Goal: Task Accomplishment & Management: Use online tool/utility

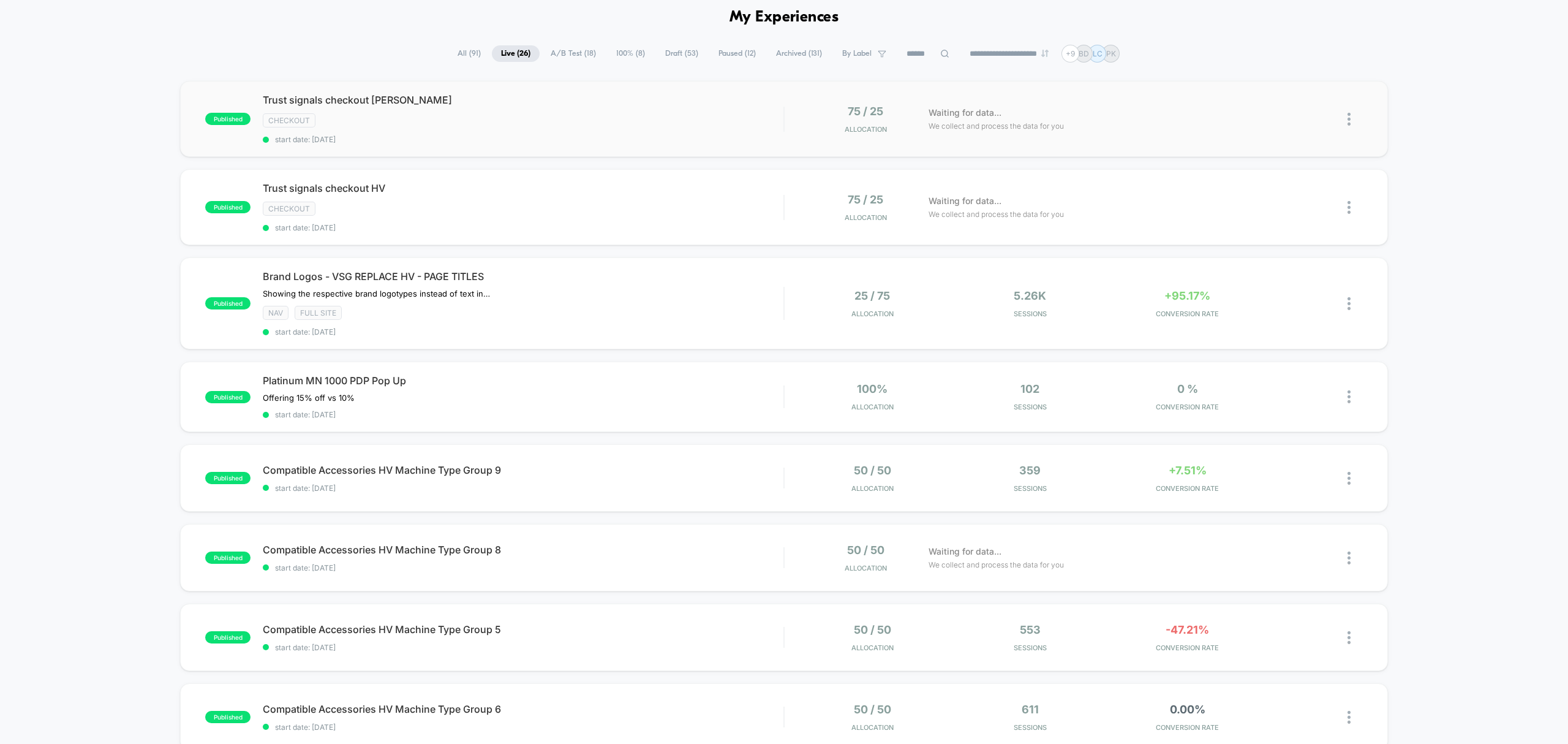
scroll to position [27, 0]
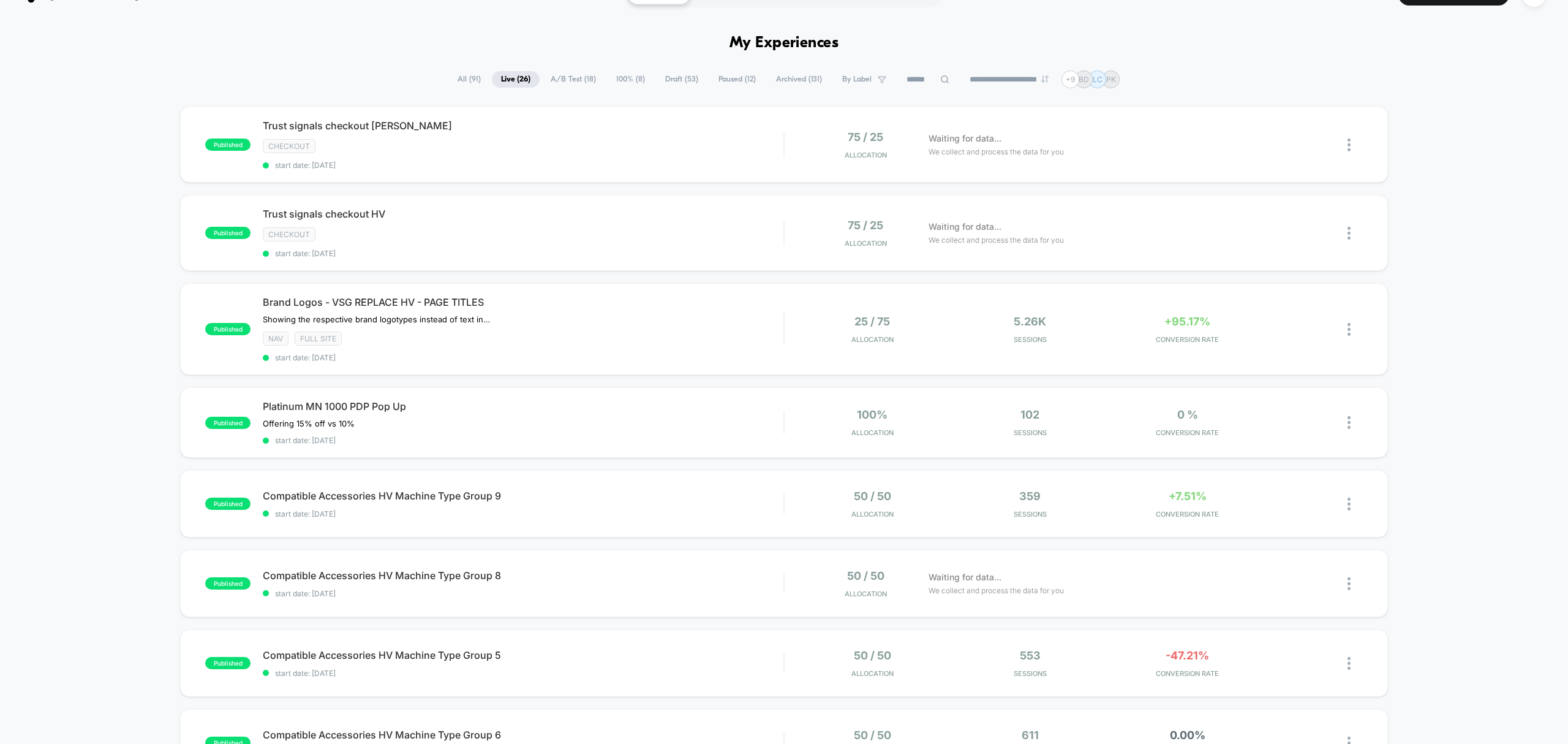
click at [940, 79] on icon at bounding box center [945, 79] width 9 height 9
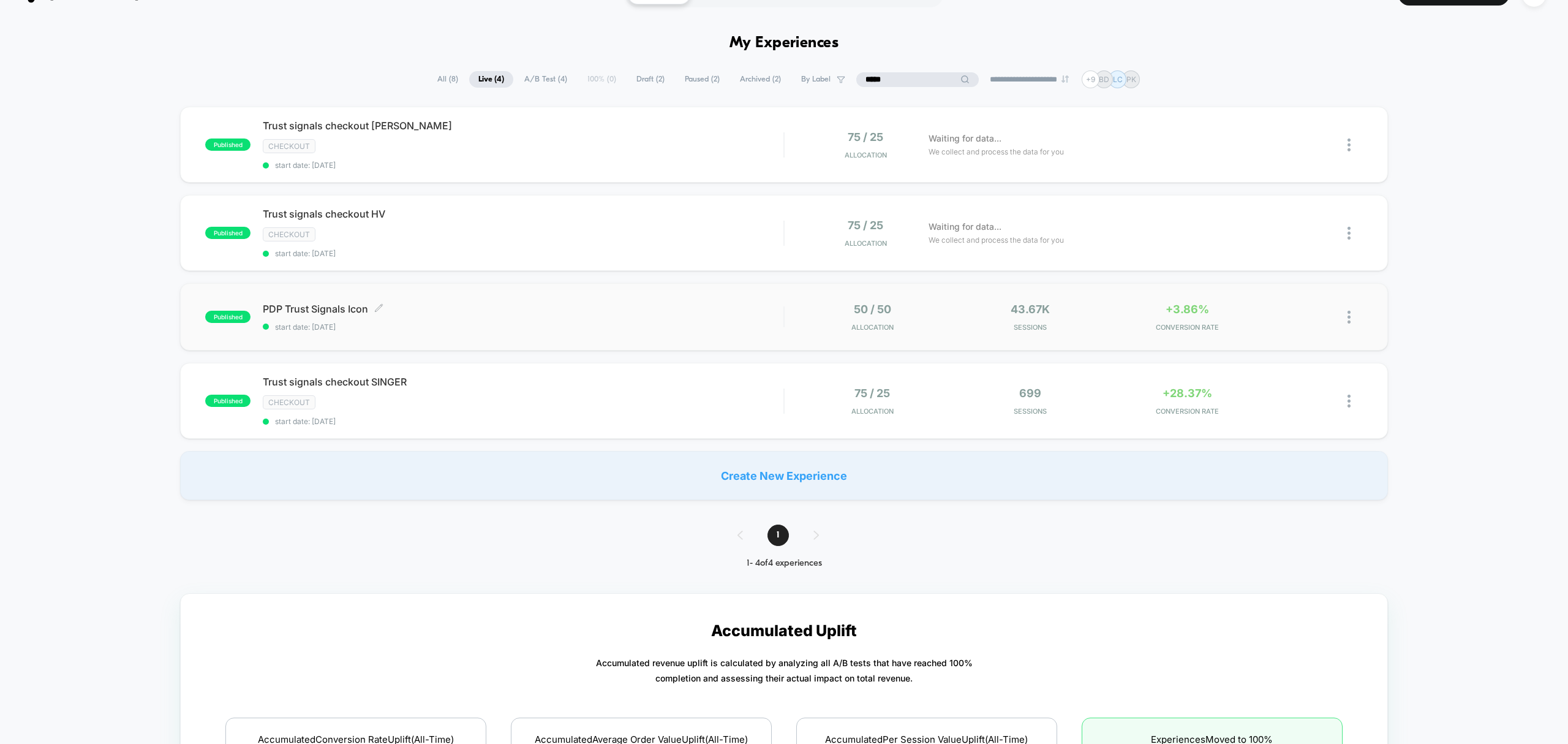
type input "*****"
click at [645, 327] on span "start date: [DATE]" at bounding box center [524, 327] width 521 height 9
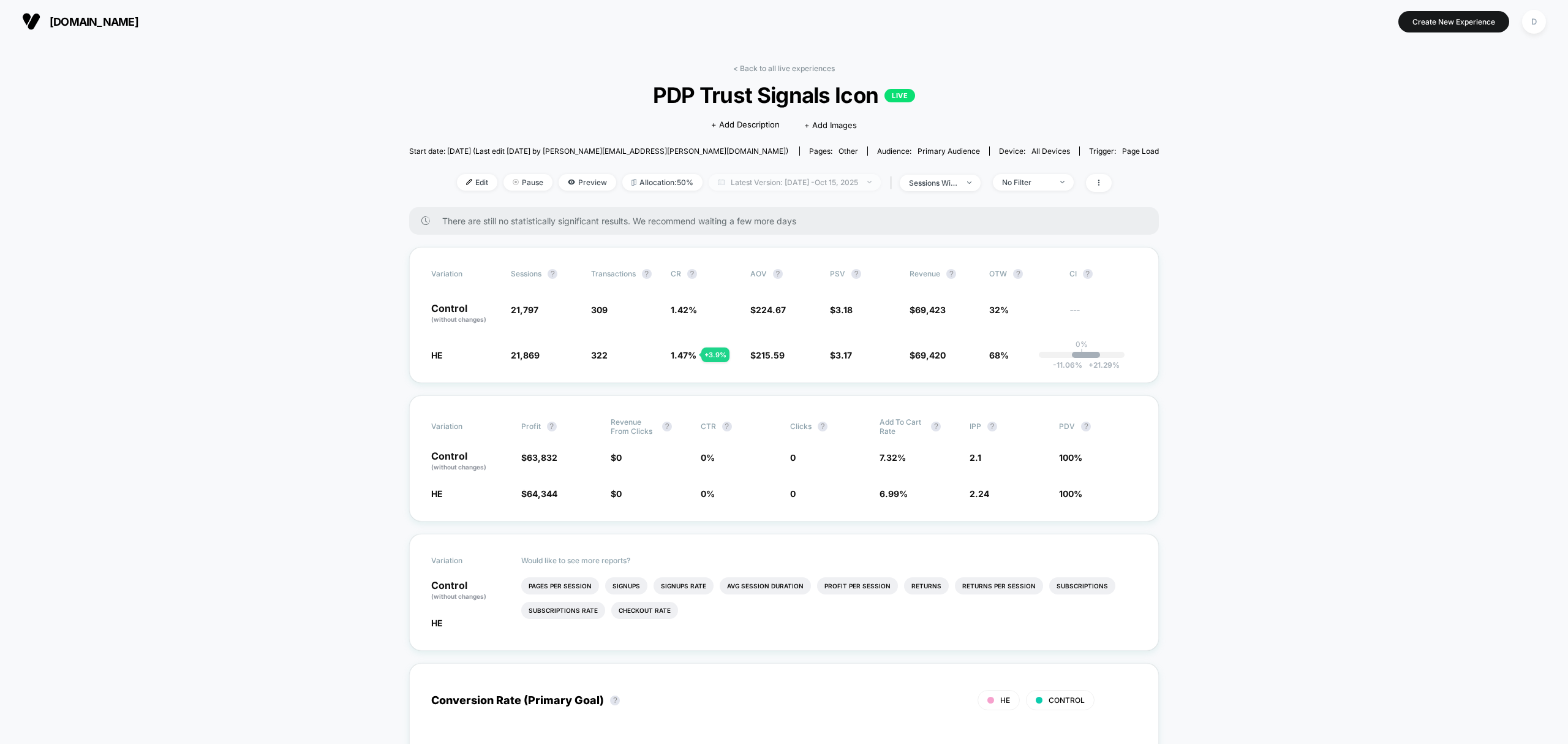
click at [800, 186] on span "Latest Version: [DATE] - [DATE]" at bounding box center [795, 182] width 172 height 17
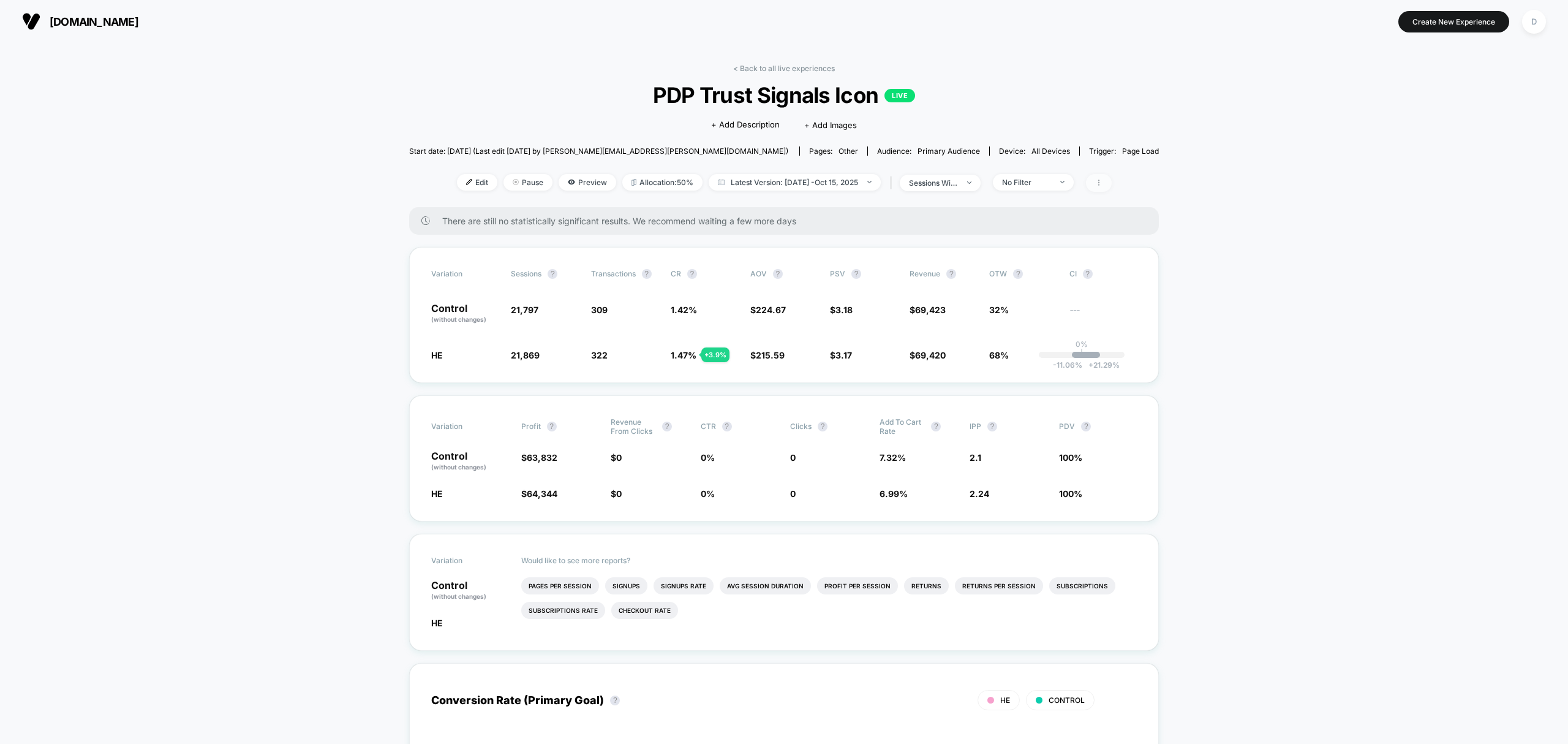
click at [1103, 179] on icon at bounding box center [1098, 182] width 7 height 7
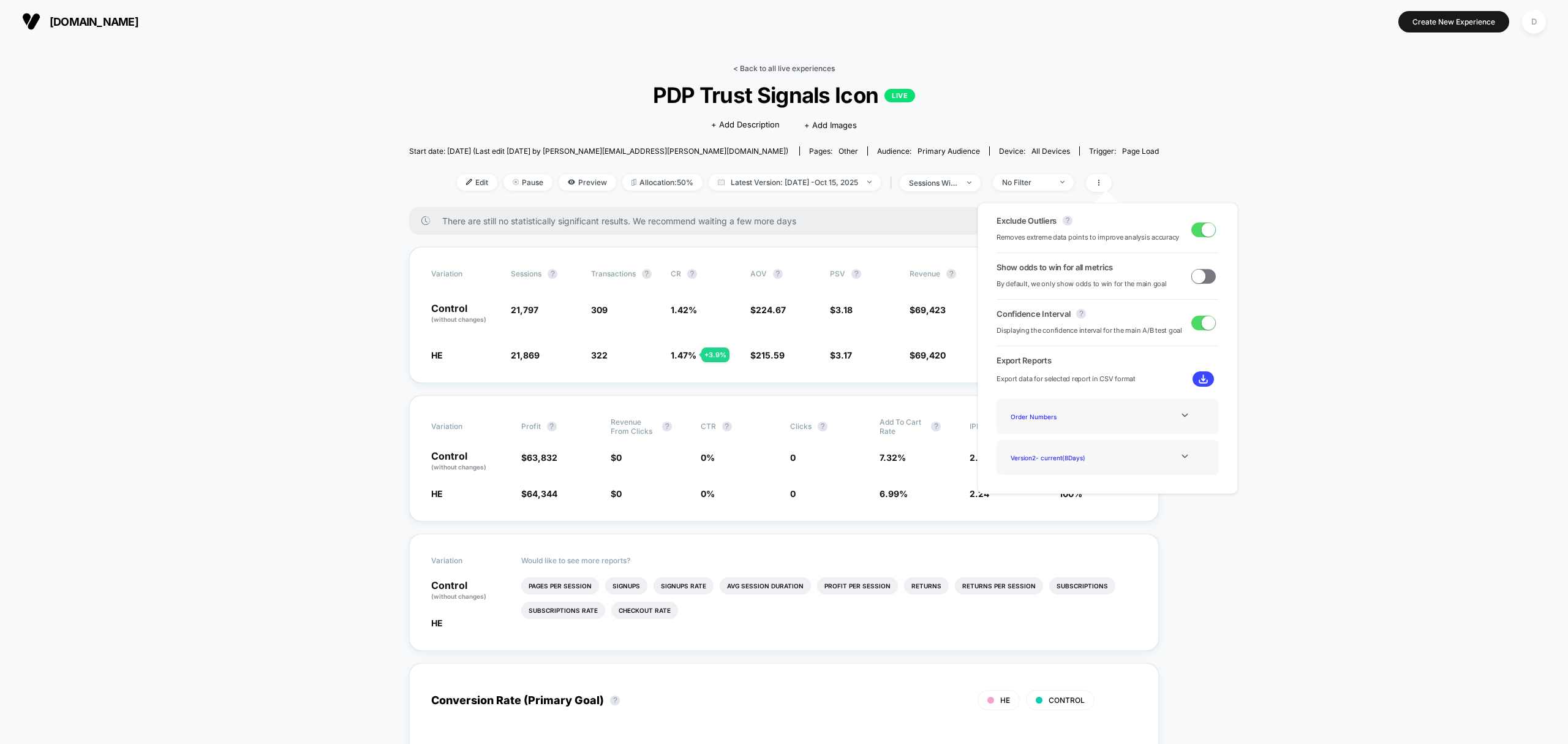
click at [774, 67] on link "< Back to all live experiences" at bounding box center [784, 68] width 102 height 9
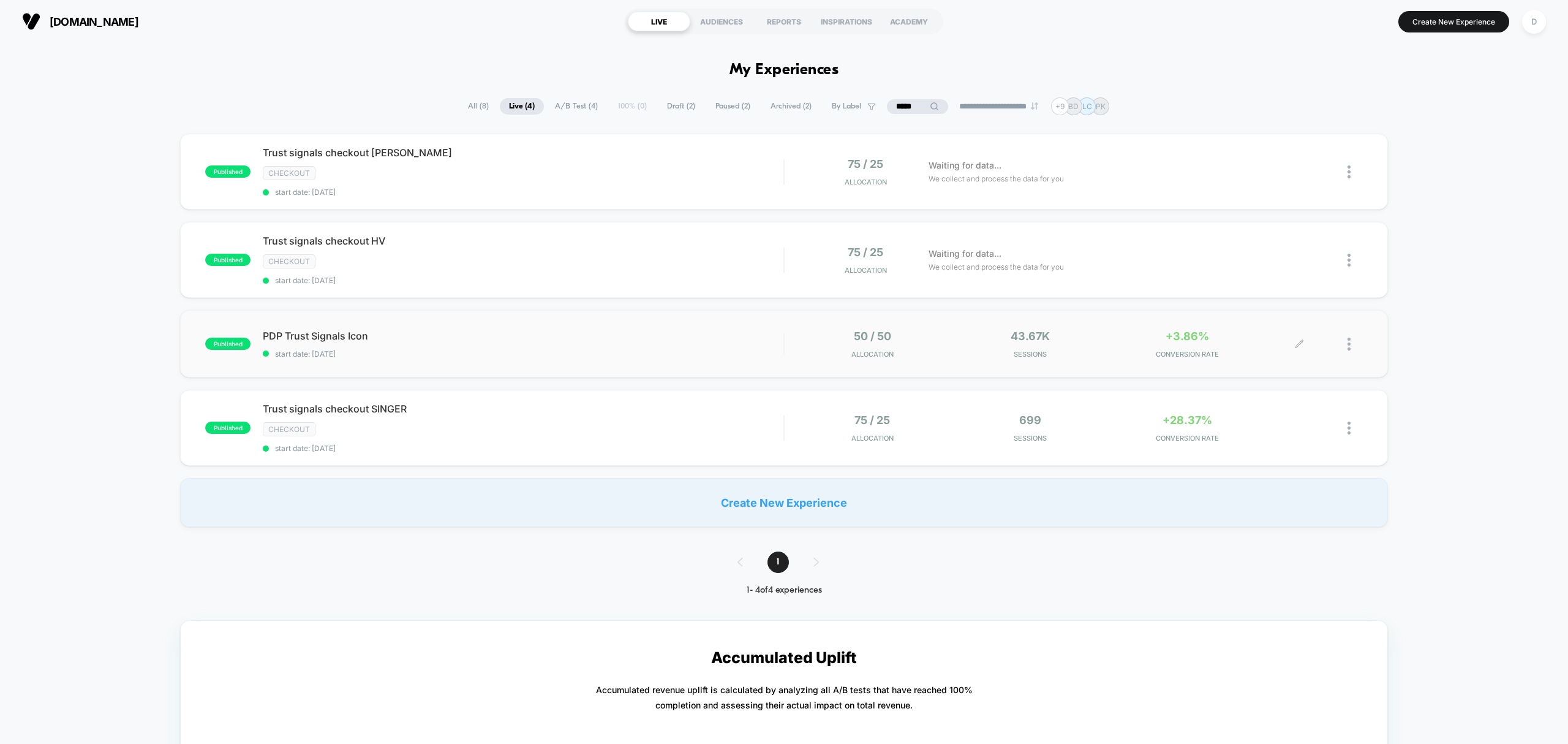
click at [1341, 347] on div at bounding box center [1331, 344] width 63 height 29
drag, startPoint x: 1059, startPoint y: 412, endPoint x: 1186, endPoint y: 390, distance: 128.9
click at [1130, 412] on div "published Trust signals checkout SINGER checkout start date: [DATE] 75 / 25 All…" at bounding box center [783, 427] width 1207 height 76
click at [1346, 345] on div at bounding box center [1331, 344] width 63 height 29
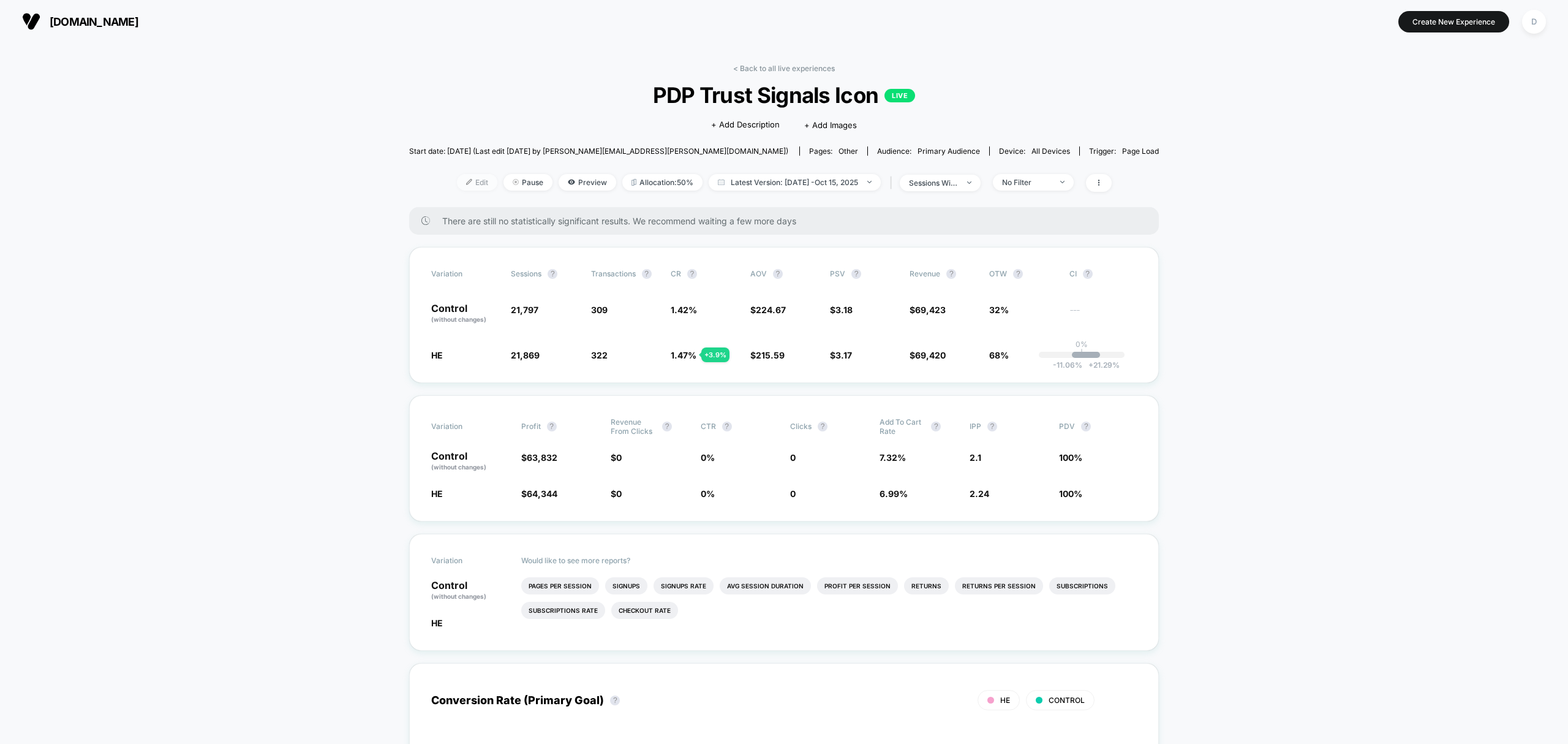
click at [474, 178] on span "Edit" at bounding box center [477, 182] width 40 height 17
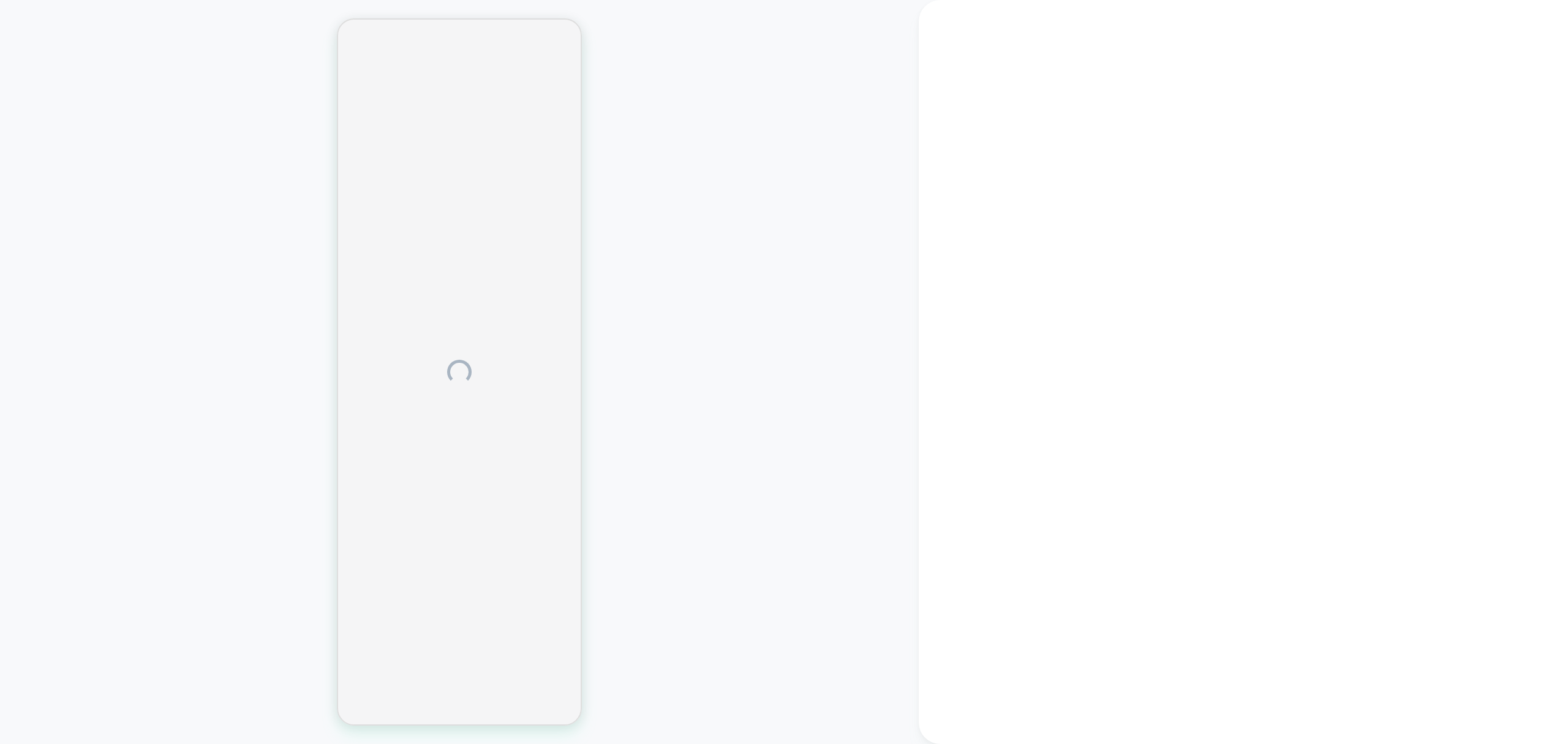
click at [1043, 32] on div at bounding box center [1243, 372] width 649 height 744
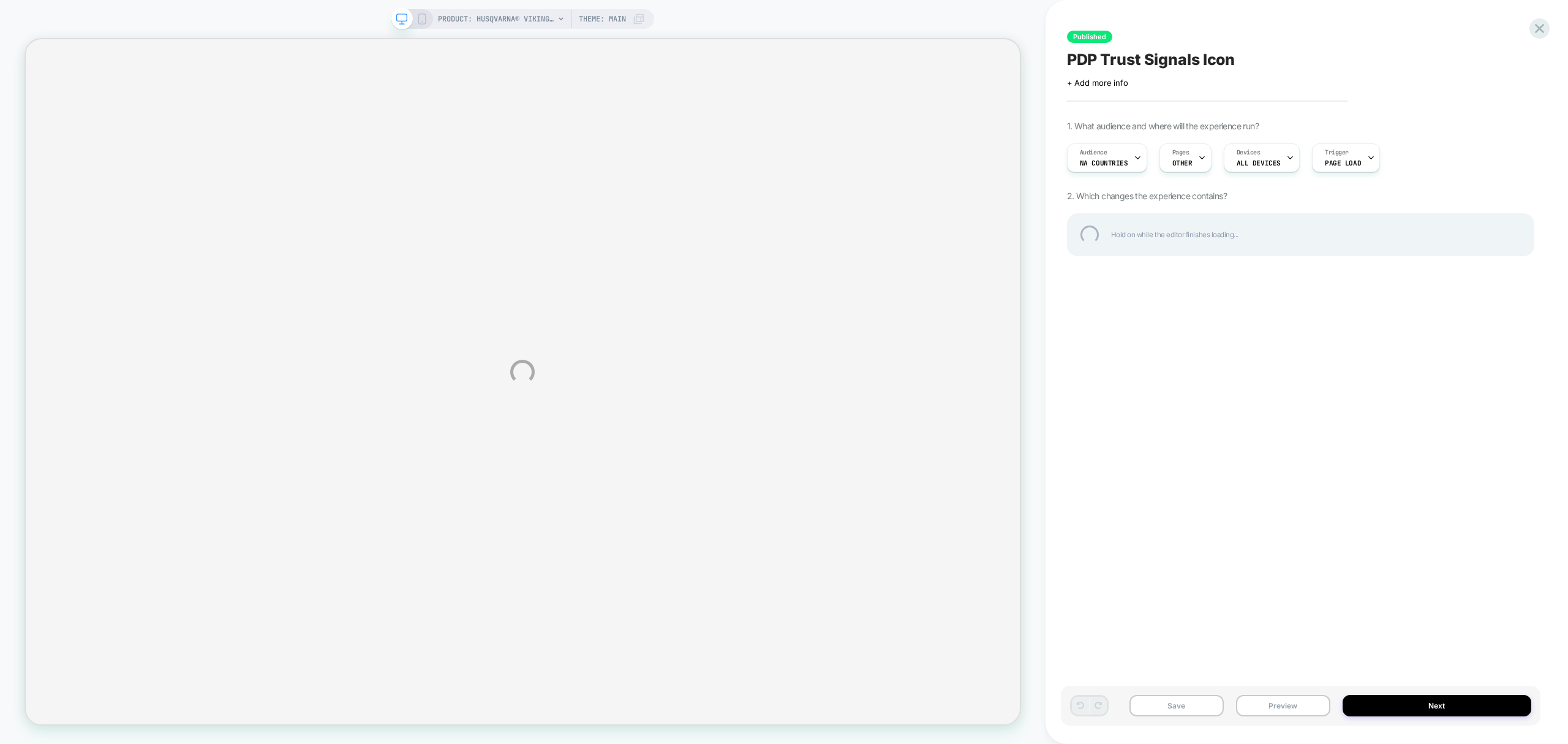
click at [1558, 30] on div "PRODUCT: HUSQVARNA® VIKING® ONYX™ 30 Sewing Machine PRODUCT: HUSQVARNA® VIKING®…" at bounding box center [784, 372] width 1568 height 744
click at [1541, 32] on div at bounding box center [1539, 29] width 25 height 25
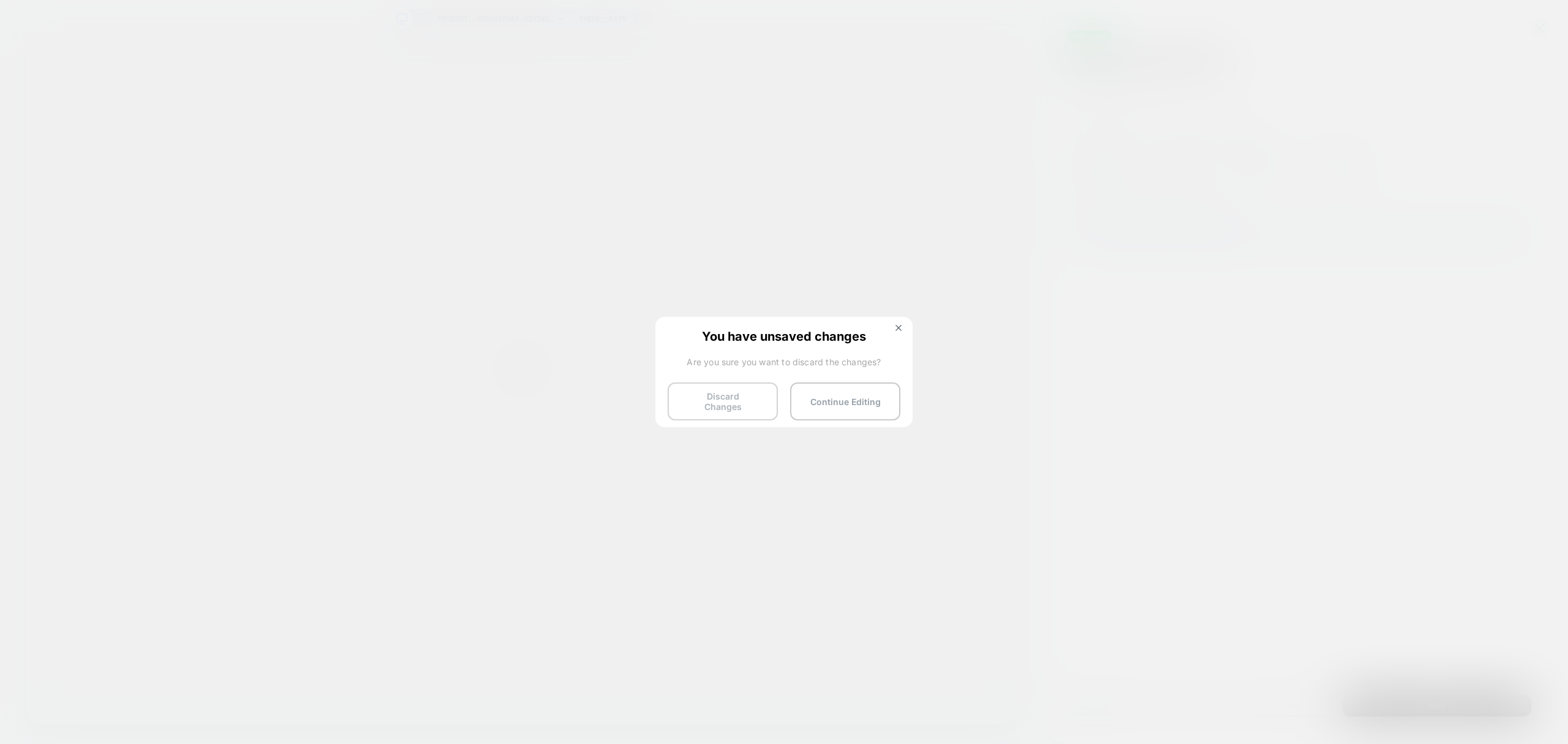
click at [740, 388] on button "Discard Changes" at bounding box center [722, 401] width 110 height 38
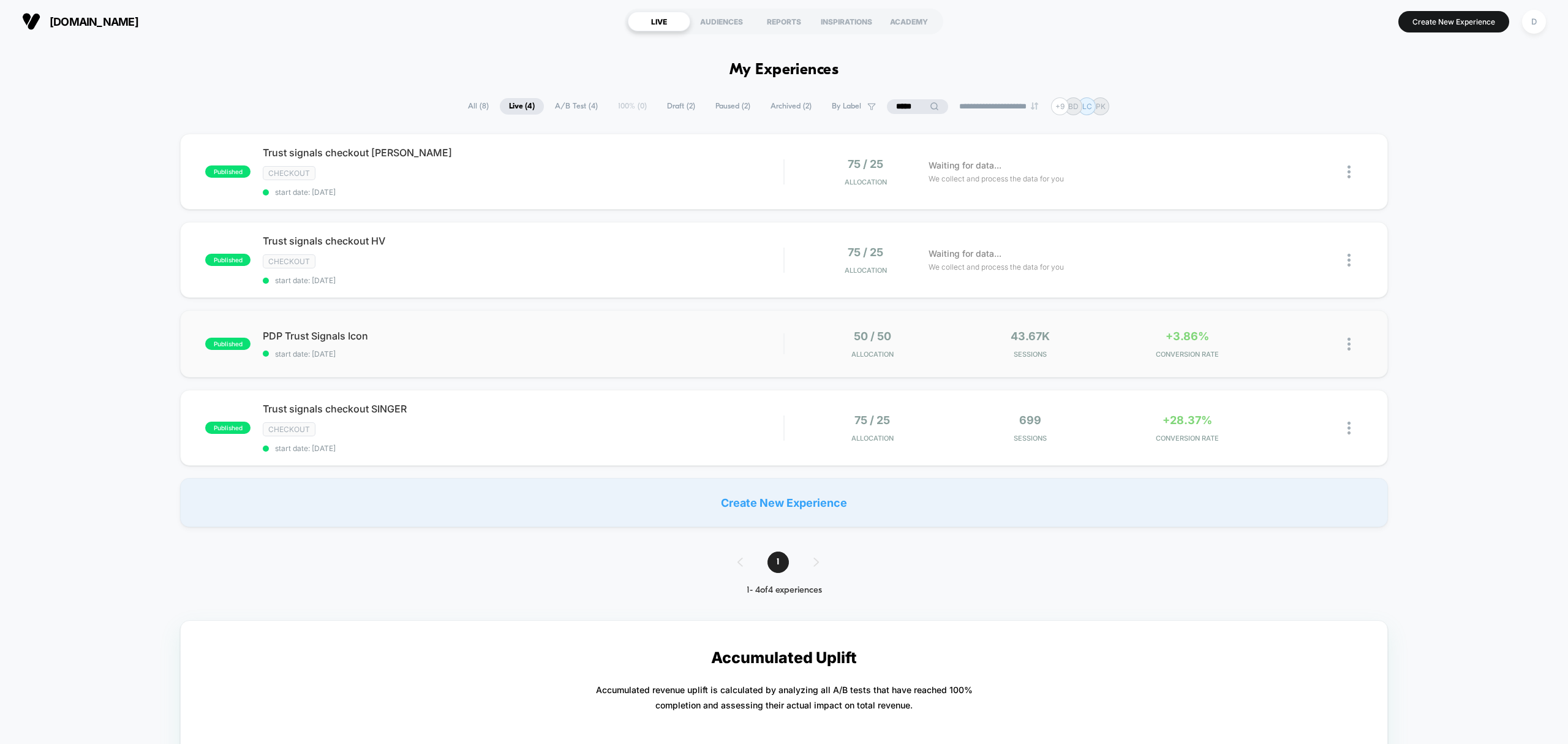
click at [1348, 348] on img at bounding box center [1349, 344] width 3 height 13
click at [1301, 307] on div "Duplicate" at bounding box center [1286, 303] width 110 height 28
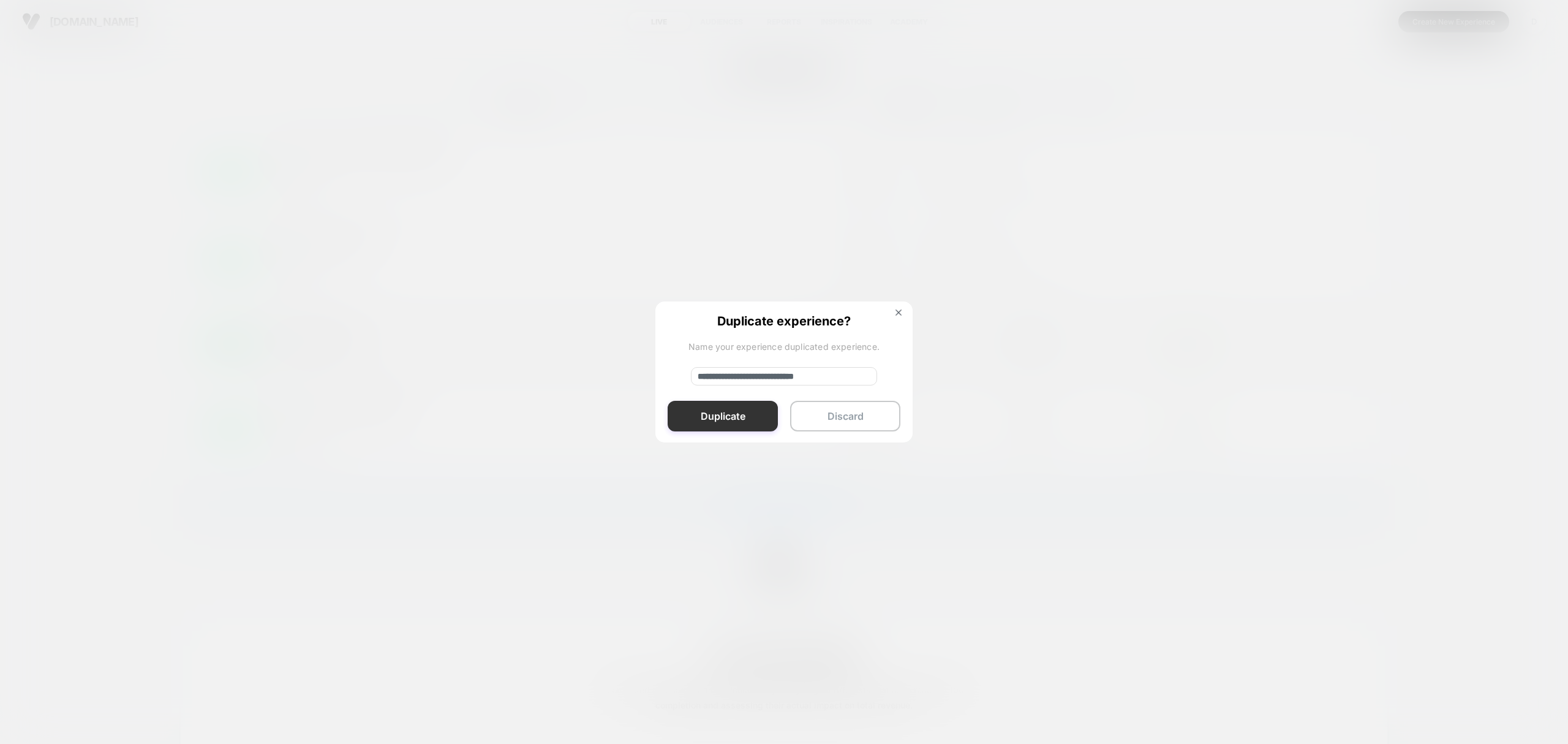
click at [754, 401] on button "Duplicate" at bounding box center [722, 415] width 110 height 30
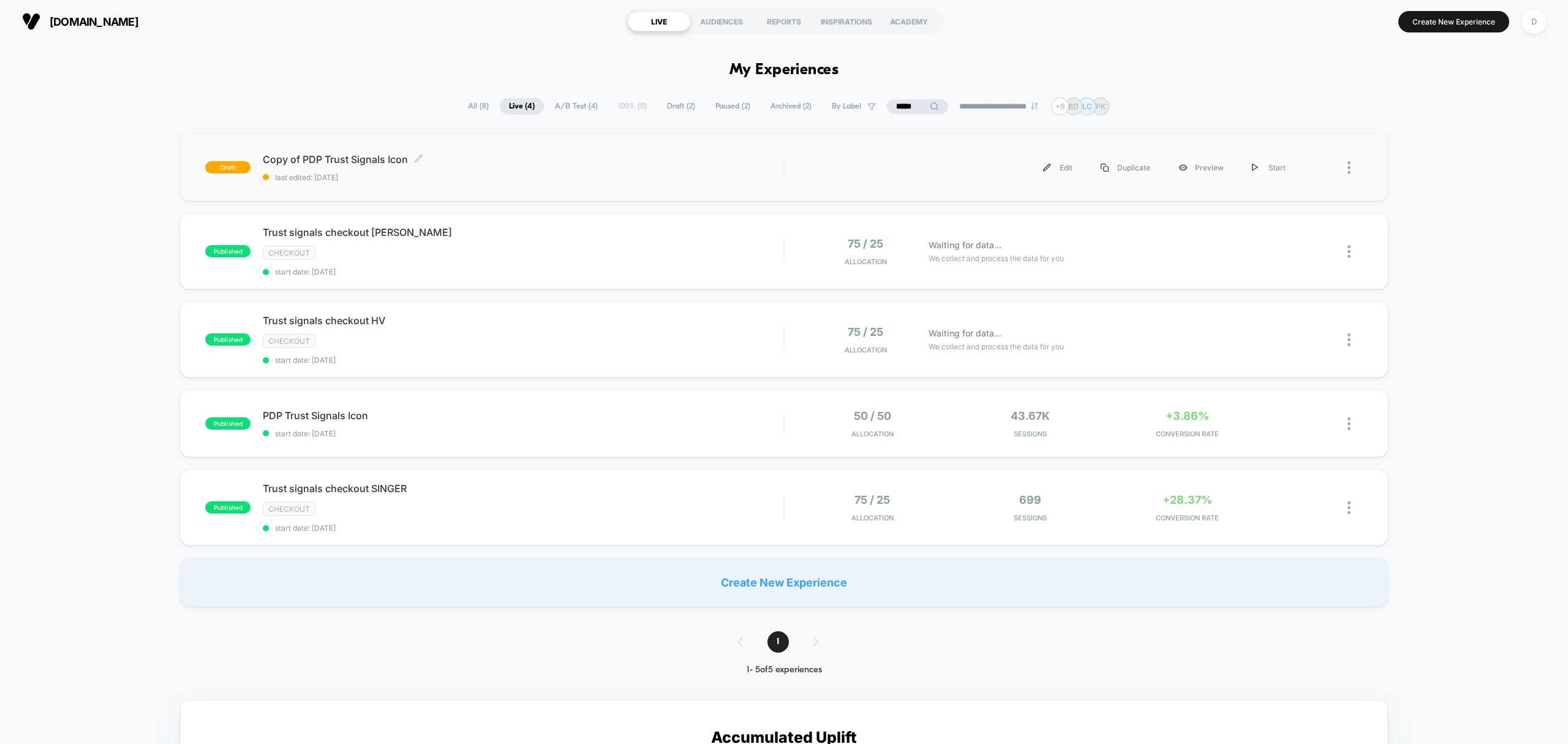
click at [408, 167] on div "Copy of PDP Trust Signals Icon Click to edit experience details Click to edit e…" at bounding box center [524, 167] width 521 height 29
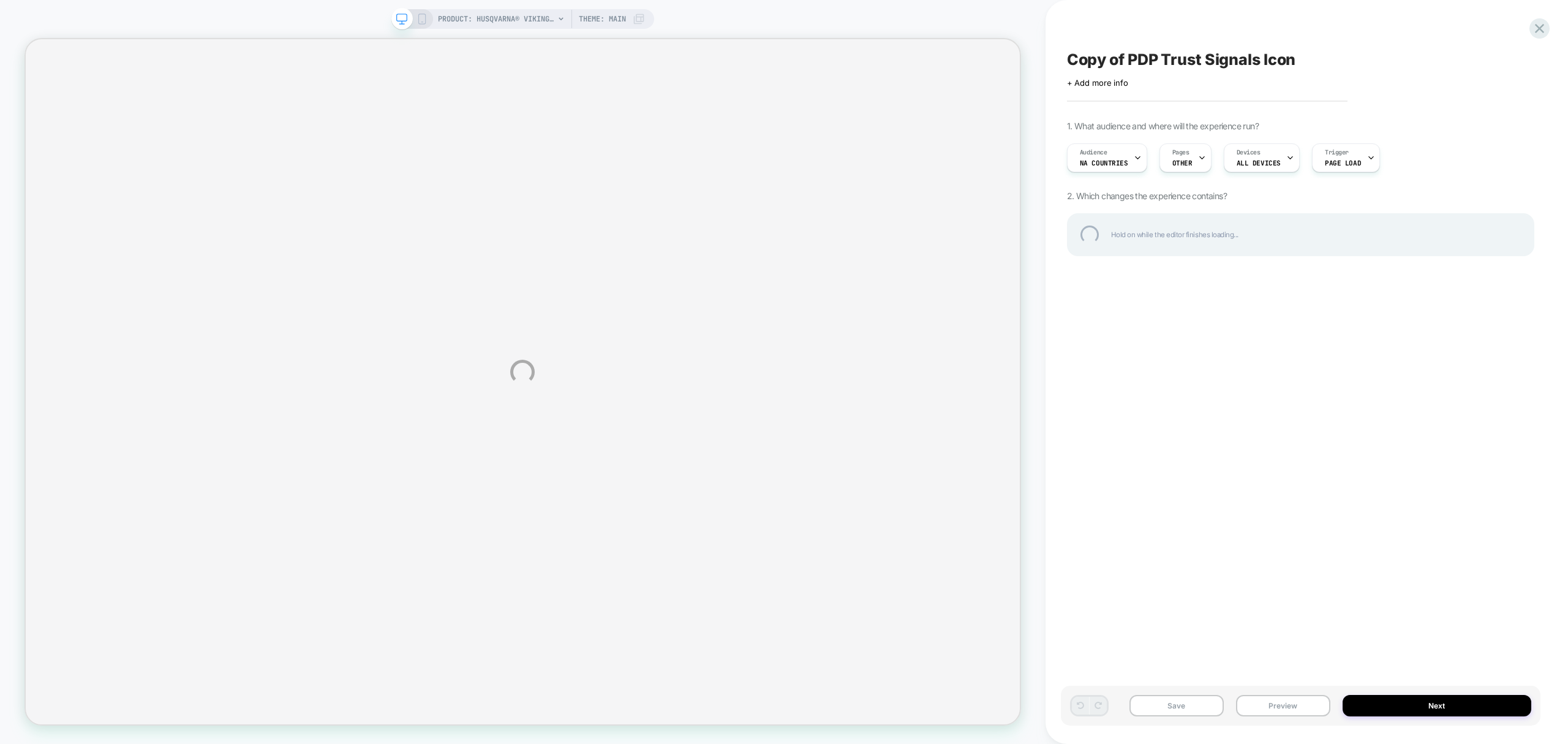
click at [1197, 57] on div "Copy of PDP Trust Signals Icon" at bounding box center [1300, 60] width 467 height 18
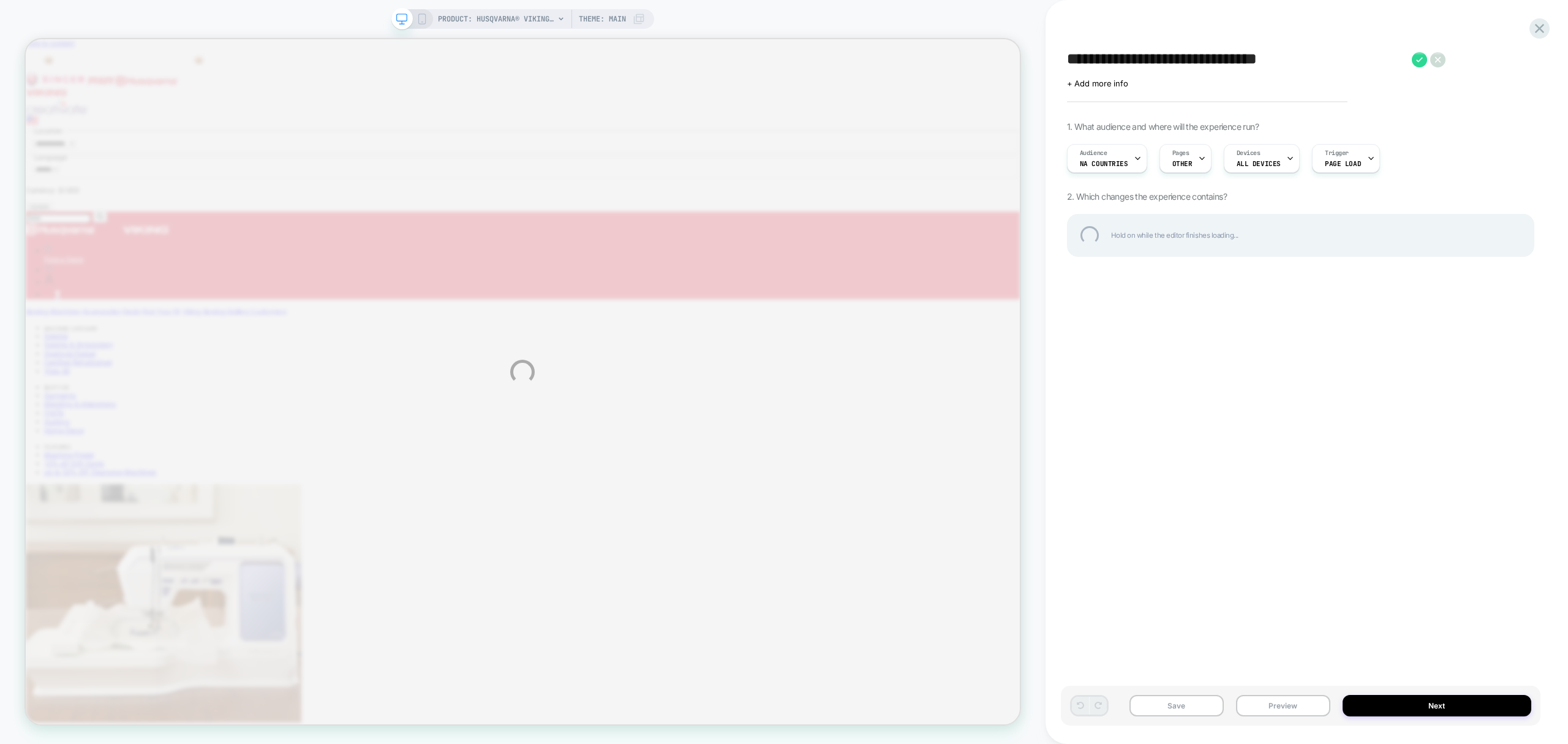
drag, startPoint x: 1132, startPoint y: 64, endPoint x: 1030, endPoint y: 60, distance: 102.1
click at [1030, 60] on div "**********" at bounding box center [784, 372] width 1568 height 744
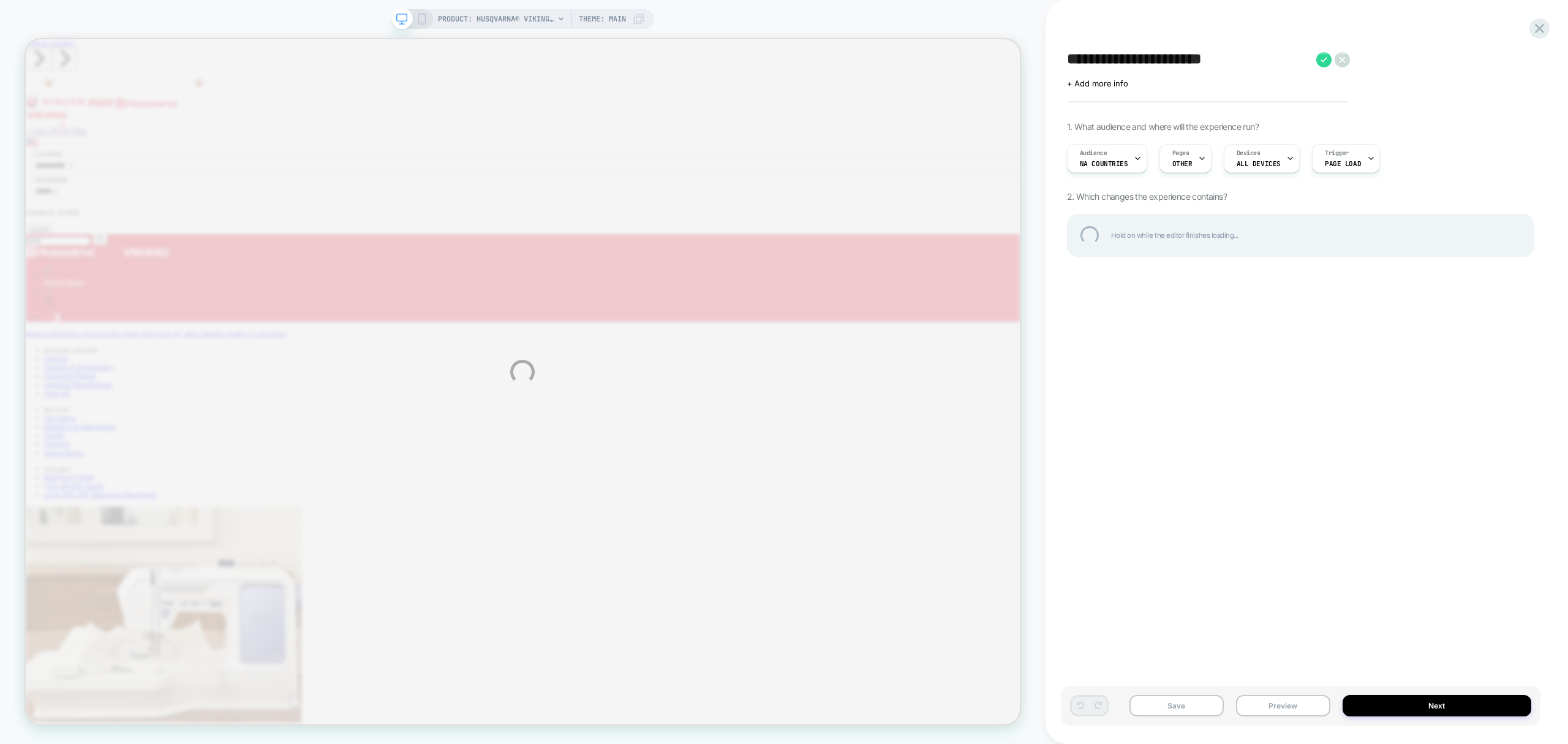
type textarea "**********"
click at [1324, 54] on div "**********" at bounding box center [1300, 60] width 467 height 19
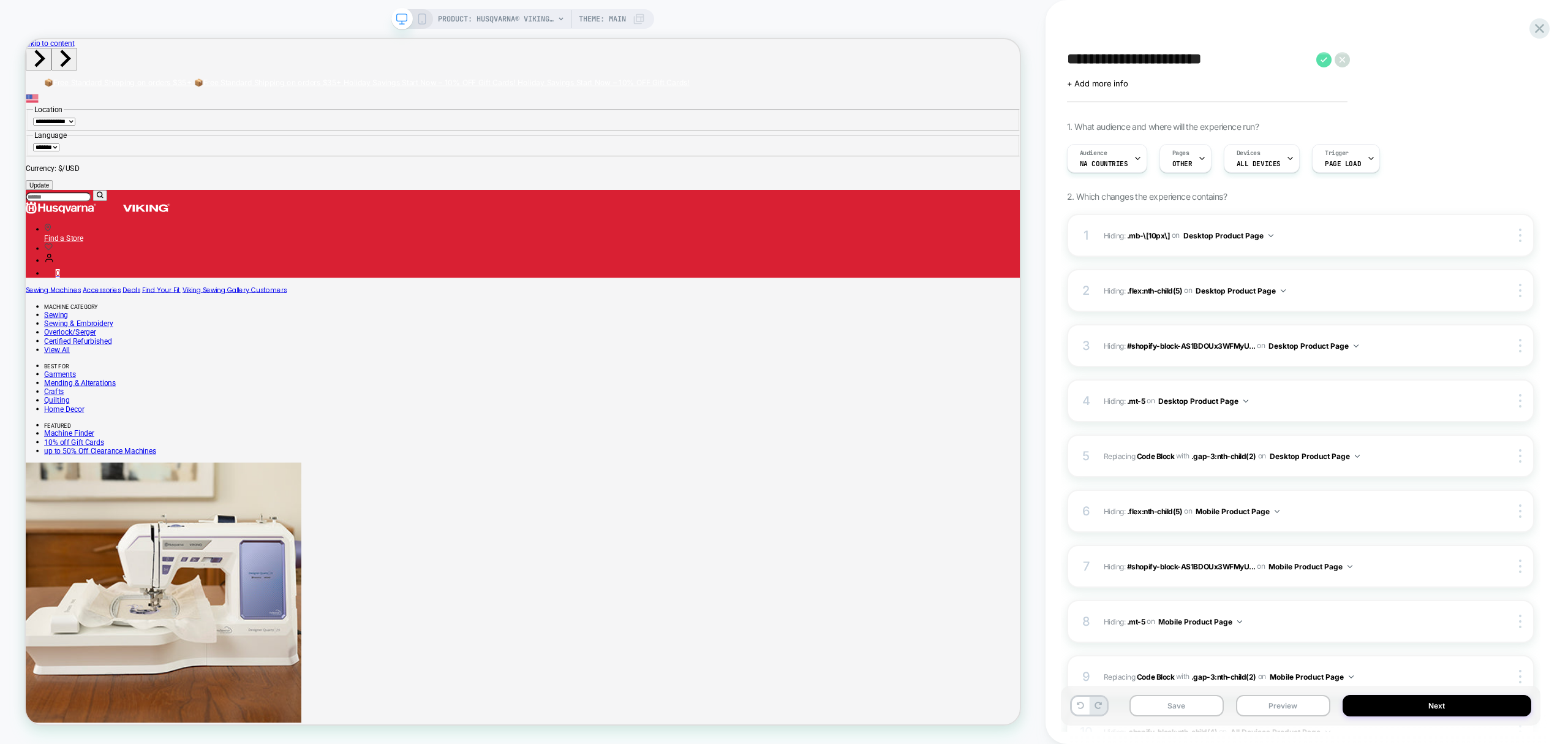
click at [1319, 65] on icon at bounding box center [1324, 60] width 16 height 16
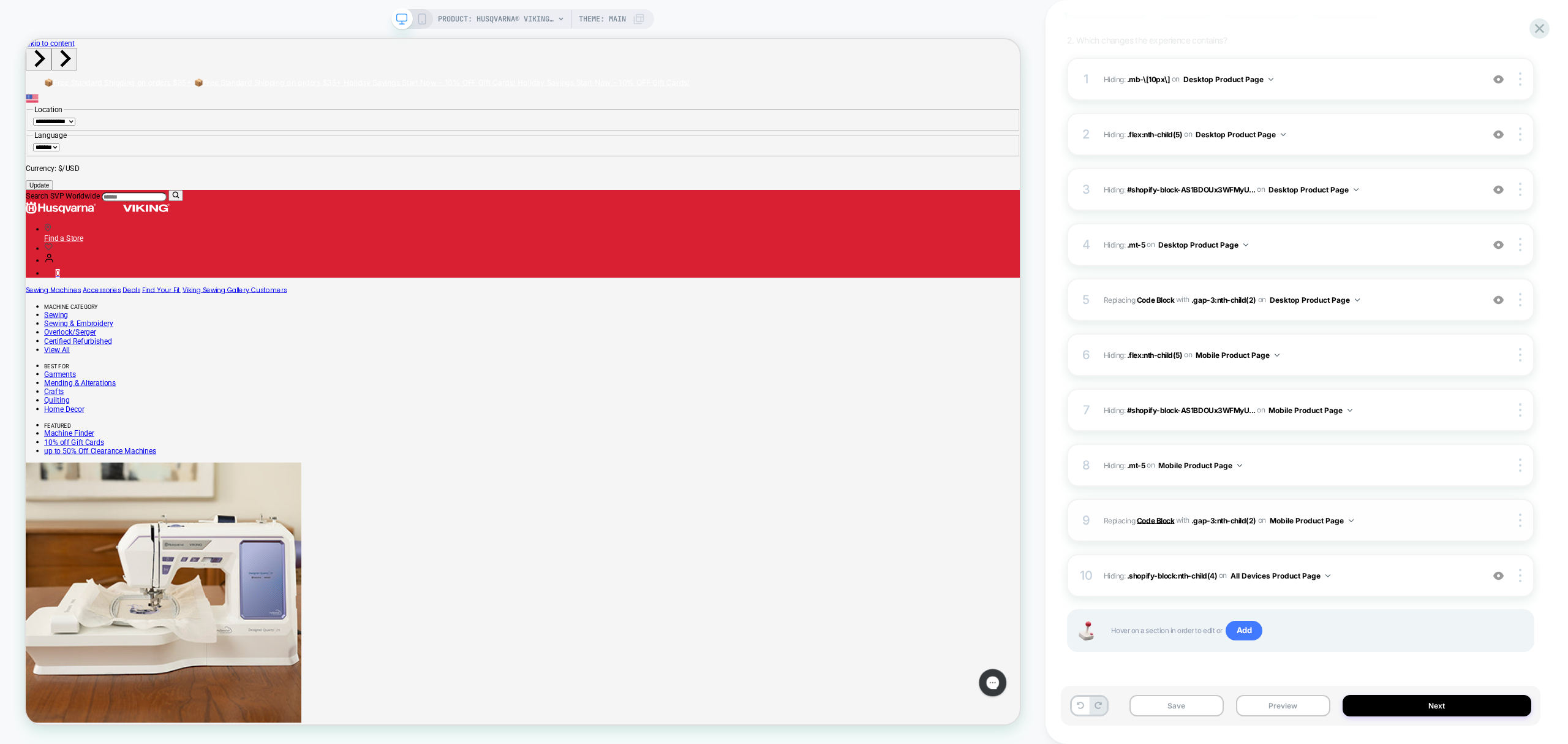
click at [1149, 520] on b "Code Block" at bounding box center [1156, 520] width 38 height 9
click at [1159, 301] on b "Code Block" at bounding box center [1156, 299] width 38 height 9
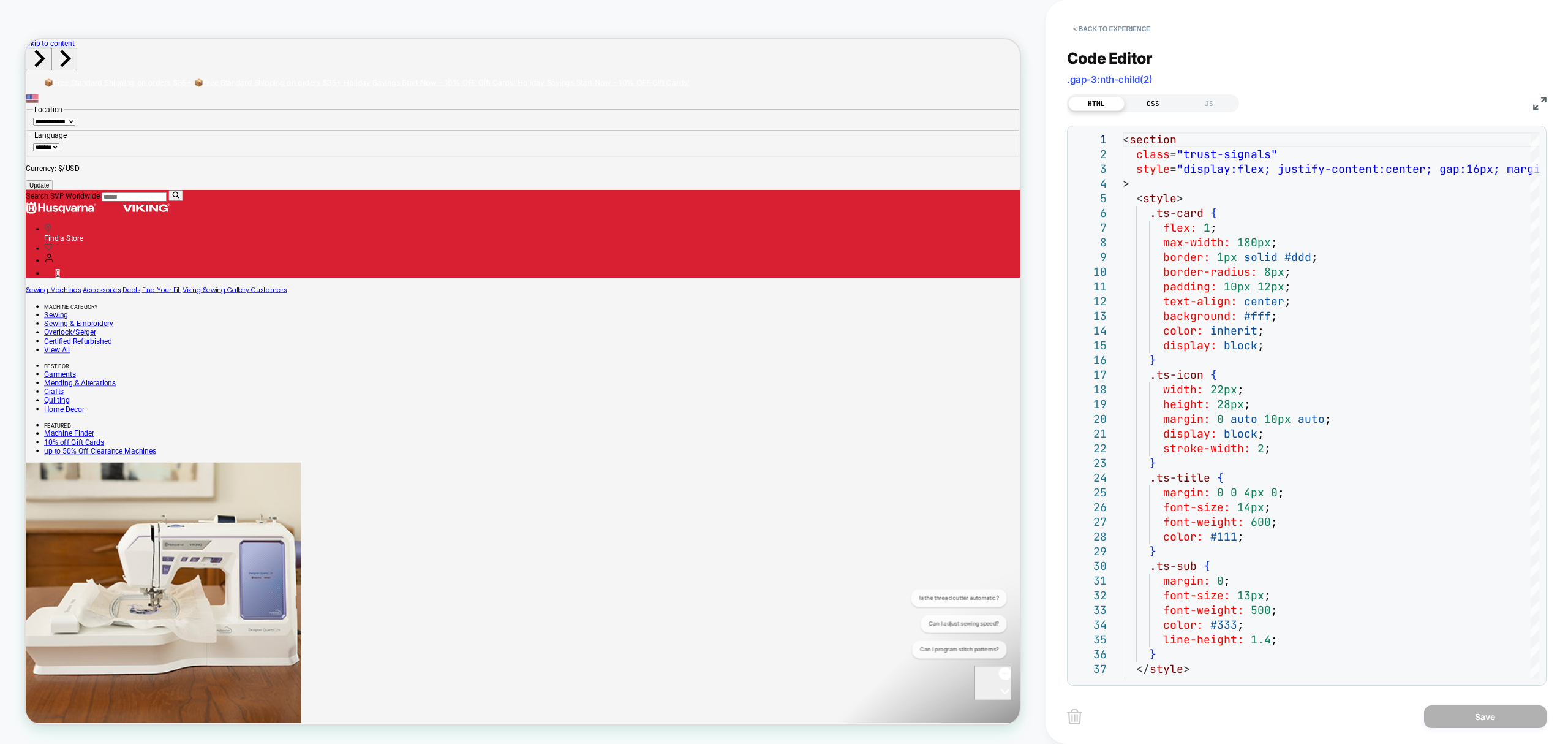
click at [1149, 104] on div "CSS" at bounding box center [1153, 103] width 56 height 15
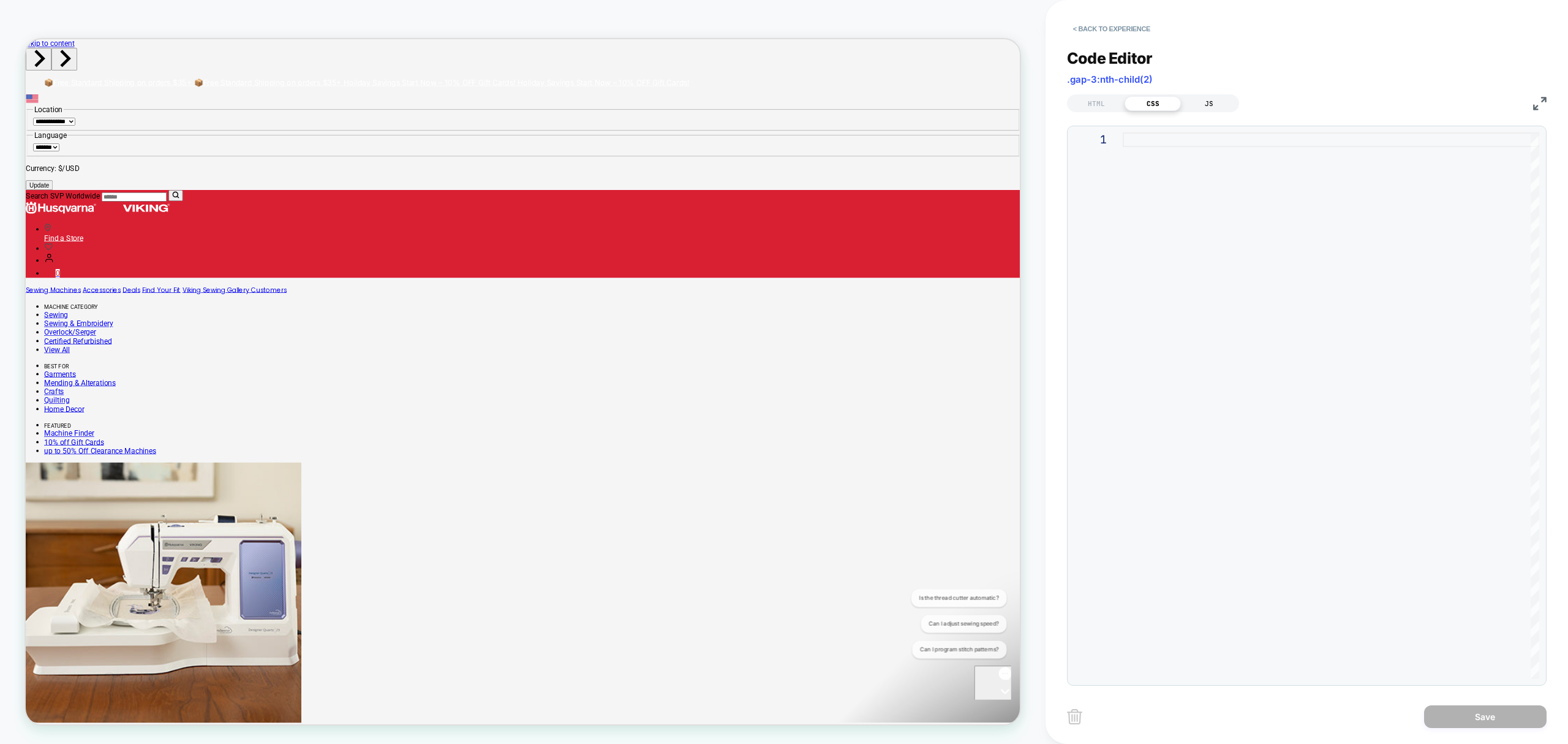
click at [1206, 104] on div "JS" at bounding box center [1209, 103] width 56 height 15
click at [1111, 100] on div "HTML" at bounding box center [1096, 103] width 56 height 15
drag, startPoint x: 1123, startPoint y: 135, endPoint x: 1362, endPoint y: 782, distance: 689.7
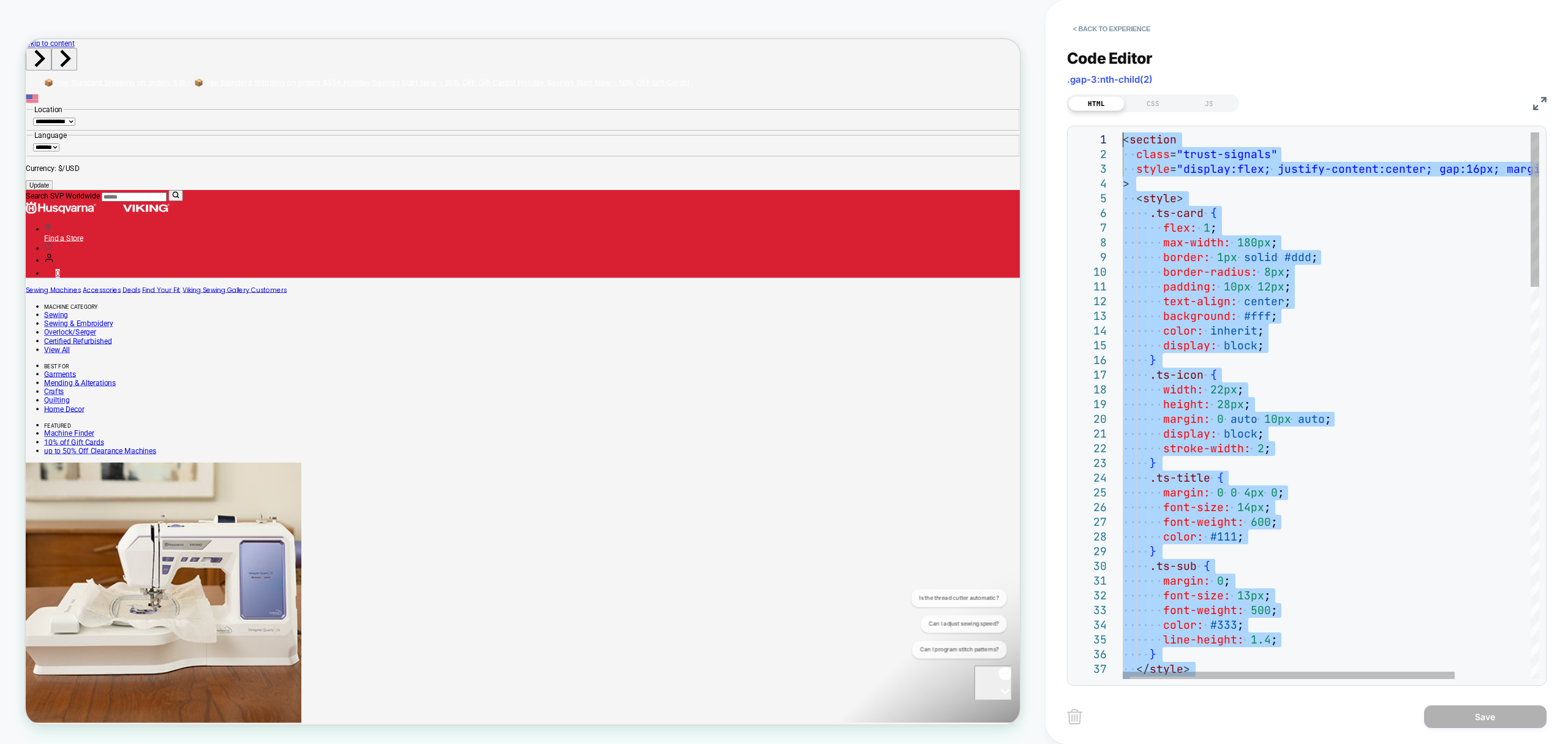
drag, startPoint x: 1226, startPoint y: 378, endPoint x: 1009, endPoint y: -66, distance: 494.2
type textarea "**********"
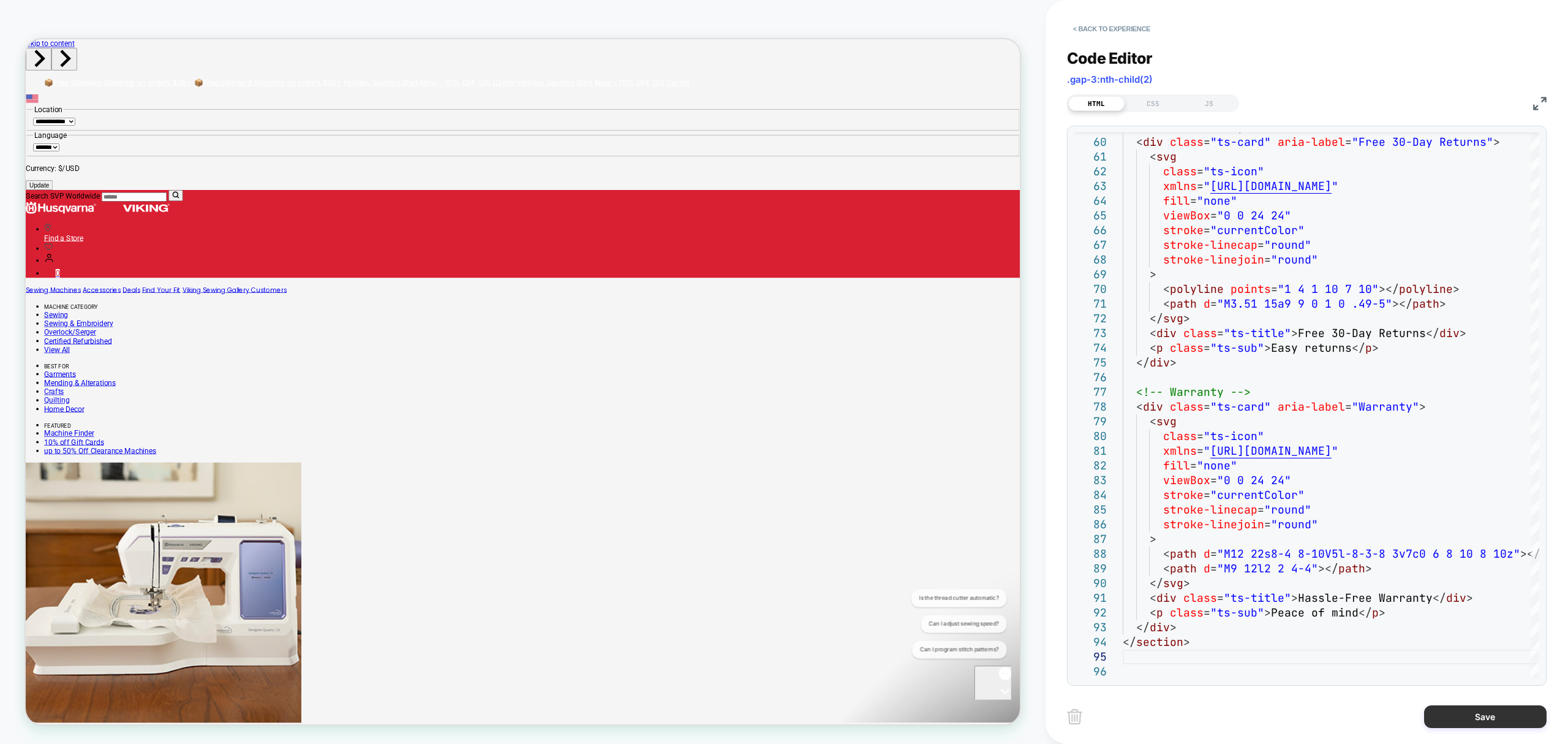
click at [1505, 714] on button "Save" at bounding box center [1485, 716] width 122 height 23
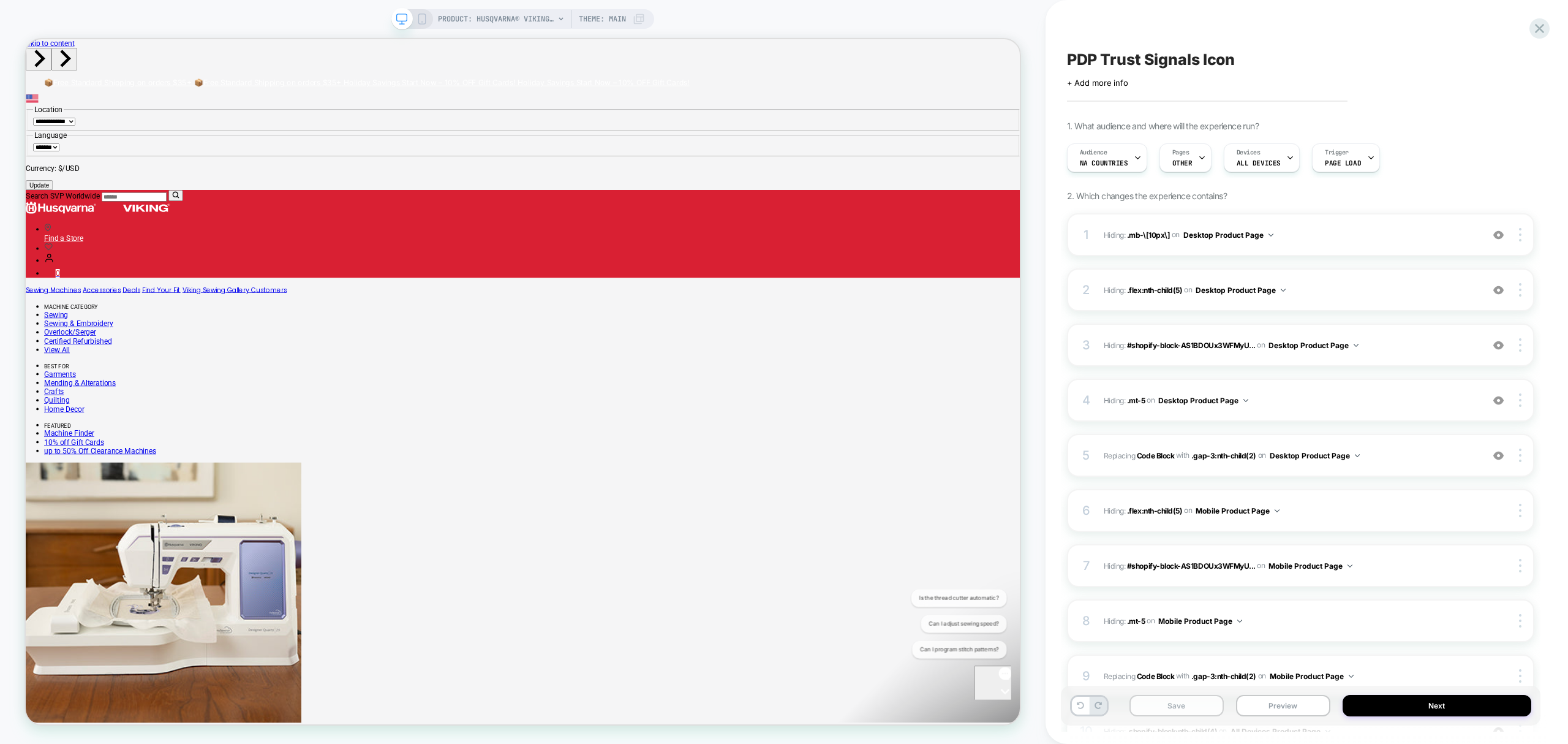
click at [1164, 719] on div "Save Preview Next" at bounding box center [1300, 705] width 479 height 40
click at [1162, 714] on button "Save" at bounding box center [1177, 705] width 95 height 21
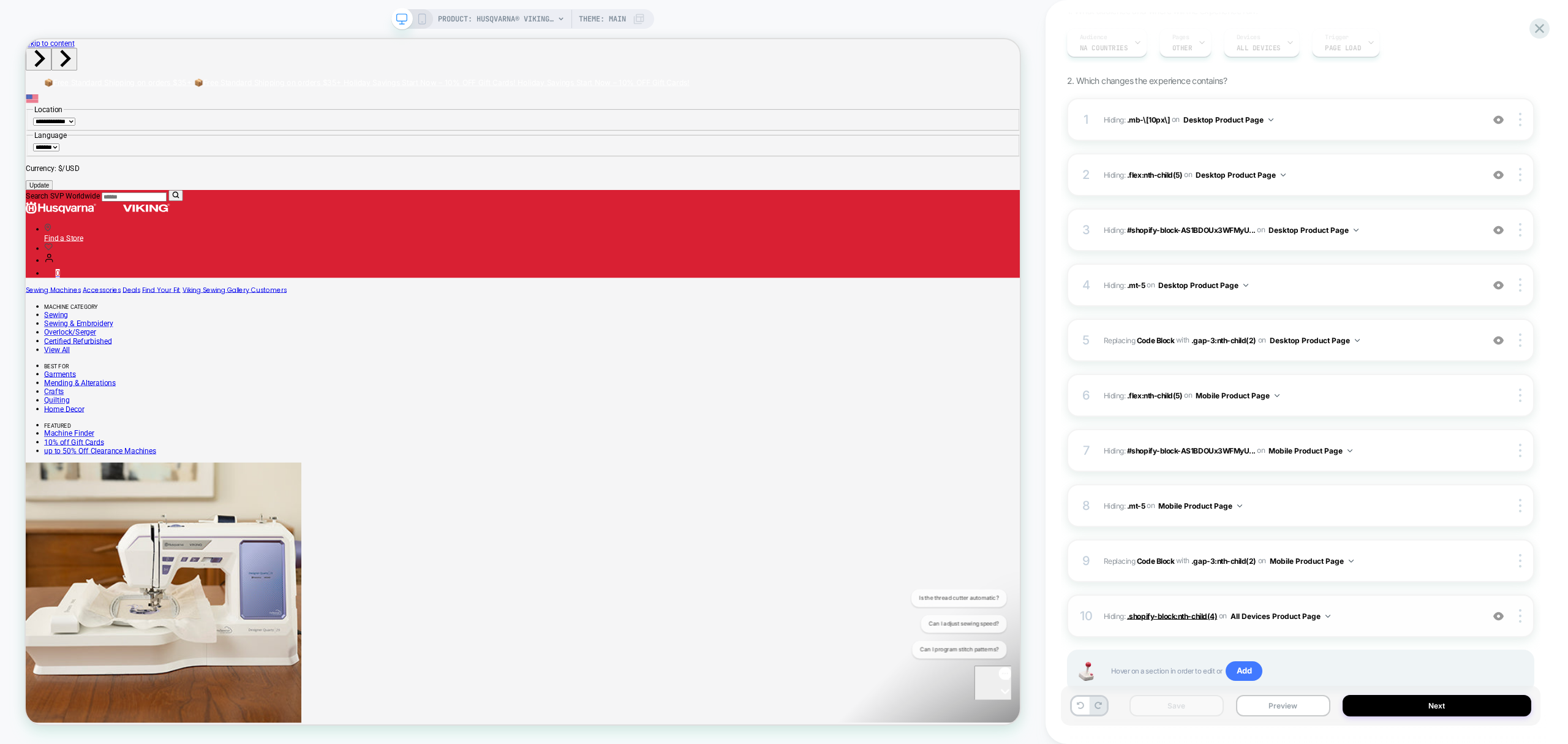
scroll to position [156, 0]
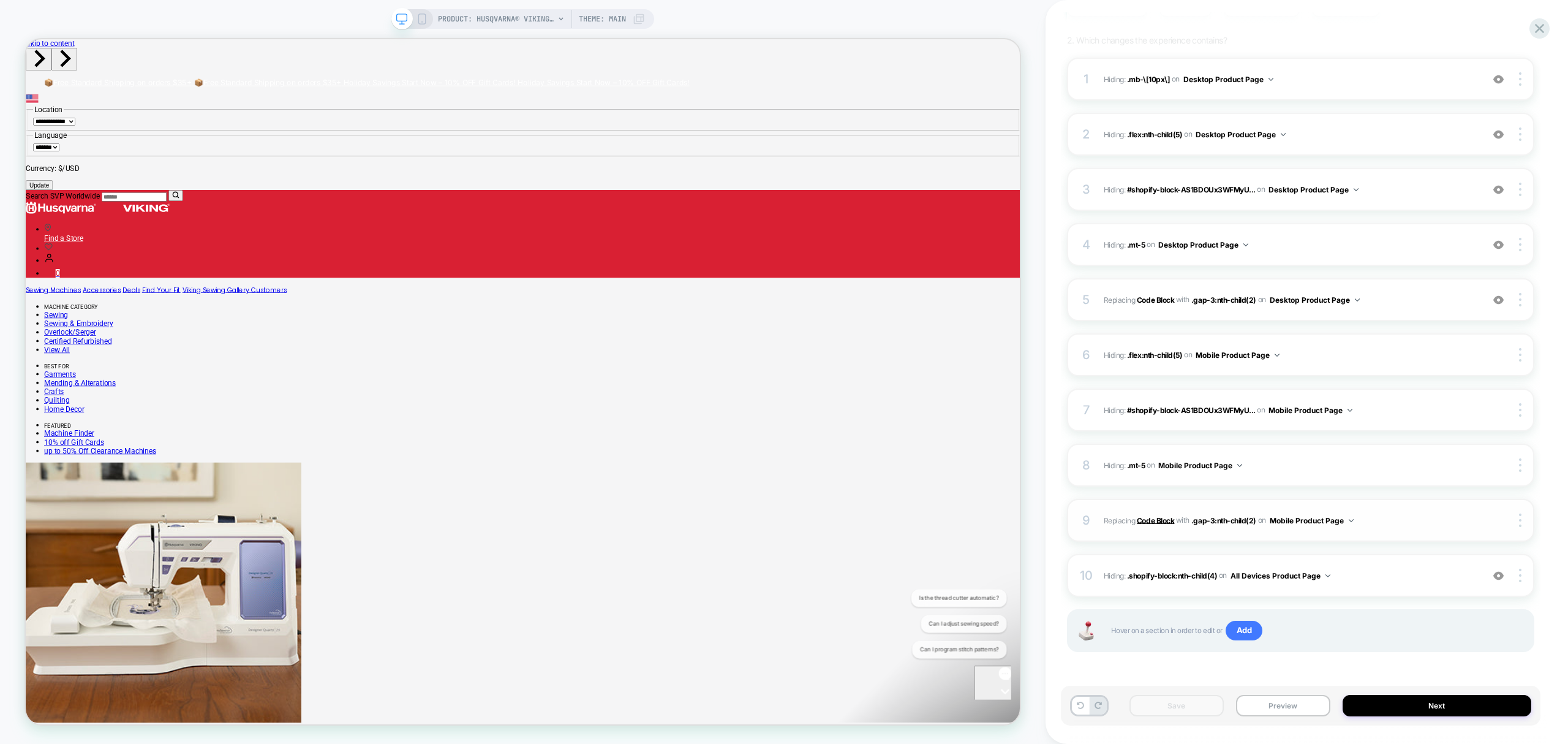
click at [1158, 523] on b "Code Block" at bounding box center [1156, 520] width 38 height 9
click at [1216, 520] on span ".gap-3:nth-child(2)" at bounding box center [1224, 520] width 65 height 9
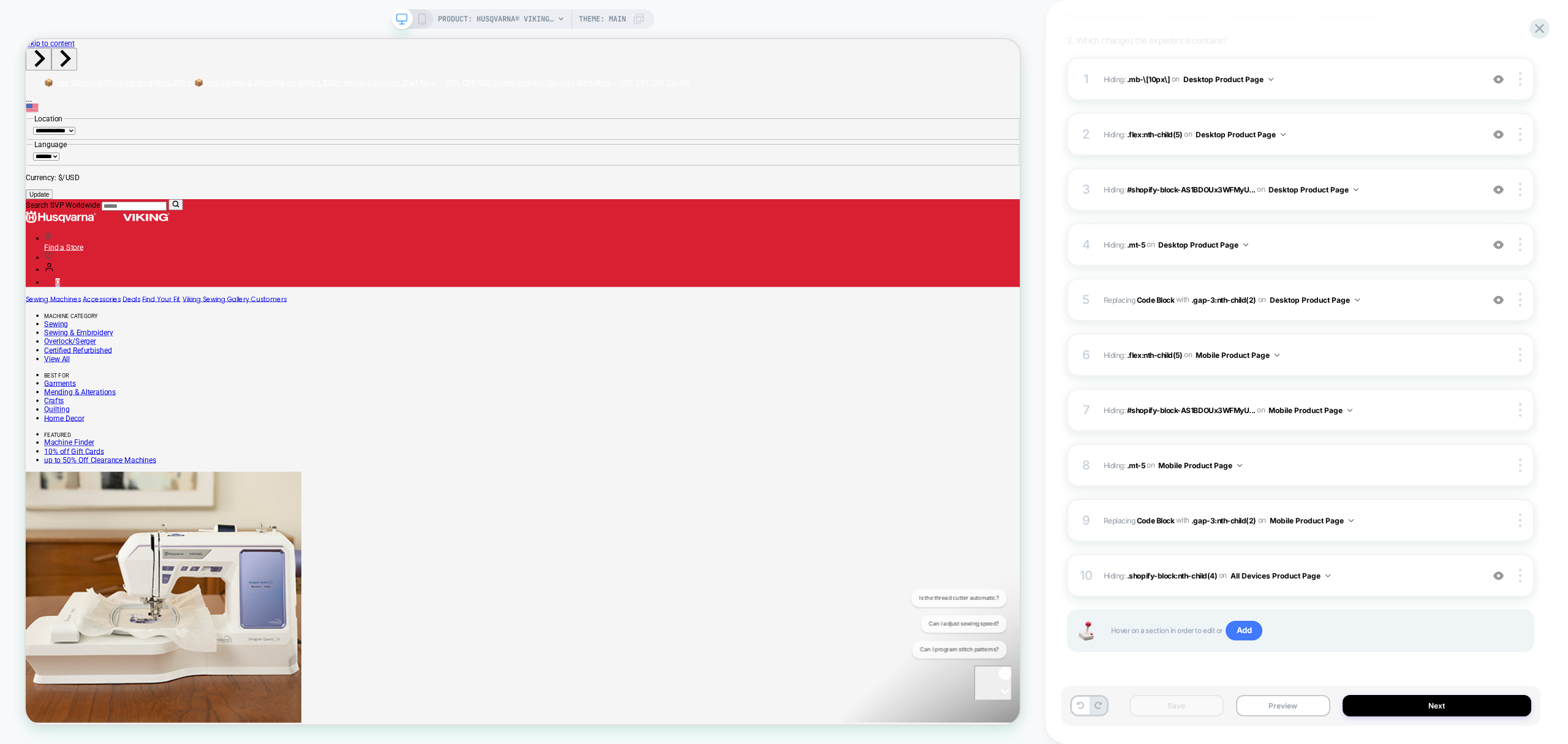
click at [1160, 524] on span "Replacing Code Block WITH .gap-3:nth-child(2) .gap-3:nth-child(2) on Mobile Pro…" at bounding box center [1290, 520] width 373 height 16
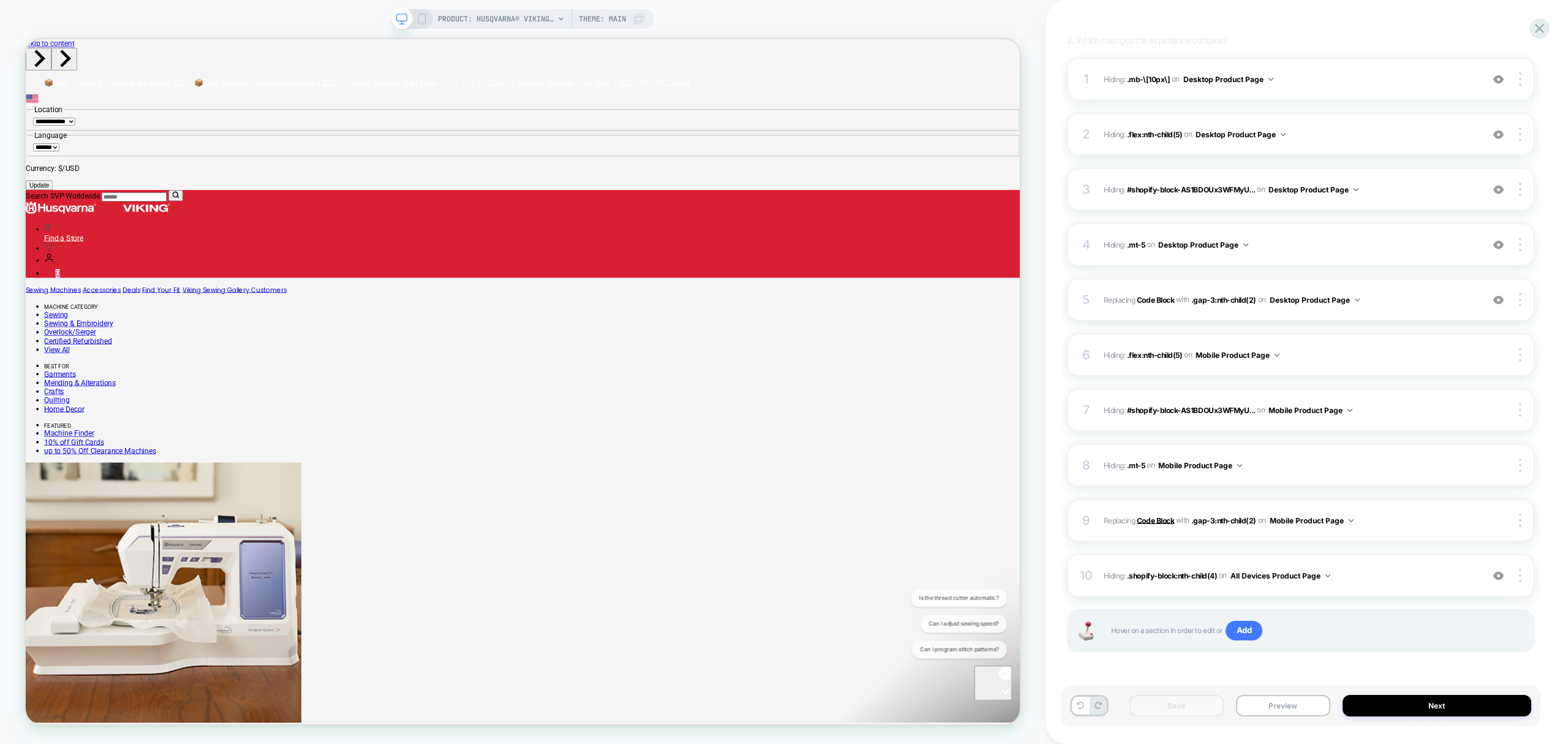
click at [1157, 515] on b "Code Block" at bounding box center [1156, 520] width 38 height 9
click at [1227, 523] on span ".gap-3:nth-child(2)" at bounding box center [1224, 520] width 65 height 9
click at [413, 26] on div "PRODUCT: HUSQVARNA® VIKING® ONYX™ 30 Sewing Machine Theme: MAIN" at bounding box center [523, 19] width 263 height 19
click at [425, 21] on icon at bounding box center [422, 19] width 11 height 11
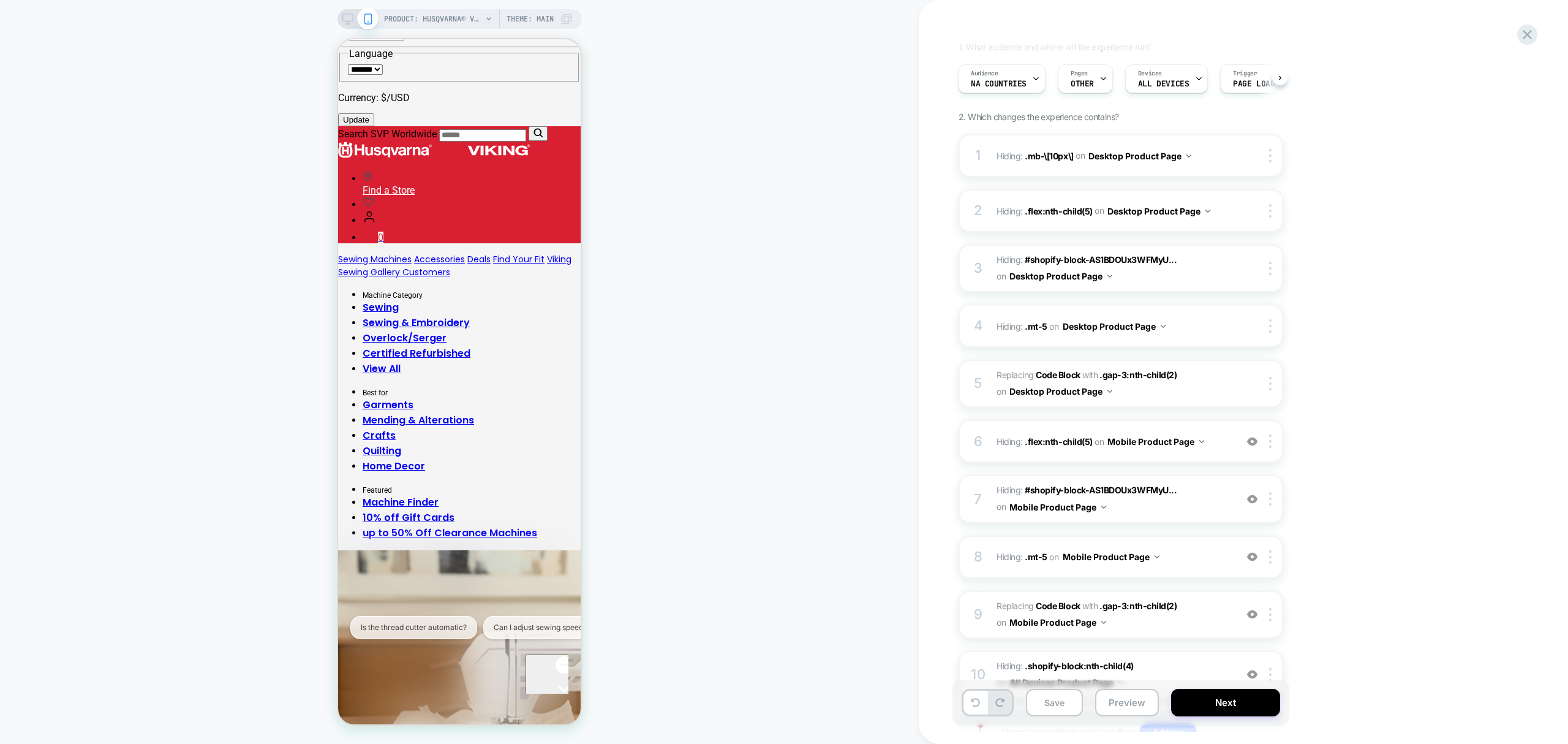
scroll to position [136, 0]
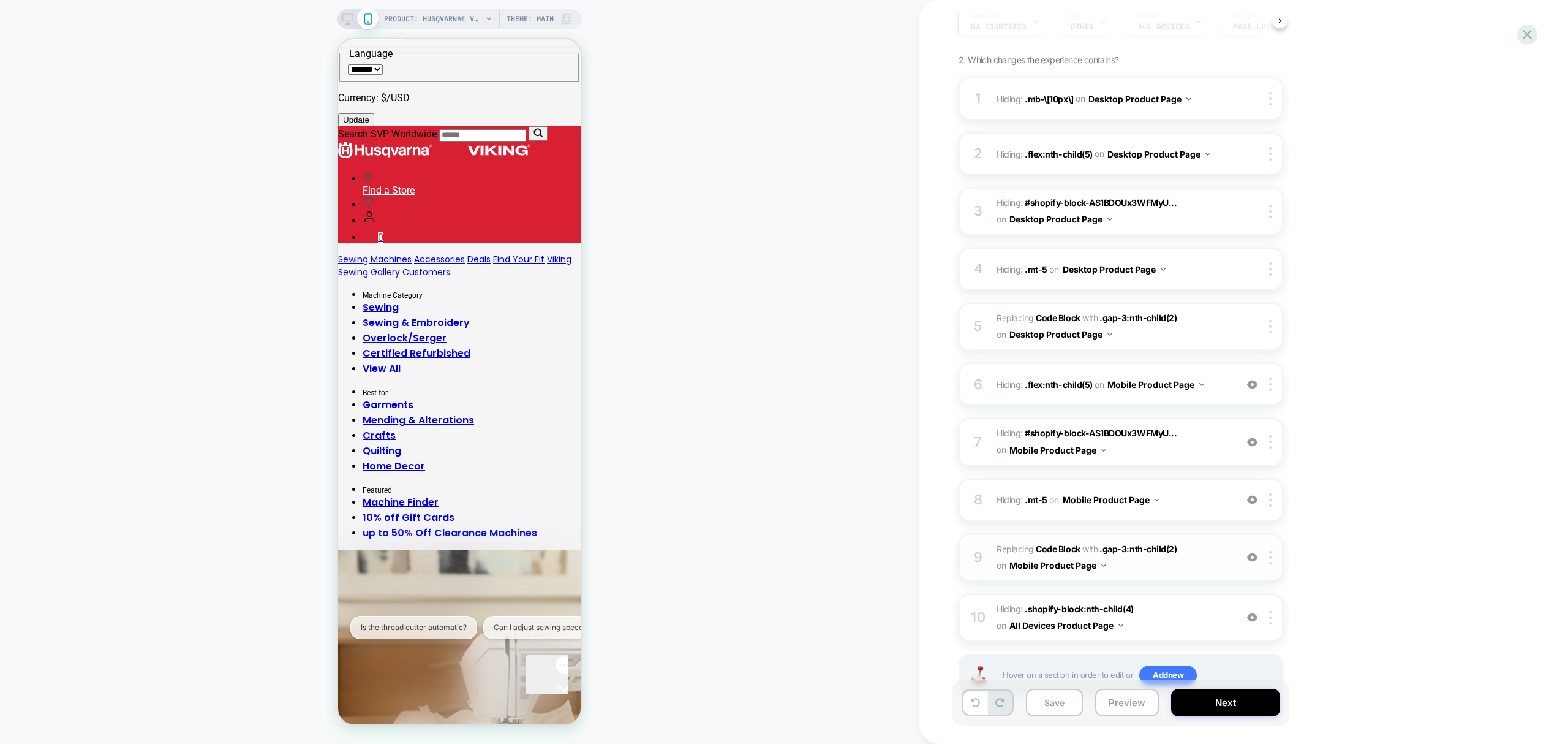
click at [1059, 547] on b "Code Block" at bounding box center [1058, 549] width 44 height 10
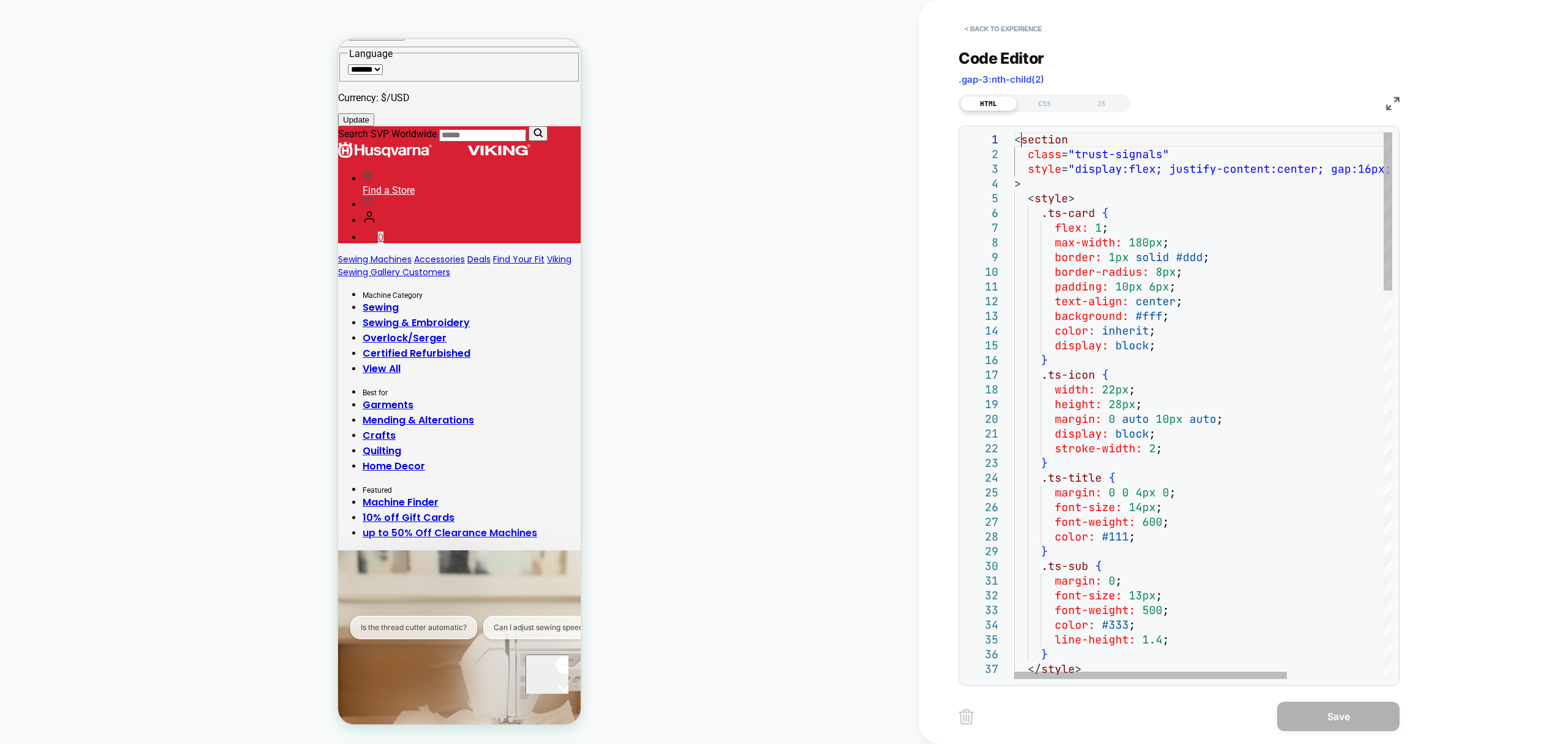
scroll to position [0, 0]
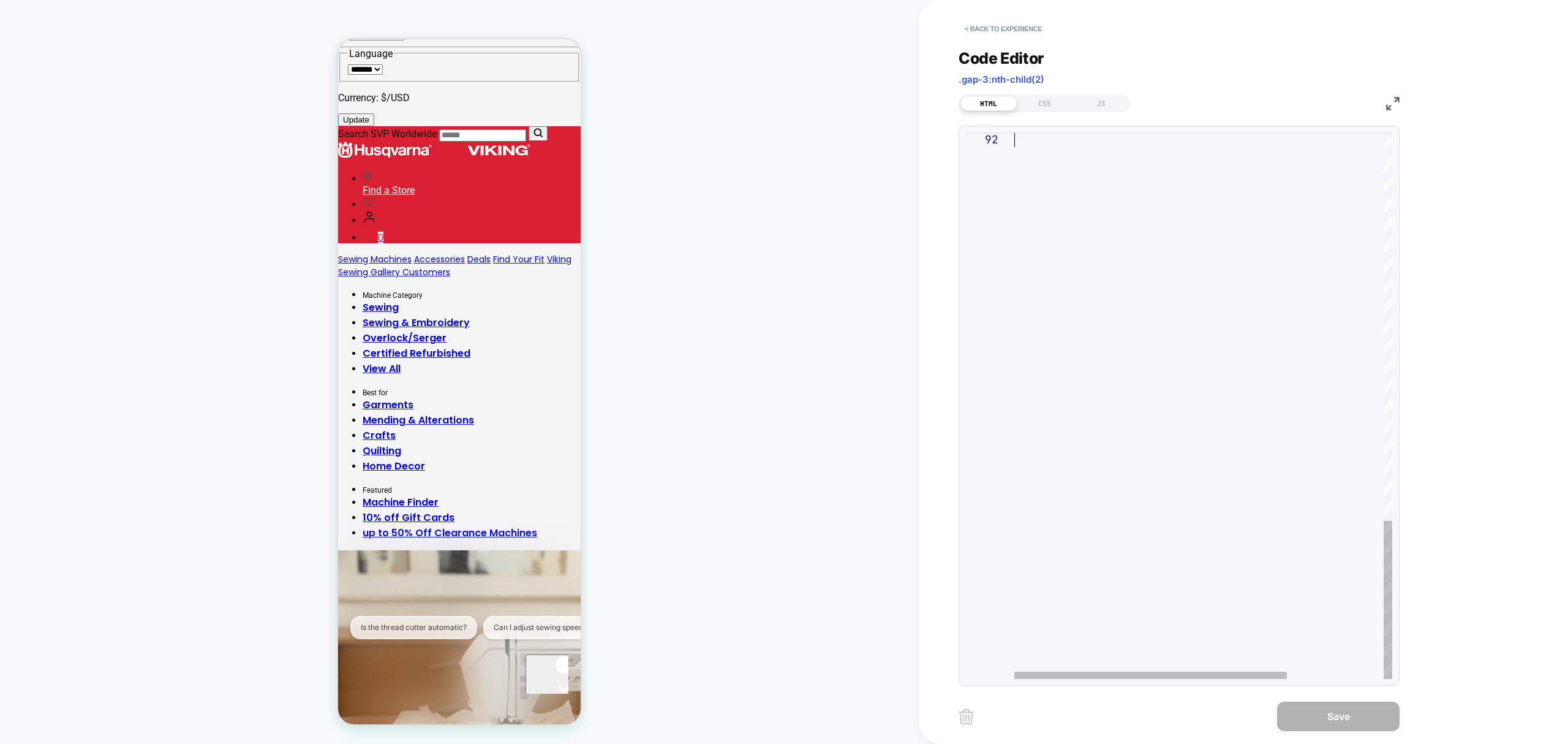
drag, startPoint x: 1020, startPoint y: 140, endPoint x: 1174, endPoint y: 765, distance: 643.7
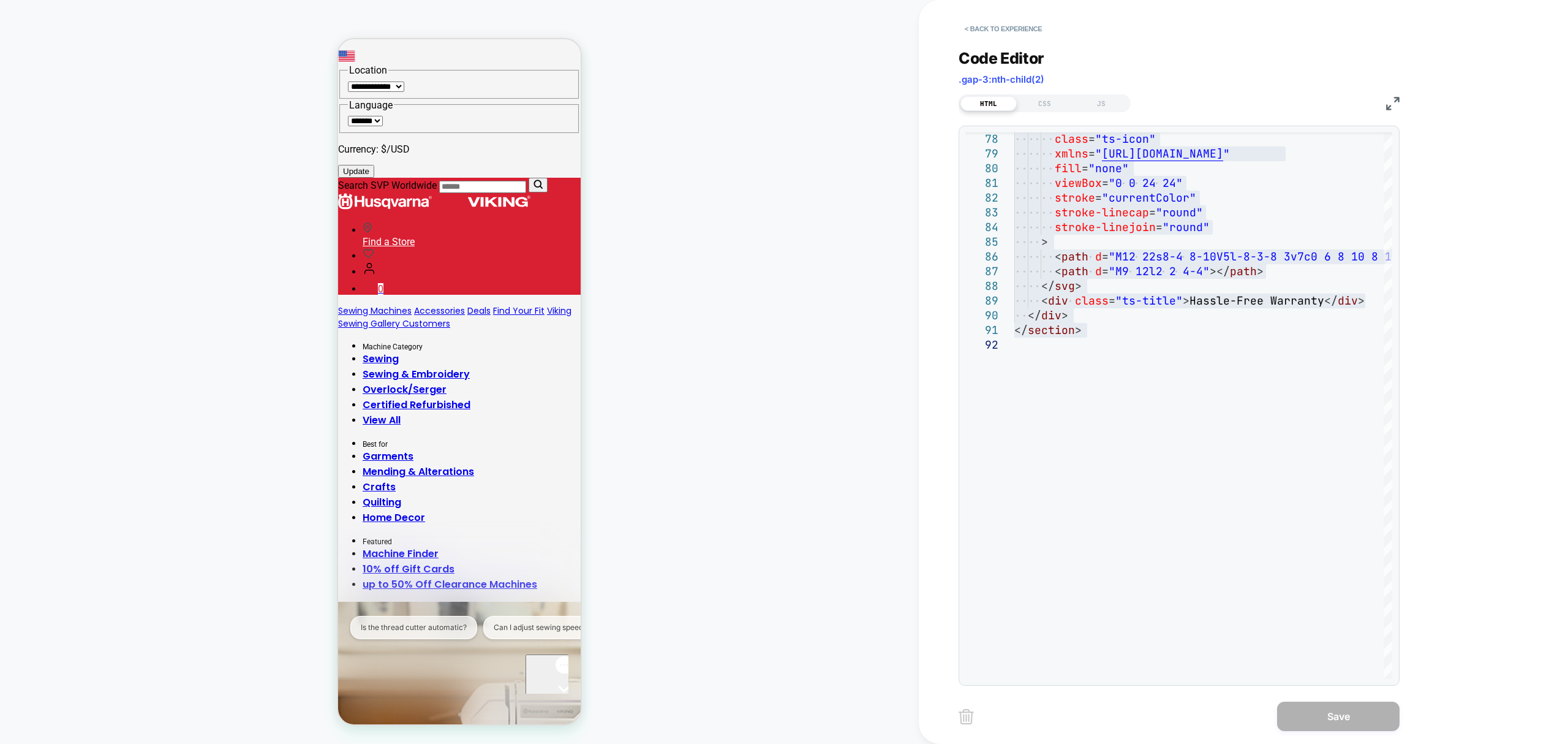
scroll to position [190, 0]
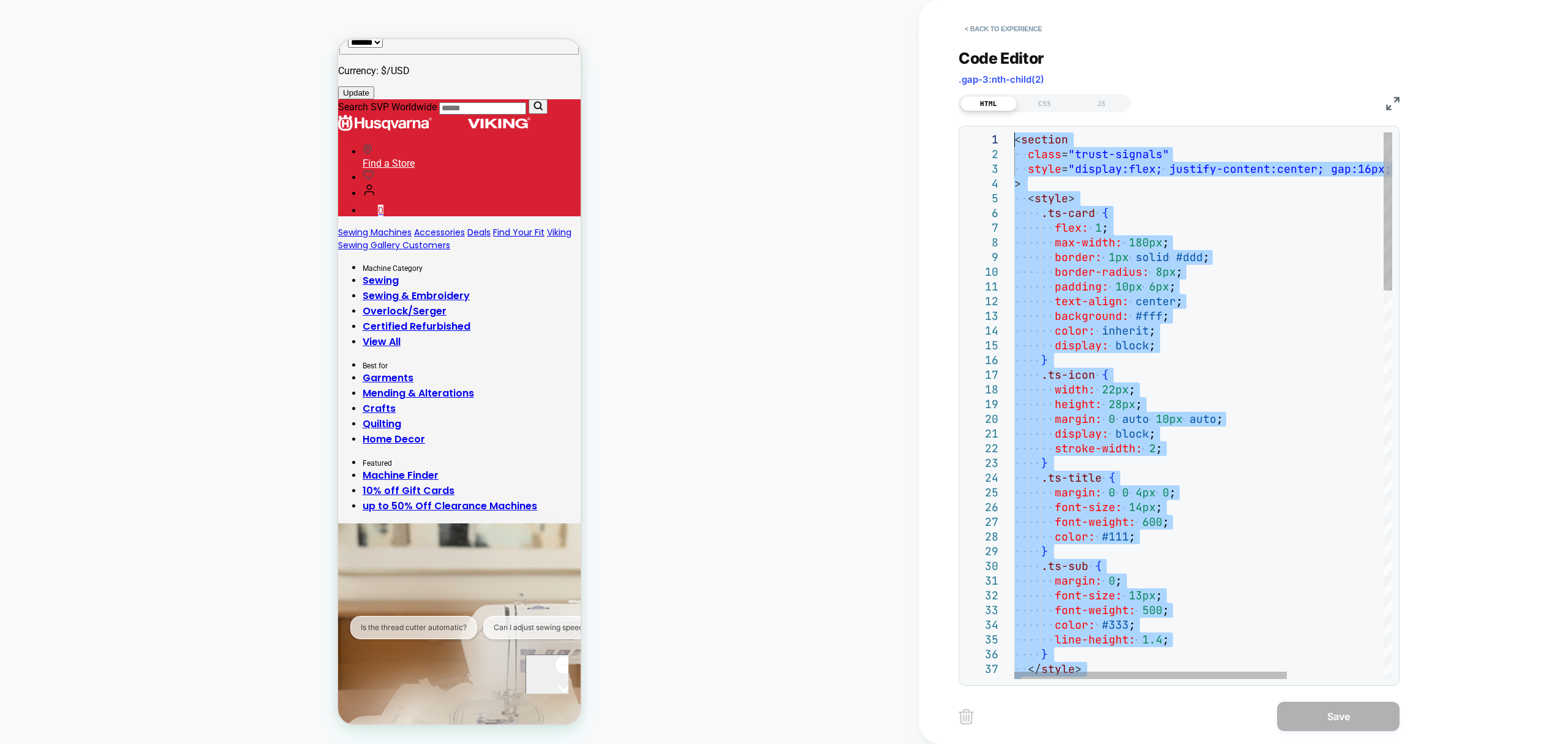
drag, startPoint x: 1109, startPoint y: 327, endPoint x: 907, endPoint y: -99, distance: 471.5
type textarea "**********"
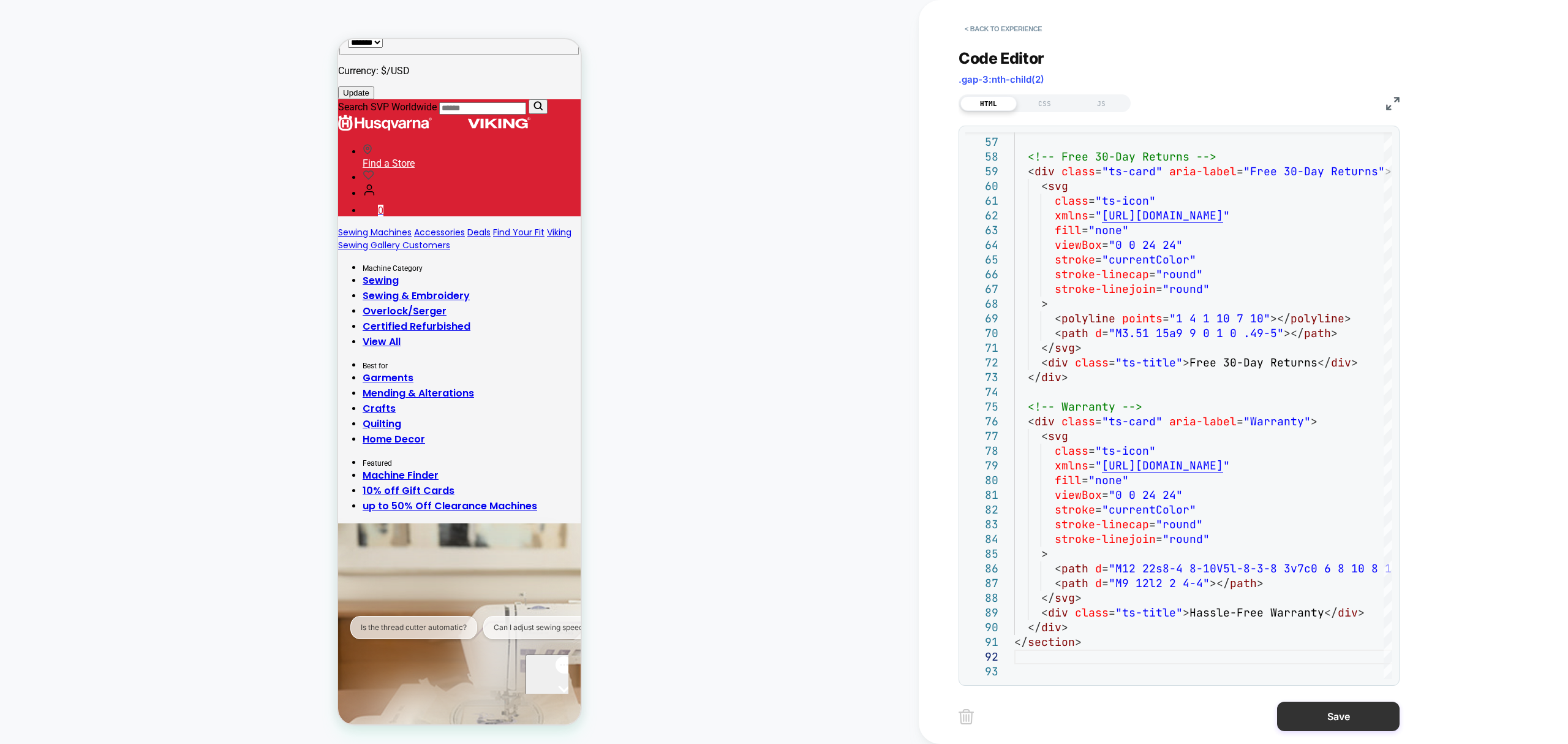
click at [1306, 716] on button "Save" at bounding box center [1338, 715] width 122 height 29
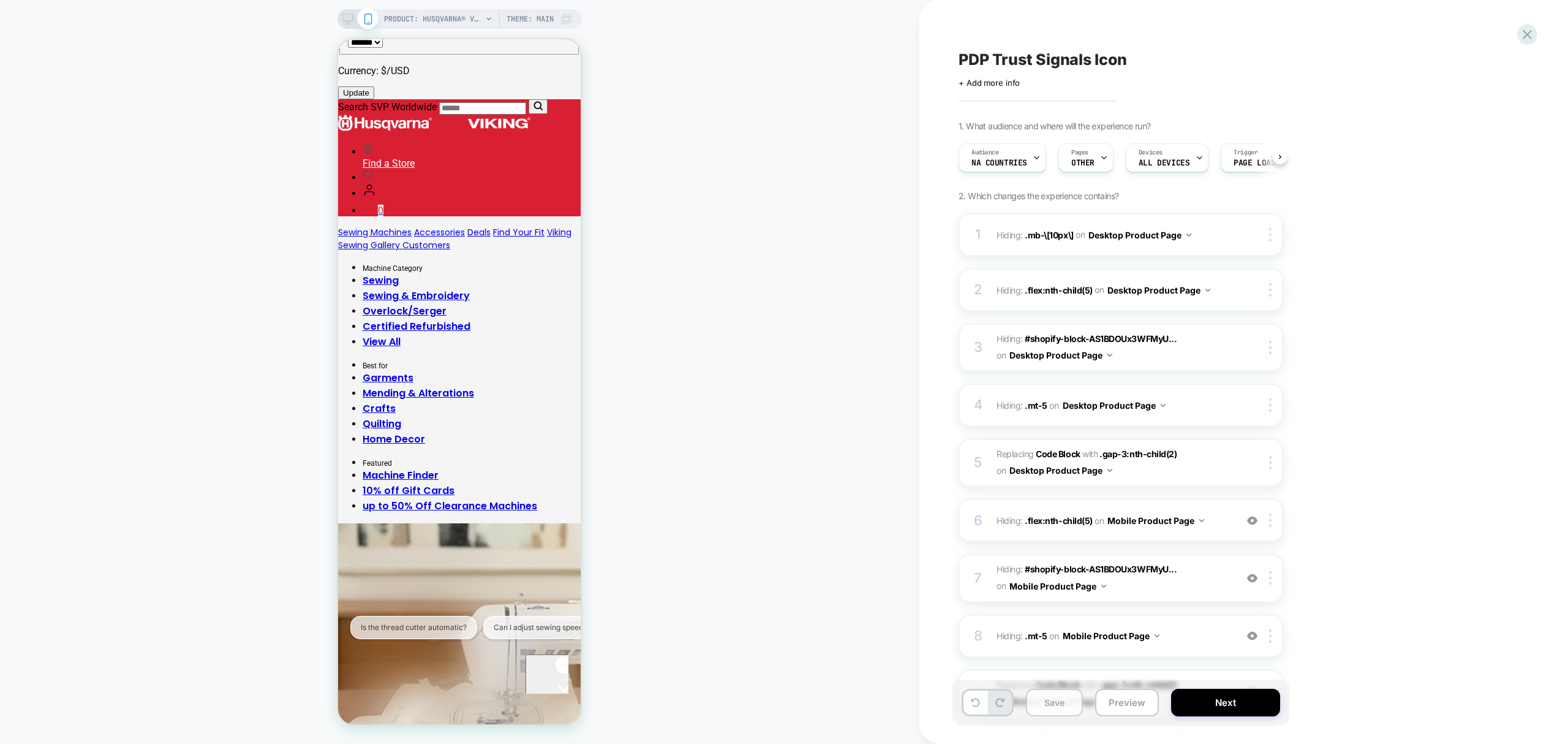
scroll to position [0, 1]
click at [1059, 708] on button "Save" at bounding box center [1054, 703] width 57 height 28
click at [1279, 157] on icon at bounding box center [1280, 157] width 5 height 5
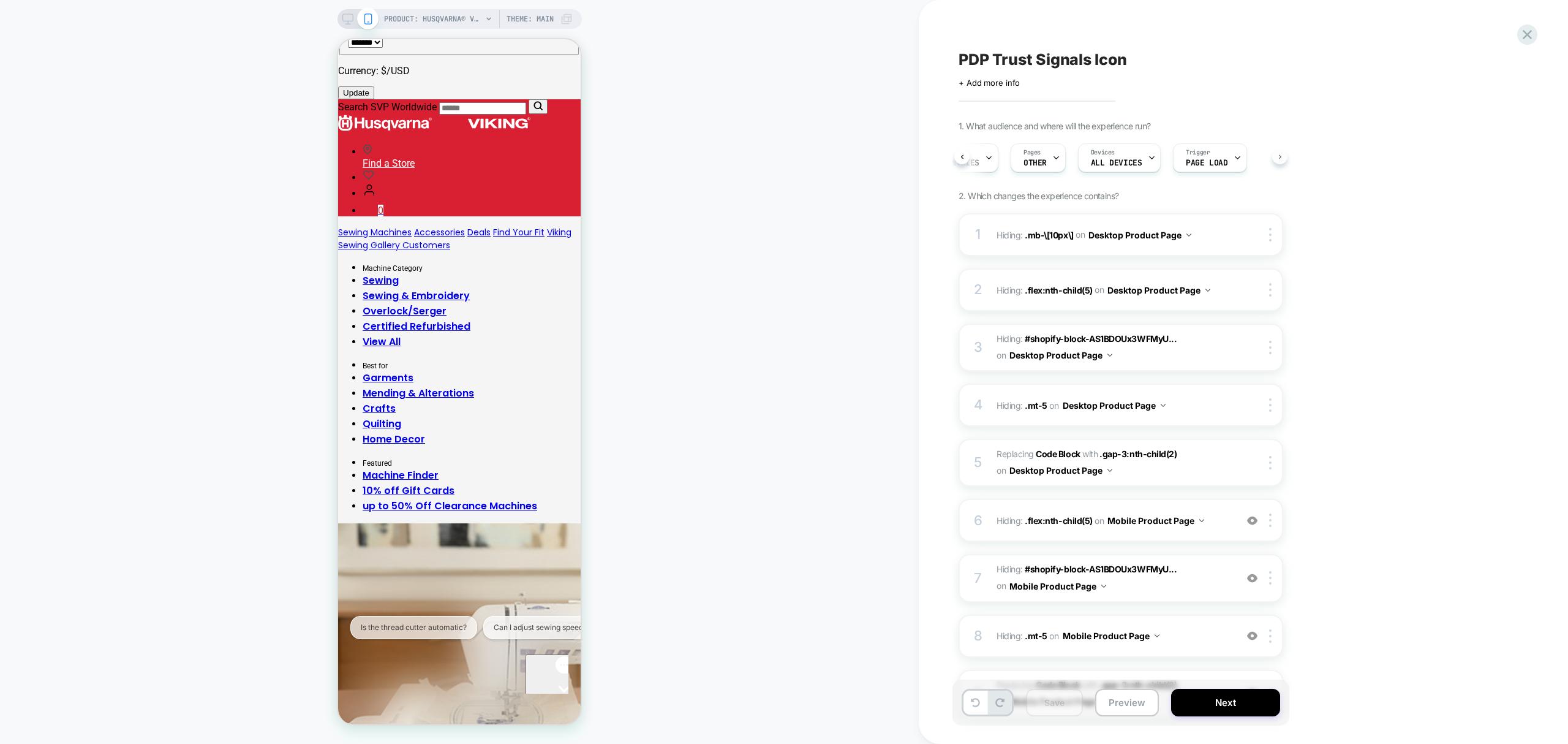
click at [1279, 157] on div "Audience NA countries Pages OTHER Devices ALL DEVICES Trigger Page Load" at bounding box center [1120, 157] width 325 height 41
click at [985, 154] on icon at bounding box center [989, 157] width 8 height 8
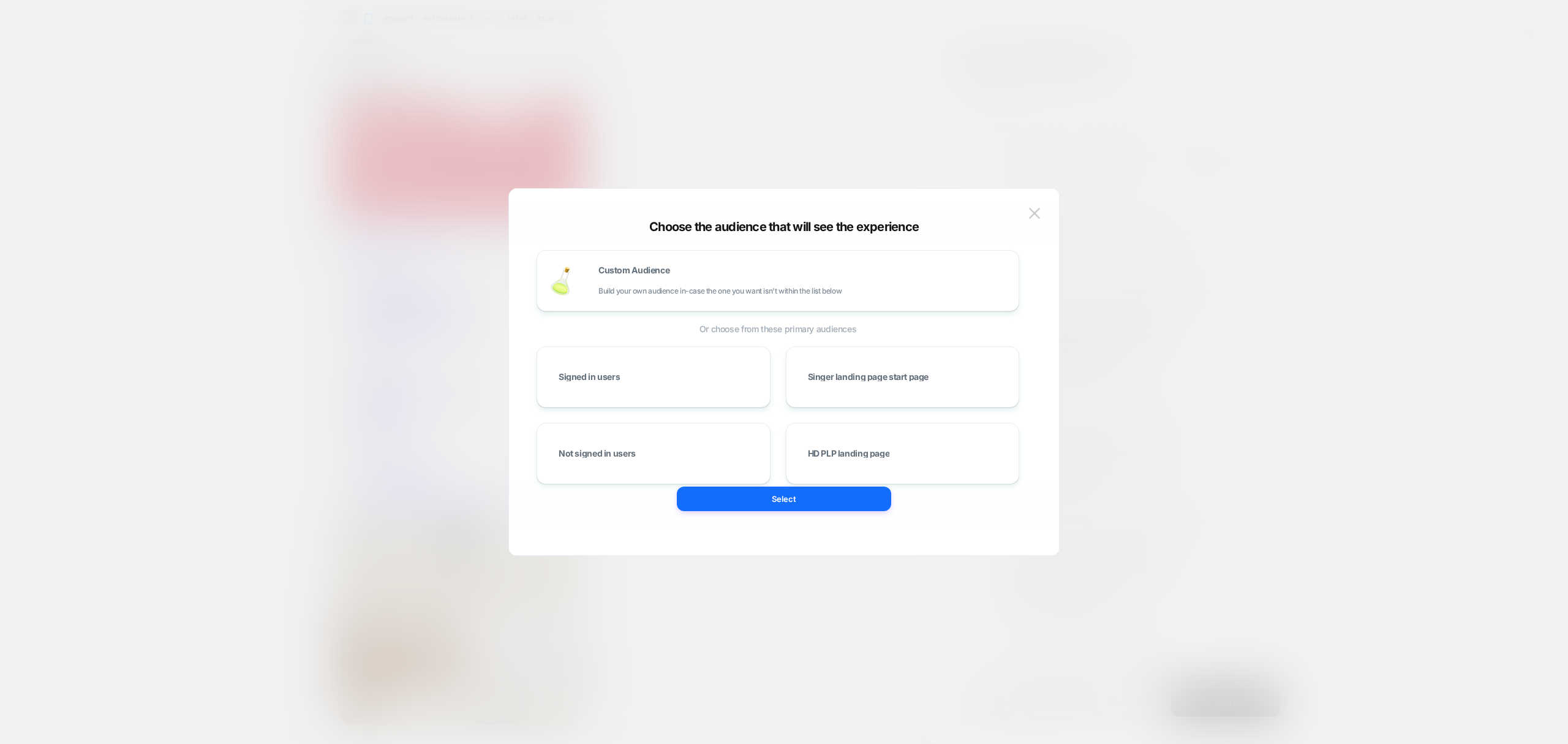
click at [947, 69] on div at bounding box center [784, 372] width 1568 height 744
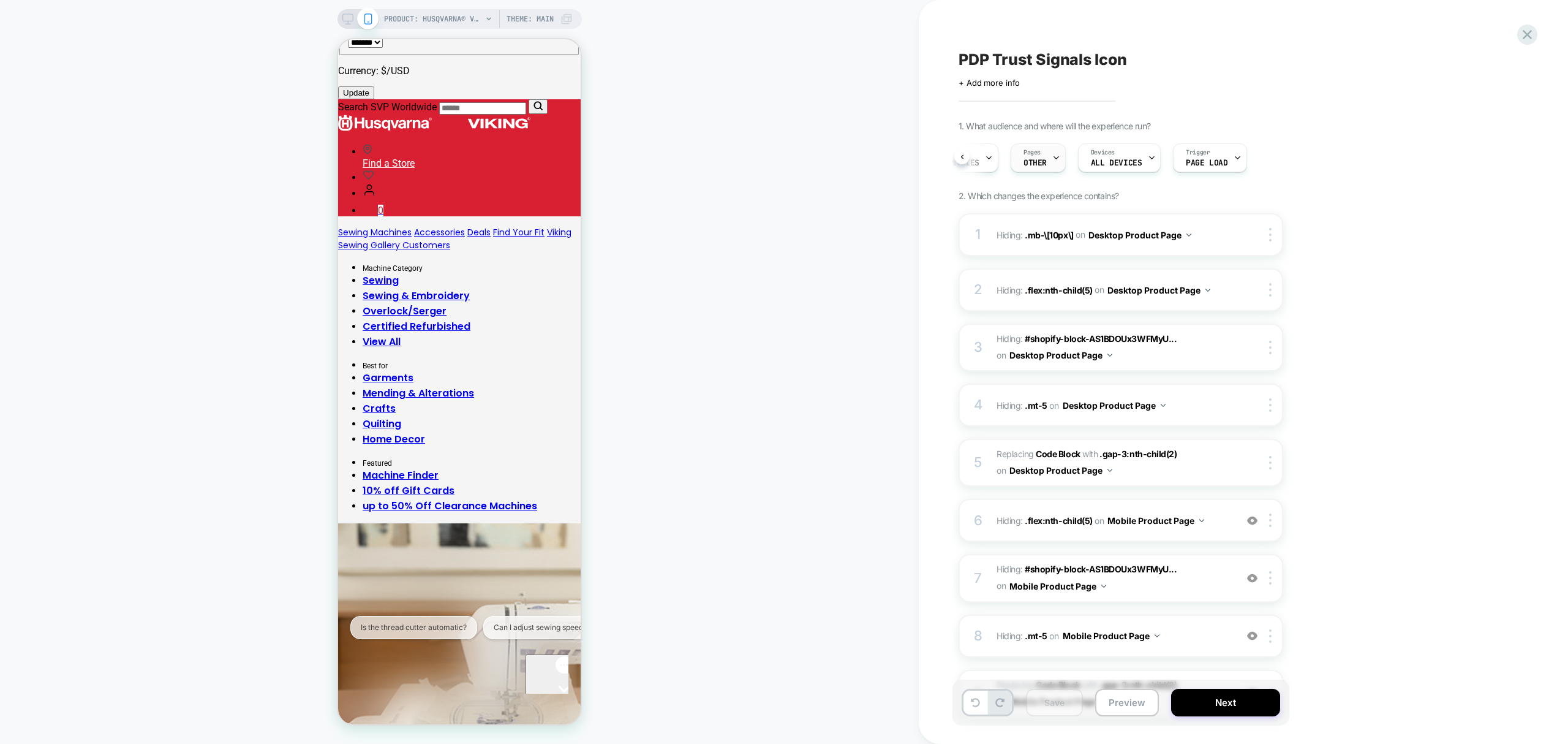
click at [1033, 152] on span "Pages" at bounding box center [1032, 152] width 17 height 8
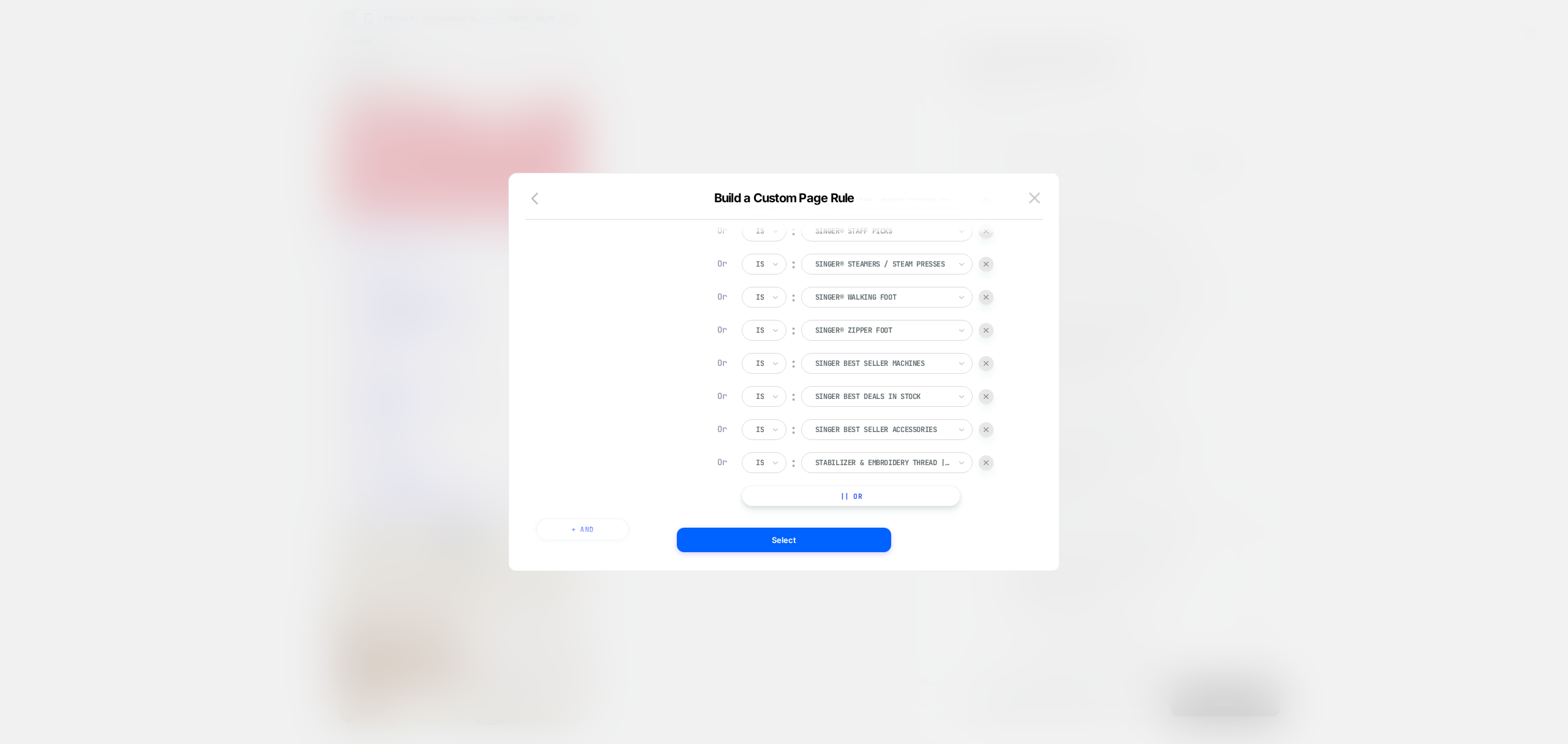
scroll to position [2287, 0]
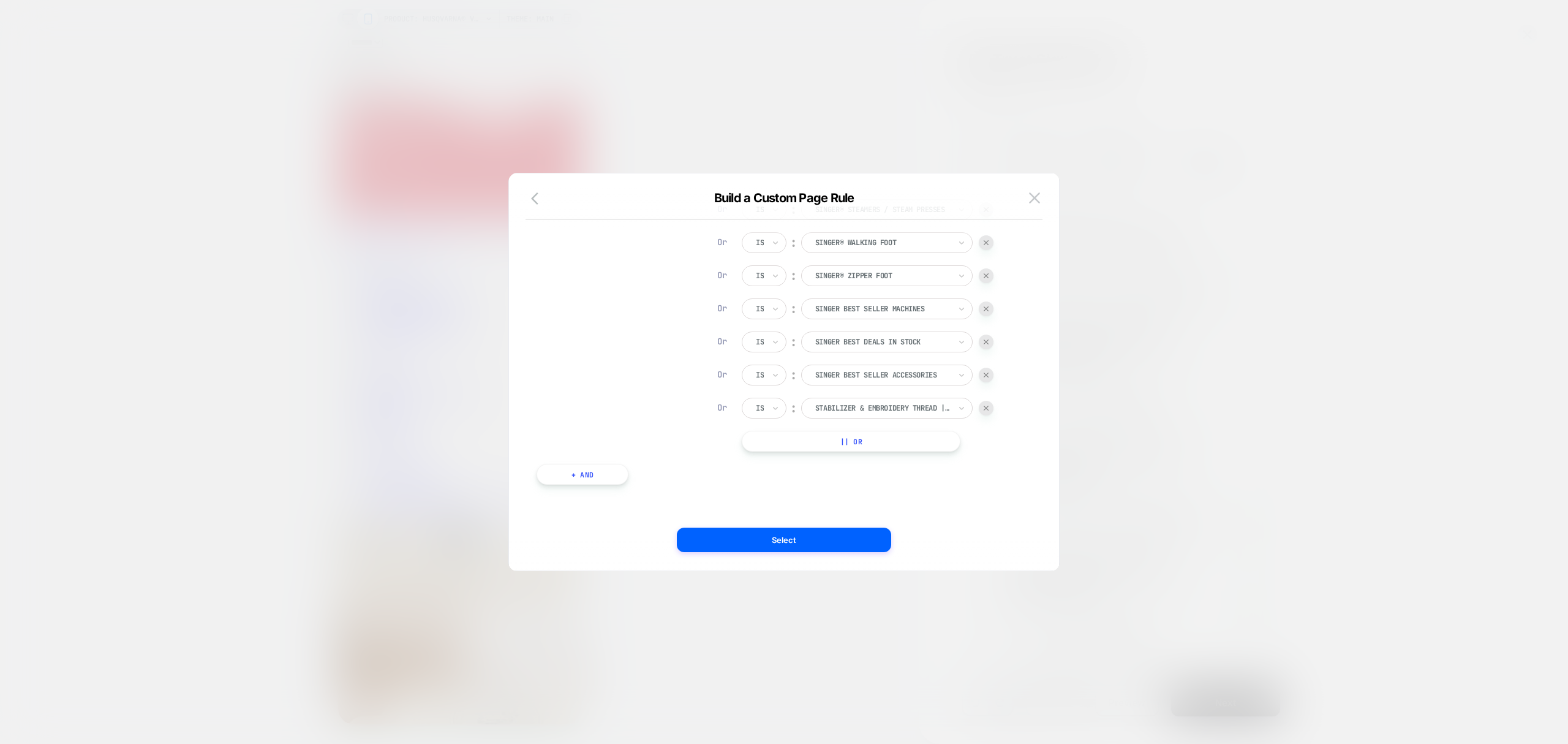
click at [989, 409] on img at bounding box center [986, 408] width 5 height 5
click at [989, 377] on img at bounding box center [986, 375] width 5 height 5
click at [989, 344] on img at bounding box center [986, 342] width 5 height 5
click at [989, 311] on img at bounding box center [986, 309] width 5 height 5
click at [989, 409] on img at bounding box center [986, 408] width 5 height 5
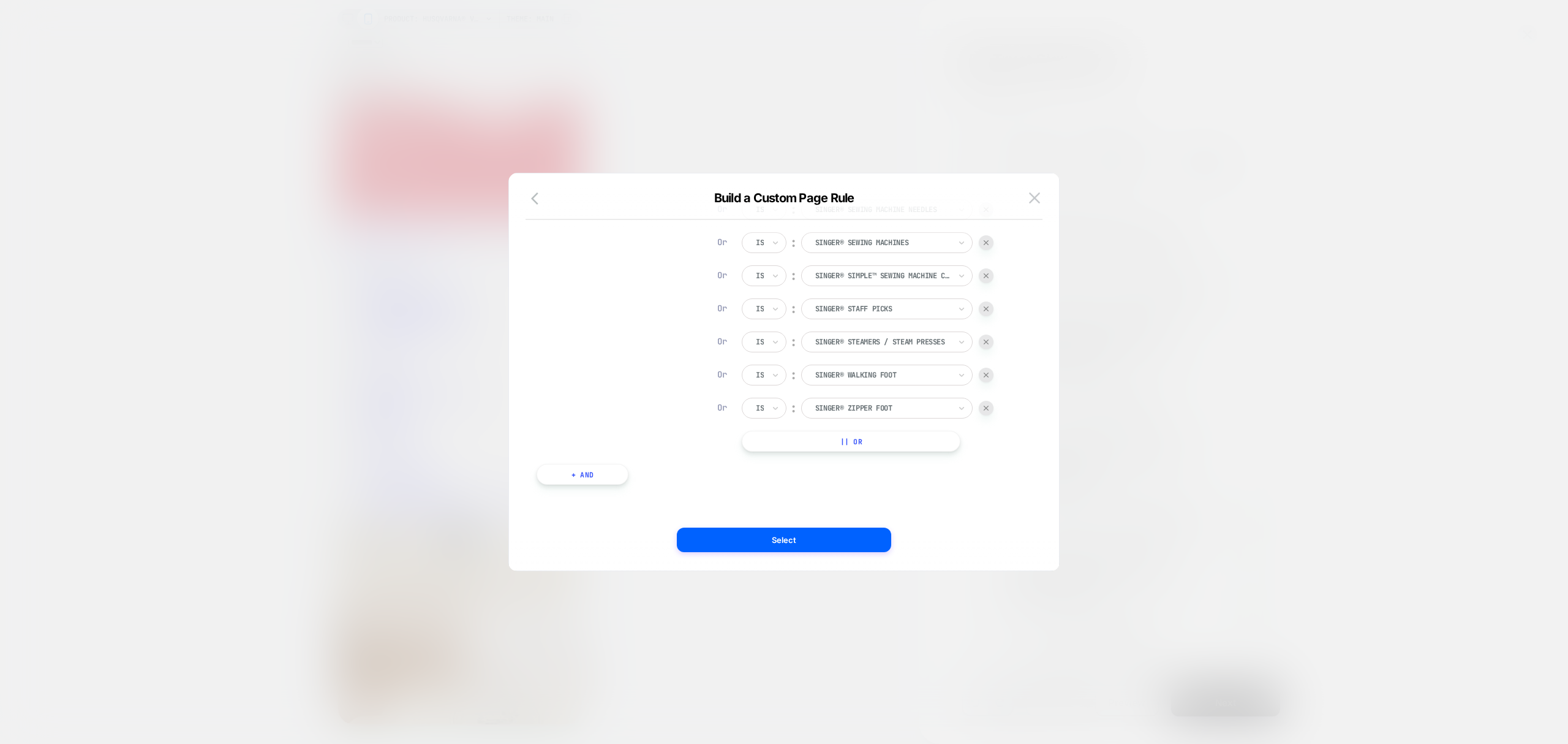
click at [989, 377] on img at bounding box center [986, 375] width 5 height 5
click at [989, 344] on img at bounding box center [986, 342] width 5 height 5
click at [989, 311] on img at bounding box center [986, 309] width 5 height 5
click at [989, 278] on img at bounding box center [986, 276] width 5 height 5
click at [989, 245] on img at bounding box center [986, 243] width 5 height 5
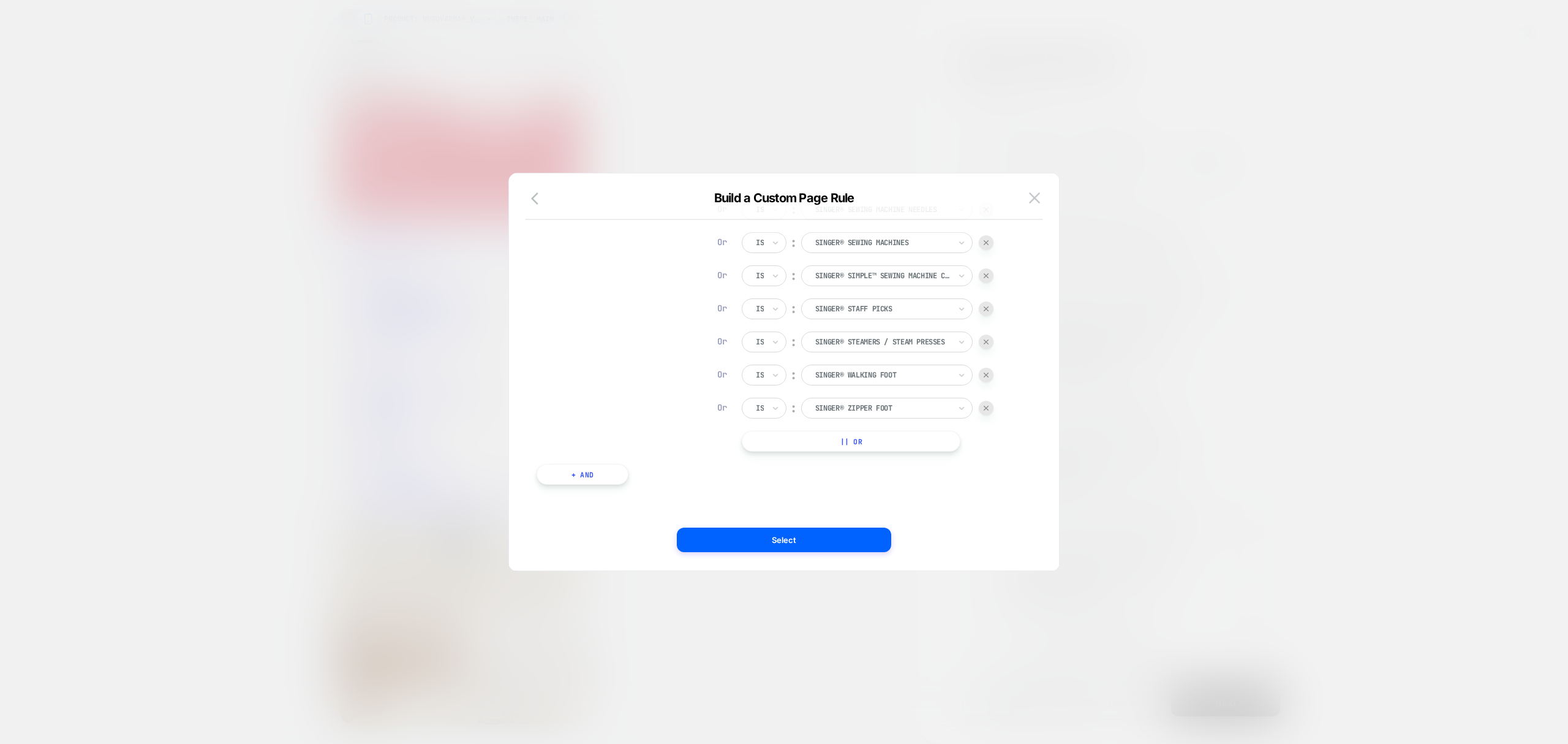
click at [989, 212] on img at bounding box center [986, 210] width 5 height 5
click at [989, 179] on img at bounding box center [986, 176] width 5 height 5
click at [989, 146] on img at bounding box center [986, 143] width 5 height 5
click at [989, 113] on img at bounding box center [986, 110] width 5 height 5
click at [989, 80] on img at bounding box center [986, 77] width 5 height 5
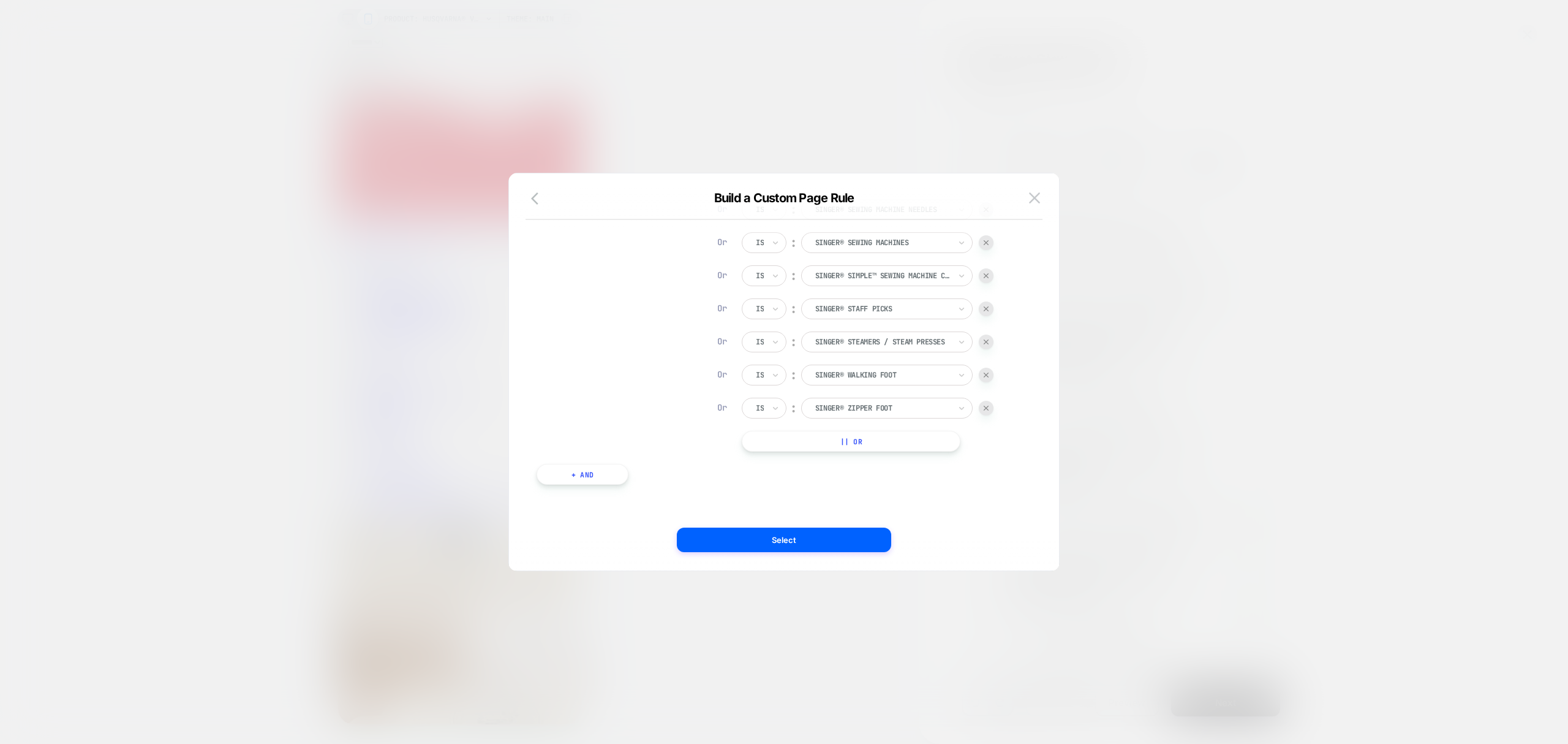
click at [989, 47] on img at bounding box center [986, 44] width 5 height 5
click at [989, 14] on img at bounding box center [986, 11] width 5 height 5
drag, startPoint x: 989, startPoint y: 409, endPoint x: 801, endPoint y: 424, distance: 188.6
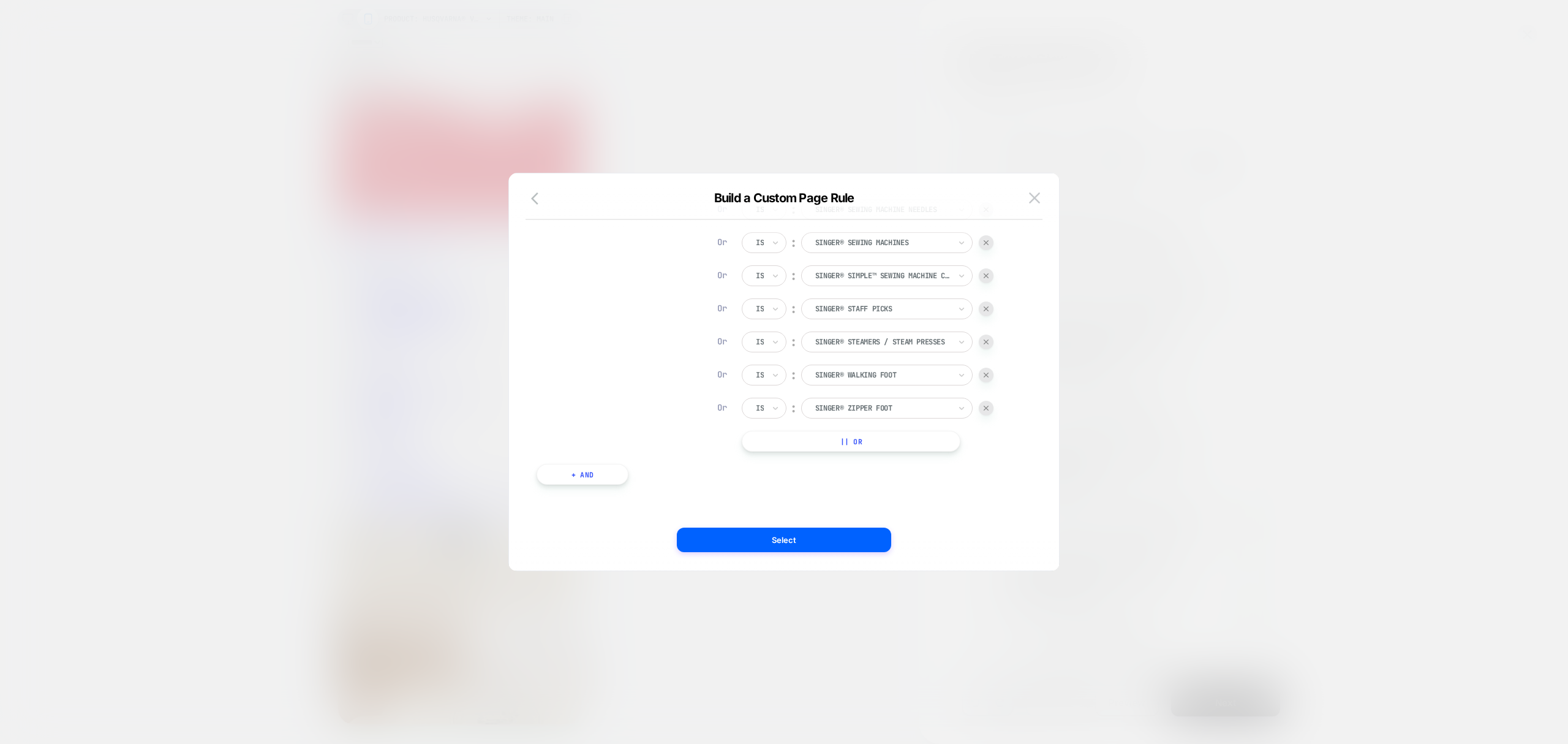
click at [981, 408] on div at bounding box center [986, 408] width 15 height 15
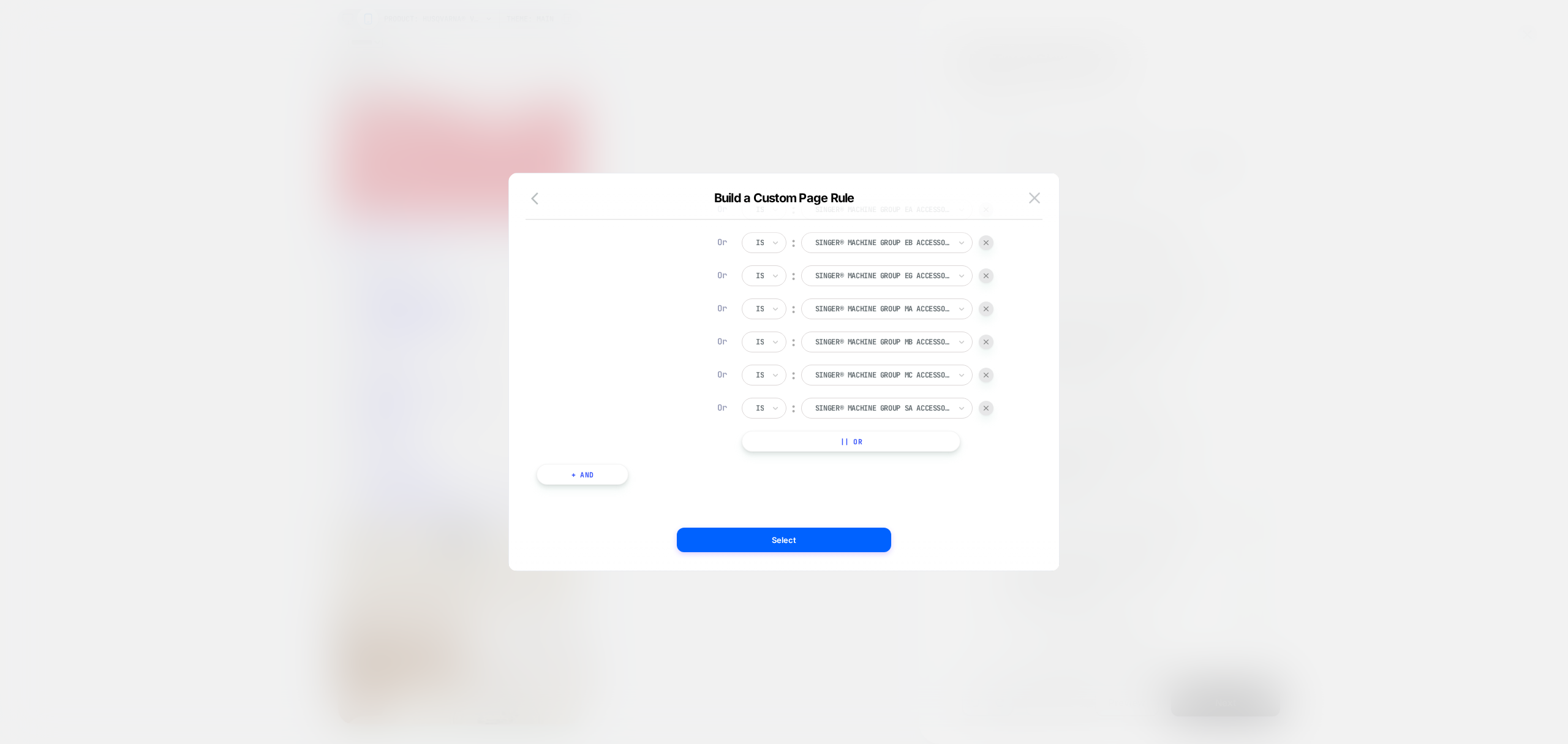
click at [989, 378] on div at bounding box center [986, 375] width 15 height 15
click at [988, 345] on div at bounding box center [986, 342] width 15 height 15
click at [991, 312] on div at bounding box center [986, 308] width 15 height 15
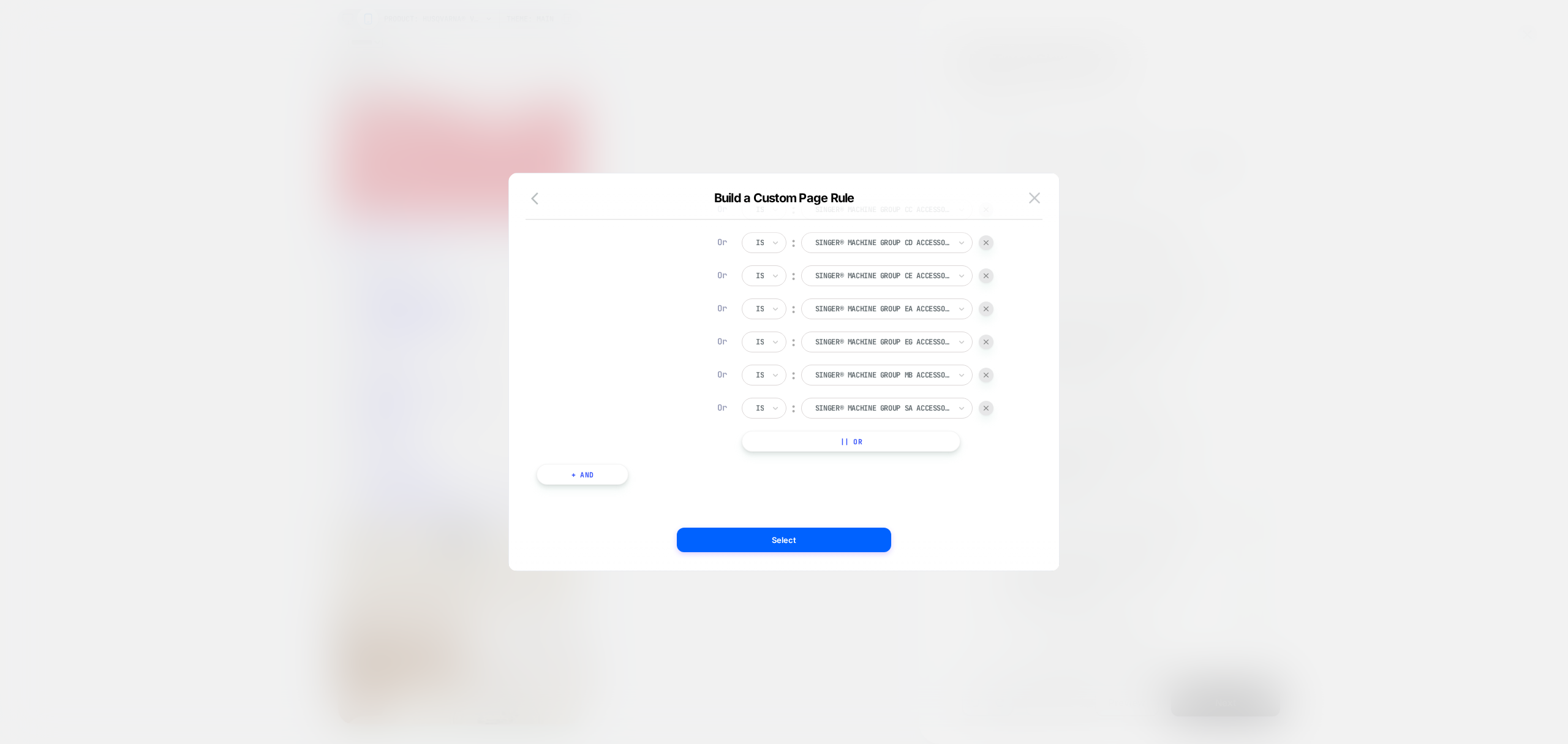
click at [989, 270] on div at bounding box center [986, 275] width 15 height 15
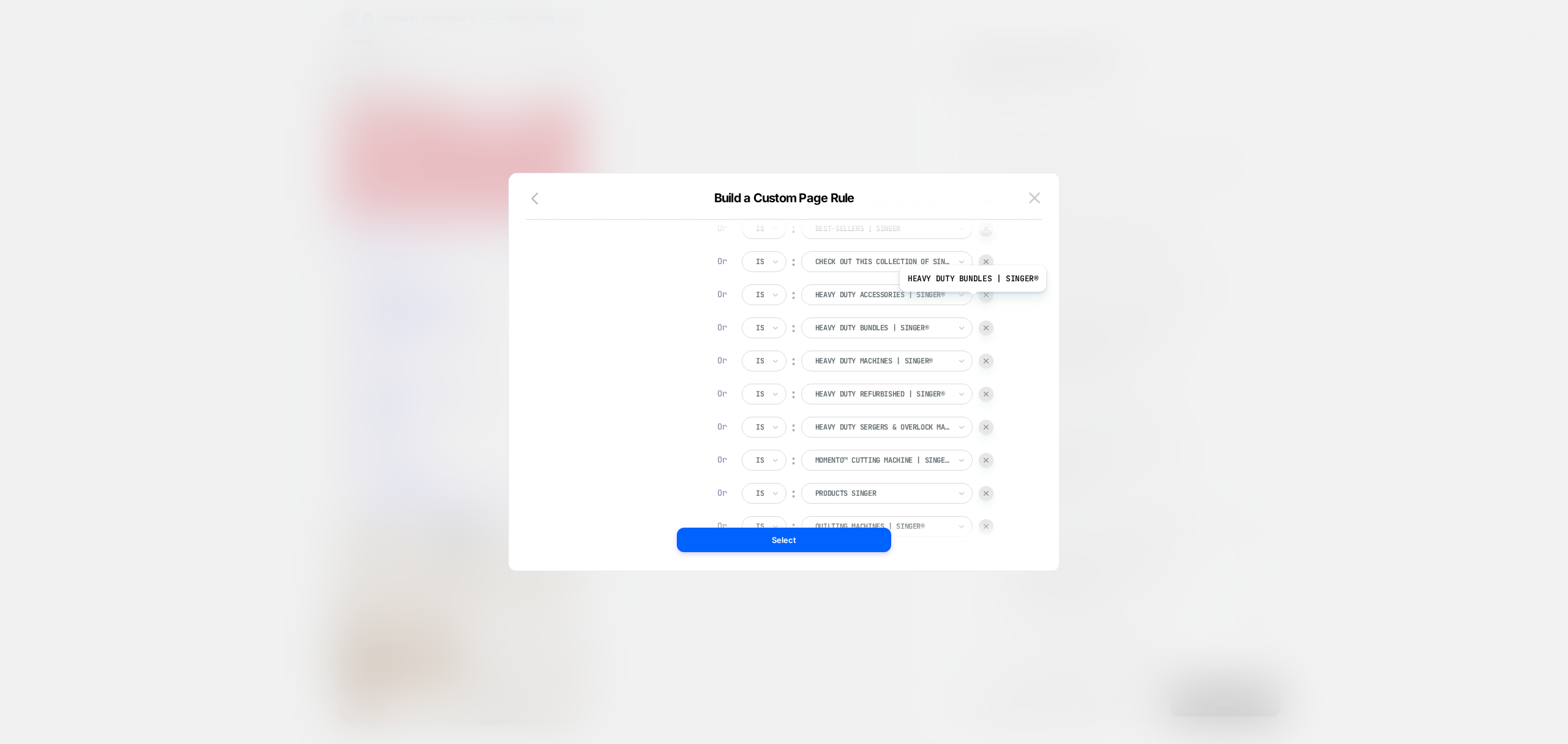
scroll to position [229, 0]
click at [986, 331] on div at bounding box center [986, 328] width 15 height 15
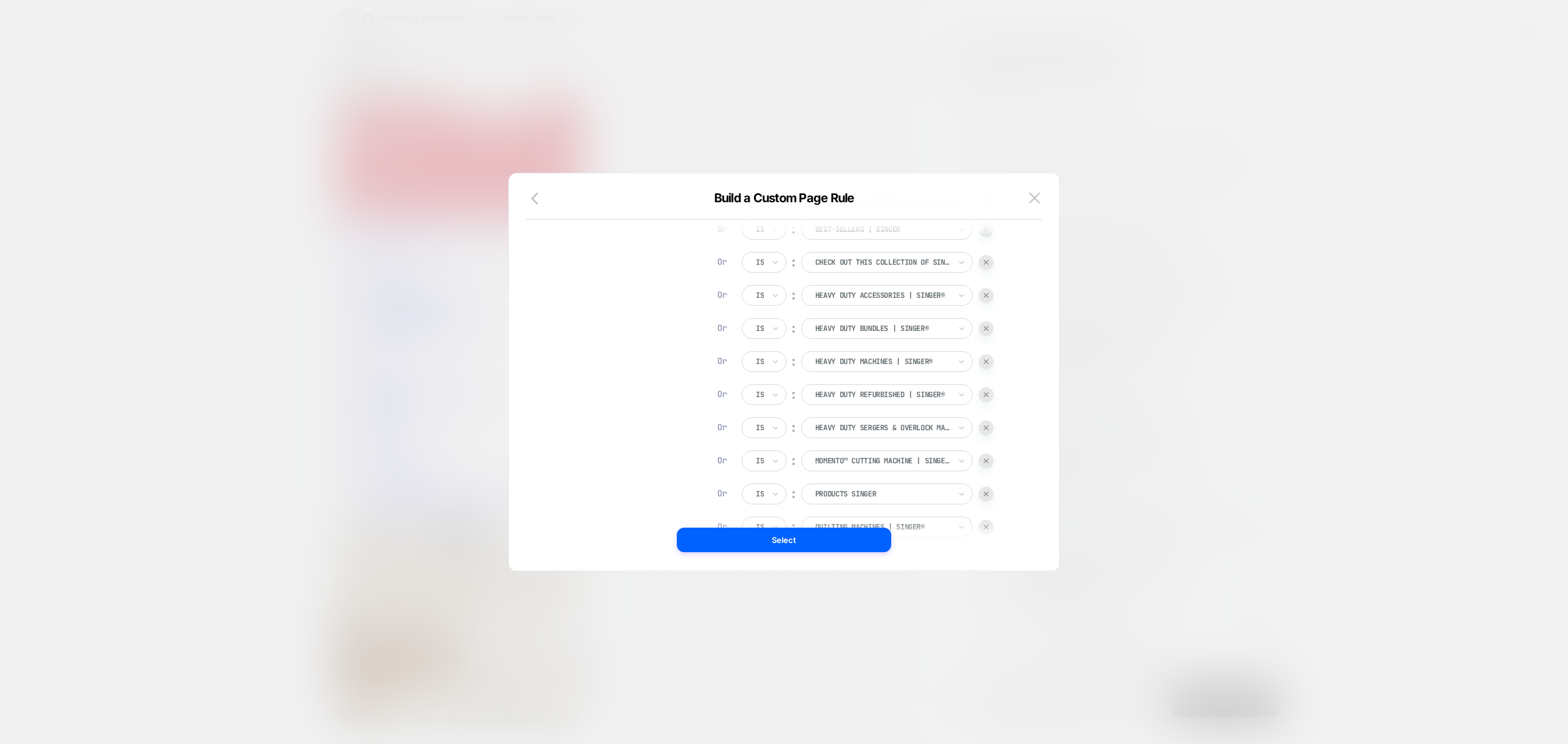
click at [986, 331] on div at bounding box center [986, 328] width 15 height 15
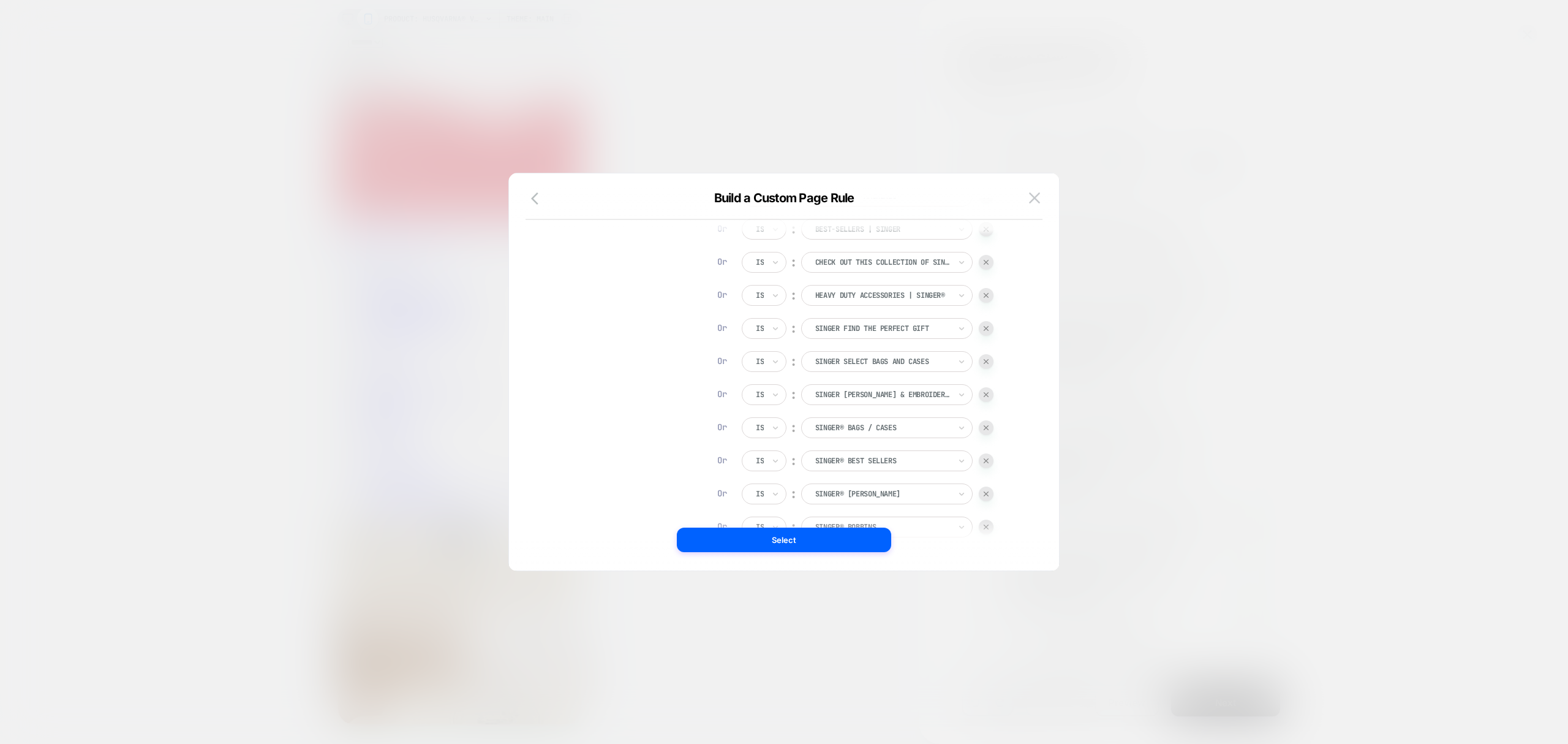
click at [986, 331] on div at bounding box center [986, 328] width 15 height 15
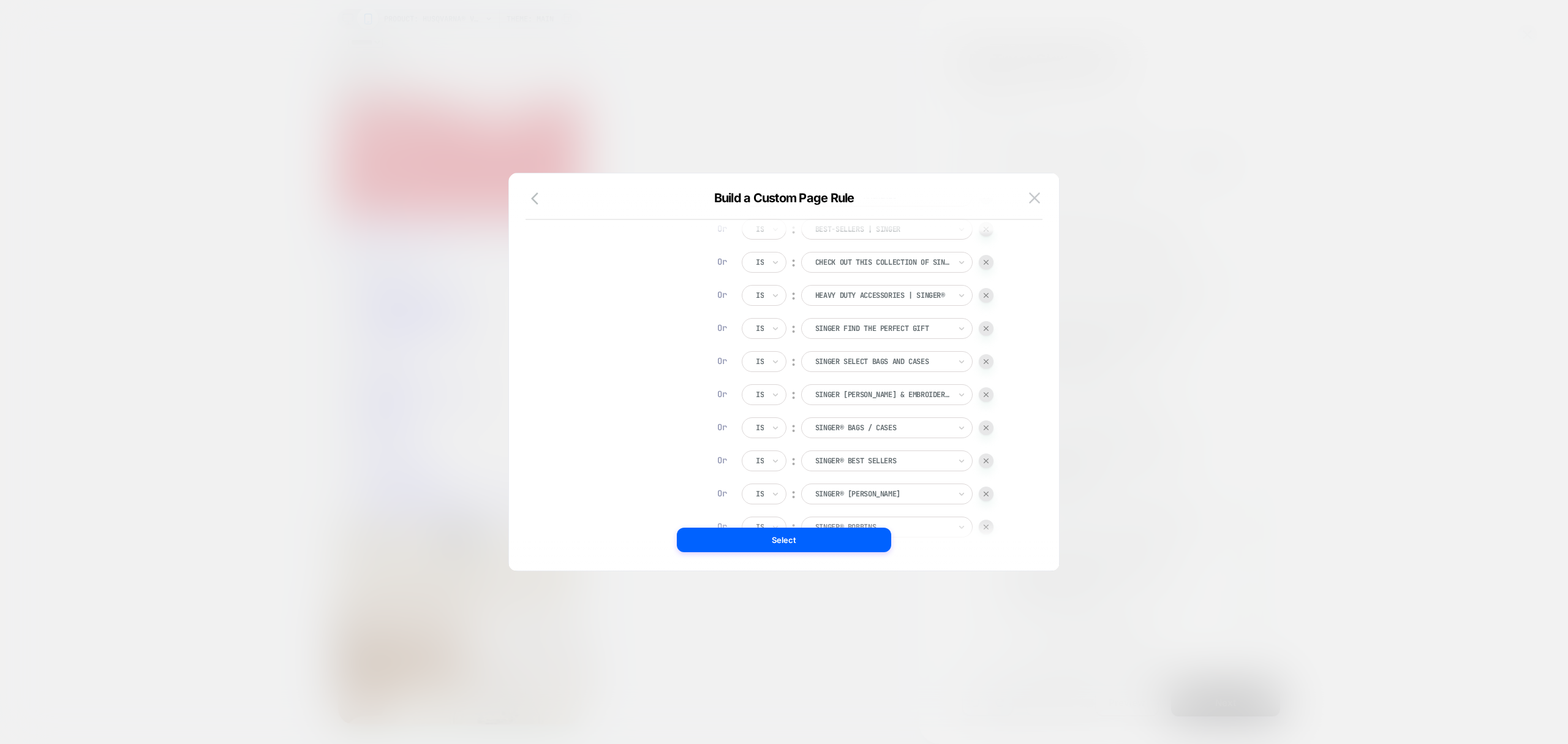
click at [986, 331] on div at bounding box center [986, 328] width 15 height 15
click at [988, 363] on div at bounding box center [986, 361] width 15 height 15
click at [997, 395] on div "Products From Collections Is ︰ All SINGER® Accessories Or Is ︰ All SINGER® Deal…" at bounding box center [793, 609] width 452 height 981
click at [984, 395] on div at bounding box center [986, 394] width 15 height 15
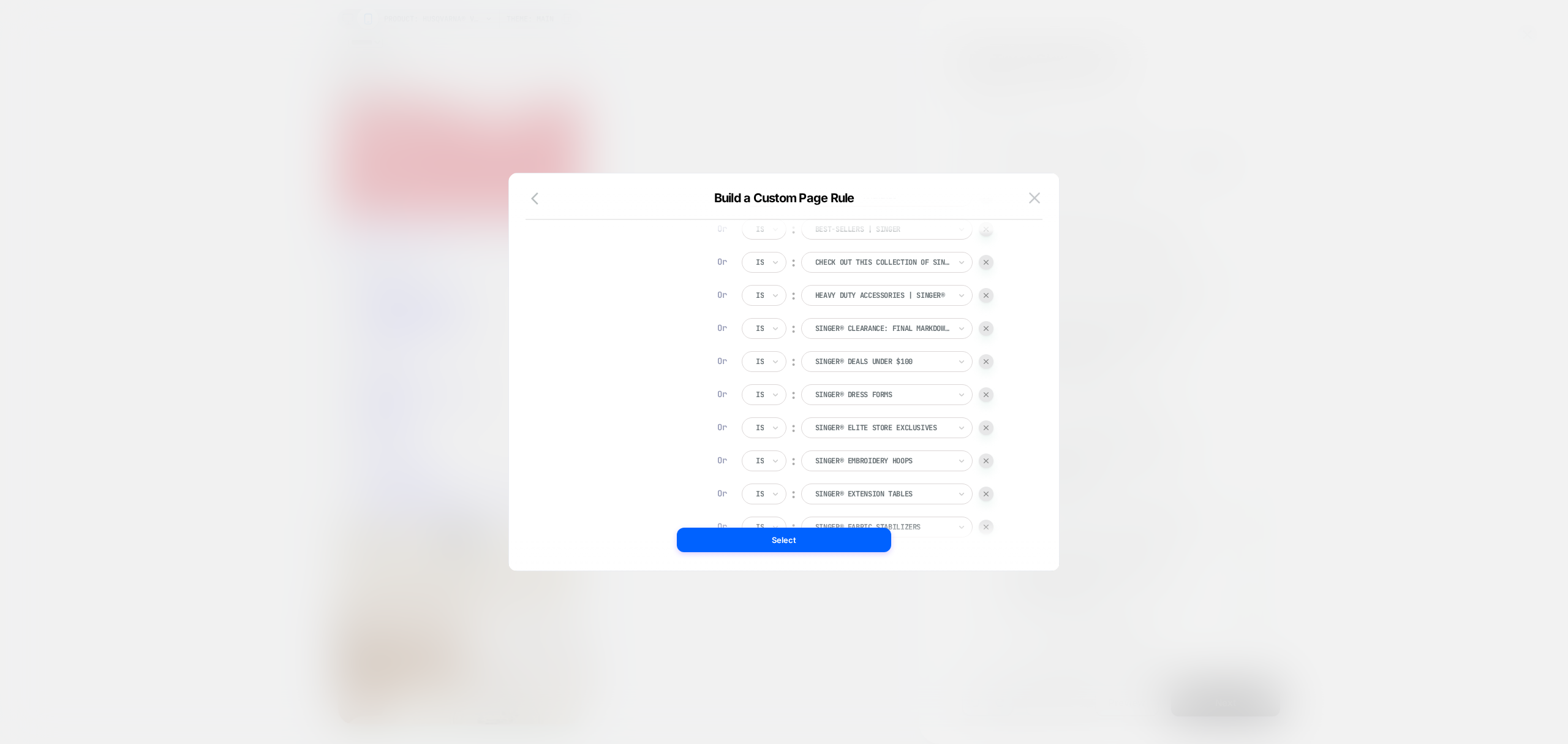
click at [985, 395] on div at bounding box center [986, 394] width 15 height 15
click at [986, 395] on img at bounding box center [986, 395] width 5 height 5
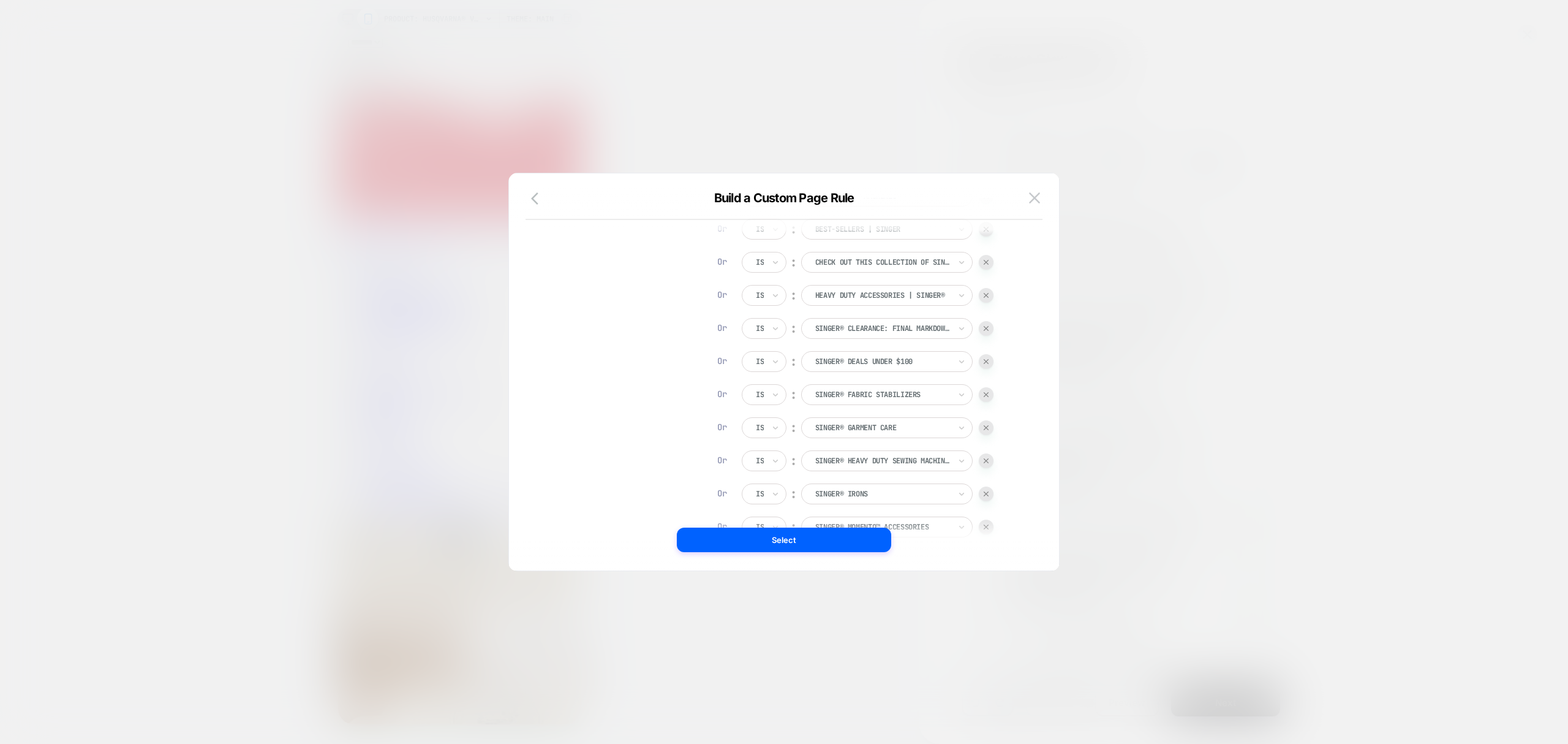
click at [986, 395] on img at bounding box center [986, 395] width 5 height 5
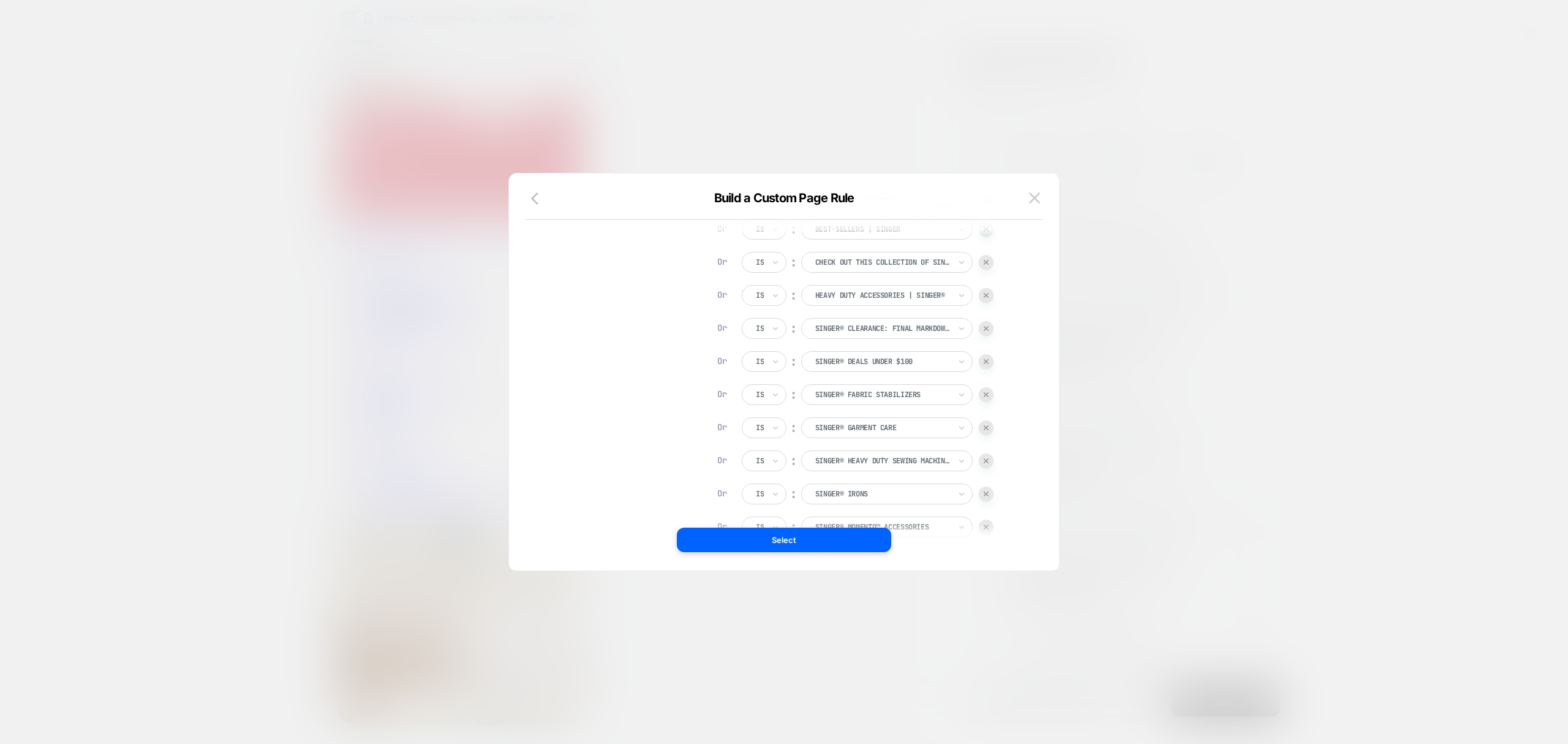
click at [986, 395] on img at bounding box center [986, 395] width 5 height 5
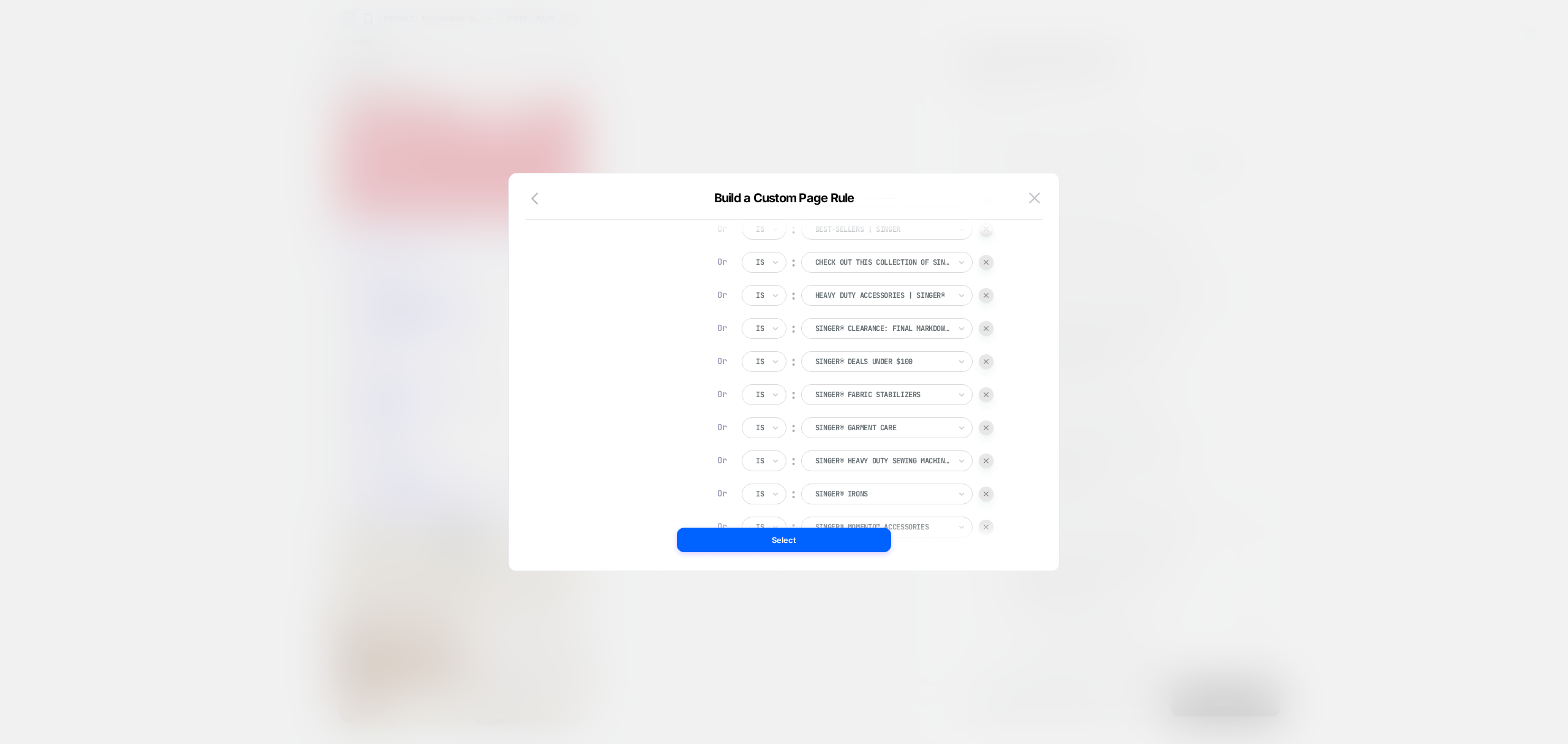
click at [986, 395] on img at bounding box center [986, 395] width 5 height 5
click at [988, 395] on img at bounding box center [986, 395] width 5 height 5
click at [982, 392] on div at bounding box center [986, 394] width 15 height 15
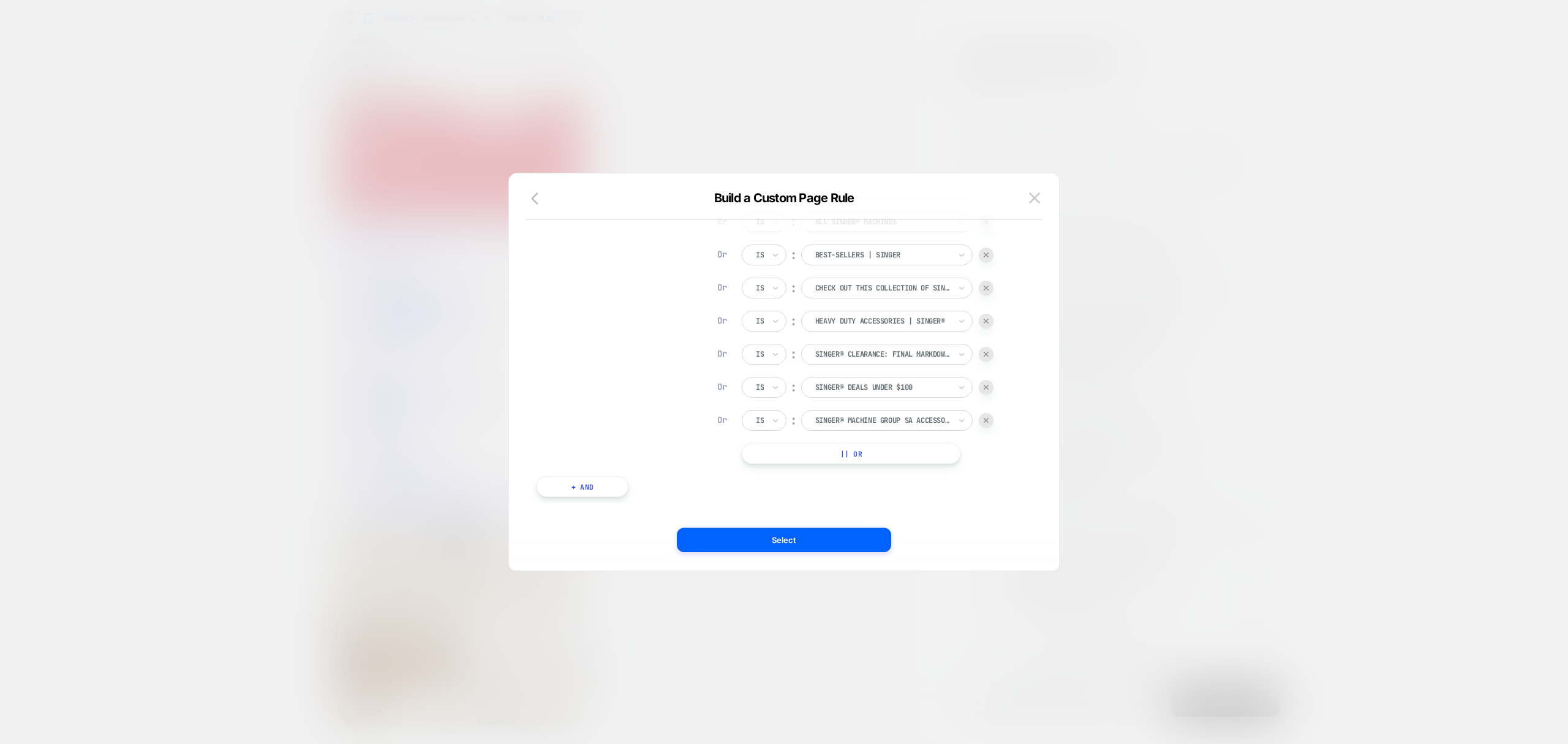
click at [983, 392] on div at bounding box center [986, 387] width 15 height 15
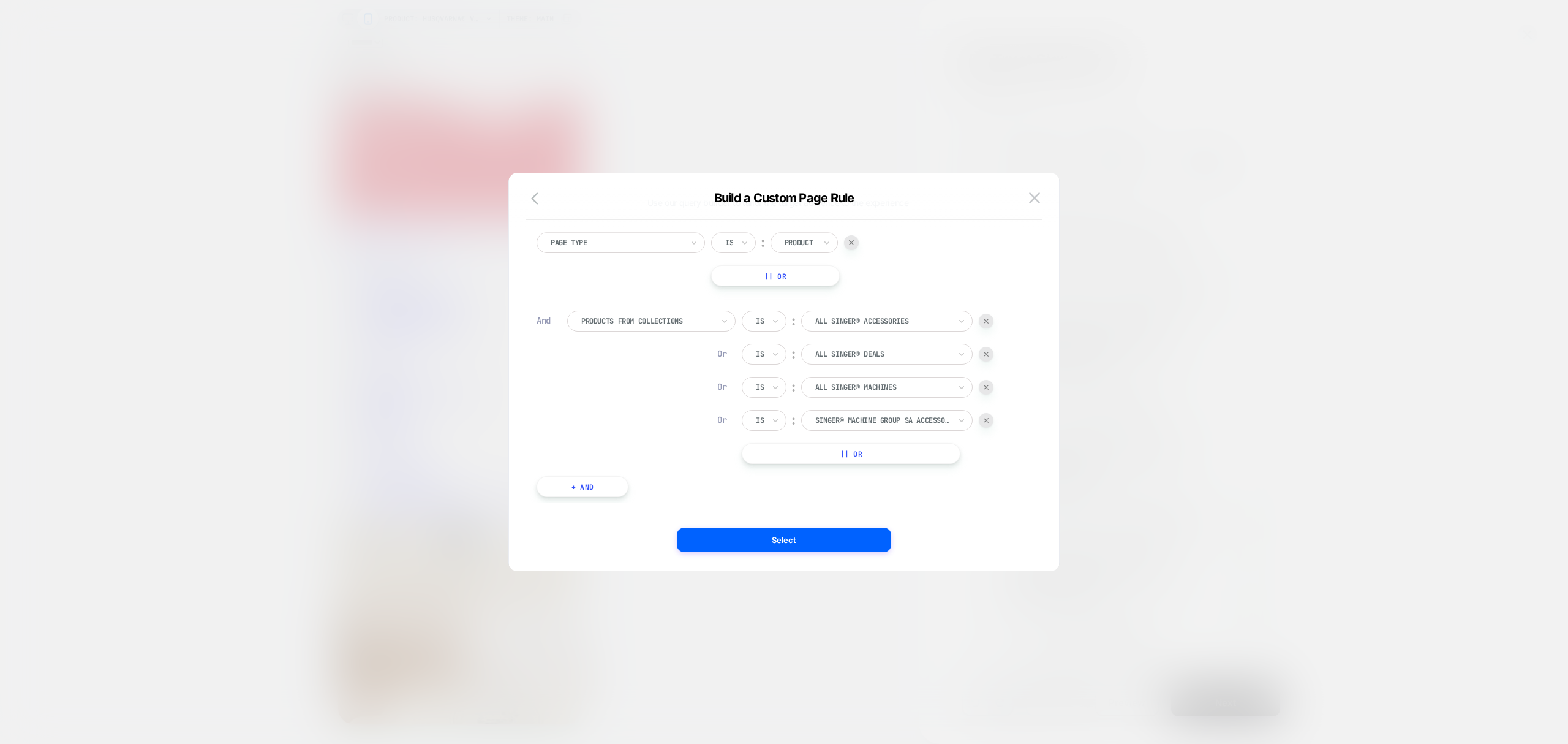
click at [983, 392] on div at bounding box center [986, 387] width 15 height 15
click at [983, 392] on div at bounding box center [986, 391] width 15 height 15
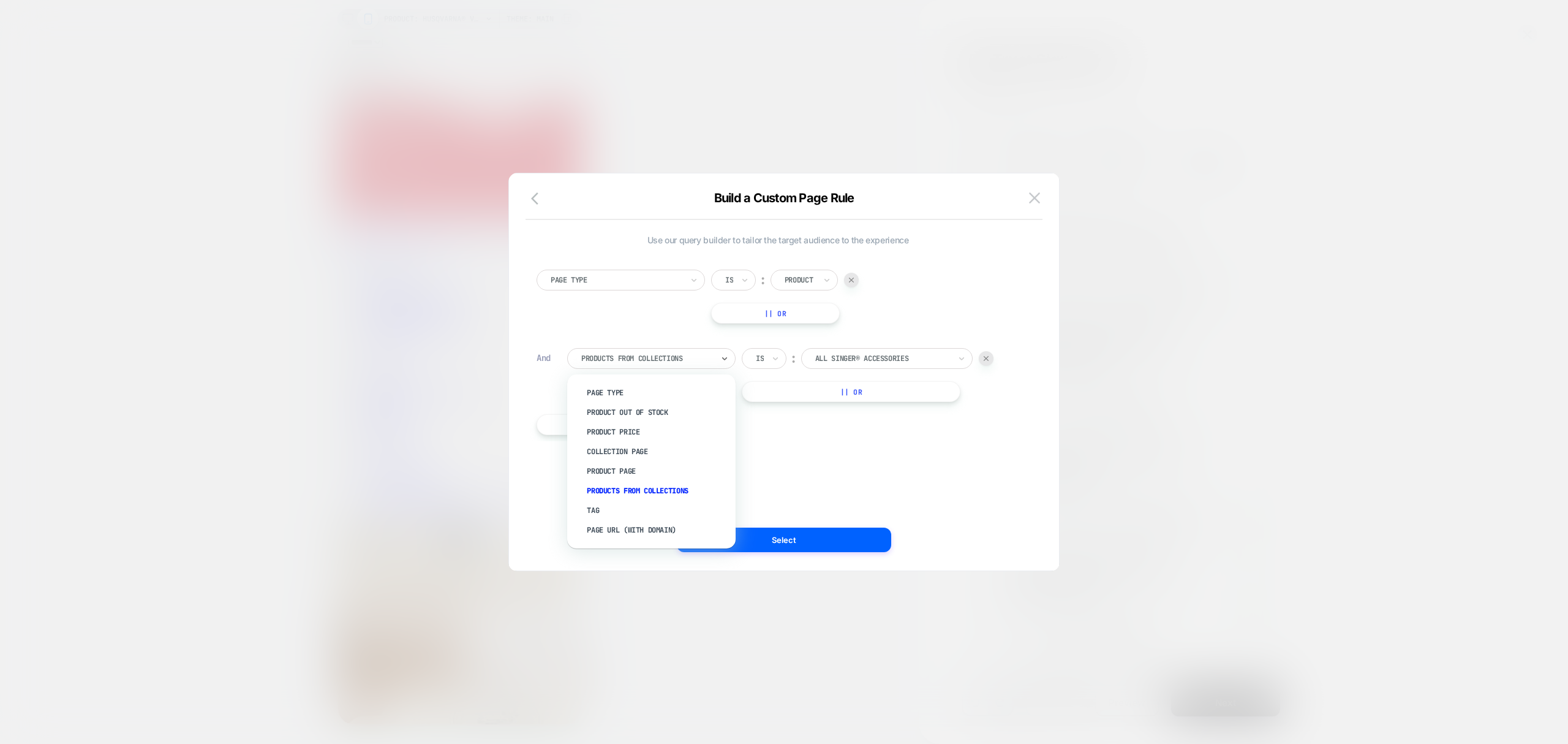
drag, startPoint x: 711, startPoint y: 349, endPoint x: 725, endPoint y: 343, distance: 15.2
click at [711, 349] on div "Products From Collections" at bounding box center [651, 358] width 168 height 21
click at [621, 510] on div "Tag" at bounding box center [657, 510] width 156 height 19
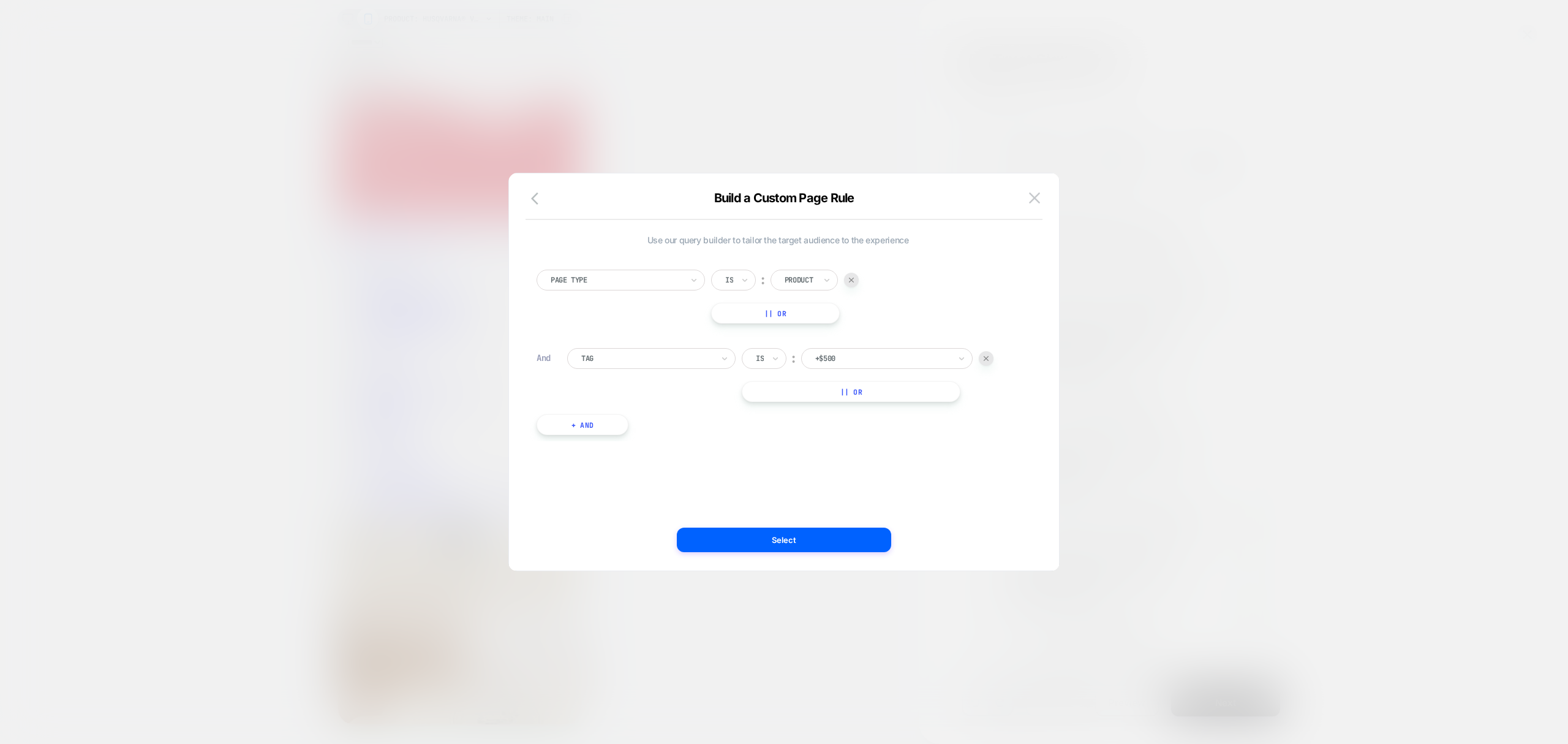
click at [694, 370] on div "Tag Is ︰ +$500 || Or" at bounding box center [793, 375] width 452 height 54
click at [691, 352] on div "Tag" at bounding box center [647, 358] width 134 height 14
click at [606, 498] on div "Products From Collections" at bounding box center [657, 491] width 156 height 19
click at [835, 359] on div at bounding box center [882, 358] width 135 height 11
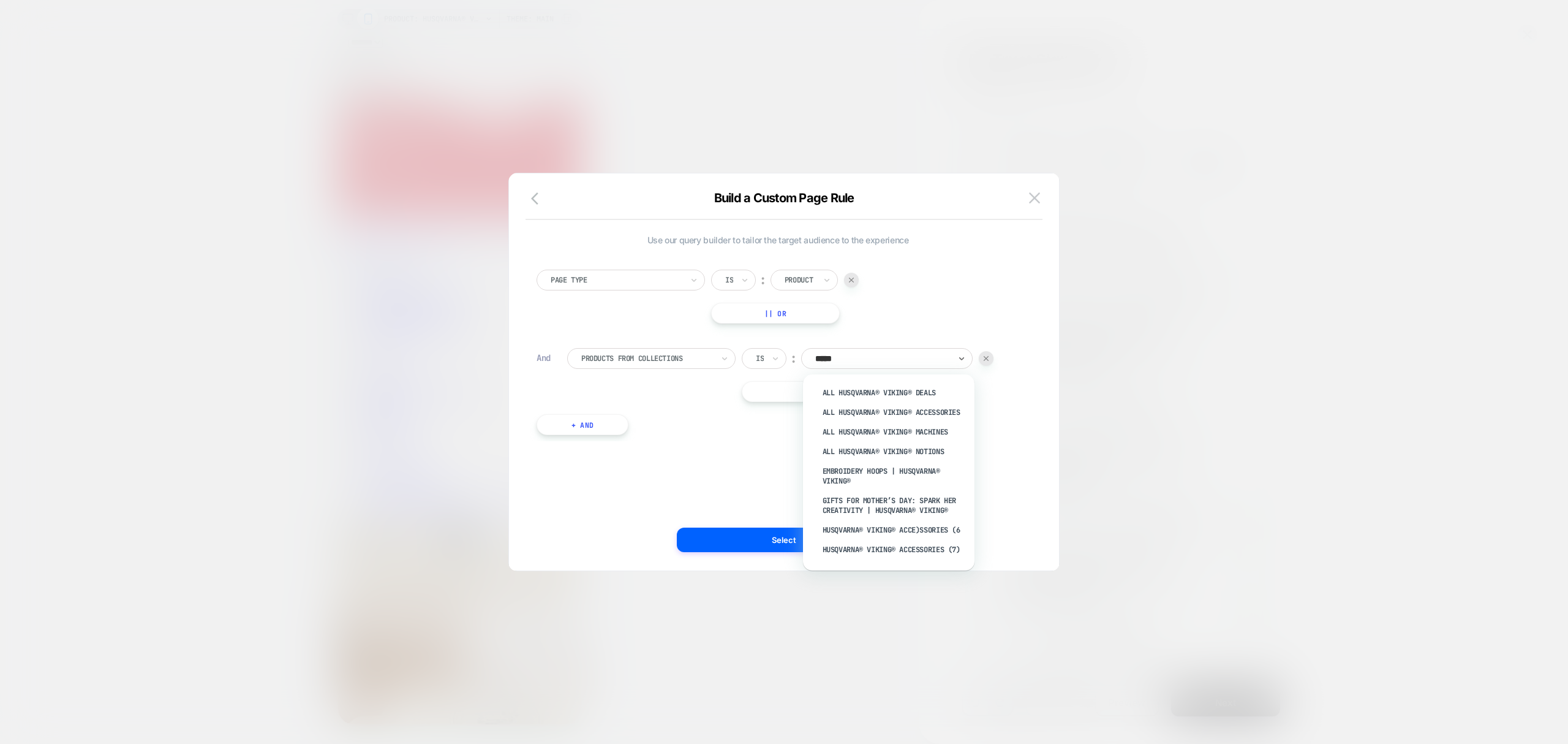
type input "******"
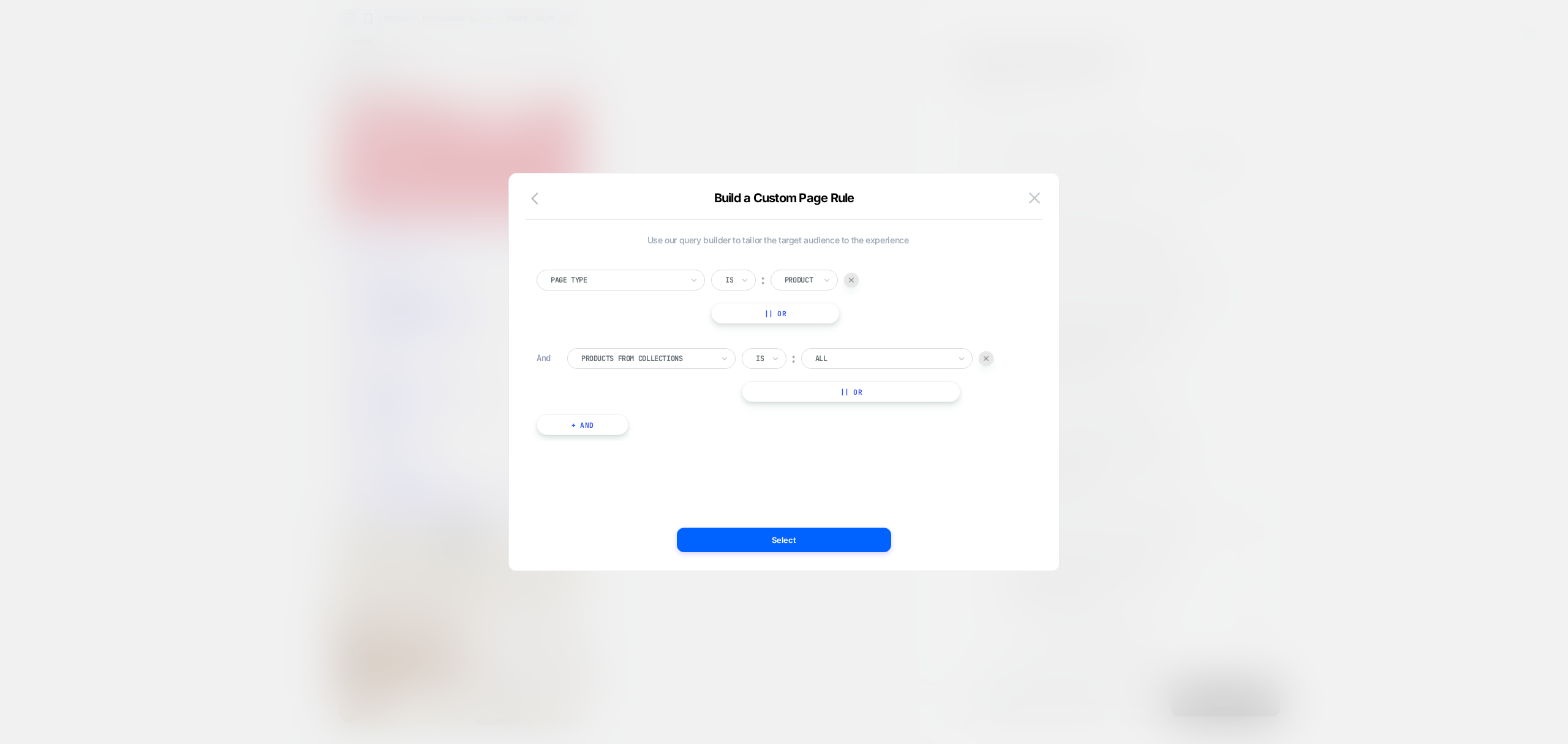
click at [993, 354] on div at bounding box center [986, 358] width 15 height 15
click at [662, 280] on div at bounding box center [616, 280] width 132 height 11
click at [804, 252] on div "Page Type Is ︰ Product || Or + And" at bounding box center [778, 307] width 495 height 111
click at [599, 353] on button "+ And" at bounding box center [582, 346] width 92 height 21
click at [620, 366] on div "Page Type" at bounding box center [651, 358] width 168 height 21
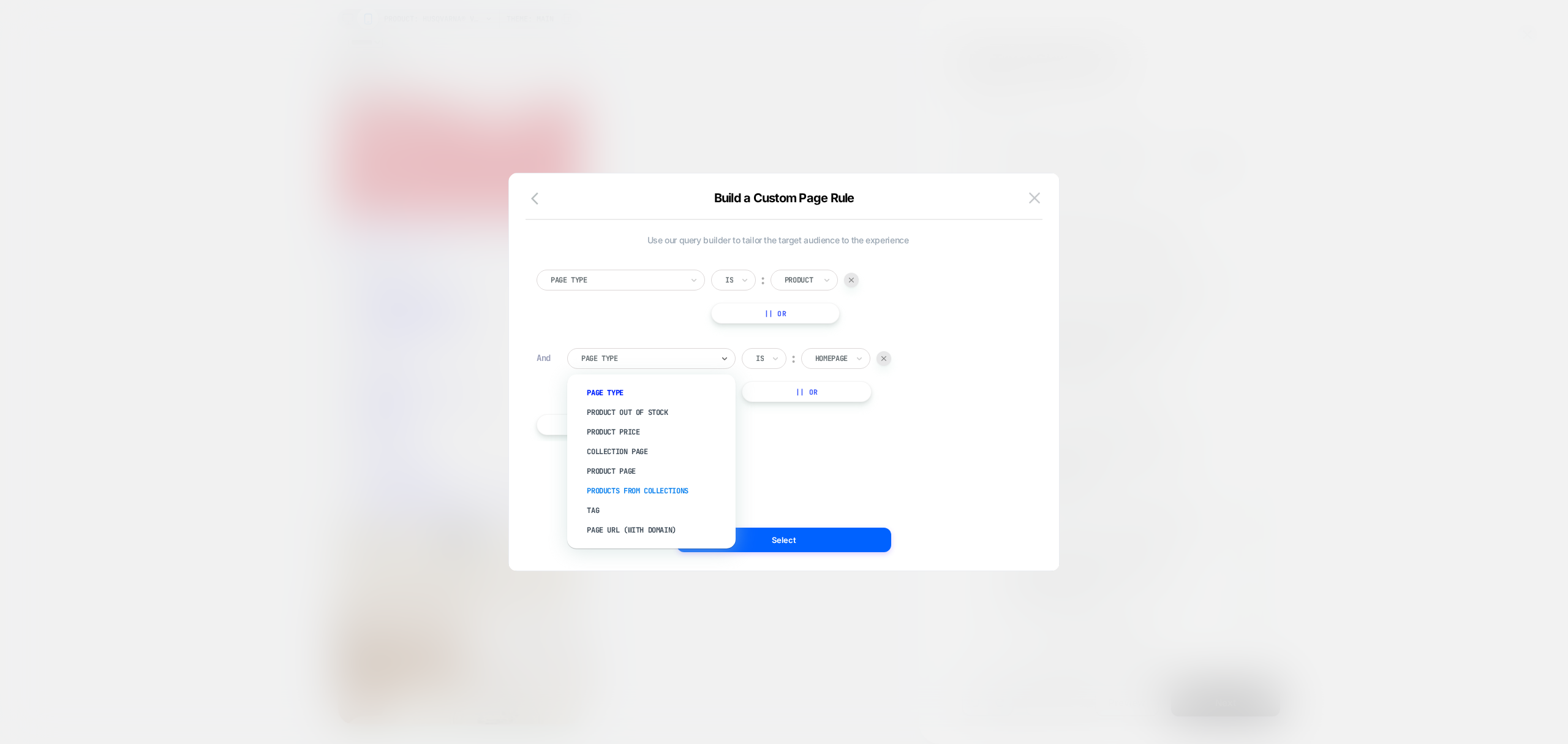
click at [621, 498] on div "Products From Collections" at bounding box center [657, 491] width 156 height 19
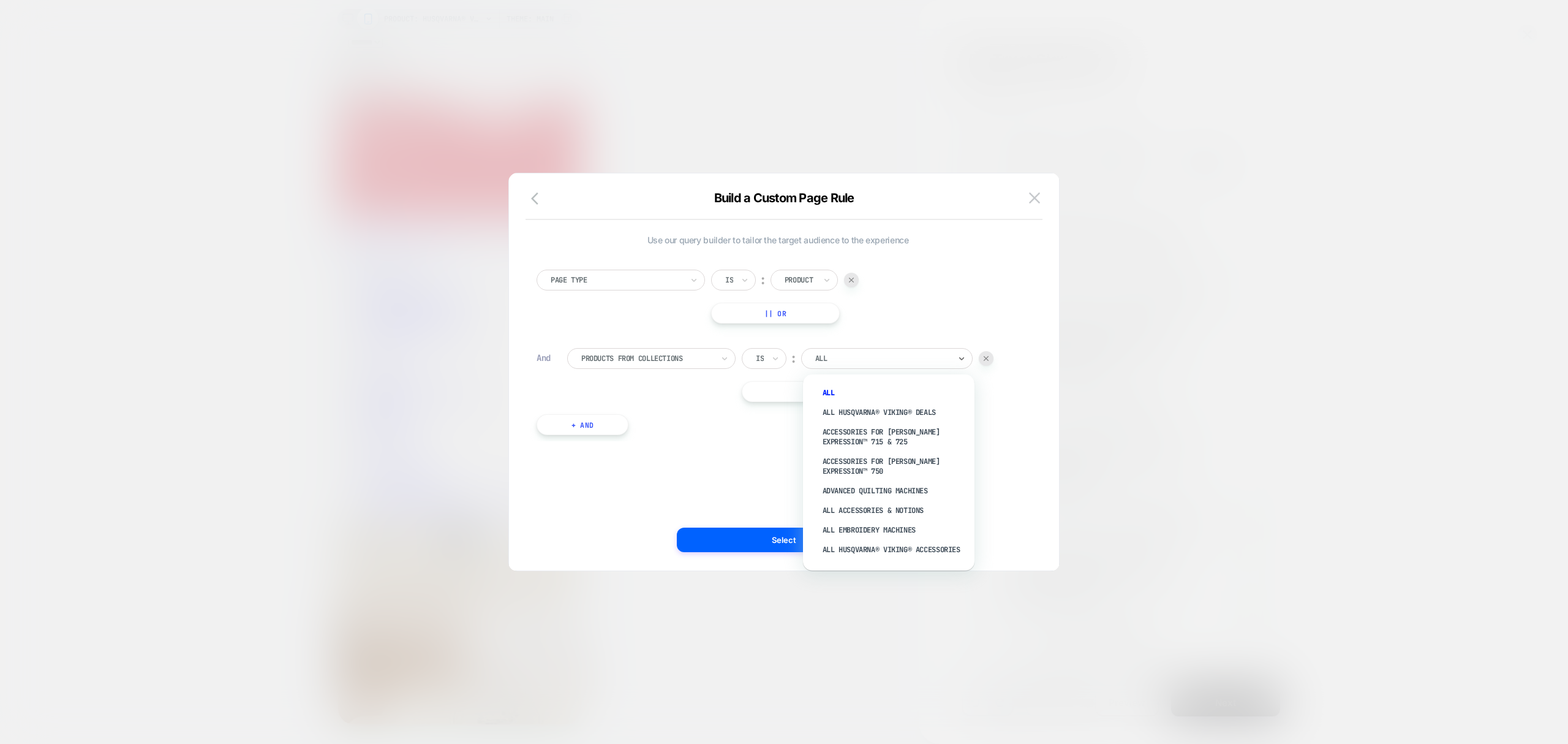
click at [851, 362] on div at bounding box center [882, 358] width 135 height 11
click at [846, 547] on div "All HUSQVARNA® VIKING® Accessories" at bounding box center [895, 550] width 159 height 19
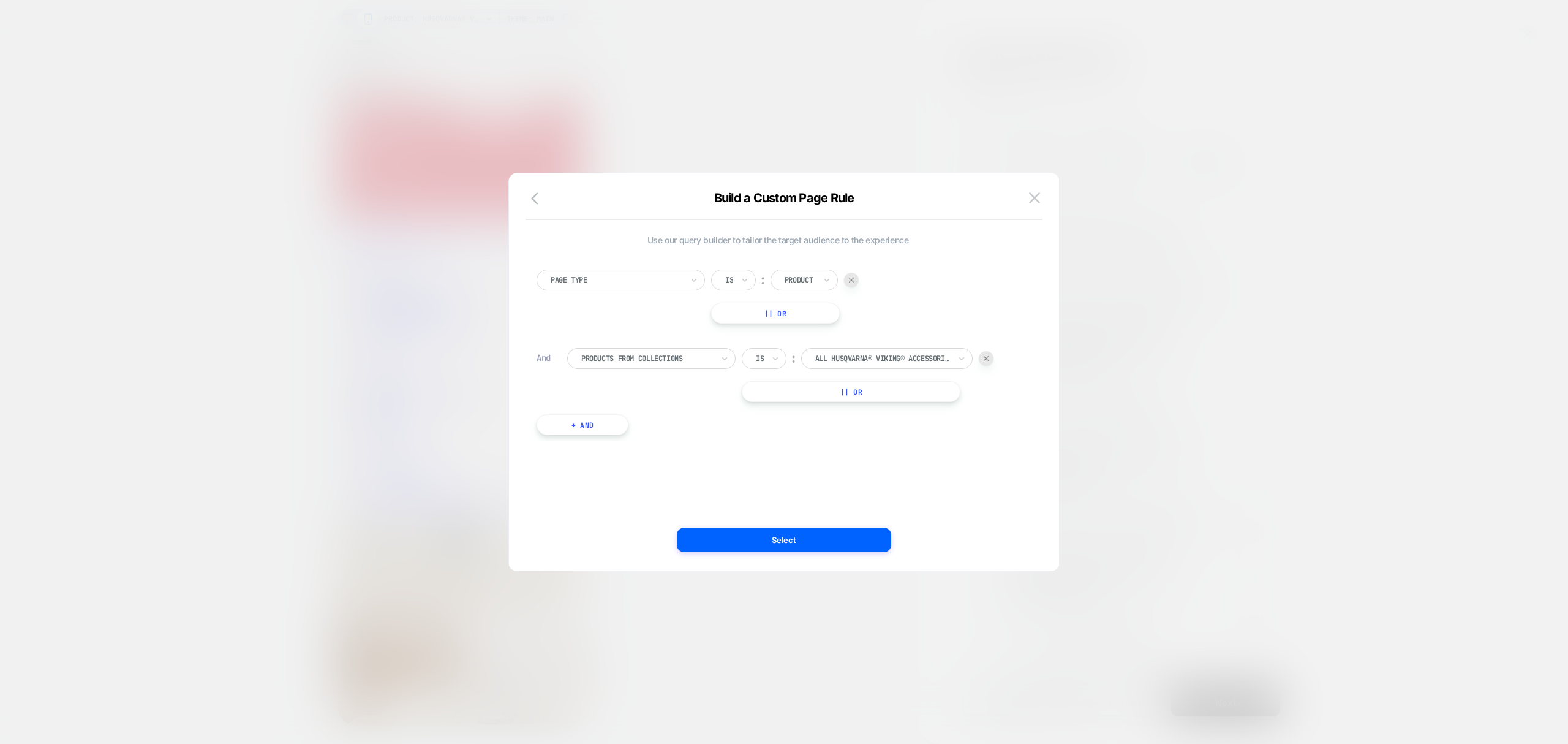
click at [825, 391] on button "|| Or" at bounding box center [851, 391] width 218 height 21
click at [844, 421] on button "|| Or" at bounding box center [851, 424] width 218 height 21
click at [864, 462] on button "|| Or" at bounding box center [851, 458] width 218 height 21
drag, startPoint x: 868, startPoint y: 503, endPoint x: 861, endPoint y: 491, distance: 13.9
click at [864, 502] on div "Page Type Is ︰ Product || Or And Products From Collections Is ︰ All HUSQVARNA® …" at bounding box center [778, 396] width 495 height 289
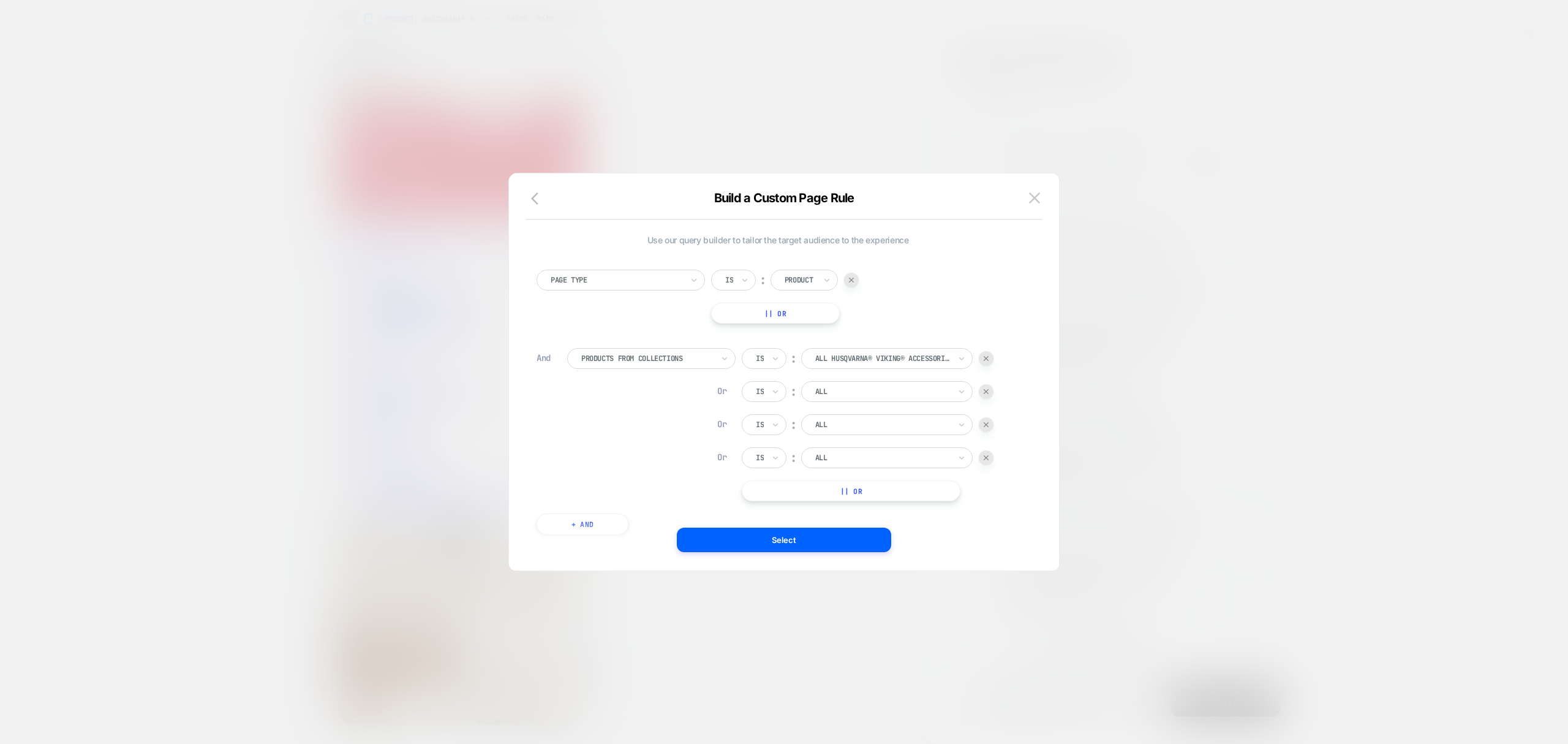
click at [861, 485] on button "|| Or" at bounding box center [851, 491] width 218 height 21
click at [832, 384] on div at bounding box center [882, 379] width 135 height 11
type input "***"
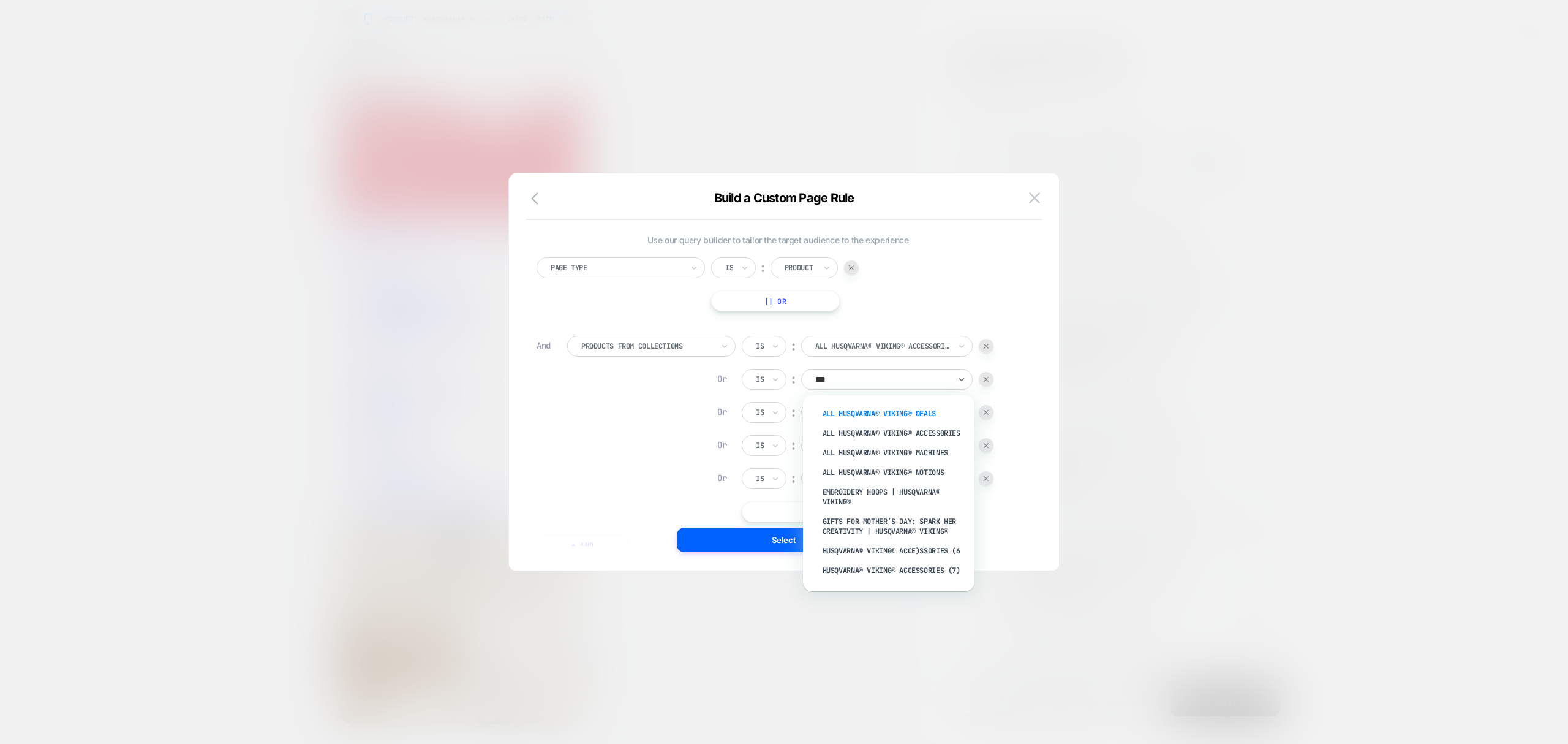
click at [851, 412] on div "ALL HUSQVARNA® VIKING® Deals" at bounding box center [895, 413] width 159 height 19
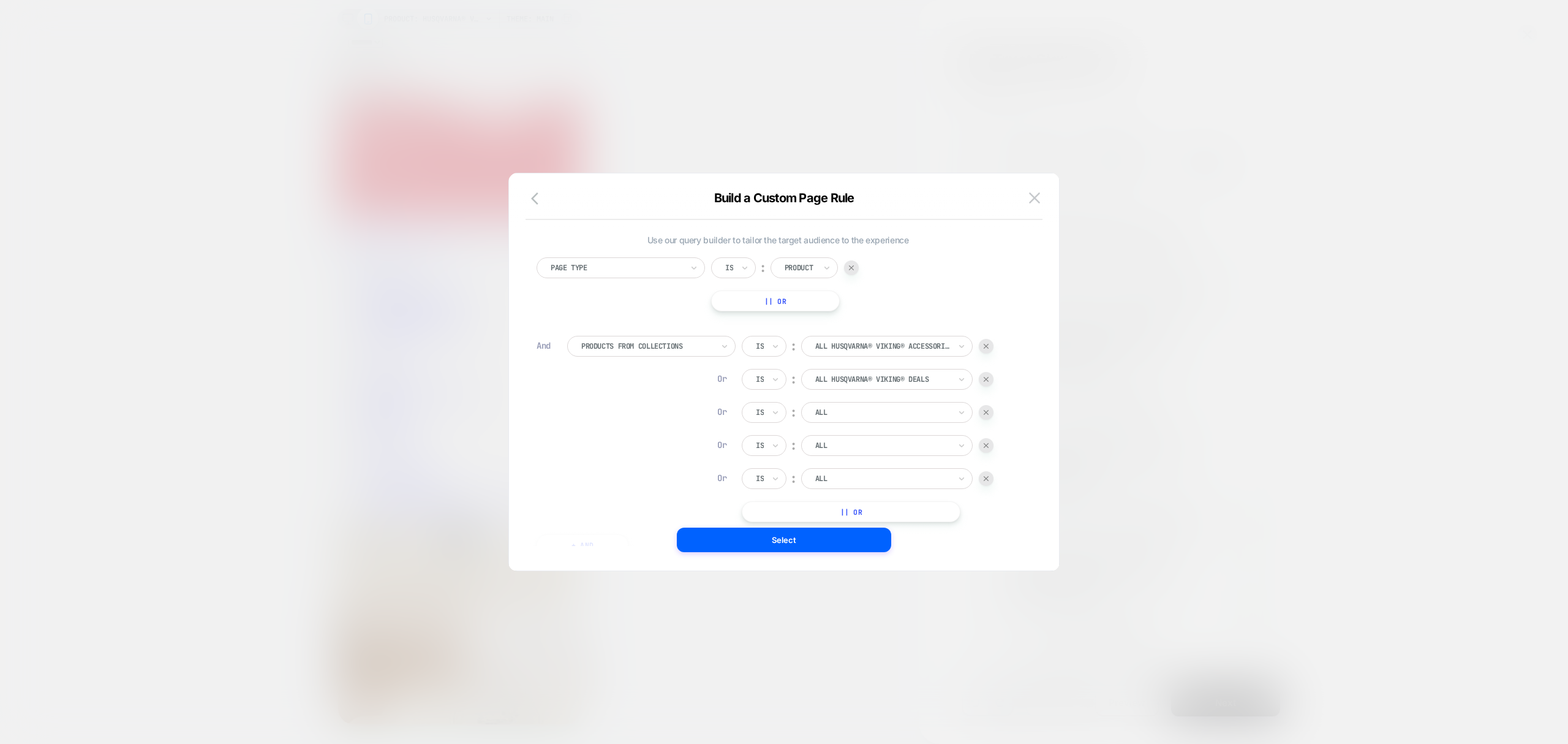
click at [851, 415] on div at bounding box center [882, 412] width 135 height 11
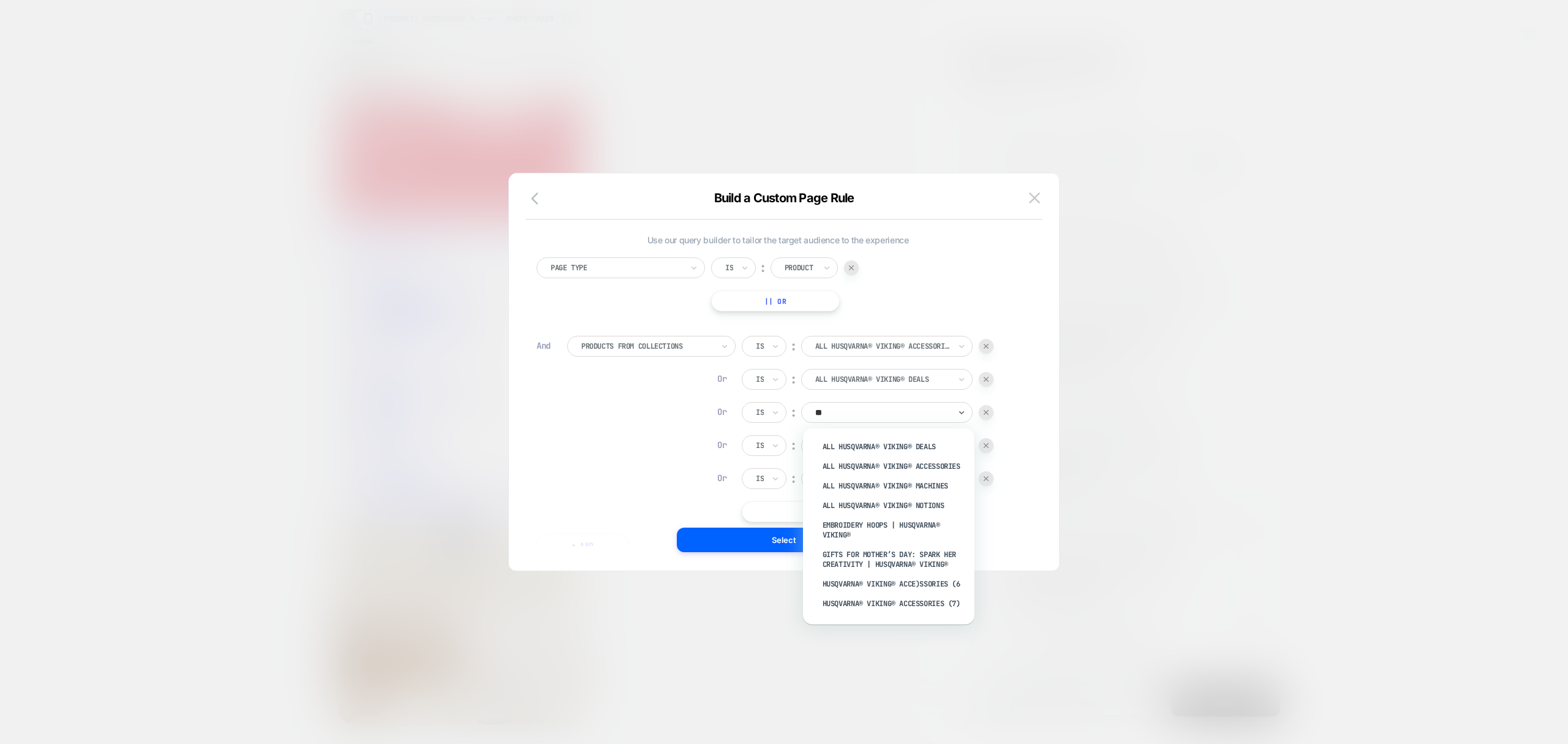
type input "***"
click at [866, 479] on div "All HUSQVARNA® VIKING® Machines" at bounding box center [895, 486] width 159 height 19
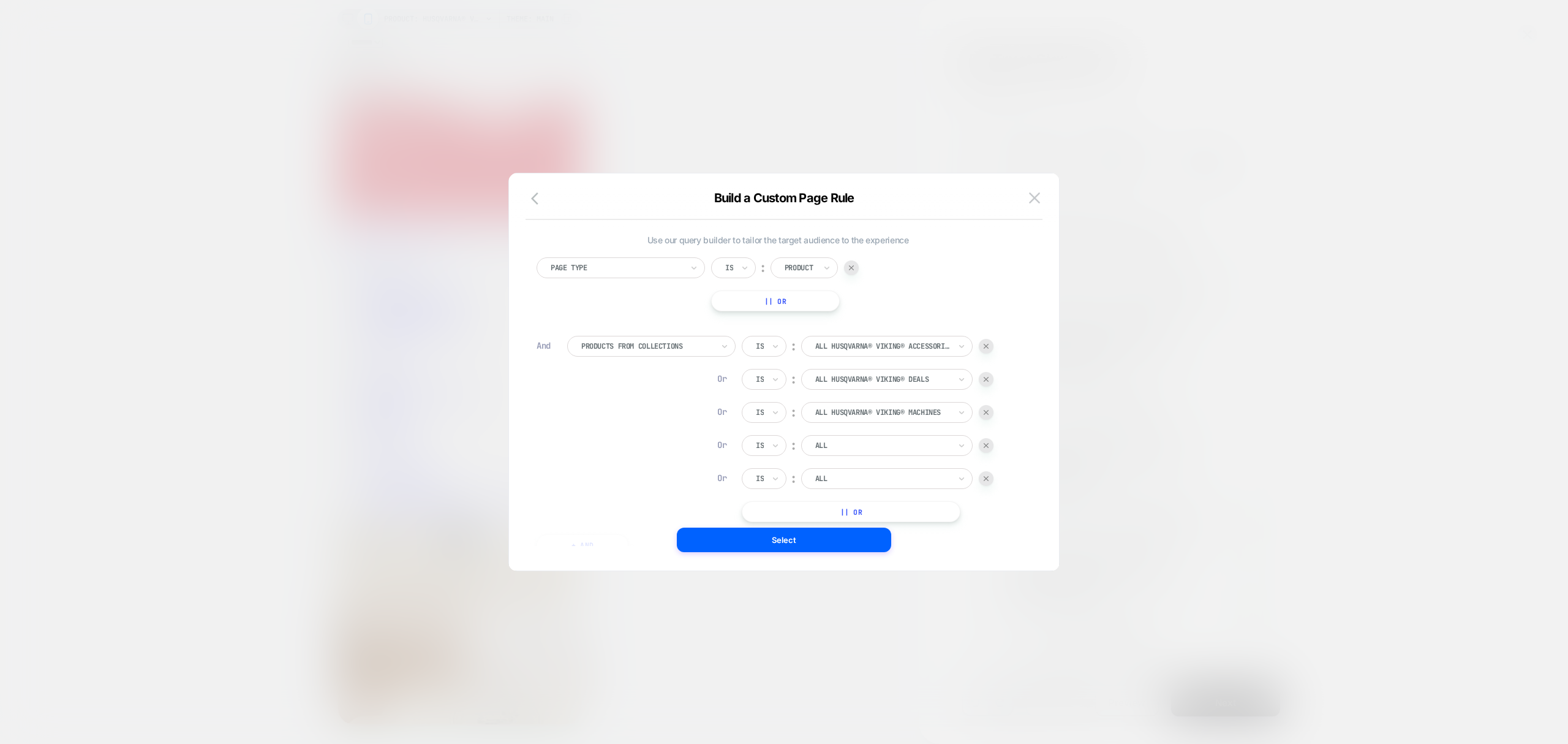
click at [843, 451] on div at bounding box center [882, 445] width 135 height 11
type input "**"
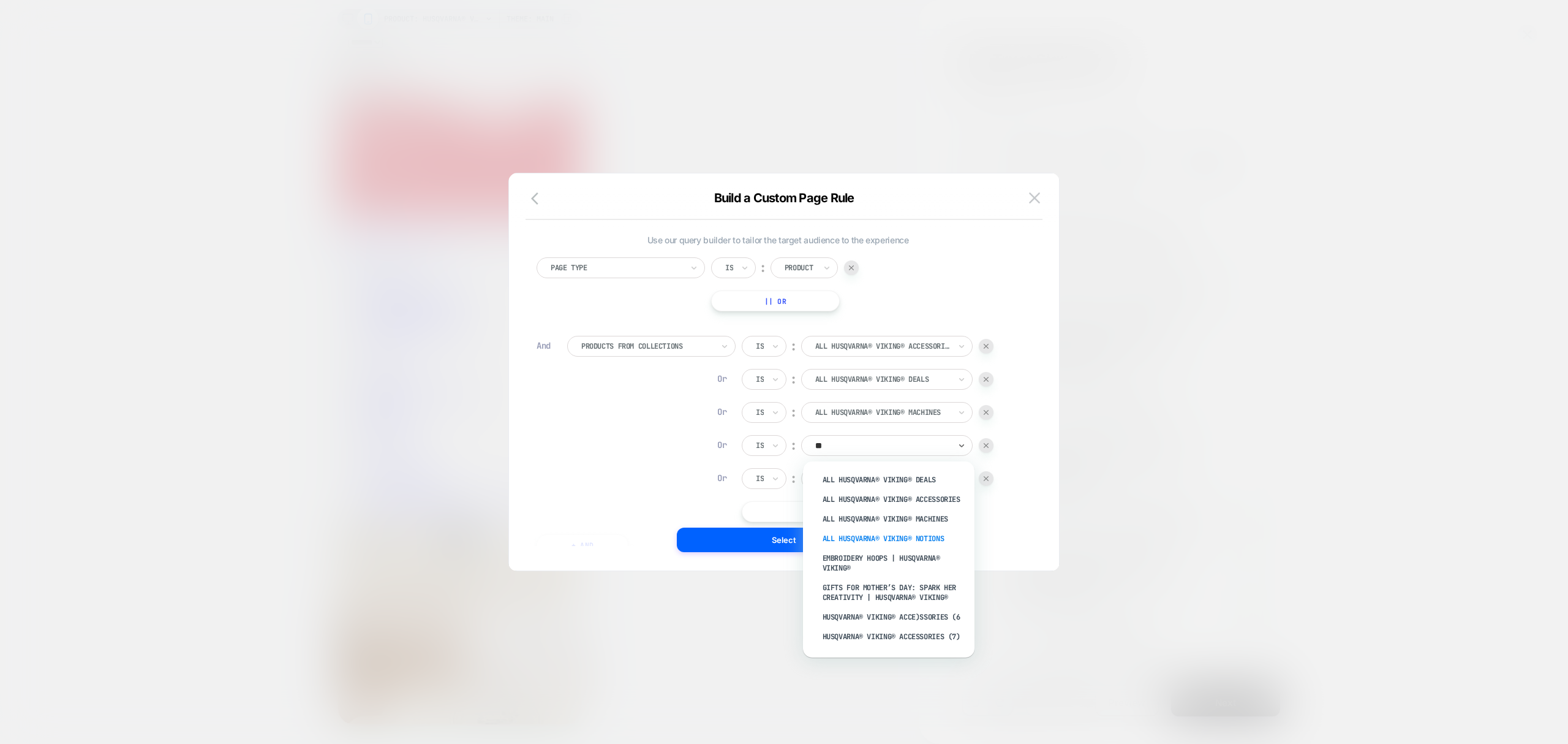
click at [900, 539] on div "All HUSQVARNA® VIKING® Notions" at bounding box center [895, 539] width 159 height 19
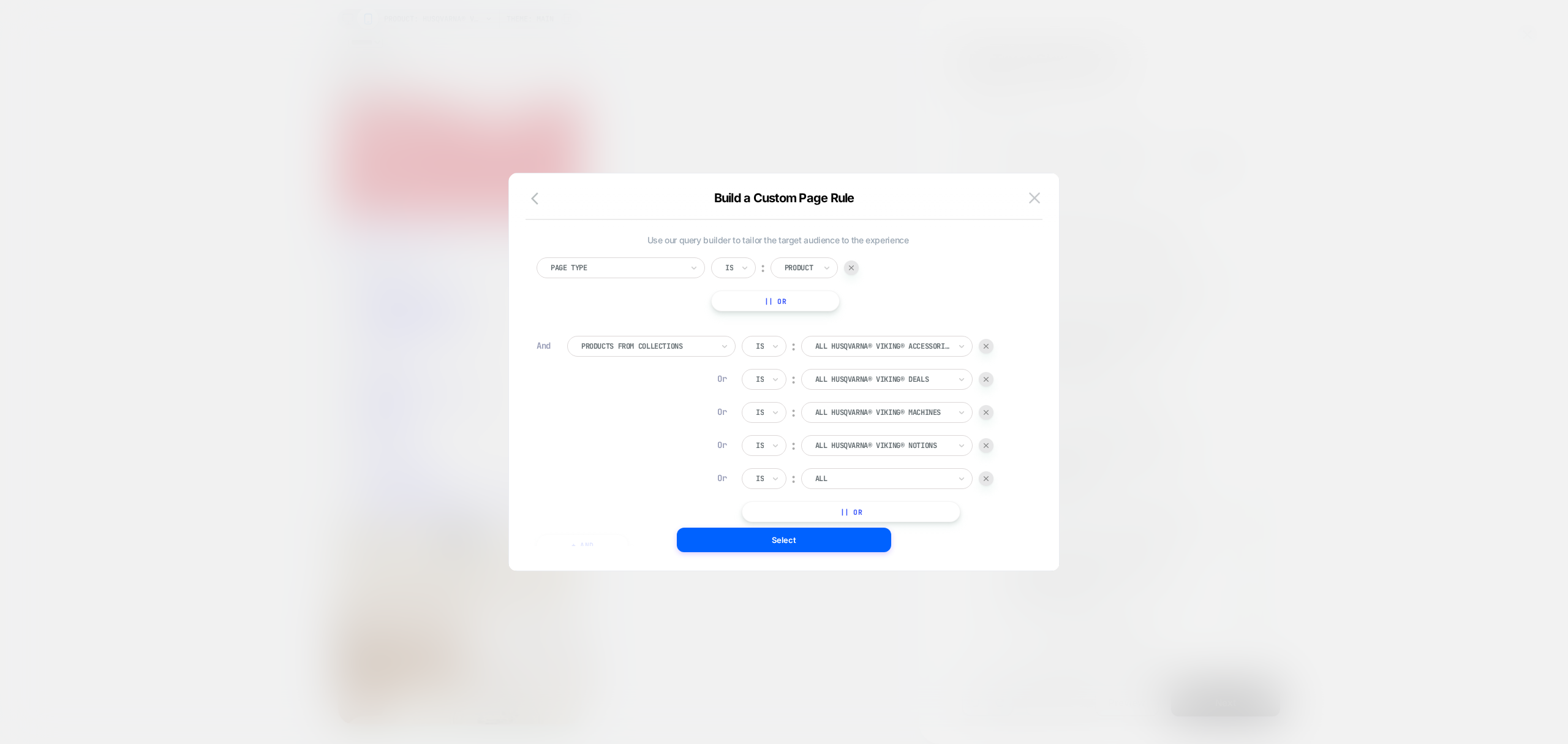
click at [871, 479] on div at bounding box center [882, 478] width 135 height 11
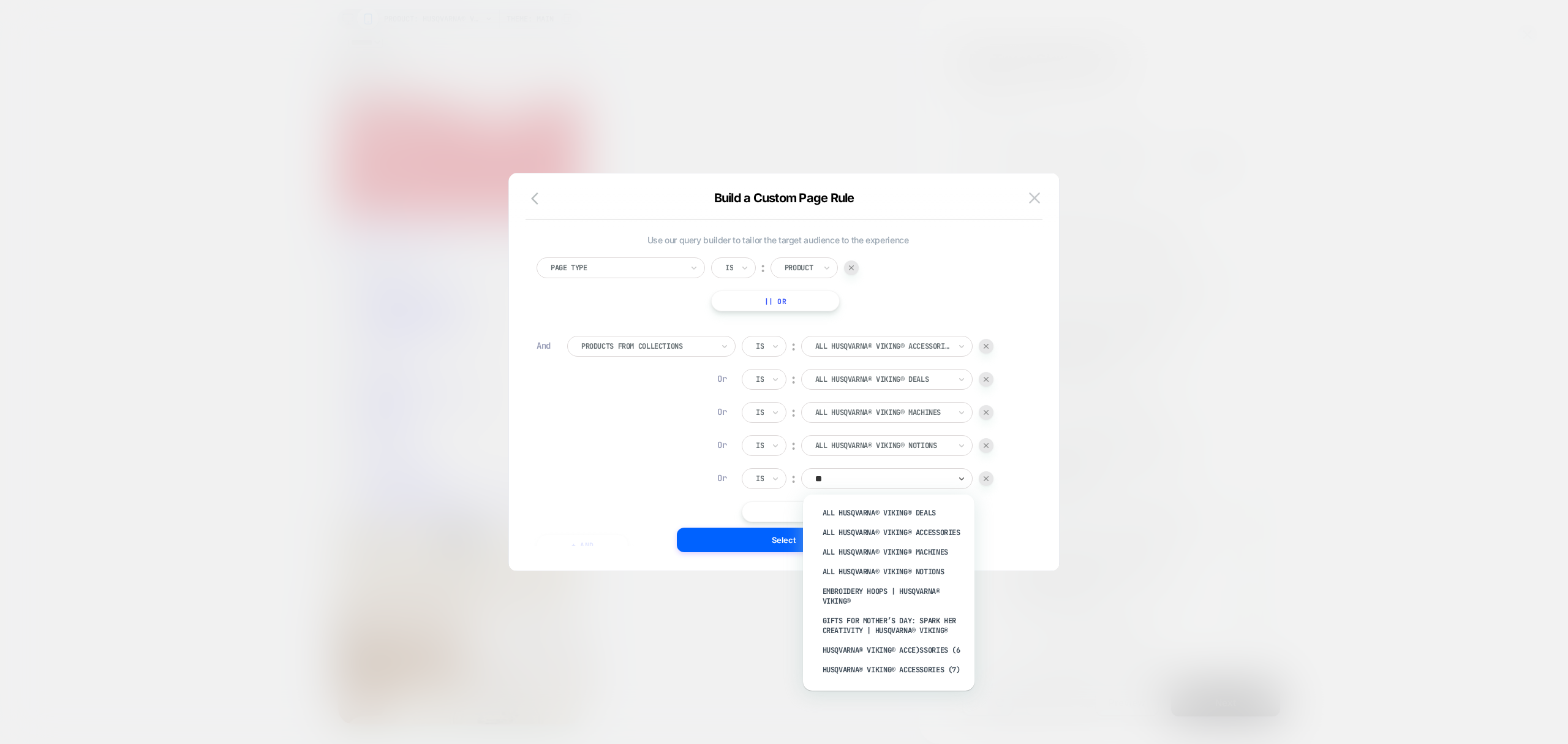
type input "***"
click at [895, 597] on div "Embroidery Hoops | HUSQVARNA® VIKING®" at bounding box center [895, 596] width 159 height 29
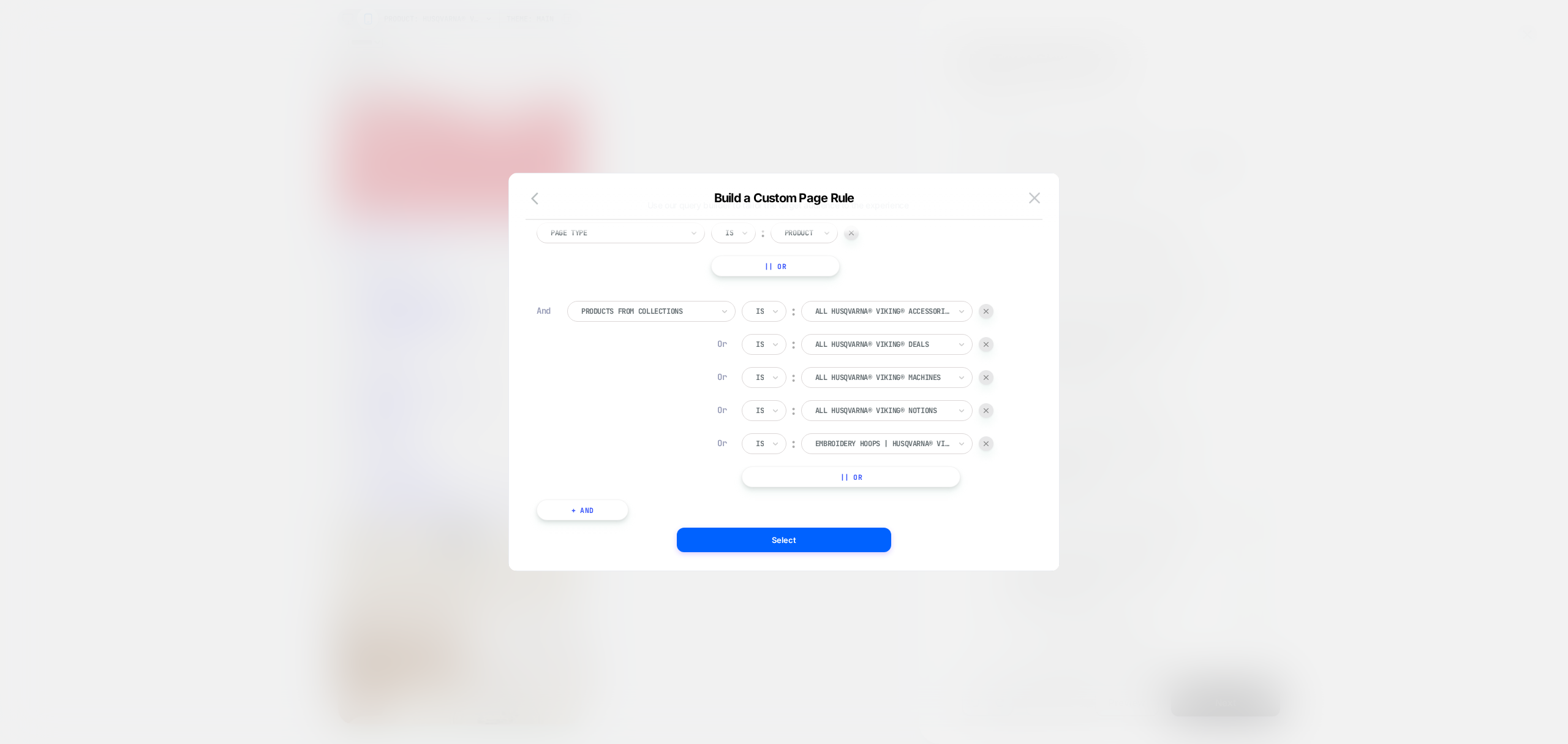
scroll to position [71, 0]
click at [857, 441] on button "|| Or" at bounding box center [851, 441] width 218 height 21
click at [871, 478] on button "|| Or" at bounding box center [851, 474] width 218 height 21
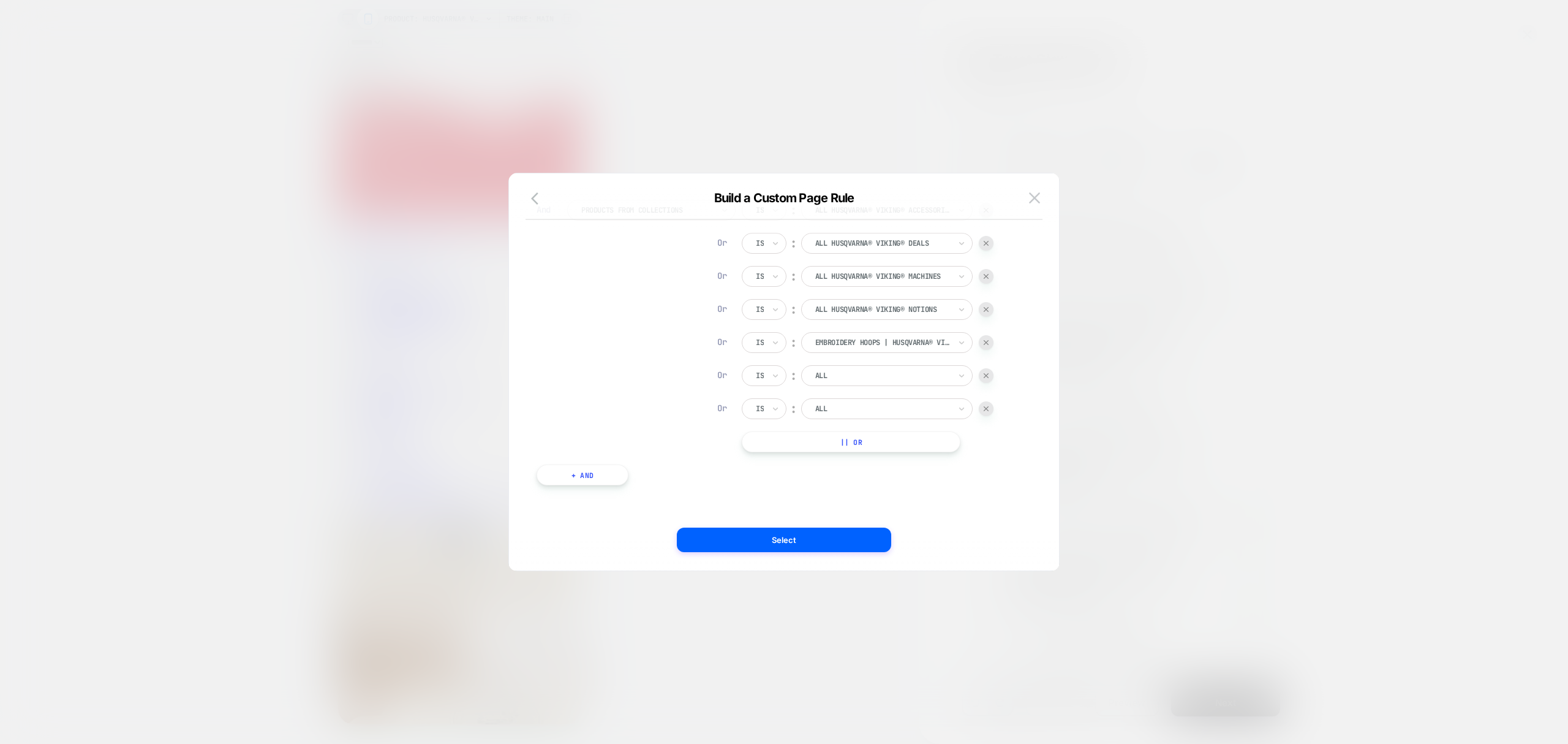
scroll to position [137, 0]
click at [872, 451] on button "|| Or" at bounding box center [851, 441] width 218 height 21
click at [883, 471] on button "|| Or" at bounding box center [851, 474] width 218 height 21
click at [910, 500] on button "|| Or" at bounding box center [851, 507] width 218 height 21
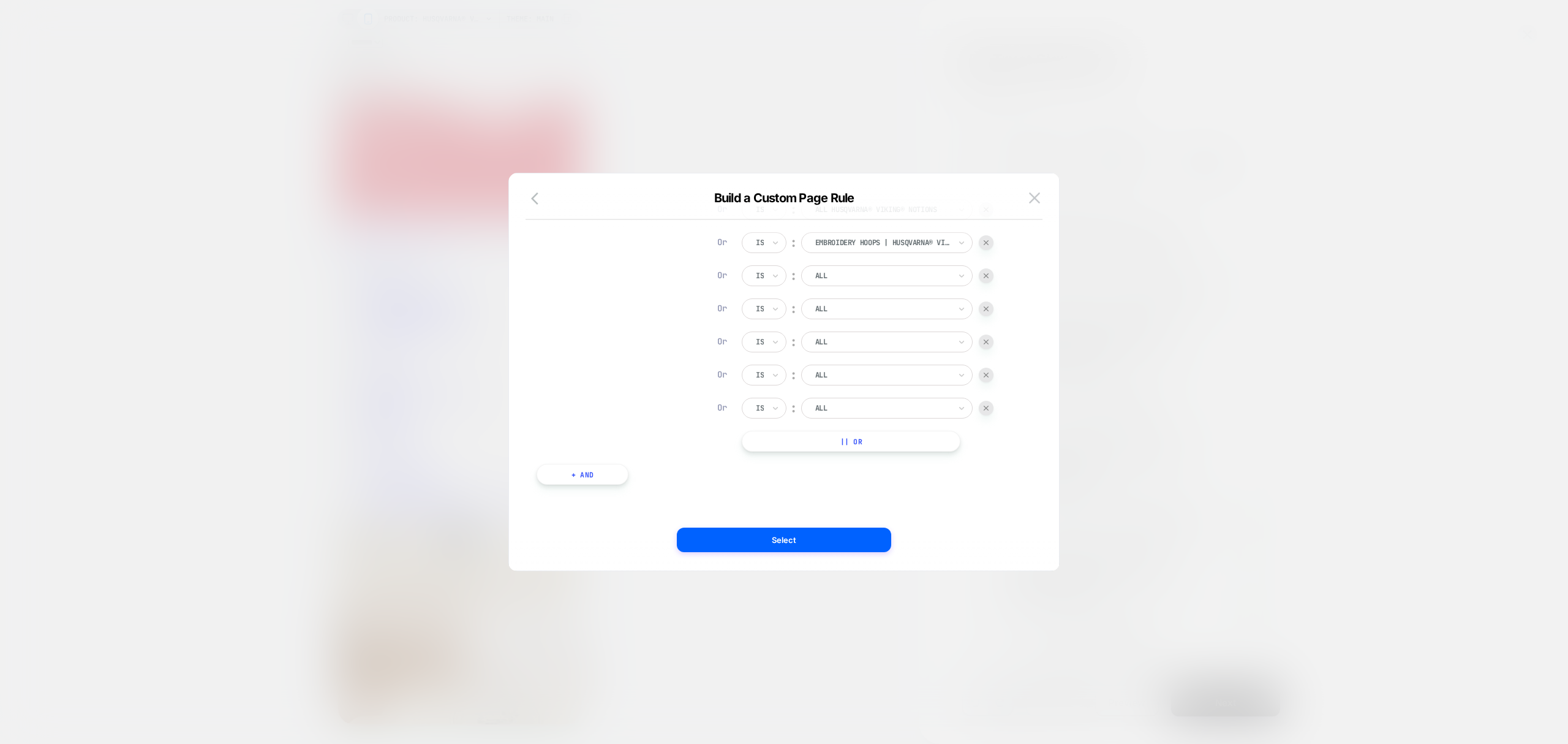
click at [875, 451] on button "|| Or" at bounding box center [851, 441] width 218 height 21
click at [907, 447] on button "|| Or" at bounding box center [851, 441] width 218 height 21
drag, startPoint x: 941, startPoint y: 476, endPoint x: 936, endPoint y: 491, distance: 15.8
click at [941, 476] on button "|| Or" at bounding box center [851, 474] width 218 height 21
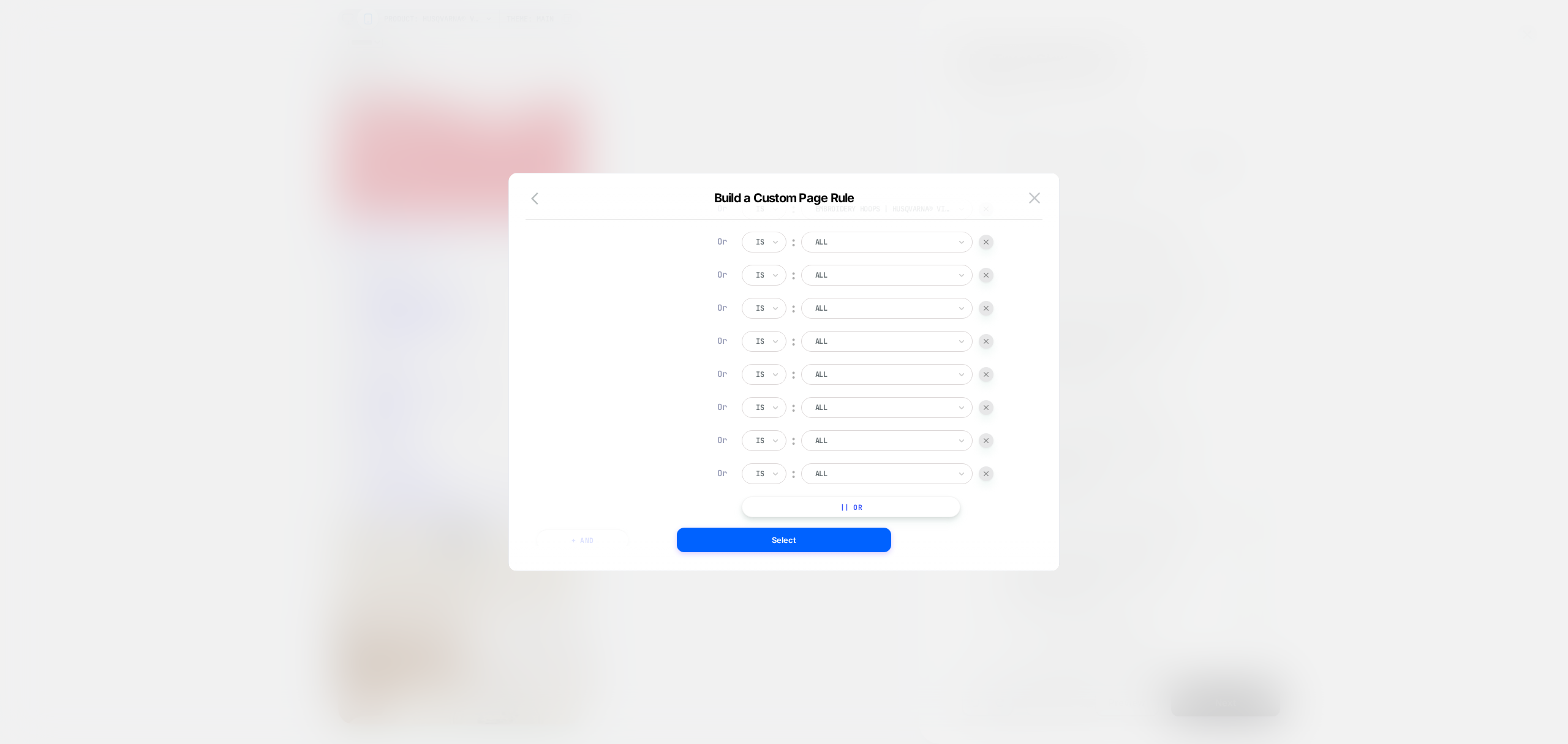
click at [941, 502] on button "|| Or" at bounding box center [851, 507] width 218 height 21
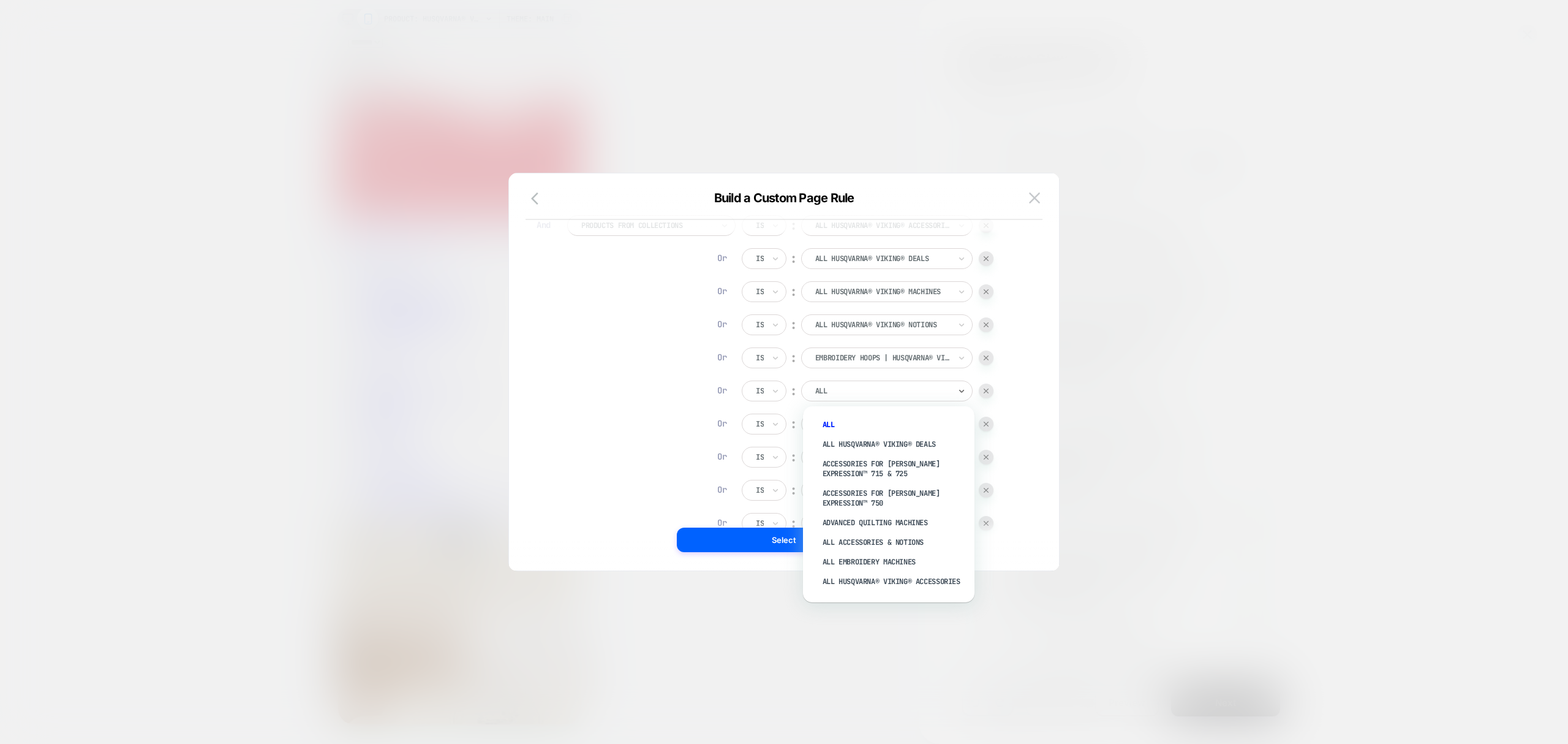
click at [886, 393] on div at bounding box center [882, 391] width 135 height 11
type input "****"
click at [895, 501] on div "HUSQVARNA® VIKING® Acce)ssories (6" at bounding box center [895, 507] width 159 height 19
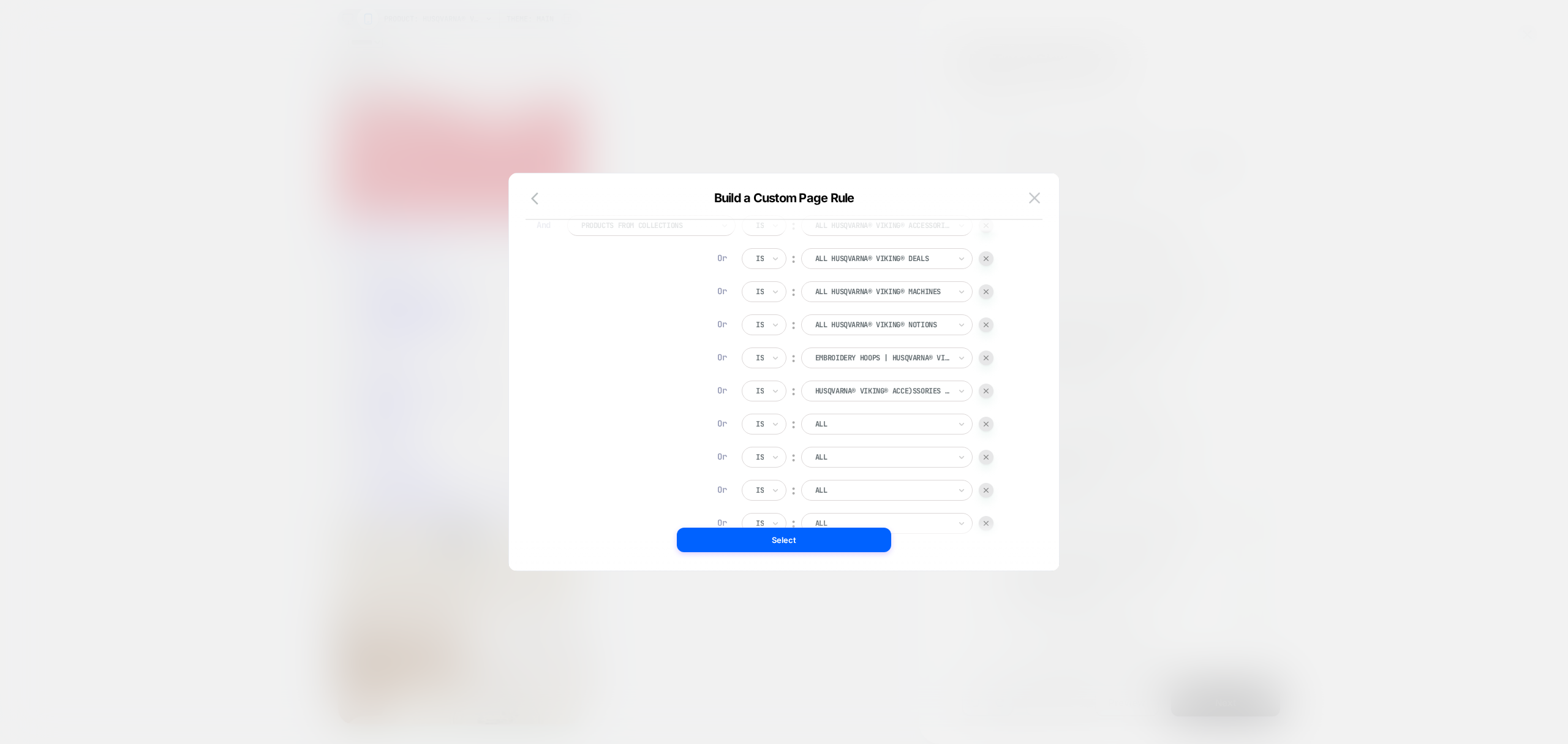
click at [865, 424] on div at bounding box center [882, 424] width 135 height 11
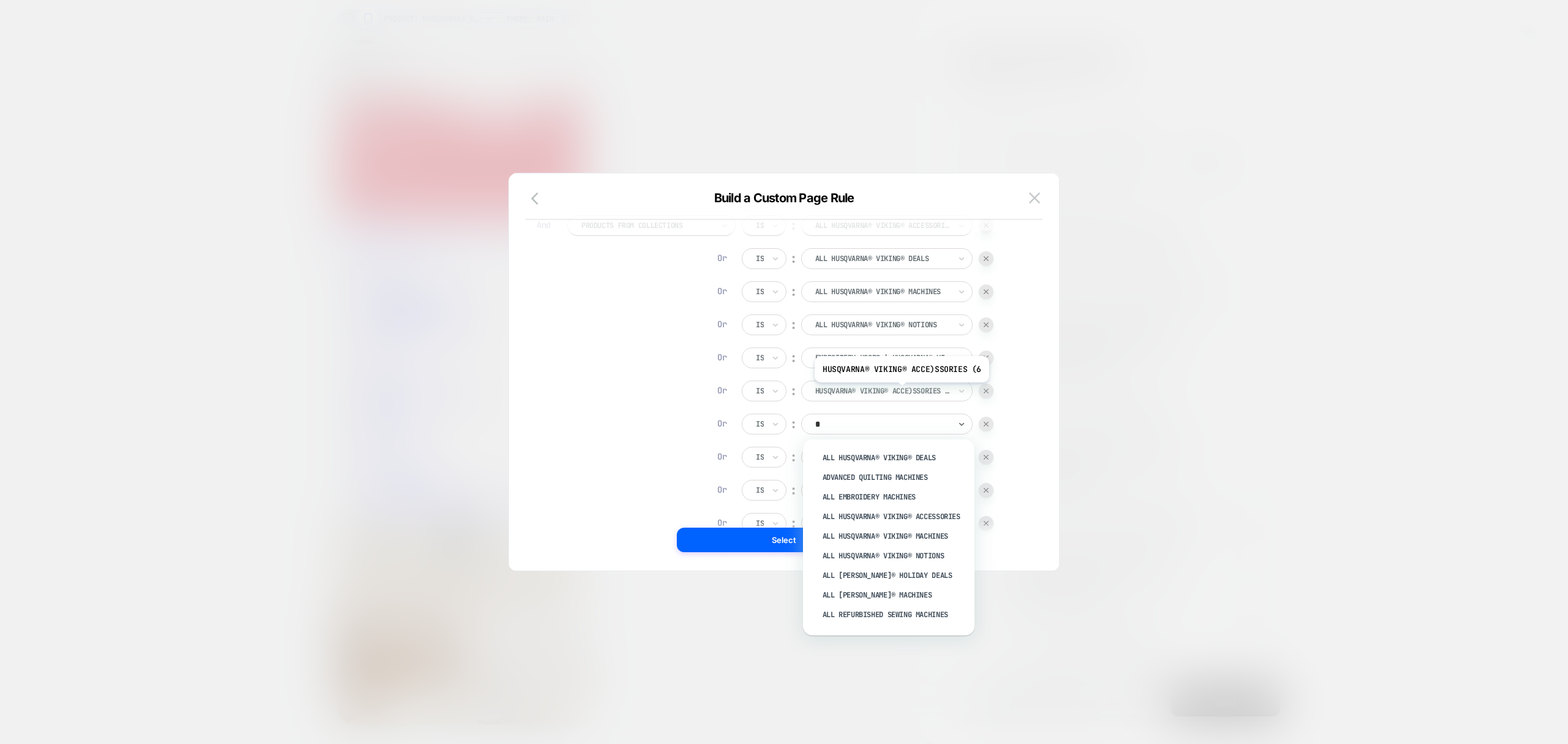
type input "**"
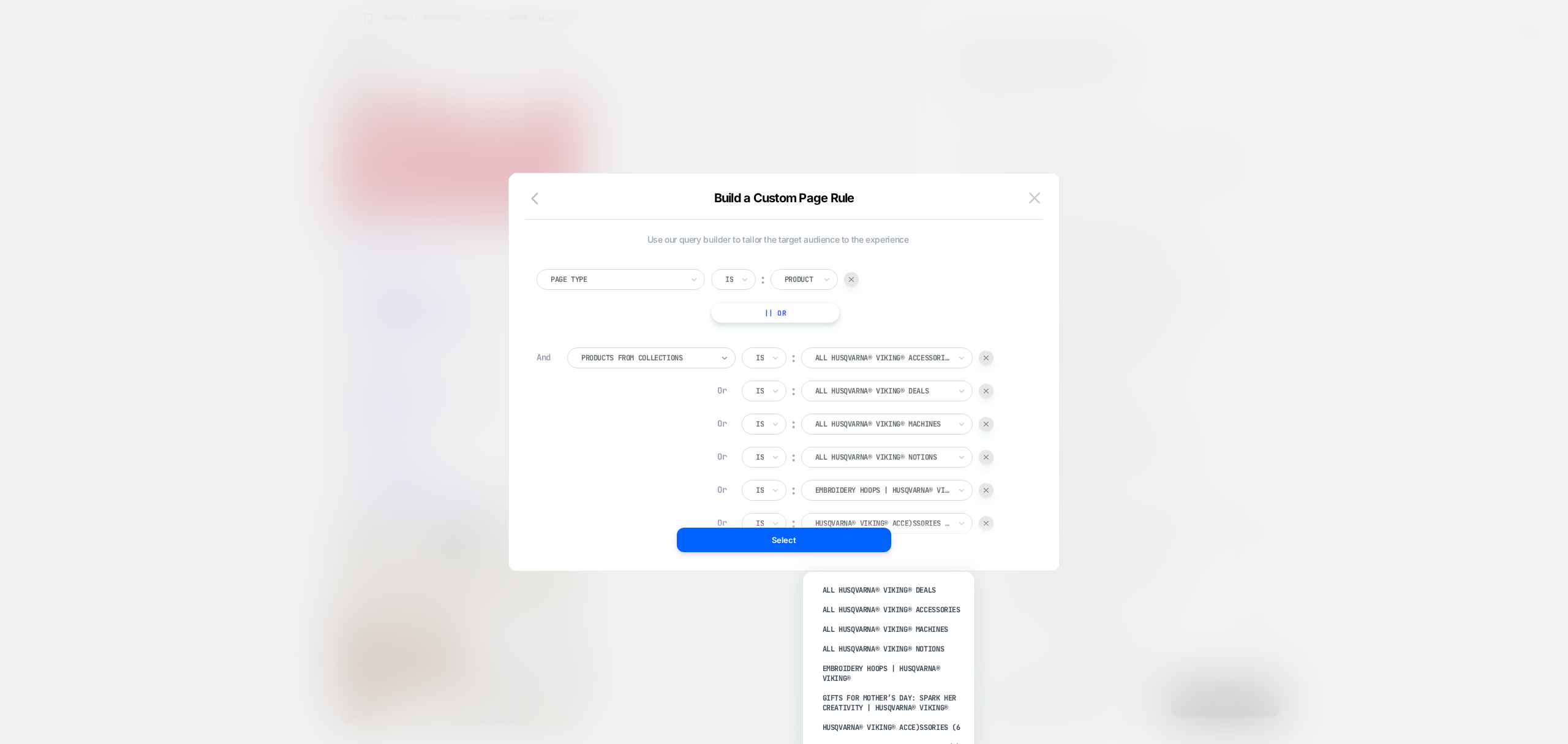
scroll to position [0, 0]
click at [761, 349] on div "Is" at bounding box center [764, 358] width 45 height 21
click at [762, 361] on div at bounding box center [760, 358] width 8 height 11
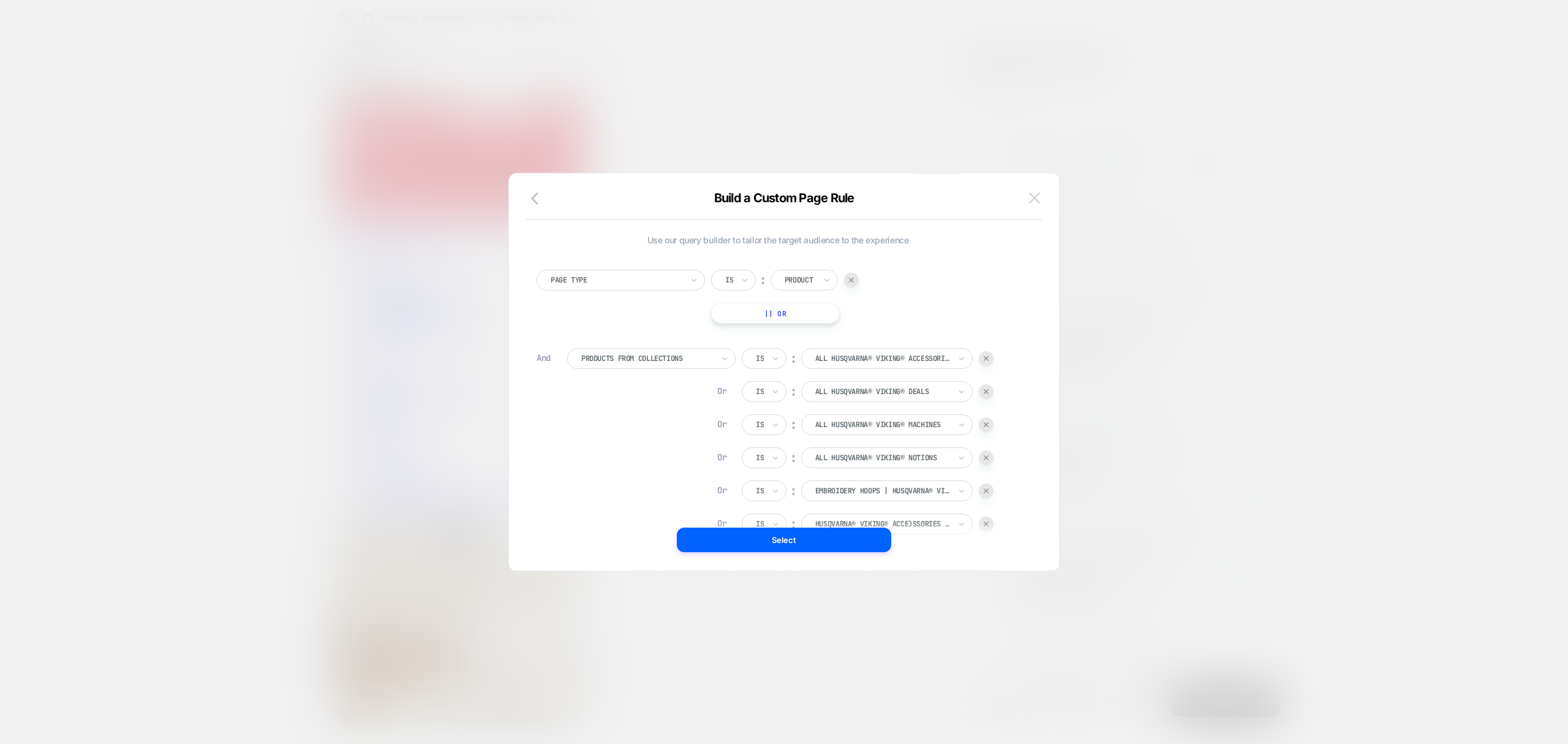
click at [1030, 203] on button at bounding box center [1035, 198] width 18 height 18
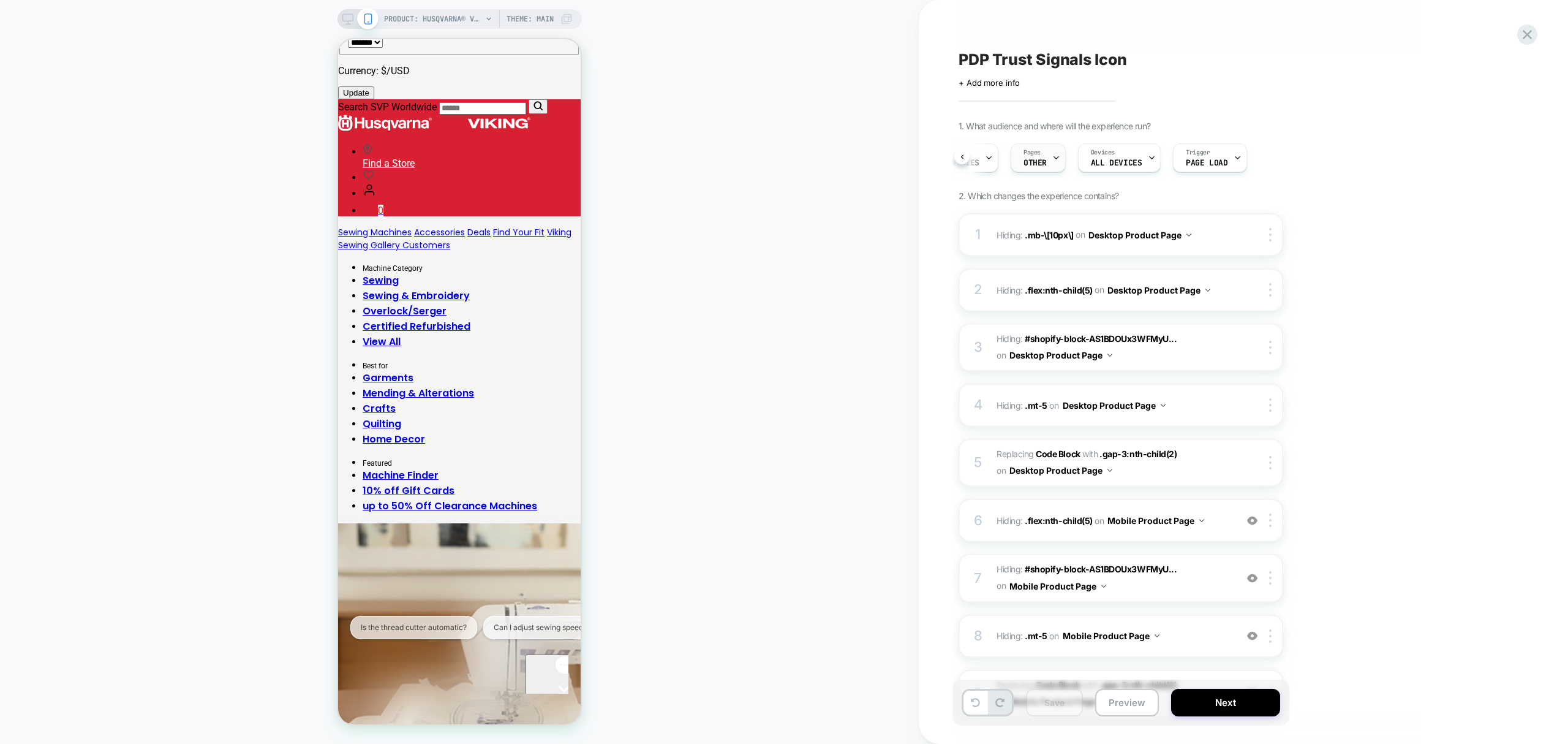
click at [1044, 155] on div "Pages OTHER" at bounding box center [1035, 157] width 48 height 28
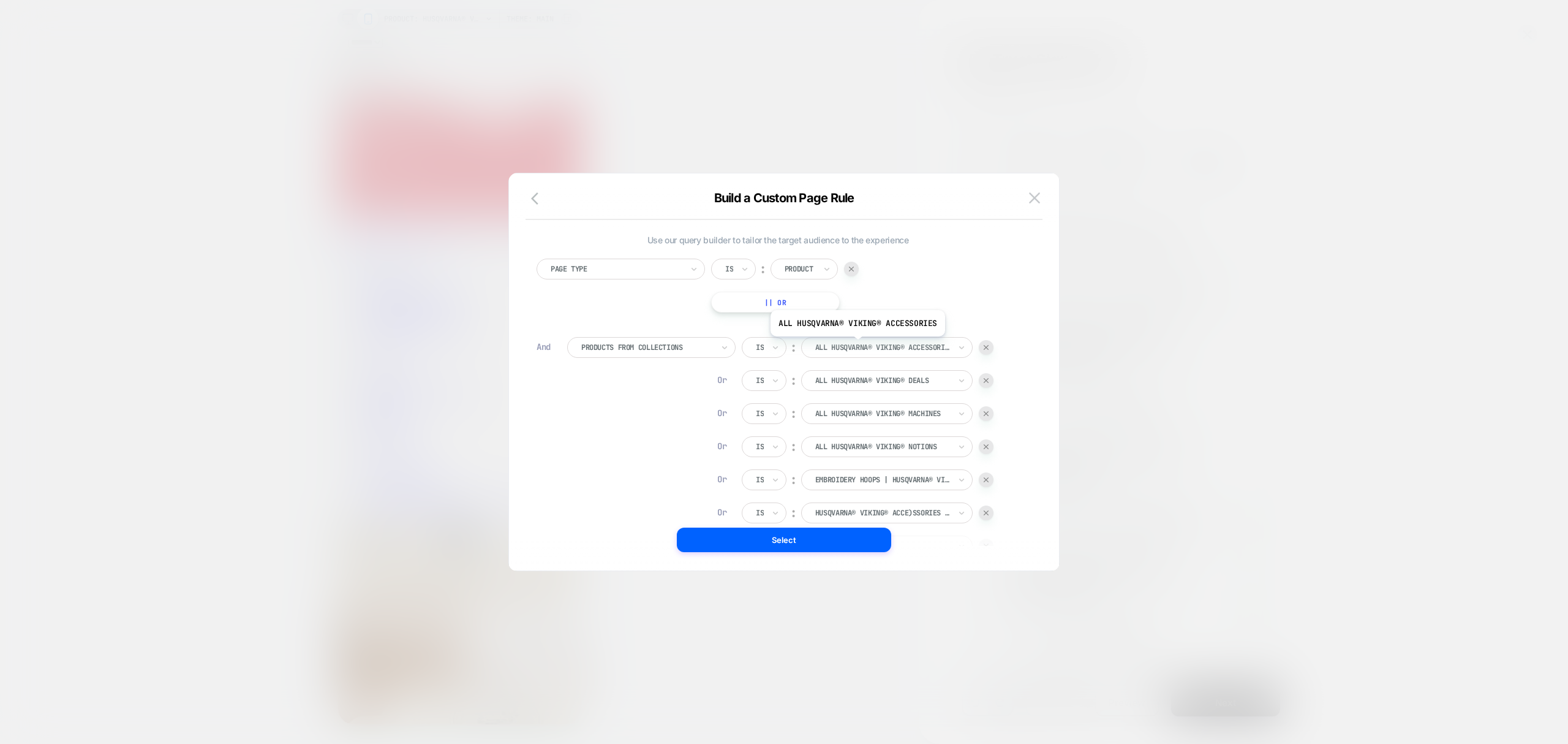
scroll to position [12, 0]
click at [1032, 199] on img at bounding box center [1034, 198] width 11 height 10
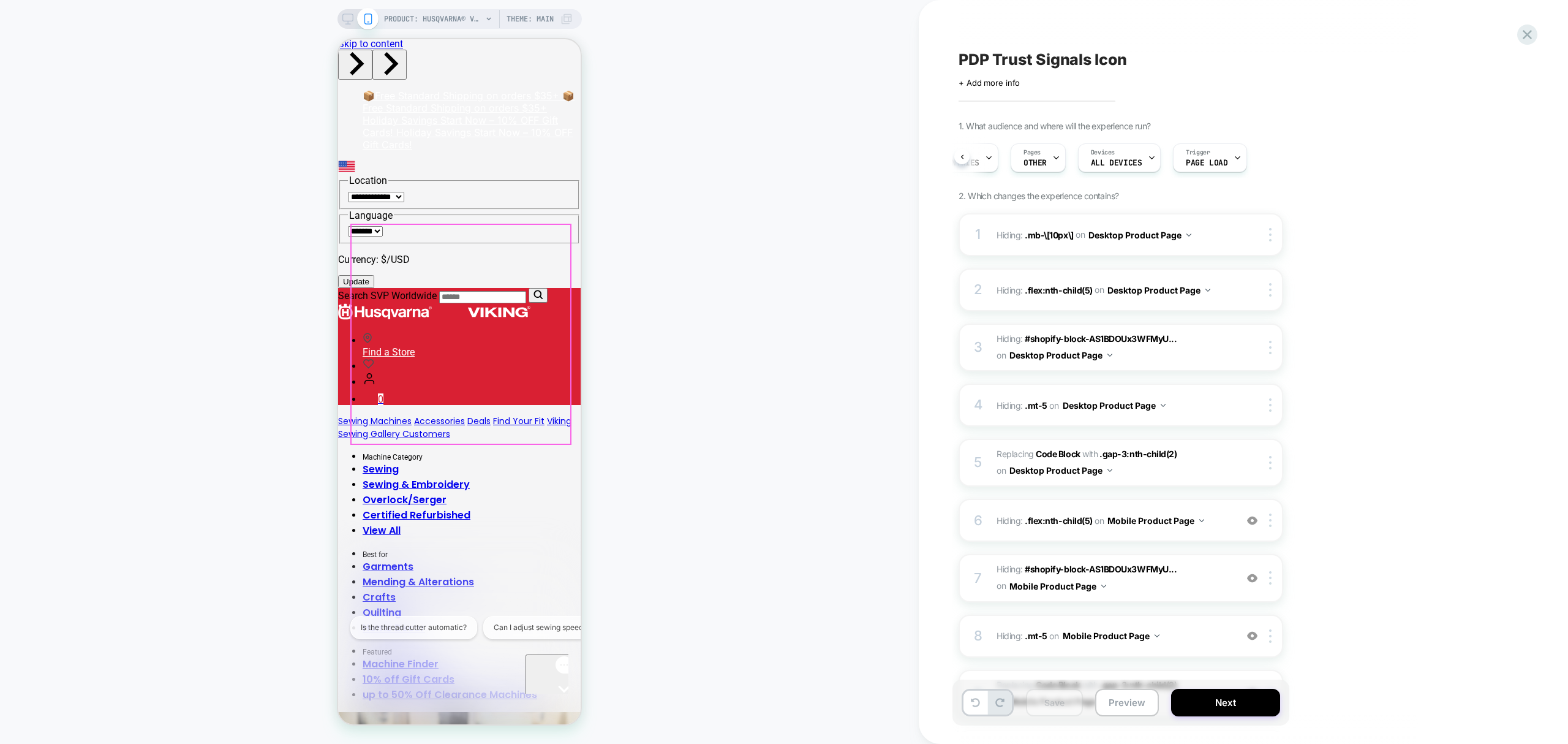
scroll to position [0, 0]
click at [961, 158] on button at bounding box center [962, 157] width 16 height 16
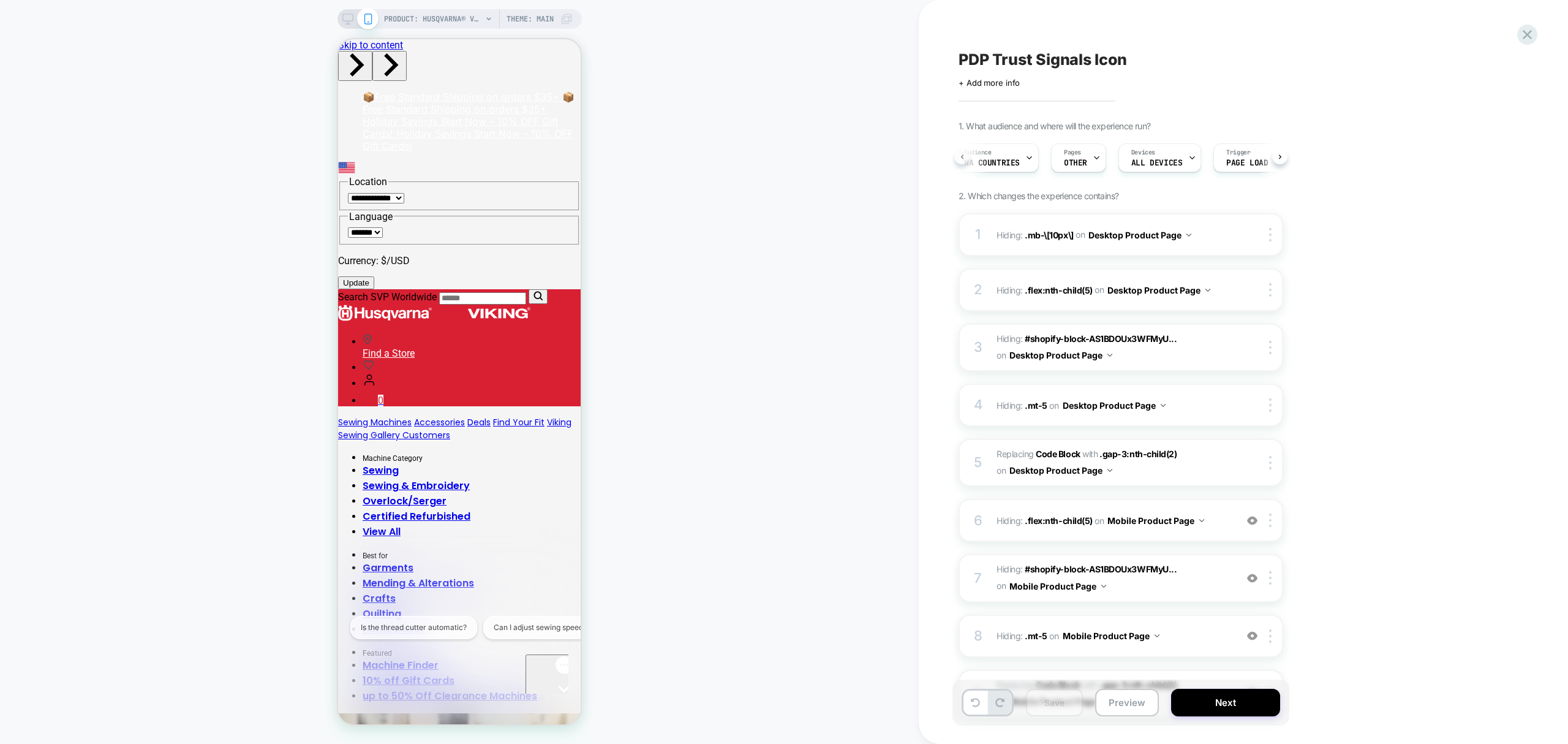
scroll to position [0, 6]
click at [961, 158] on div "Audience NA countries Pages OTHER Devices ALL DEVICES Trigger Page Load" at bounding box center [1120, 157] width 325 height 41
click at [1092, 155] on div "Pages OTHER" at bounding box center [1078, 157] width 48 height 28
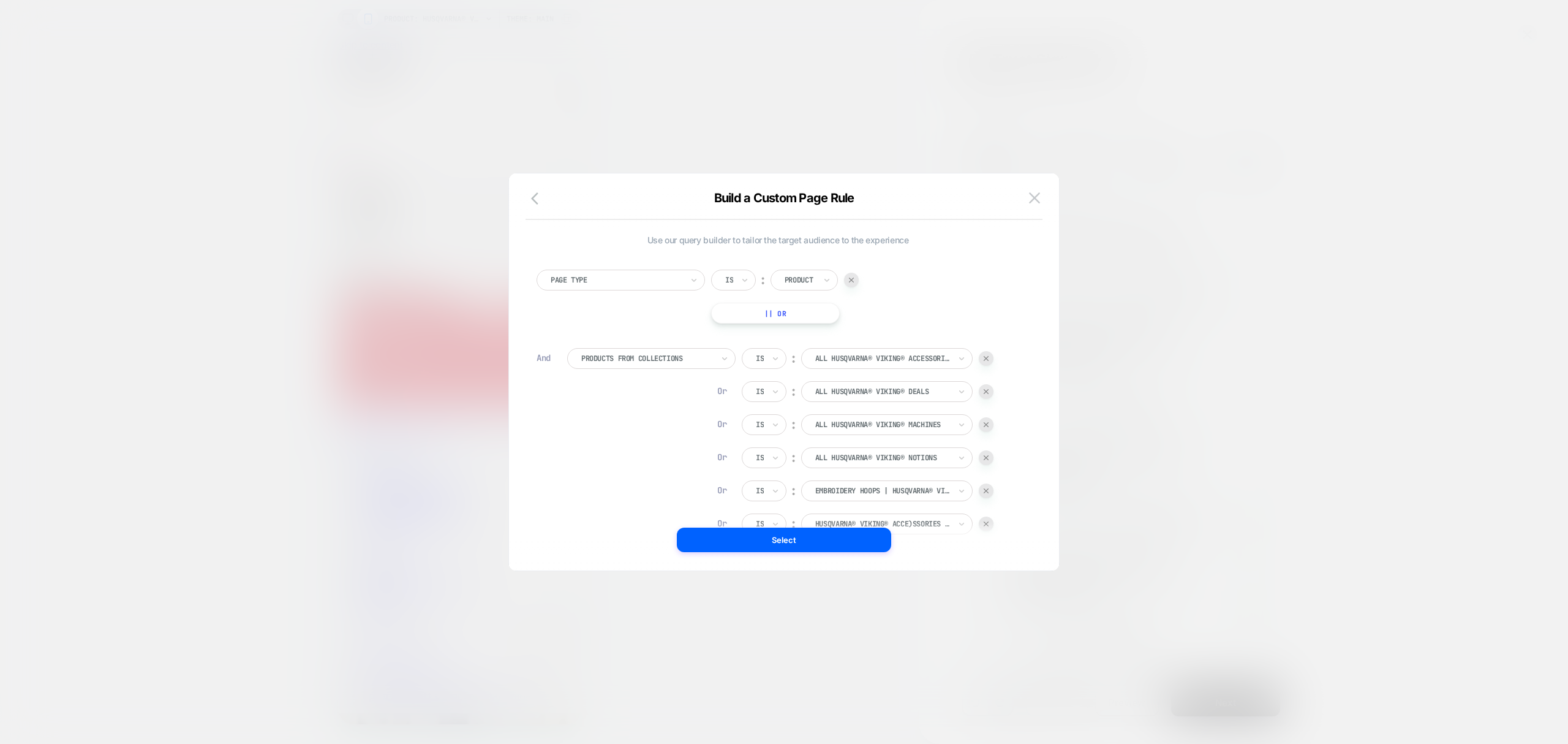
click at [983, 358] on div at bounding box center [986, 358] width 15 height 15
click at [984, 358] on div at bounding box center [986, 358] width 15 height 15
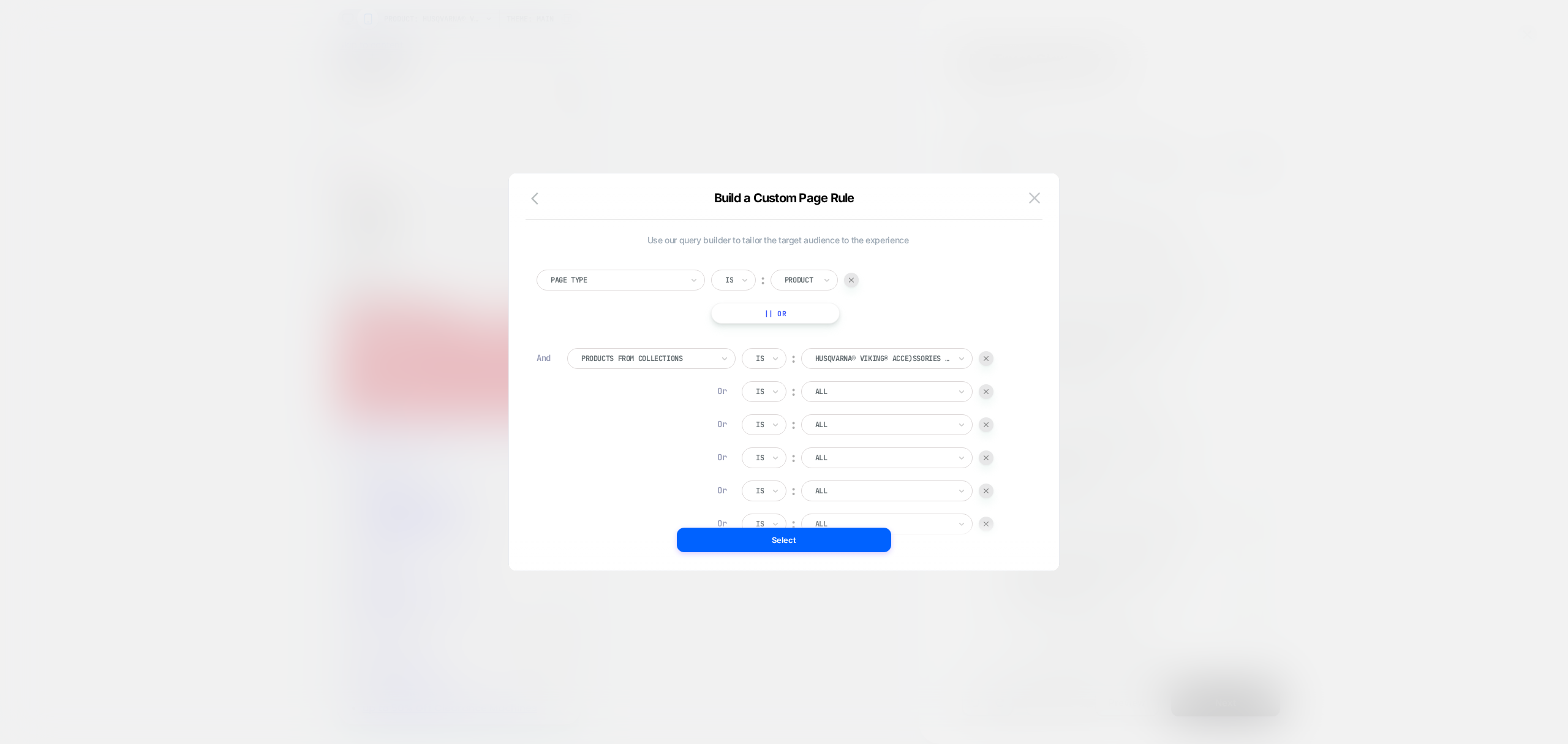
click at [984, 358] on div at bounding box center [986, 358] width 15 height 15
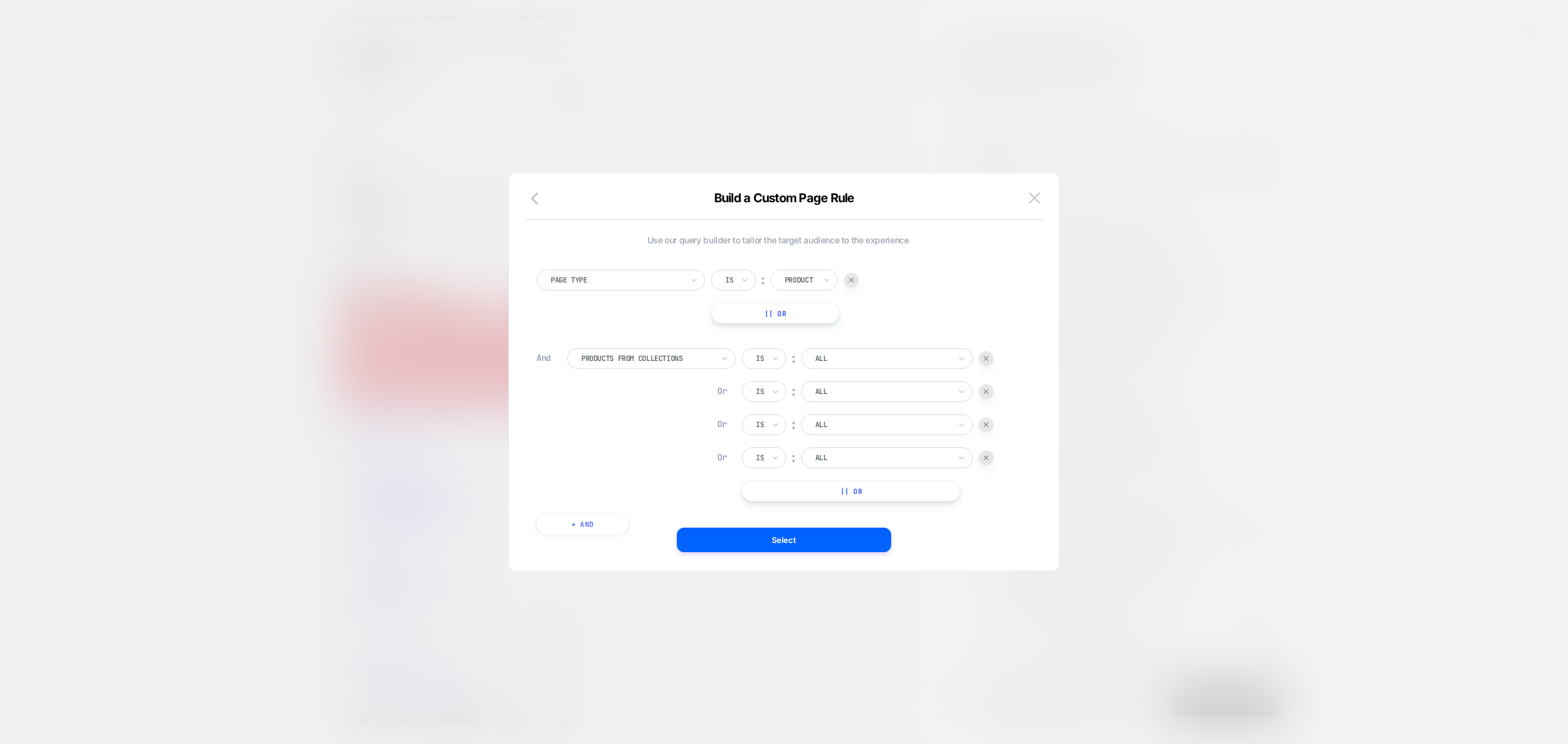
click at [984, 358] on div at bounding box center [986, 358] width 15 height 15
click at [572, 349] on button "+ And" at bounding box center [582, 346] width 92 height 21
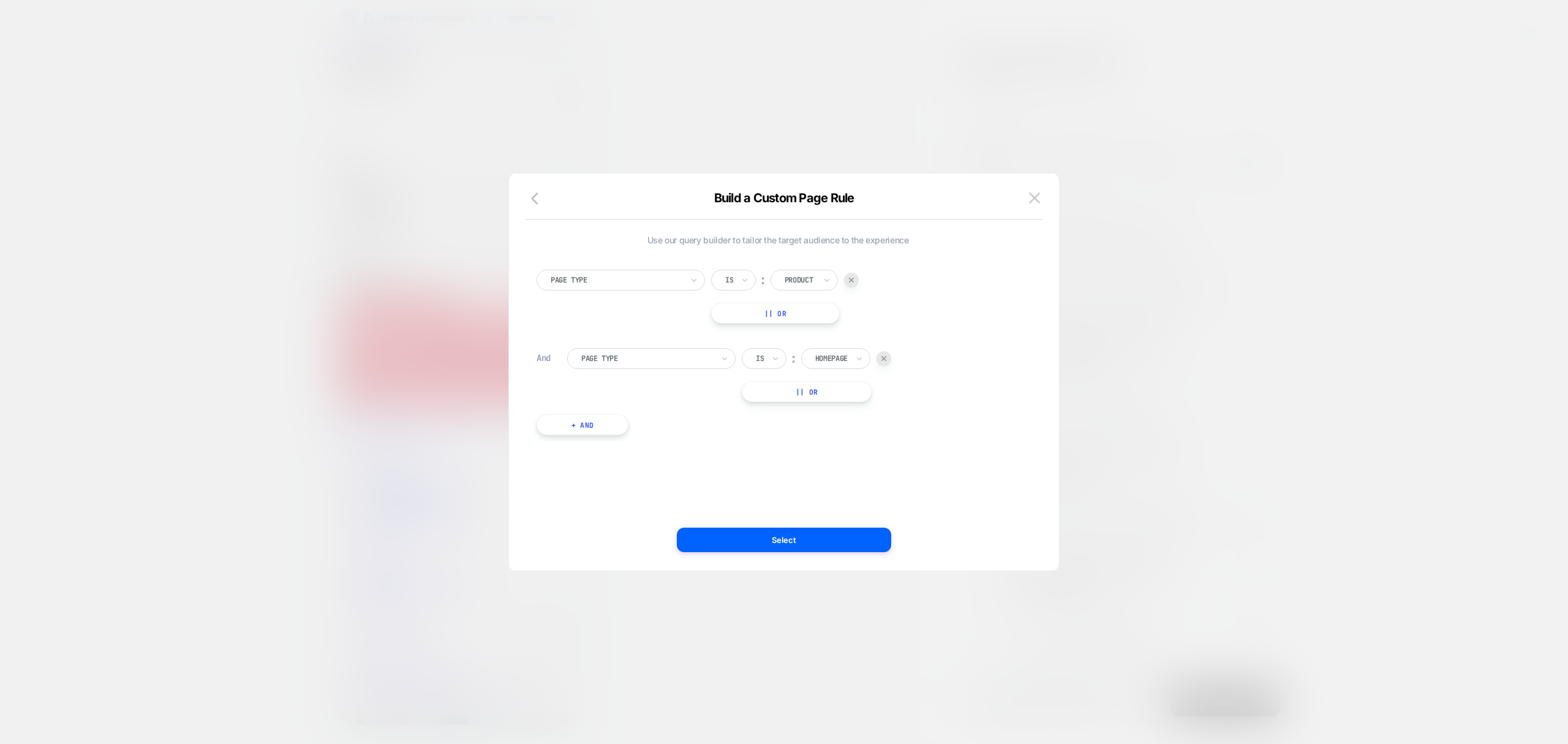
click at [613, 347] on div "Page Type Is ︰ Product || Or And Page Type Is ︰ Homepage || Or + And" at bounding box center [778, 346] width 495 height 190
click at [613, 356] on div at bounding box center [647, 358] width 132 height 11
drag, startPoint x: 689, startPoint y: 432, endPoint x: 711, endPoint y: 420, distance: 25.1
drag, startPoint x: 711, startPoint y: 420, endPoint x: 659, endPoint y: 365, distance: 75.7
click at [659, 365] on div "Page Type" at bounding box center [651, 358] width 168 height 21
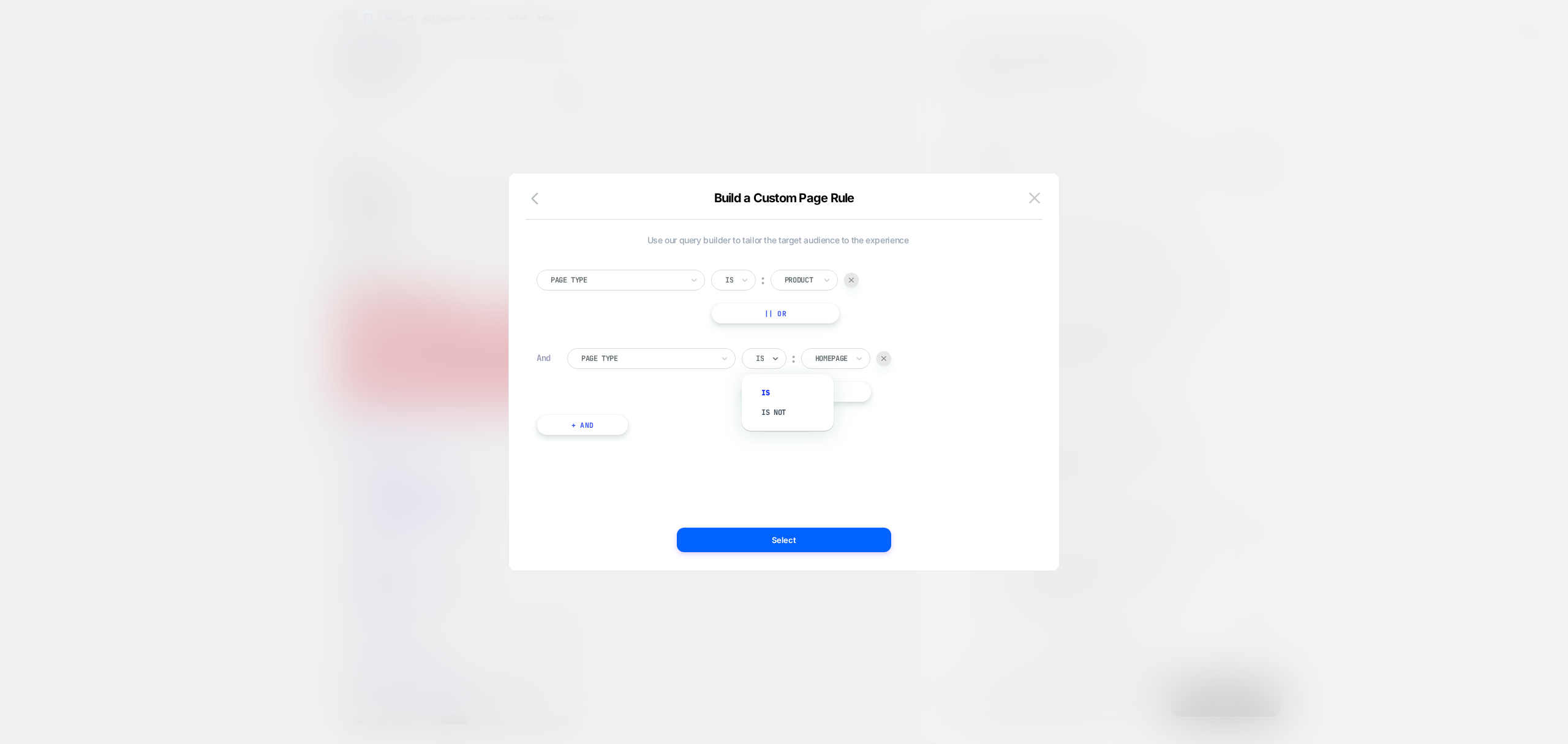
click at [762, 362] on div at bounding box center [760, 358] width 8 height 11
click at [791, 408] on div "Is not" at bounding box center [794, 412] width 80 height 19
click at [844, 364] on div at bounding box center [847, 358] width 32 height 11
click at [632, 354] on div at bounding box center [647, 358] width 132 height 11
click at [611, 488] on div "Products From Collections" at bounding box center [657, 491] width 156 height 19
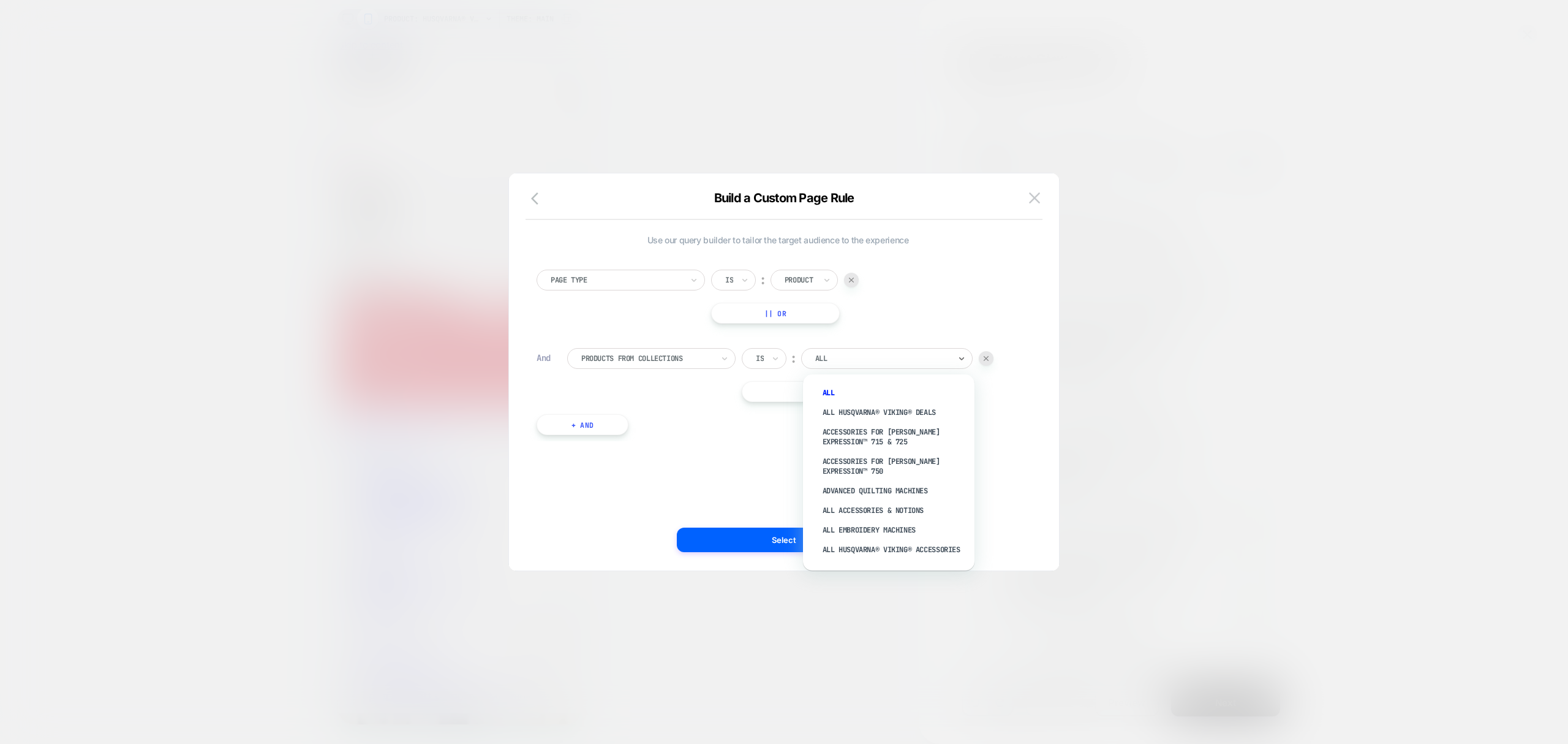
click at [835, 366] on div "ALL" at bounding box center [887, 358] width 172 height 21
click at [753, 356] on div "Is" at bounding box center [764, 358] width 45 height 21
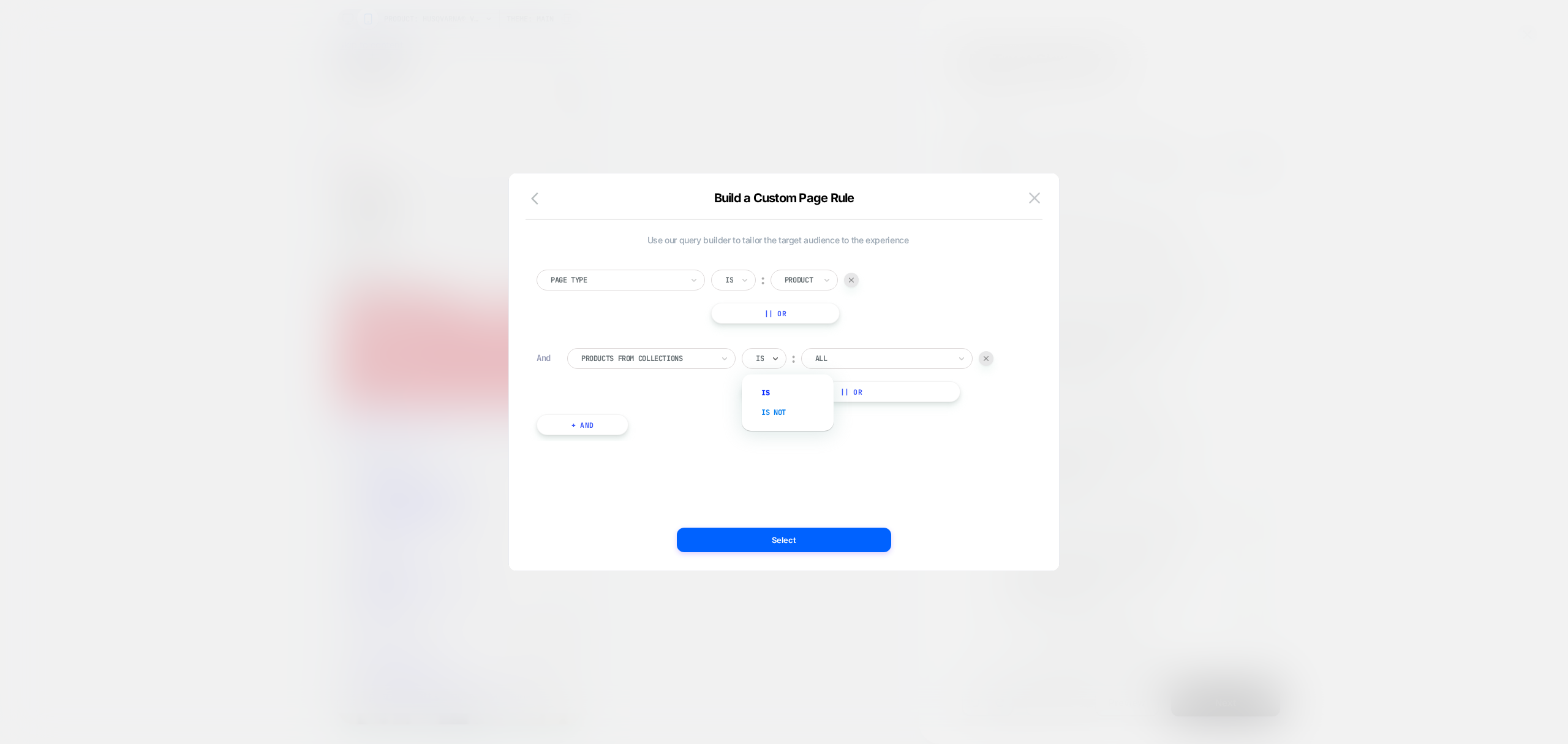
click at [757, 419] on div "Is not" at bounding box center [794, 412] width 80 height 19
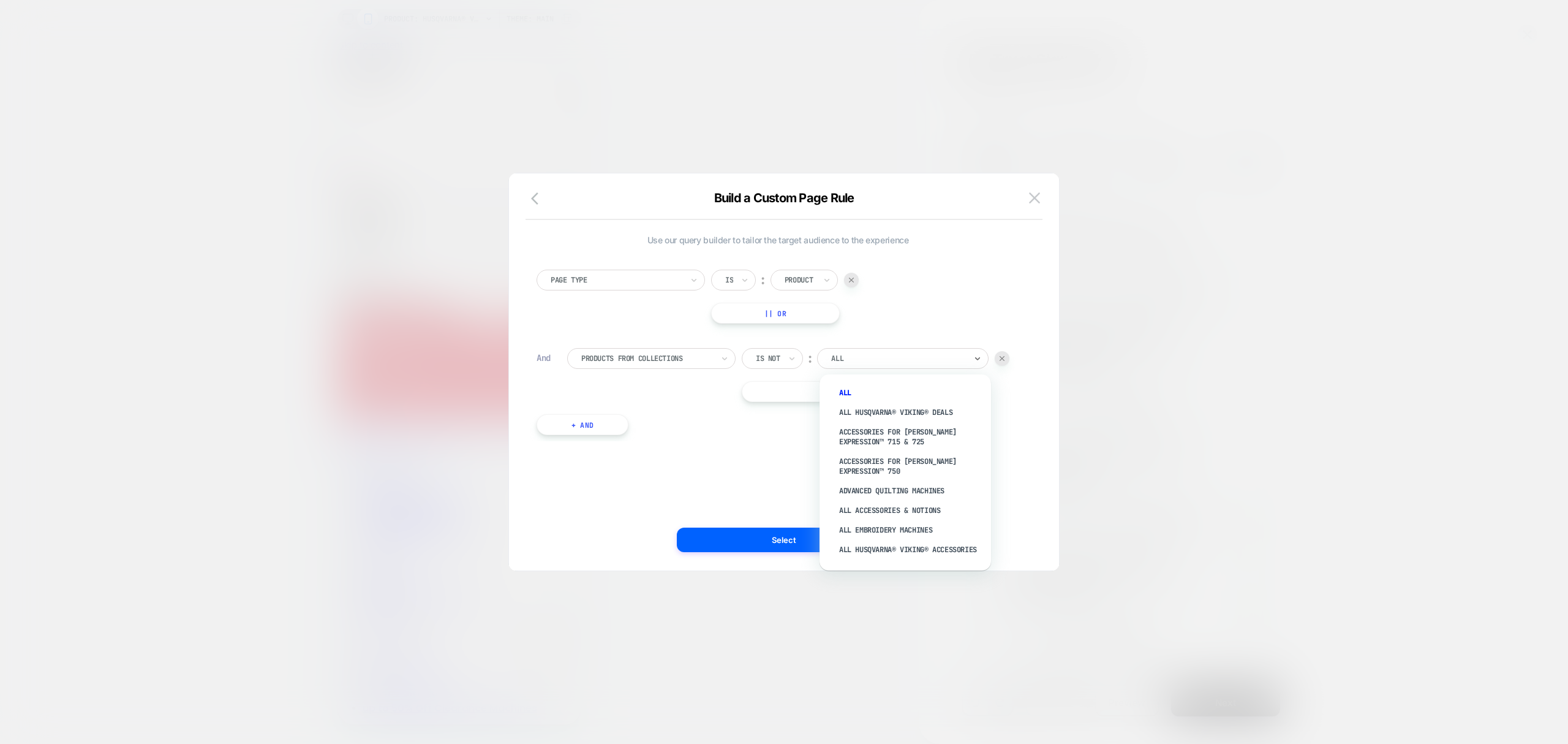
click at [851, 368] on div "ALL" at bounding box center [903, 358] width 172 height 21
type input "***"
click at [922, 397] on div "All SINGER® Accessories" at bounding box center [912, 393] width 159 height 19
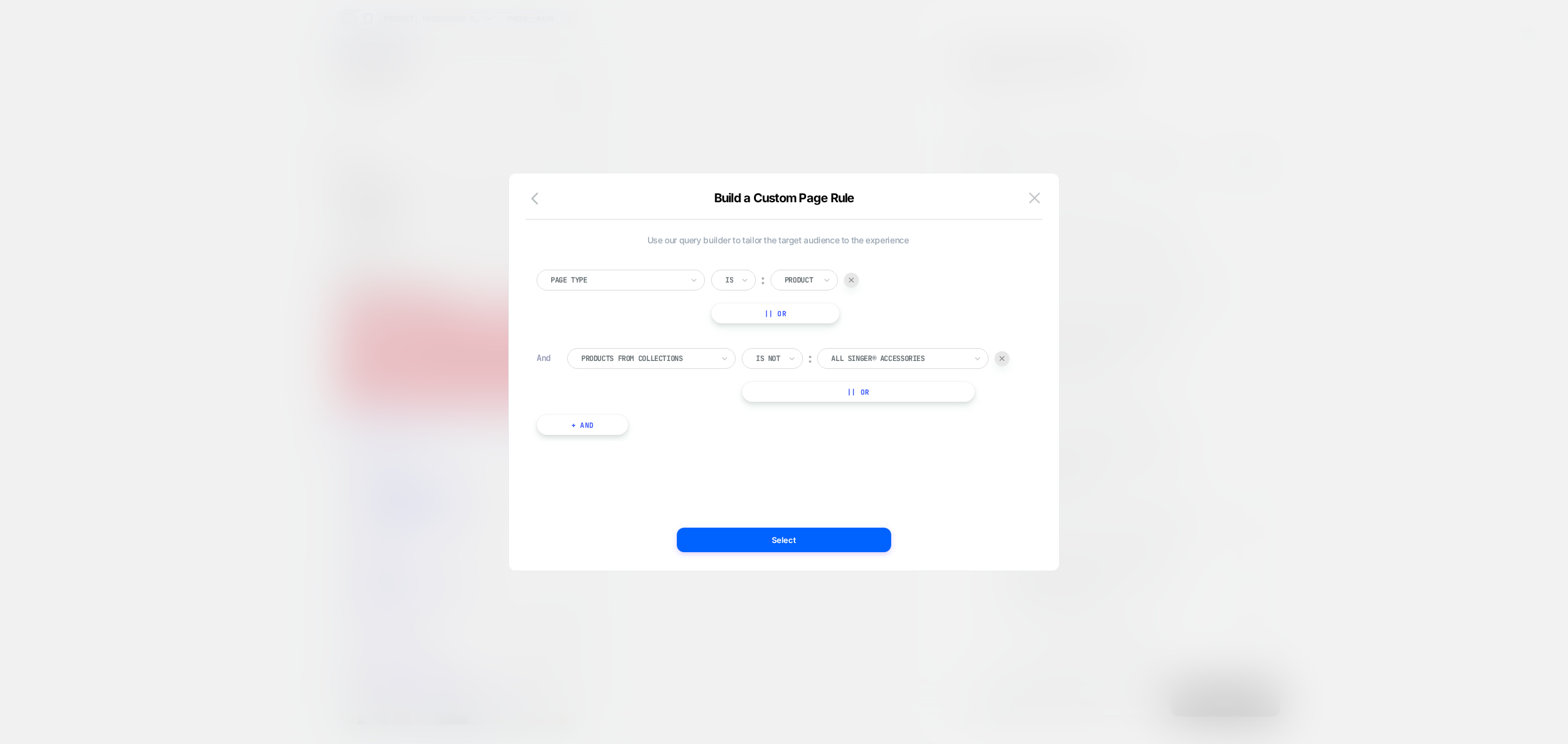
click at [901, 398] on button "|| Or" at bounding box center [859, 391] width 233 height 21
click at [887, 430] on button "|| Or" at bounding box center [859, 424] width 233 height 21
click at [894, 468] on button "|| Or" at bounding box center [859, 458] width 233 height 21
click at [899, 476] on button "|| Or" at bounding box center [859, 478] width 233 height 21
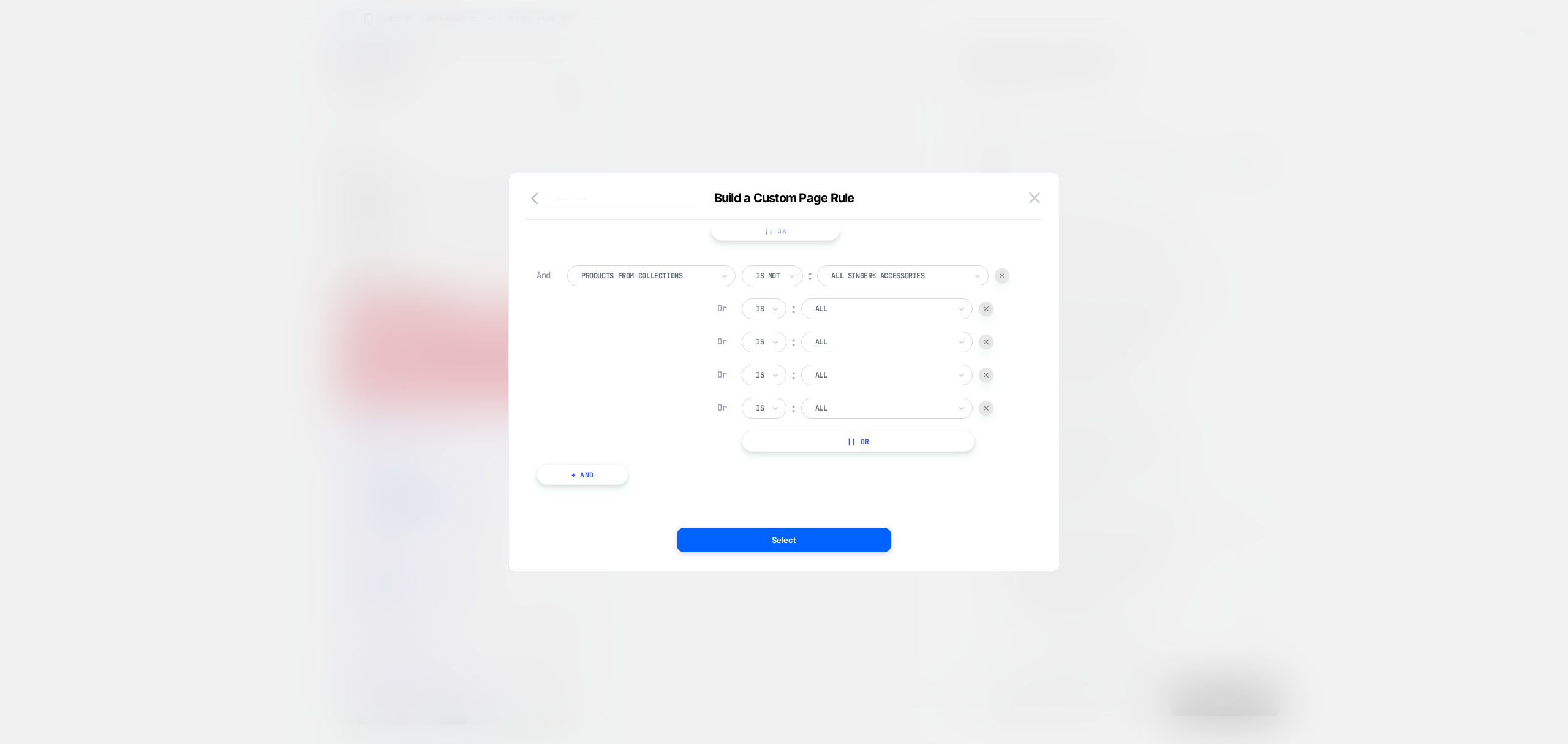
click at [878, 448] on button "|| Or" at bounding box center [859, 441] width 233 height 21
click at [872, 439] on button "|| Or" at bounding box center [859, 441] width 233 height 21
click at [880, 445] on button "|| Or" at bounding box center [859, 441] width 233 height 21
click at [881, 440] on button "|| Or" at bounding box center [859, 441] width 233 height 21
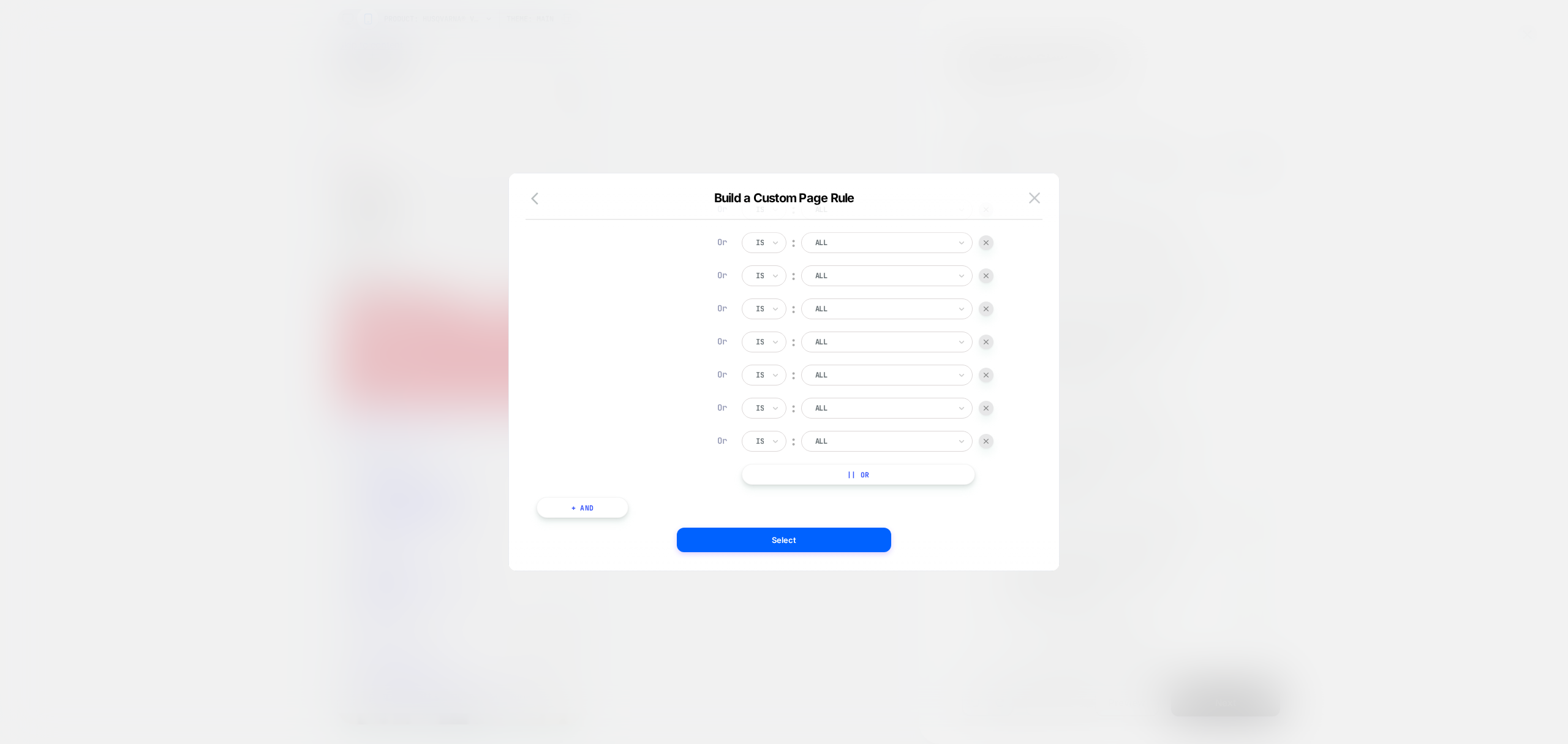
scroll to position [203, 0]
click at [880, 440] on button "|| Or" at bounding box center [859, 441] width 233 height 21
click at [764, 396] on div at bounding box center [760, 391] width 8 height 11
click at [784, 449] on div "Is not" at bounding box center [794, 445] width 80 height 19
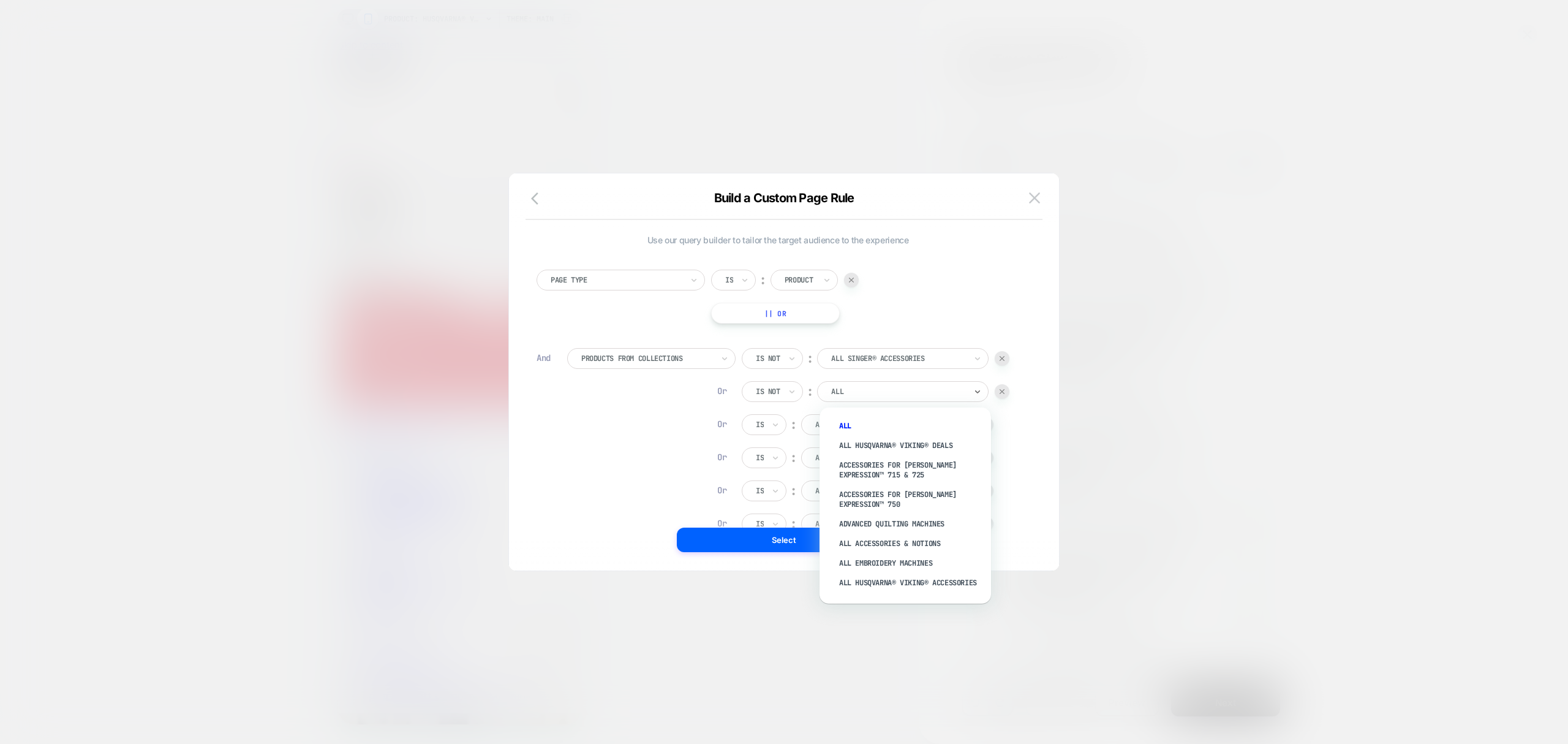
click at [859, 391] on div at bounding box center [899, 391] width 135 height 11
type input "****"
click at [880, 451] on div "All SINGER® Deals" at bounding box center [912, 445] width 159 height 19
click at [888, 434] on div "ALL" at bounding box center [887, 424] width 172 height 21
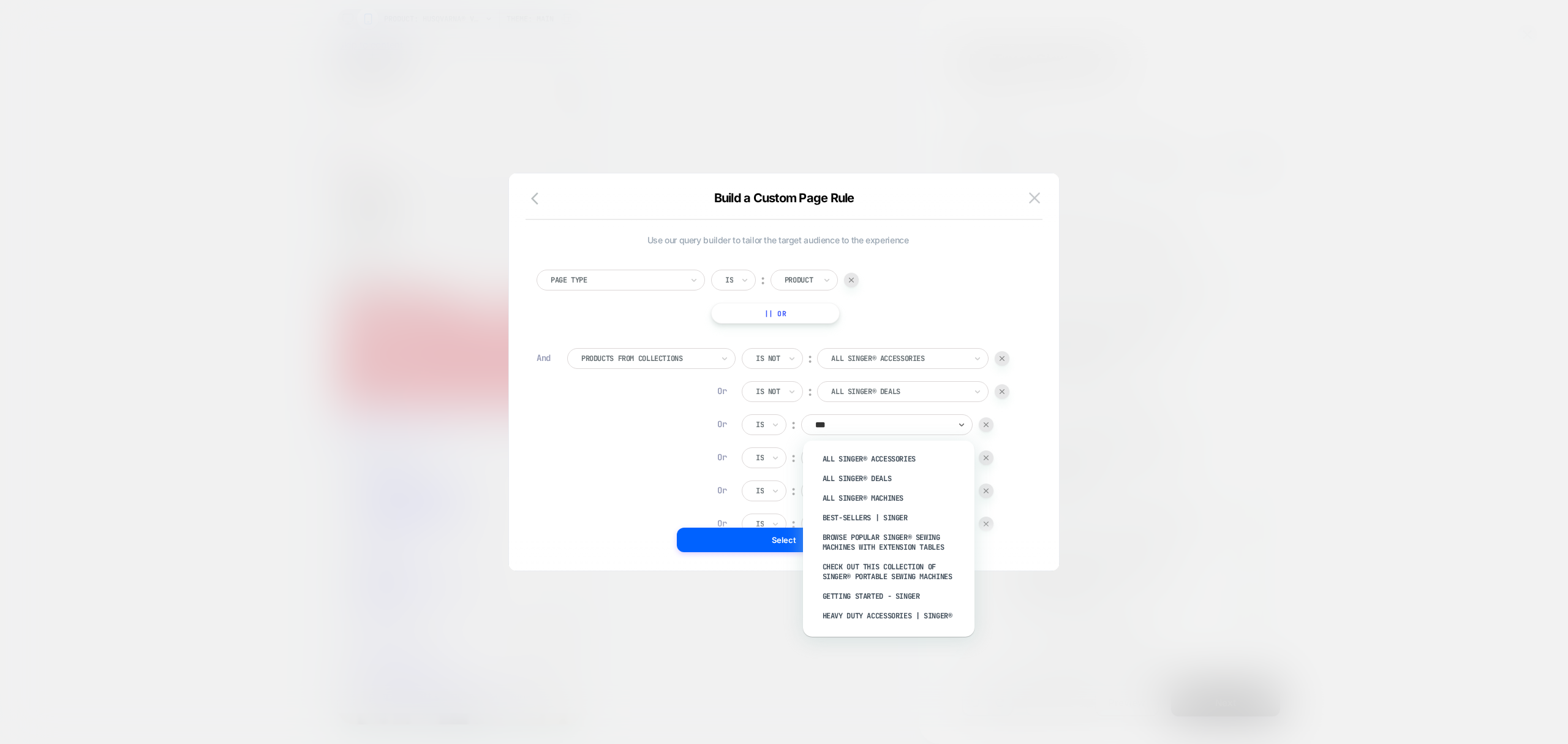
type input "****"
click at [892, 499] on div "All SINGER® Machines" at bounding box center [895, 498] width 159 height 19
click at [892, 464] on div "ALL" at bounding box center [882, 458] width 137 height 14
type input "****"
click at [902, 545] on div "Best-Sellers | SINGER" at bounding box center [895, 551] width 159 height 19
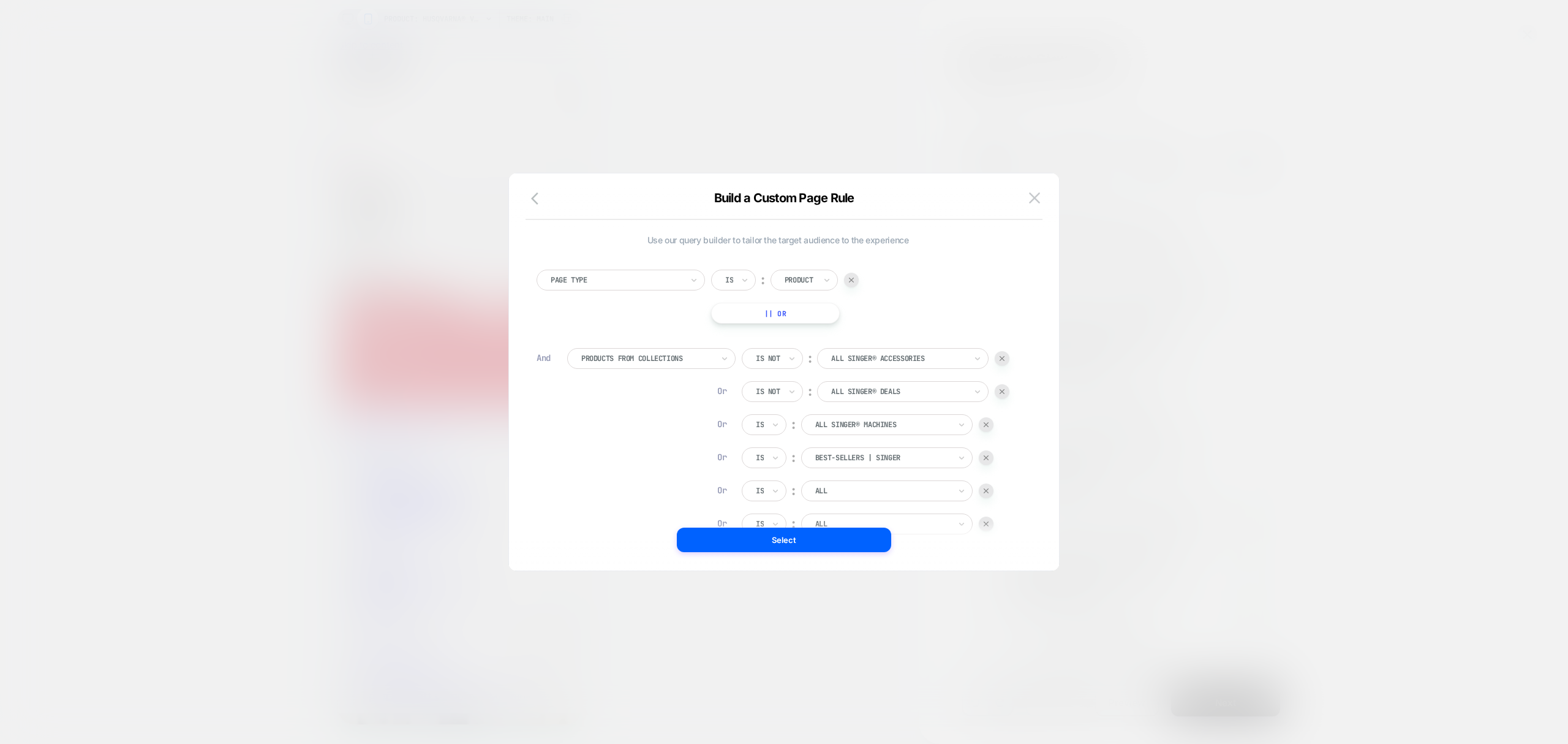
click at [873, 488] on div at bounding box center [882, 491] width 135 height 11
type input "*"
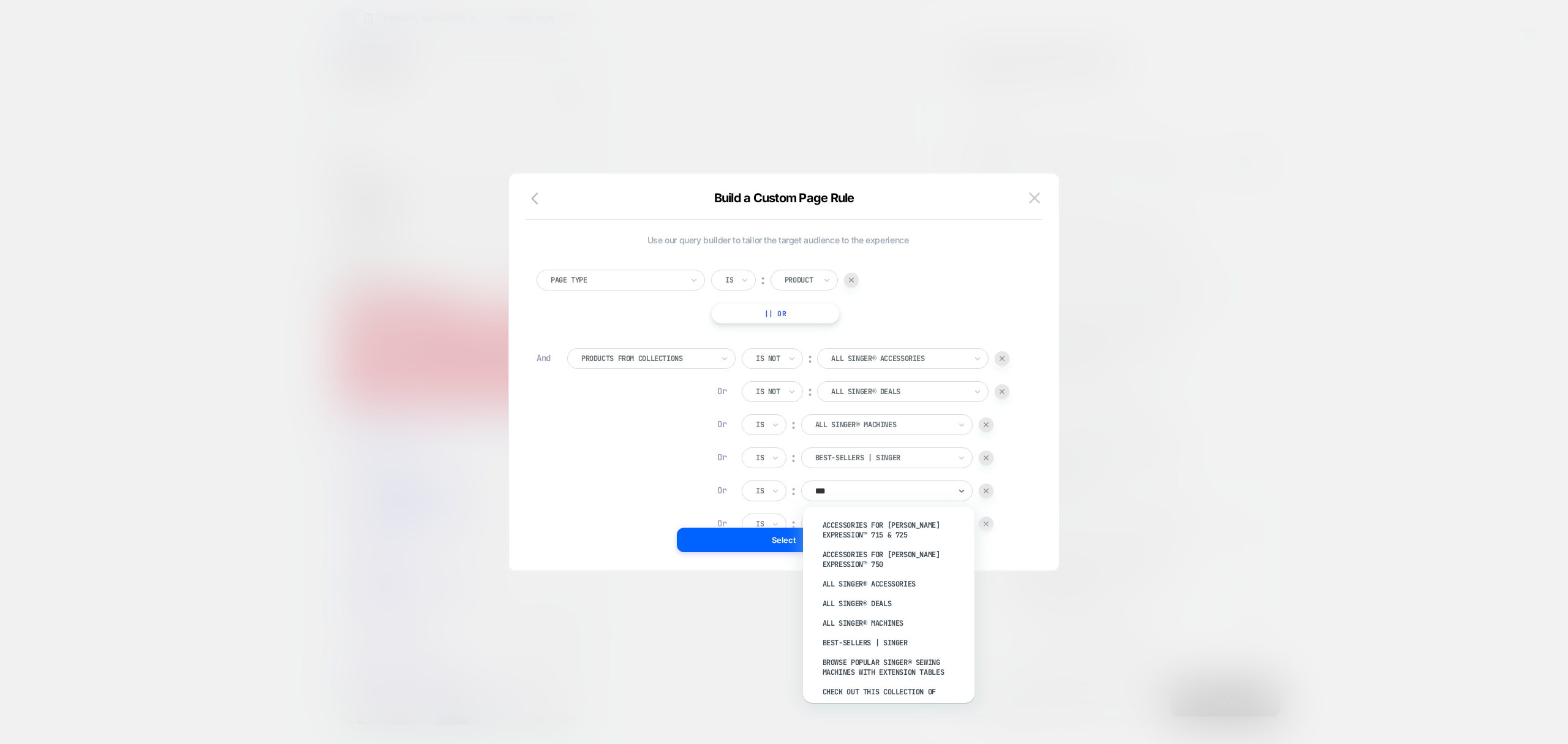
type input "****"
click at [916, 601] on div "Browse Popular SINGER® Sewing Machines with Extension Tables" at bounding box center [895, 608] width 159 height 29
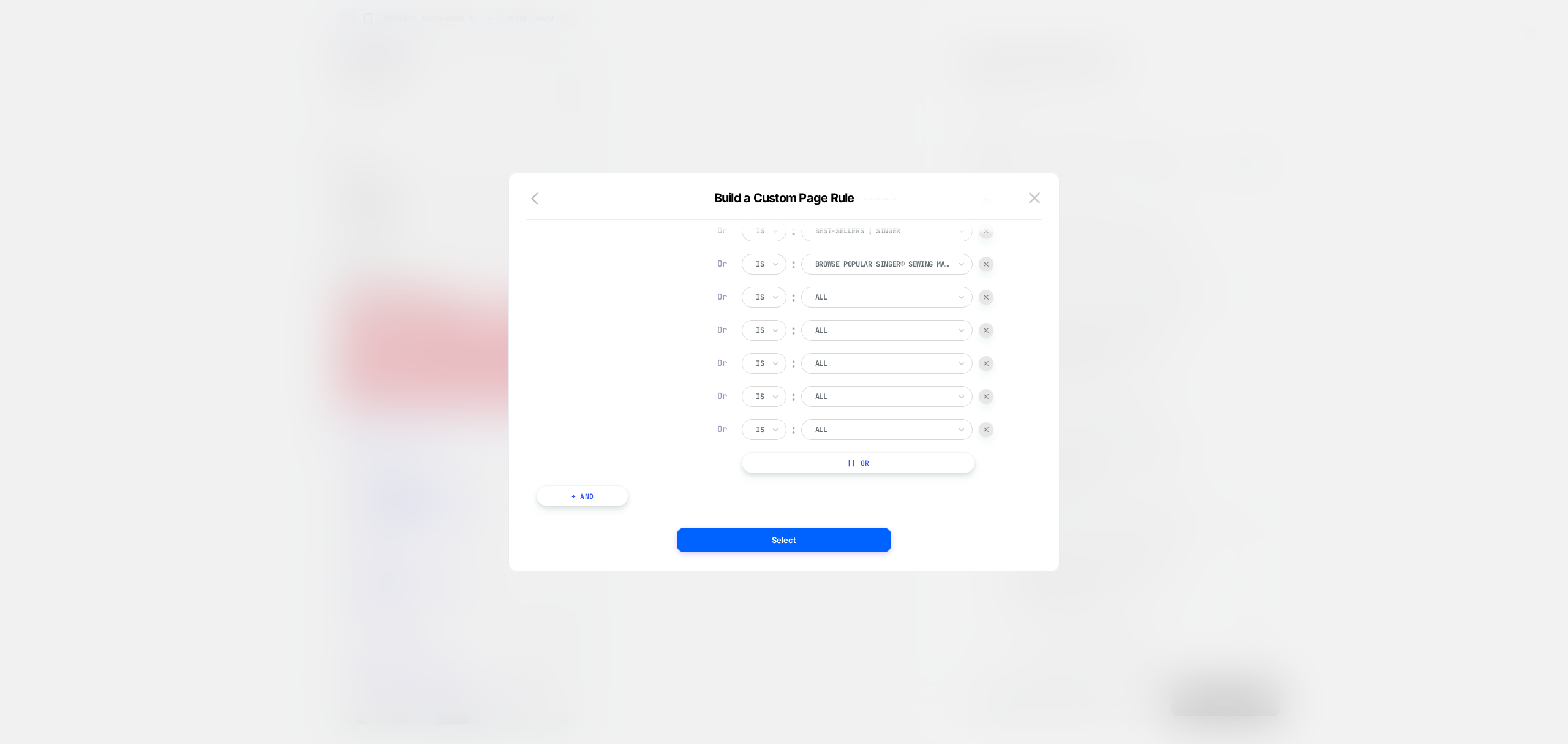
scroll to position [218, 0]
click at [876, 297] on div at bounding box center [882, 293] width 135 height 11
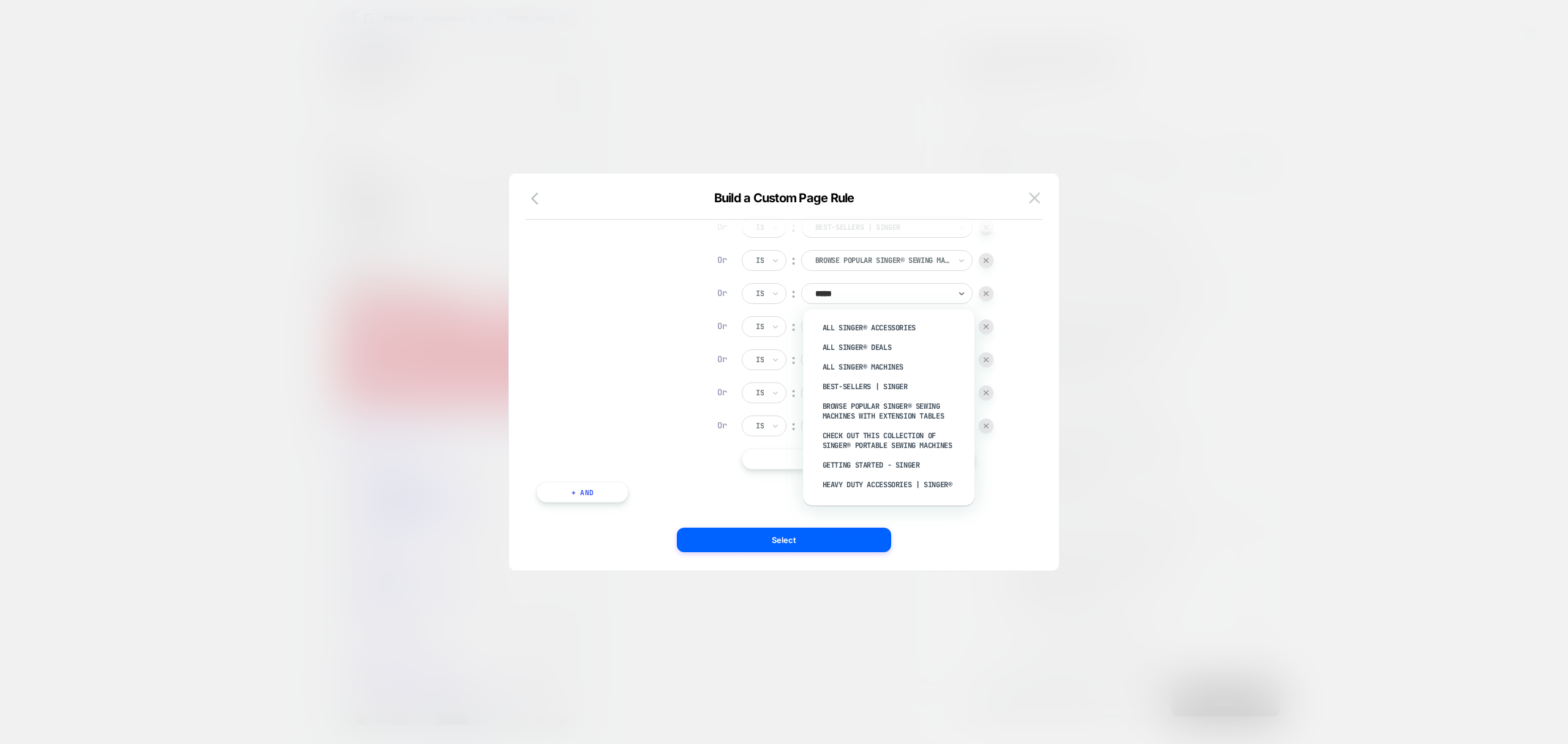
type input "******"
click at [868, 437] on div "Check Out This Collection of Singer® Portable Sewing Machines" at bounding box center [895, 440] width 159 height 29
click at [836, 331] on div at bounding box center [882, 326] width 135 height 11
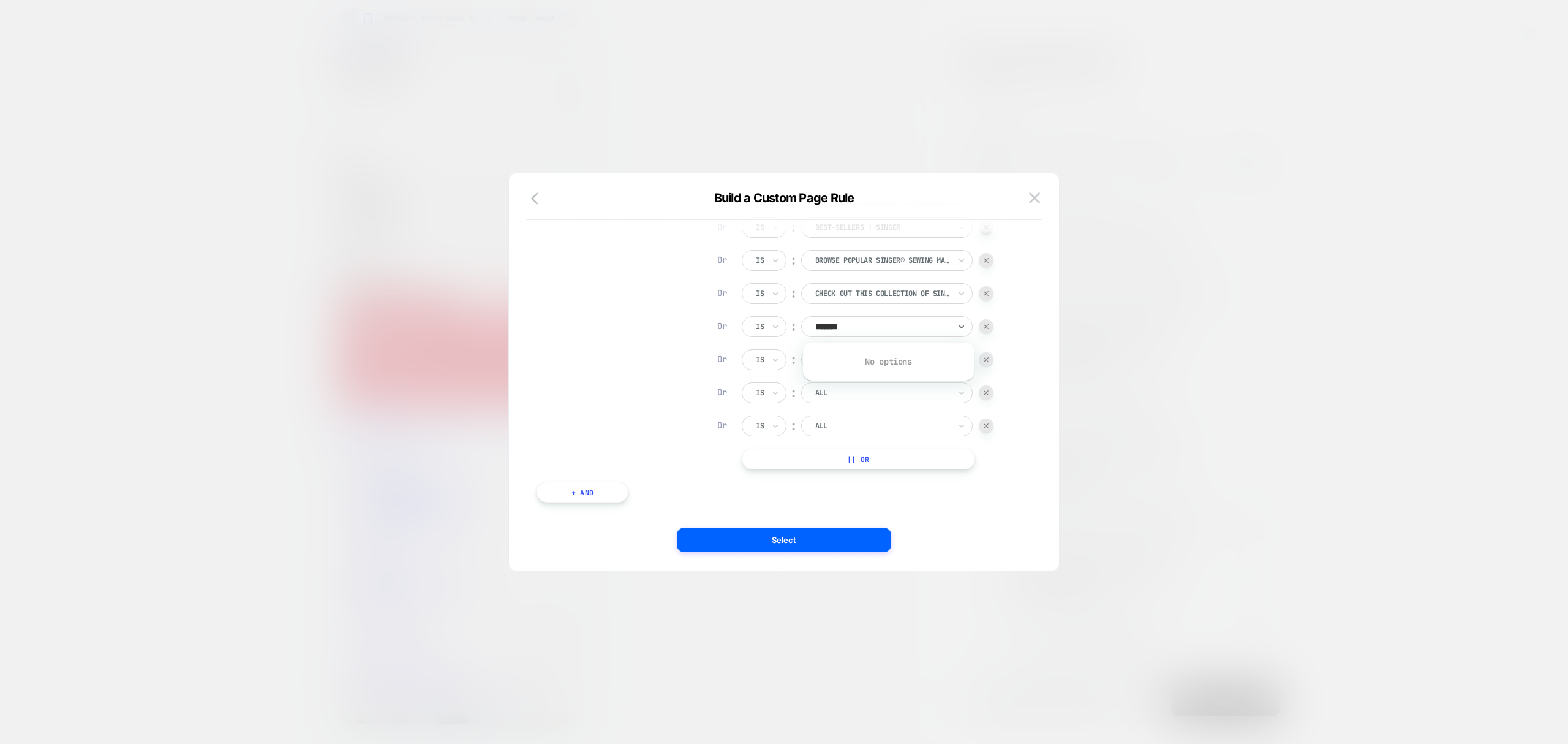
type input "******"
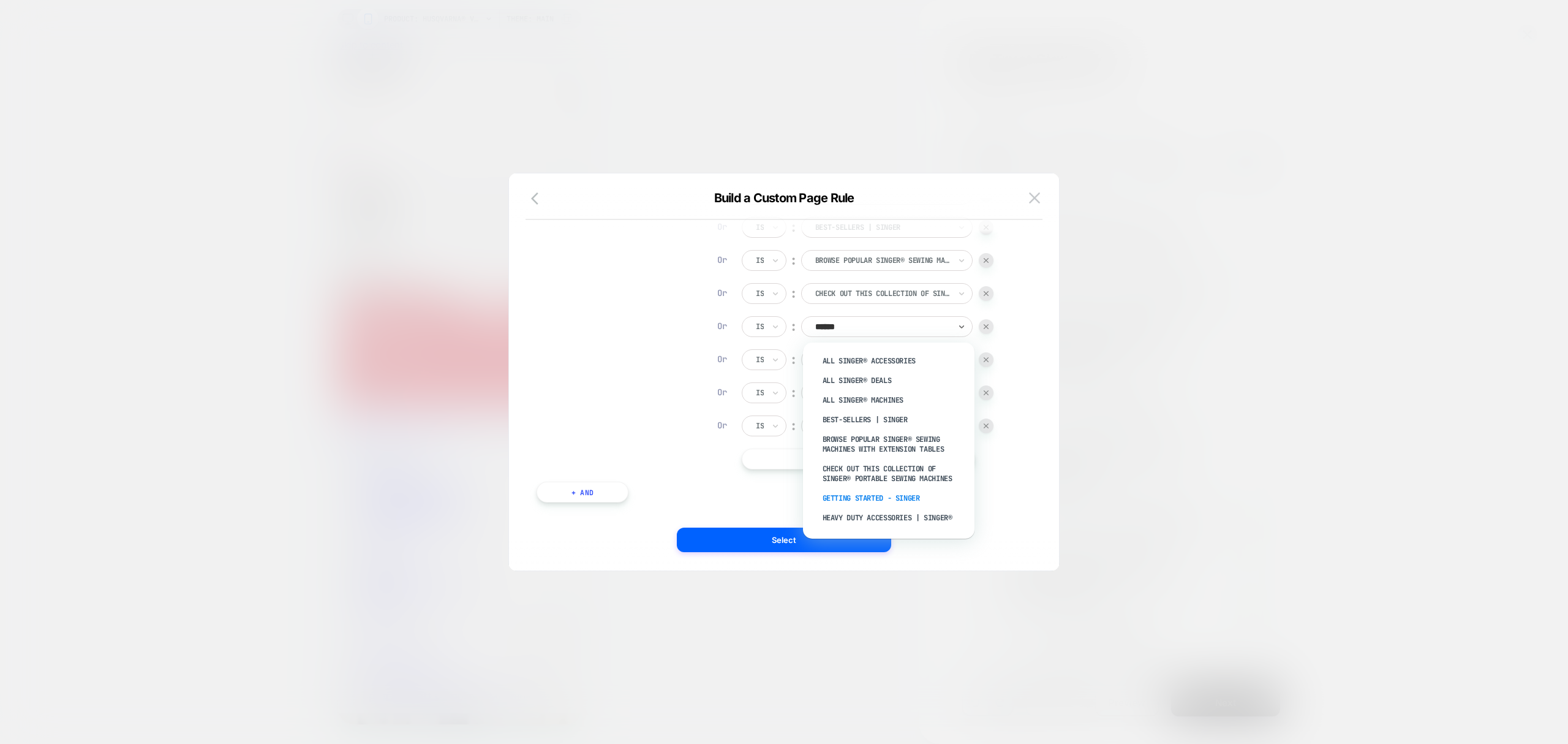
click at [865, 494] on div "Getting Started - Singer" at bounding box center [895, 498] width 159 height 19
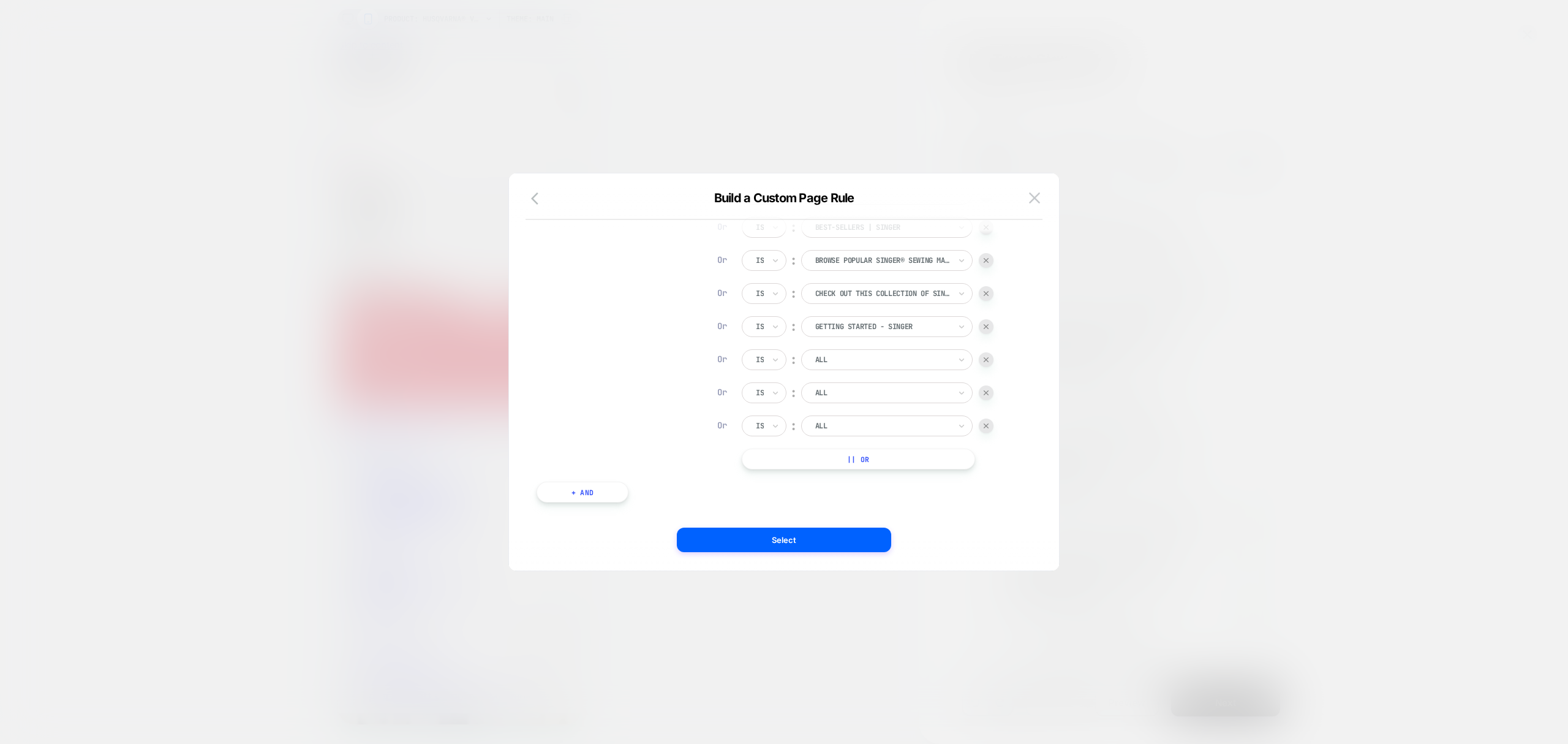
click at [859, 360] on div at bounding box center [882, 359] width 135 height 11
type input "*"
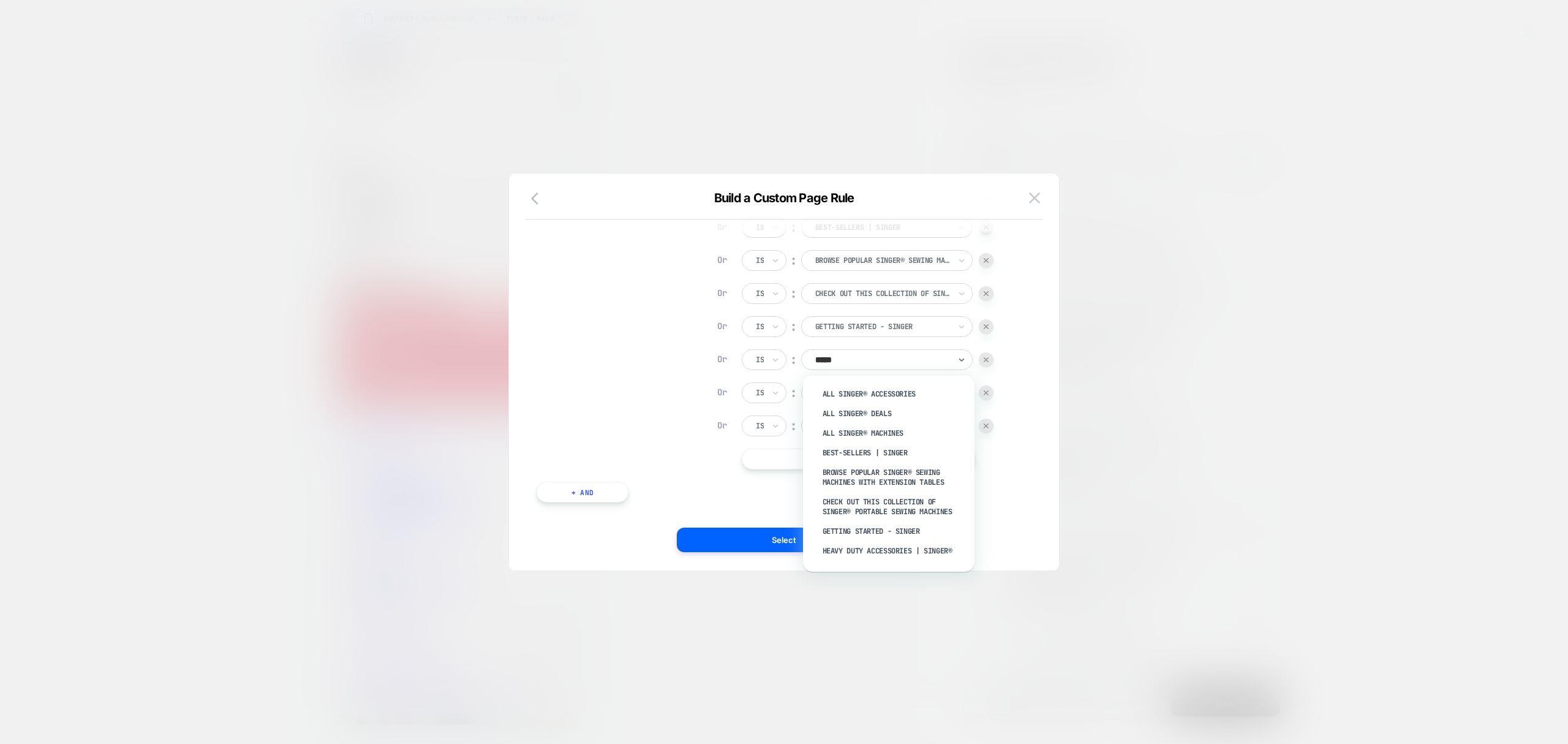
type input "******"
click at [984, 430] on div at bounding box center [986, 426] width 15 height 15
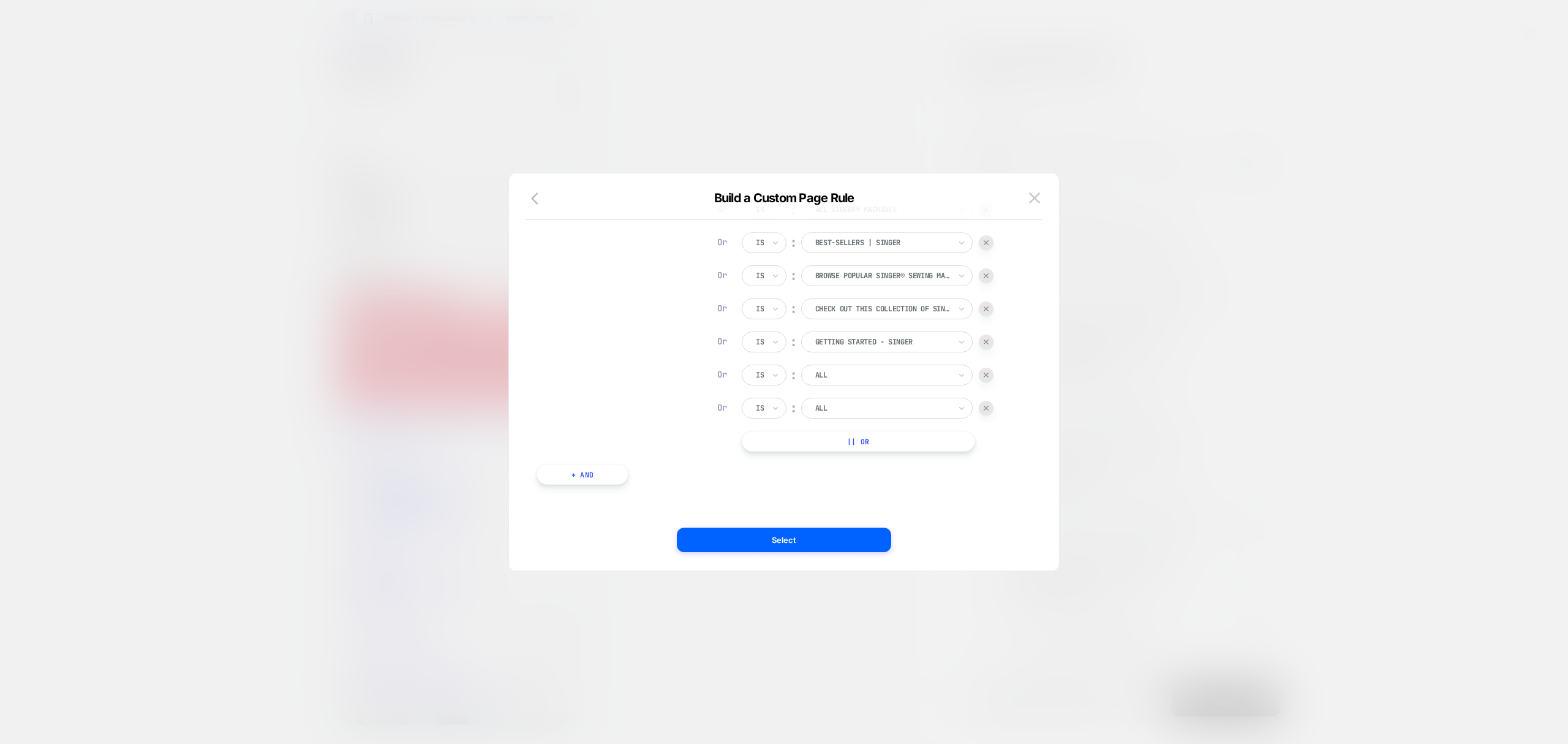
click at [986, 407] on img at bounding box center [986, 408] width 5 height 5
drag, startPoint x: 987, startPoint y: 371, endPoint x: 984, endPoint y: 380, distance: 9.5
click at [986, 371] on div at bounding box center [986, 375] width 15 height 15
click at [991, 410] on div at bounding box center [986, 408] width 15 height 15
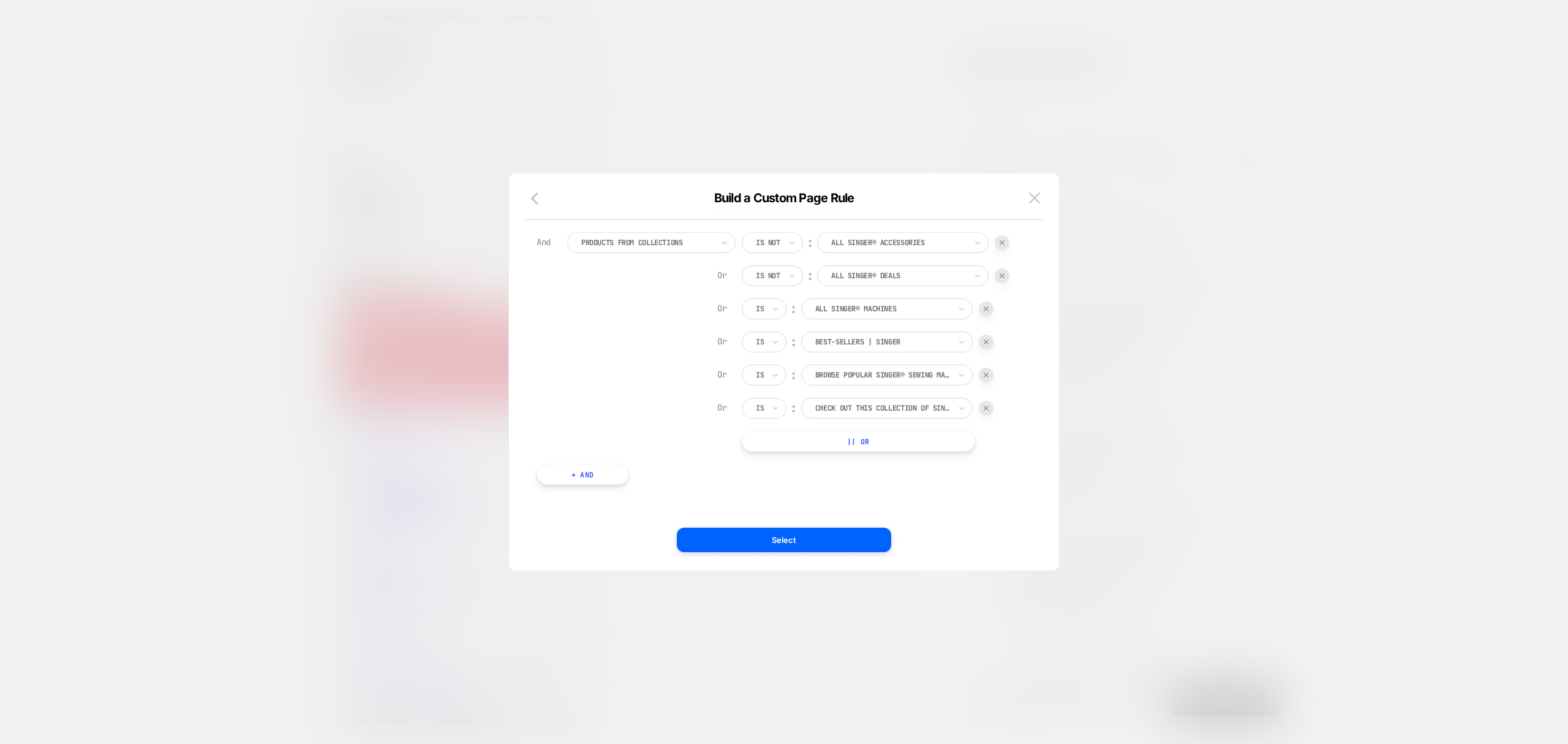
scroll to position [104, 0]
click at [988, 403] on div at bounding box center [986, 408] width 15 height 15
click at [985, 398] on div "Or Is ︰ Browse Popular SINGER® Sewing Machines with Extension Tables BROWSE POP…" at bounding box center [868, 408] width 252 height 21
click at [986, 408] on img at bounding box center [986, 408] width 5 height 5
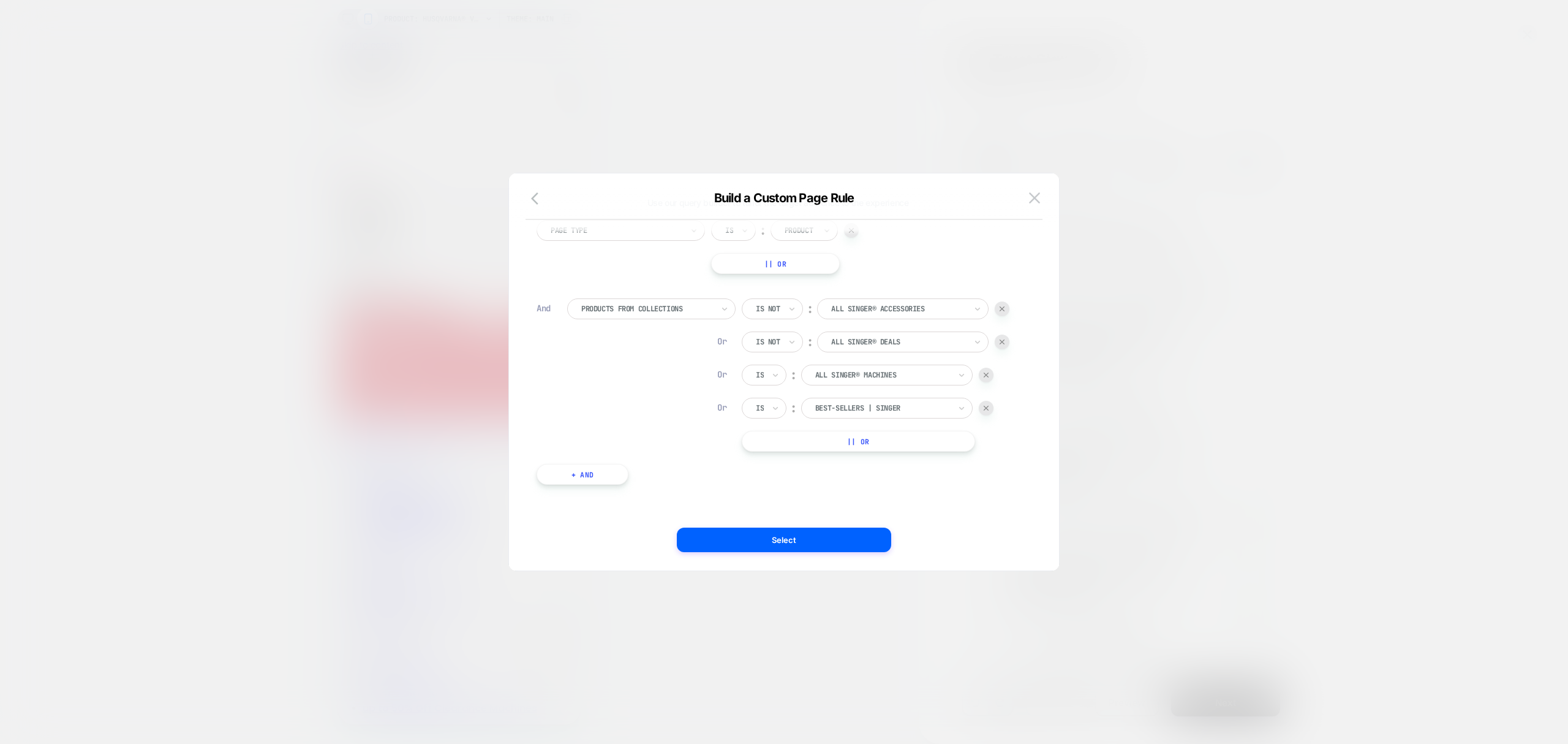
scroll to position [38, 0]
click at [982, 403] on div at bounding box center [986, 408] width 15 height 15
click at [908, 451] on button "|| Or" at bounding box center [859, 441] width 233 height 21
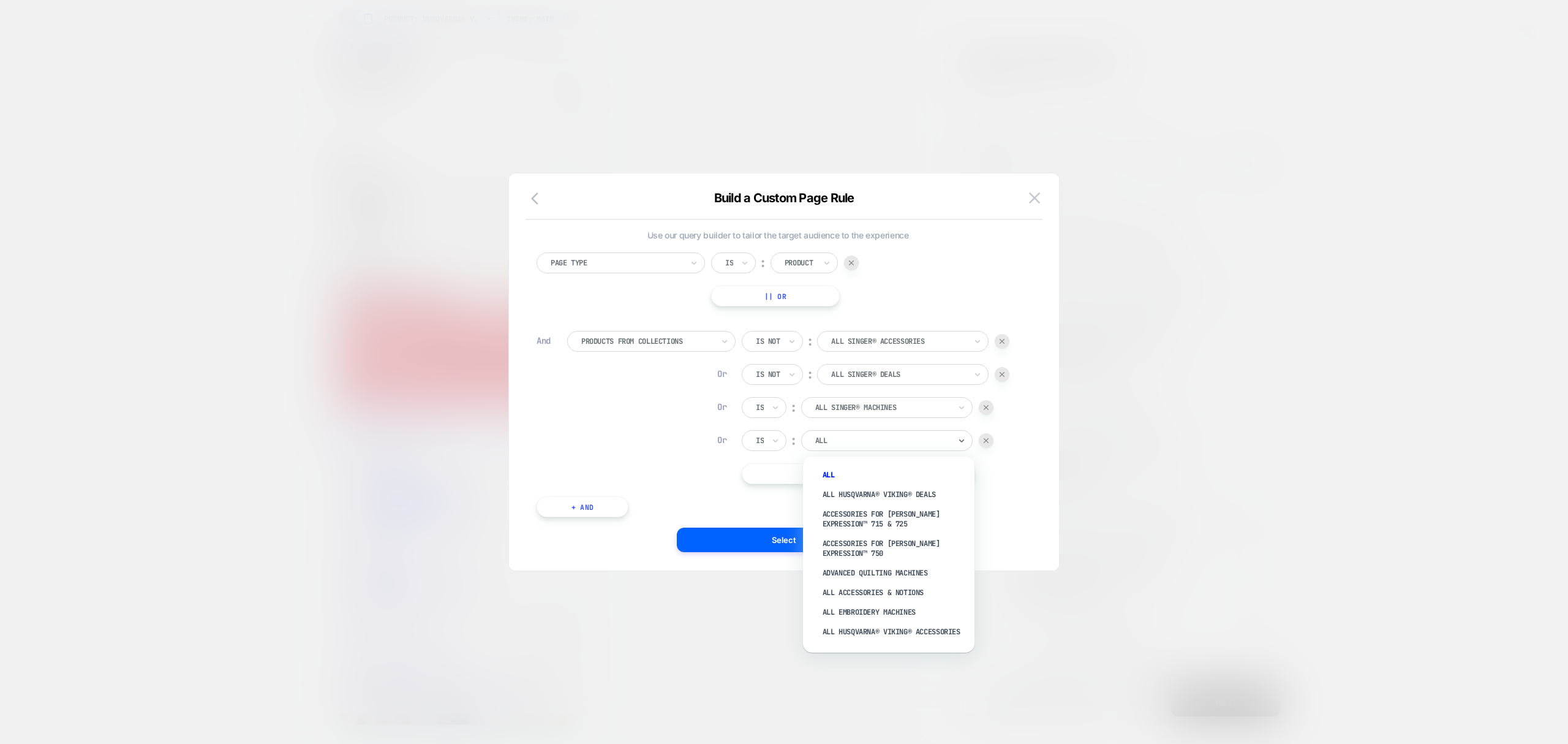
drag, startPoint x: 892, startPoint y: 446, endPoint x: 900, endPoint y: 448, distance: 8.2
click at [892, 447] on div "ALL" at bounding box center [882, 440] width 137 height 14
type input "******"
drag, startPoint x: 870, startPoint y: 439, endPoint x: 865, endPoint y: 443, distance: 6.4
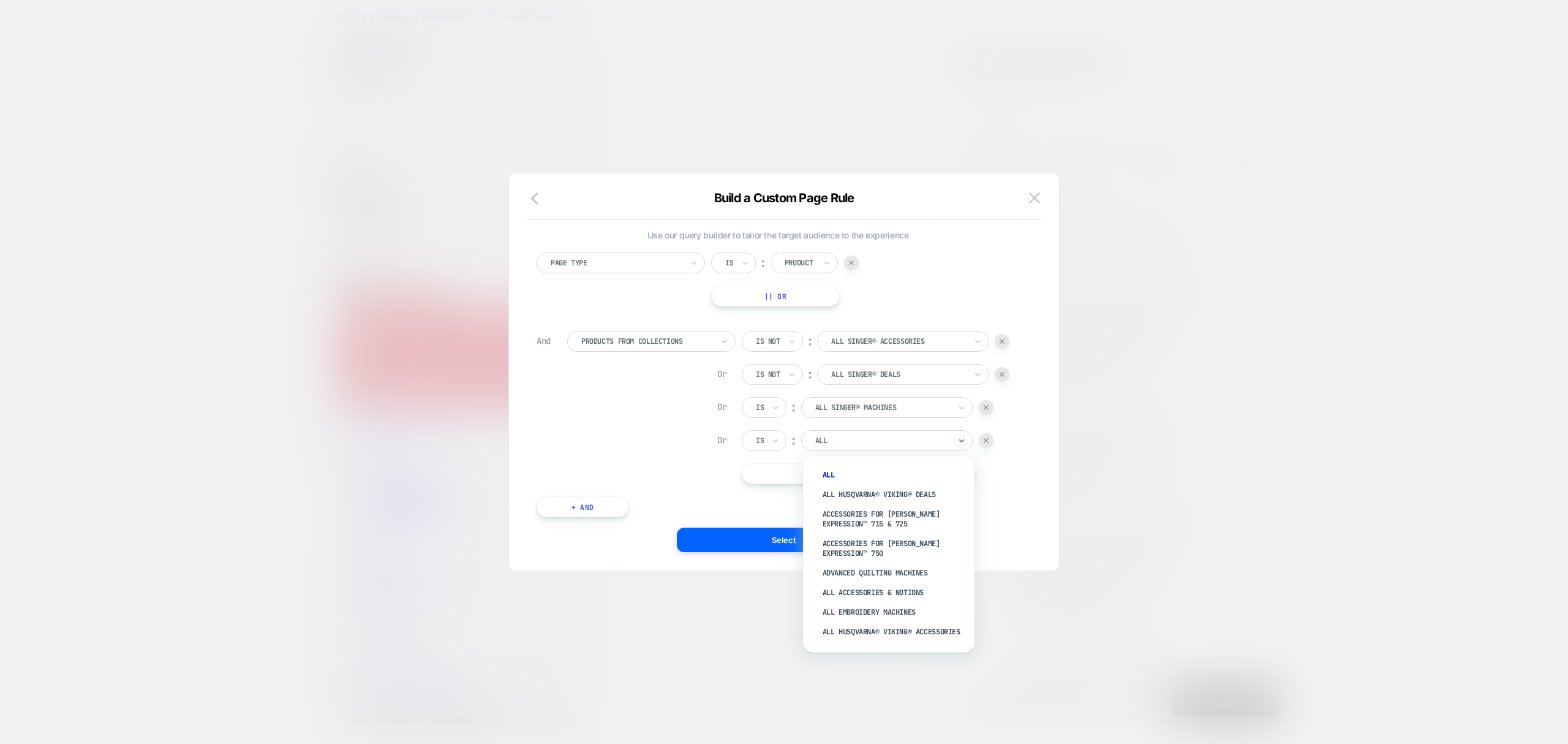
click at [861, 444] on div at bounding box center [882, 440] width 135 height 11
type input "***"
click at [679, 485] on div "Page Type Is ︰ Product || Or And Products From Collections Is not ︰ All SINGER®…" at bounding box center [778, 391] width 495 height 289
click at [986, 439] on img at bounding box center [986, 441] width 5 height 5
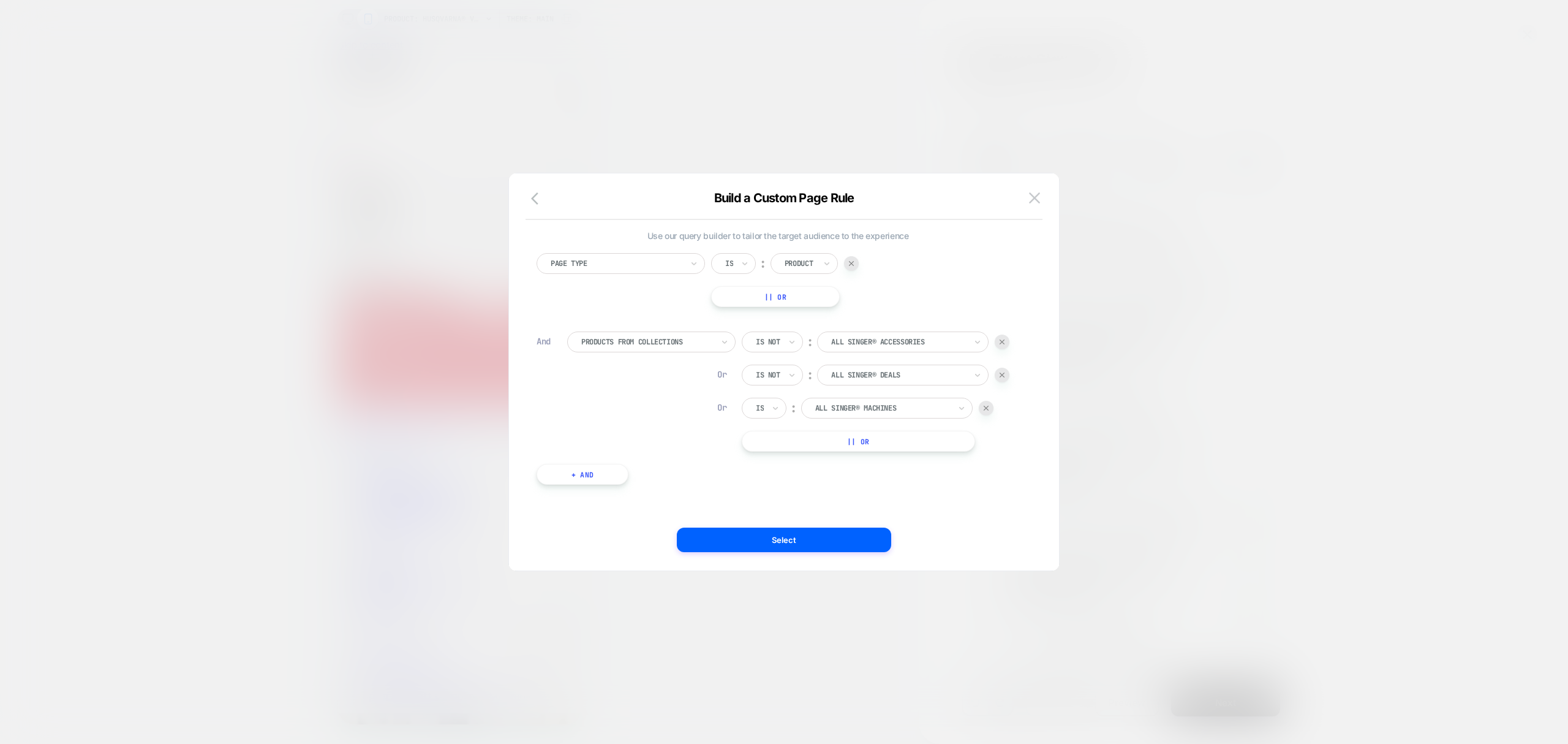
click at [778, 375] on div at bounding box center [768, 375] width 25 height 11
click at [763, 428] on div "Is not" at bounding box center [794, 428] width 80 height 19
click at [765, 408] on div "Is" at bounding box center [760, 408] width 10 height 14
drag, startPoint x: 768, startPoint y: 457, endPoint x: 780, endPoint y: 452, distance: 13.0
click at [767, 457] on div "Is not" at bounding box center [794, 461] width 80 height 19
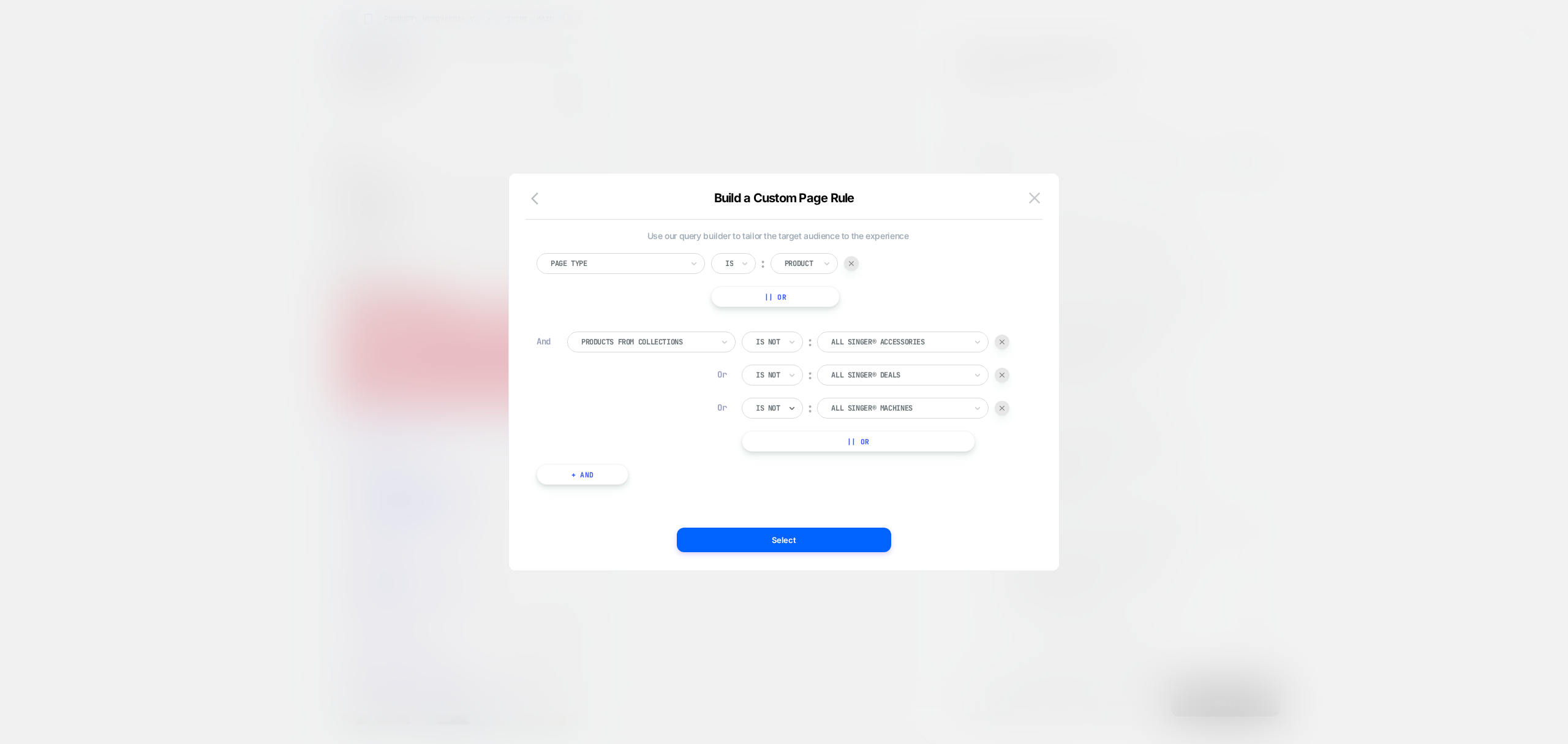
click at [884, 434] on button "|| Or" at bounding box center [859, 441] width 233 height 21
click at [864, 445] on div at bounding box center [882, 440] width 135 height 11
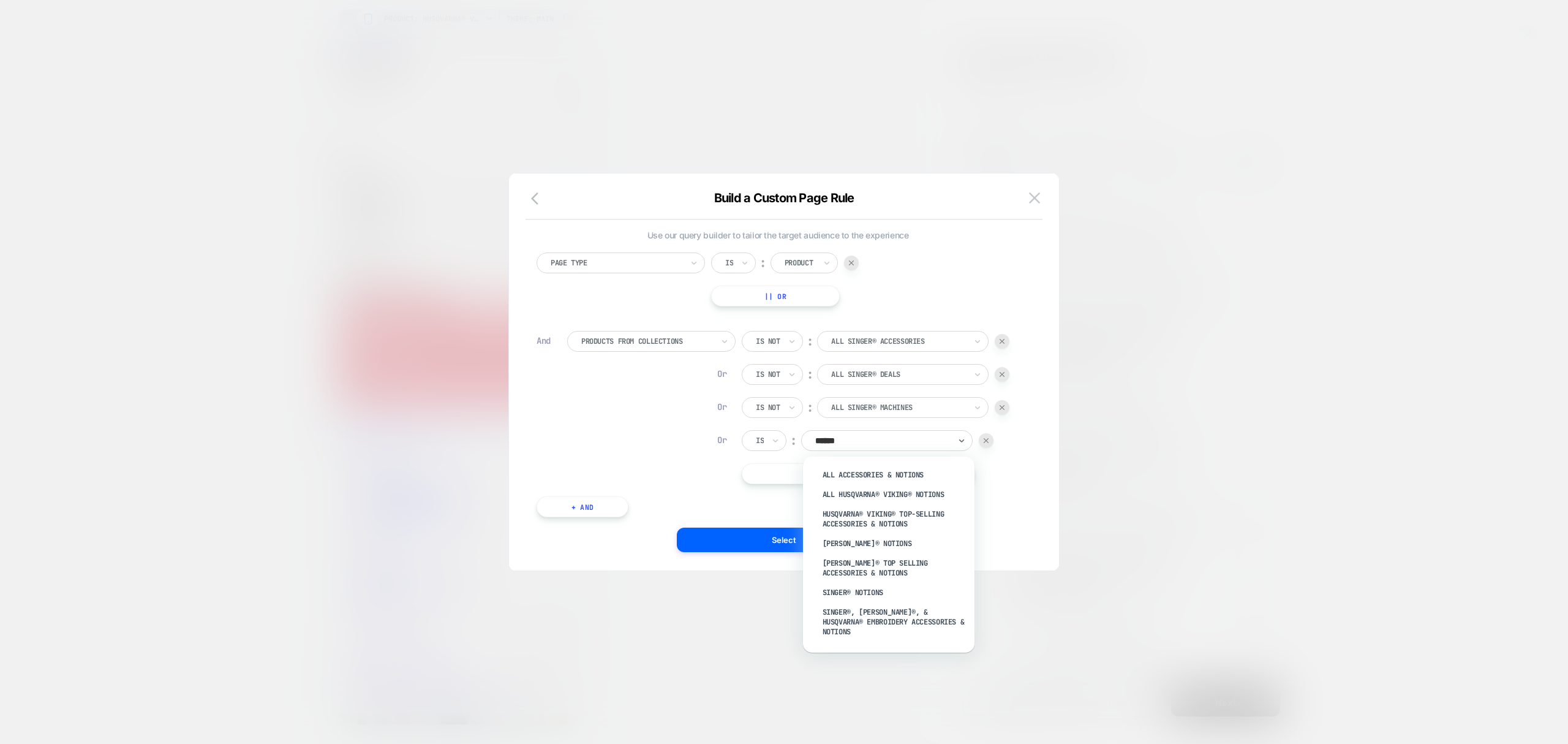
type input "*******"
click at [854, 575] on div "SINGER® Notions" at bounding box center [895, 575] width 159 height 19
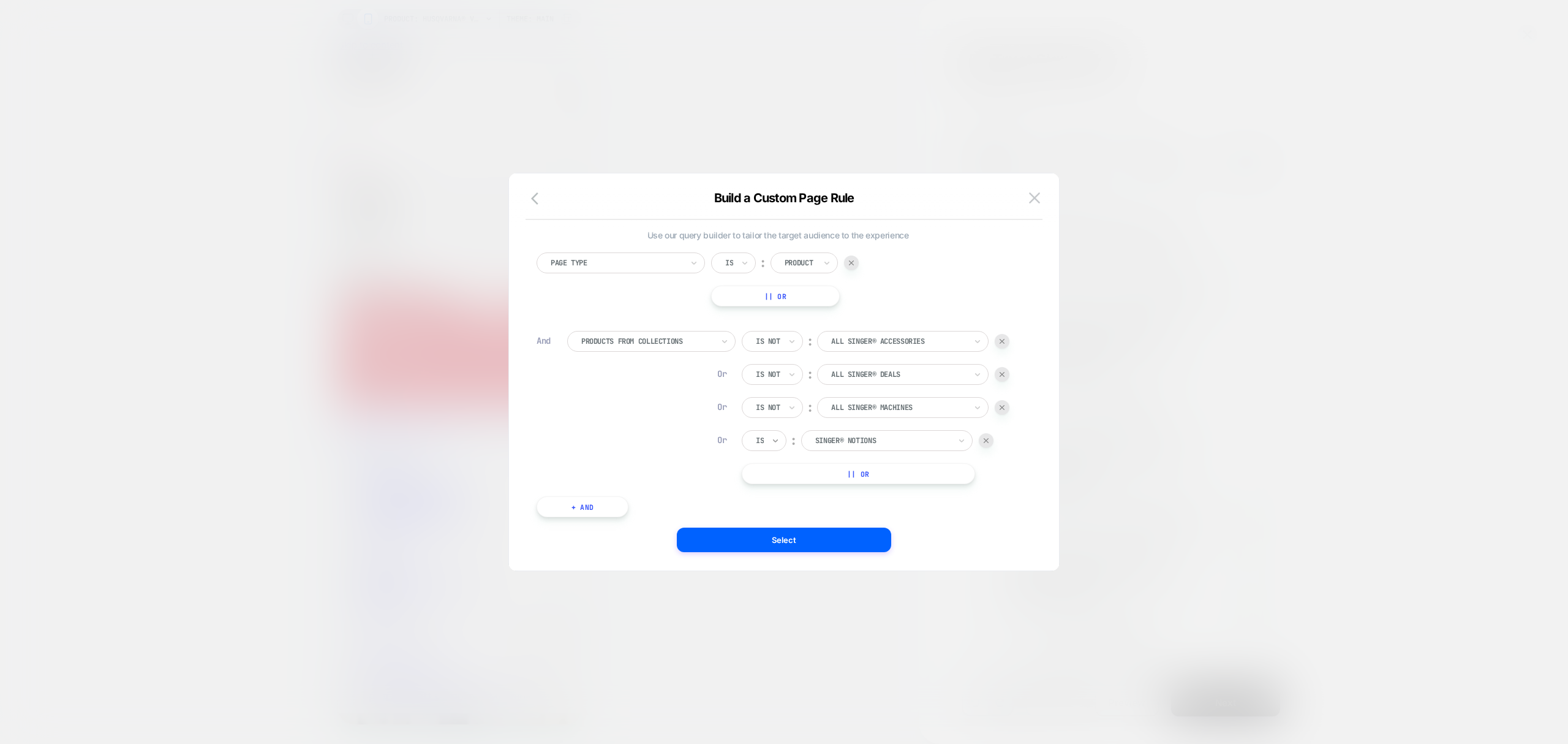
click at [772, 439] on icon at bounding box center [775, 440] width 8 height 12
click at [800, 488] on div "Is not" at bounding box center [794, 494] width 80 height 19
click at [850, 439] on div at bounding box center [899, 440] width 135 height 11
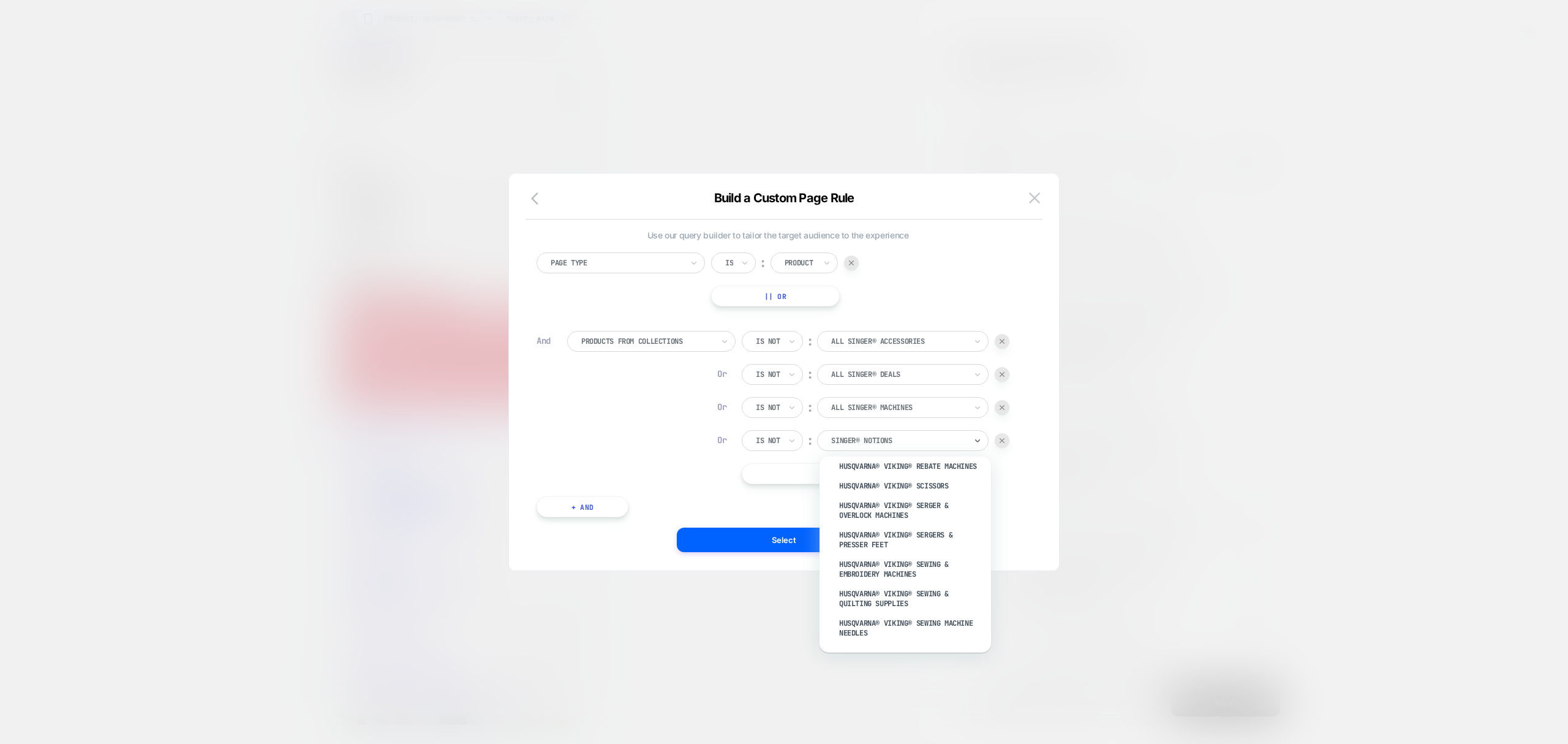
scroll to position [2450, 0]
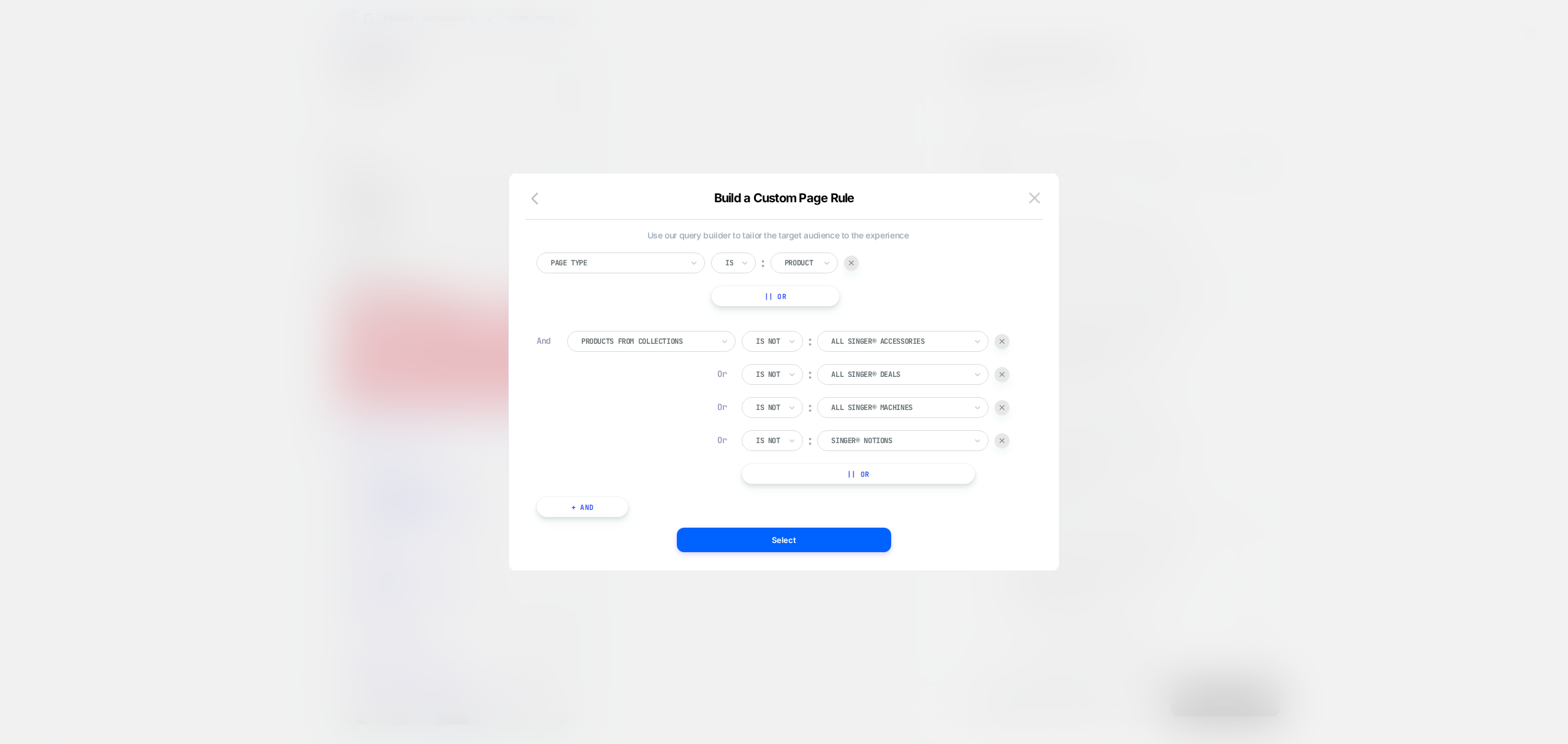
click at [1135, 550] on div at bounding box center [784, 372] width 1568 height 744
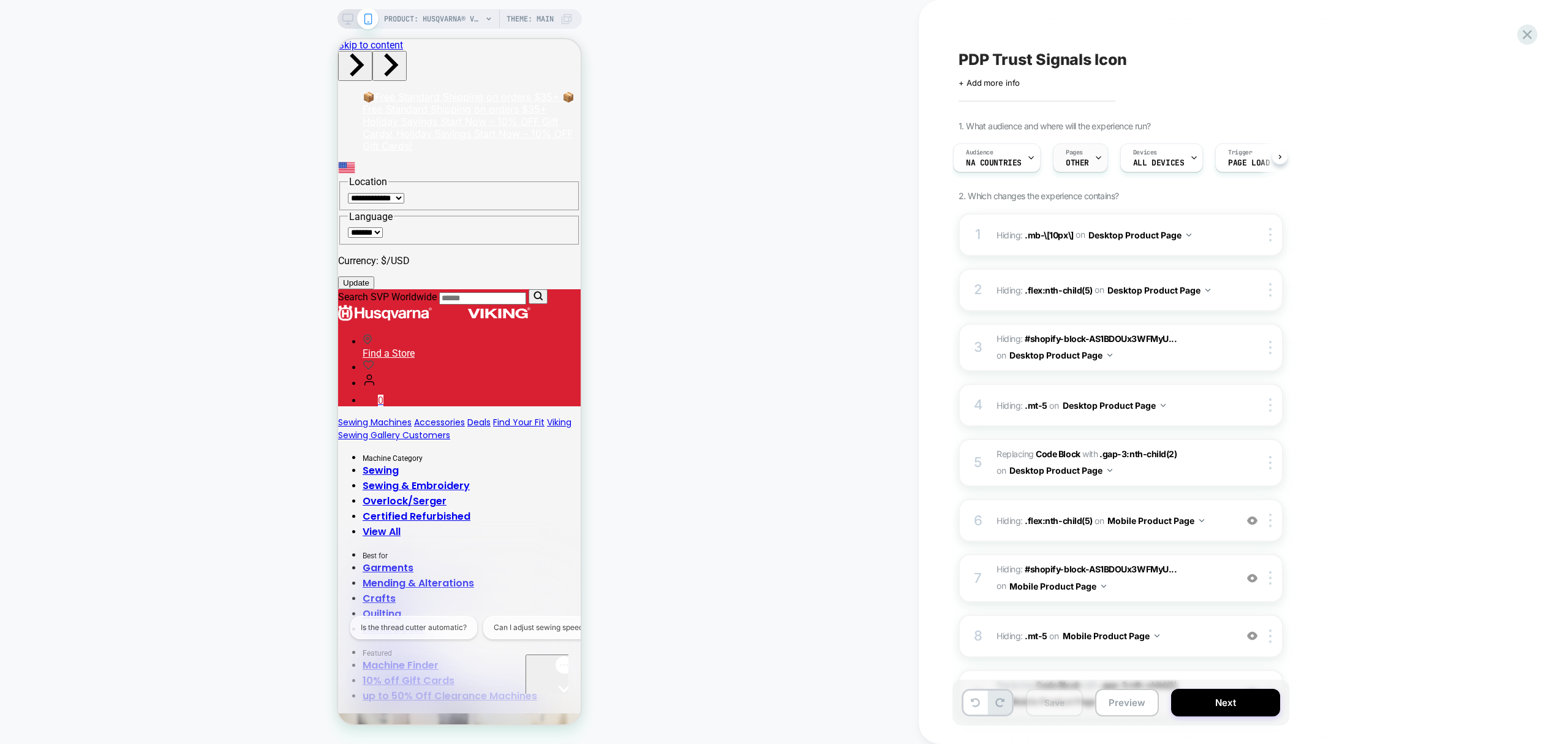
click at [1067, 150] on span "Pages" at bounding box center [1074, 152] width 17 height 8
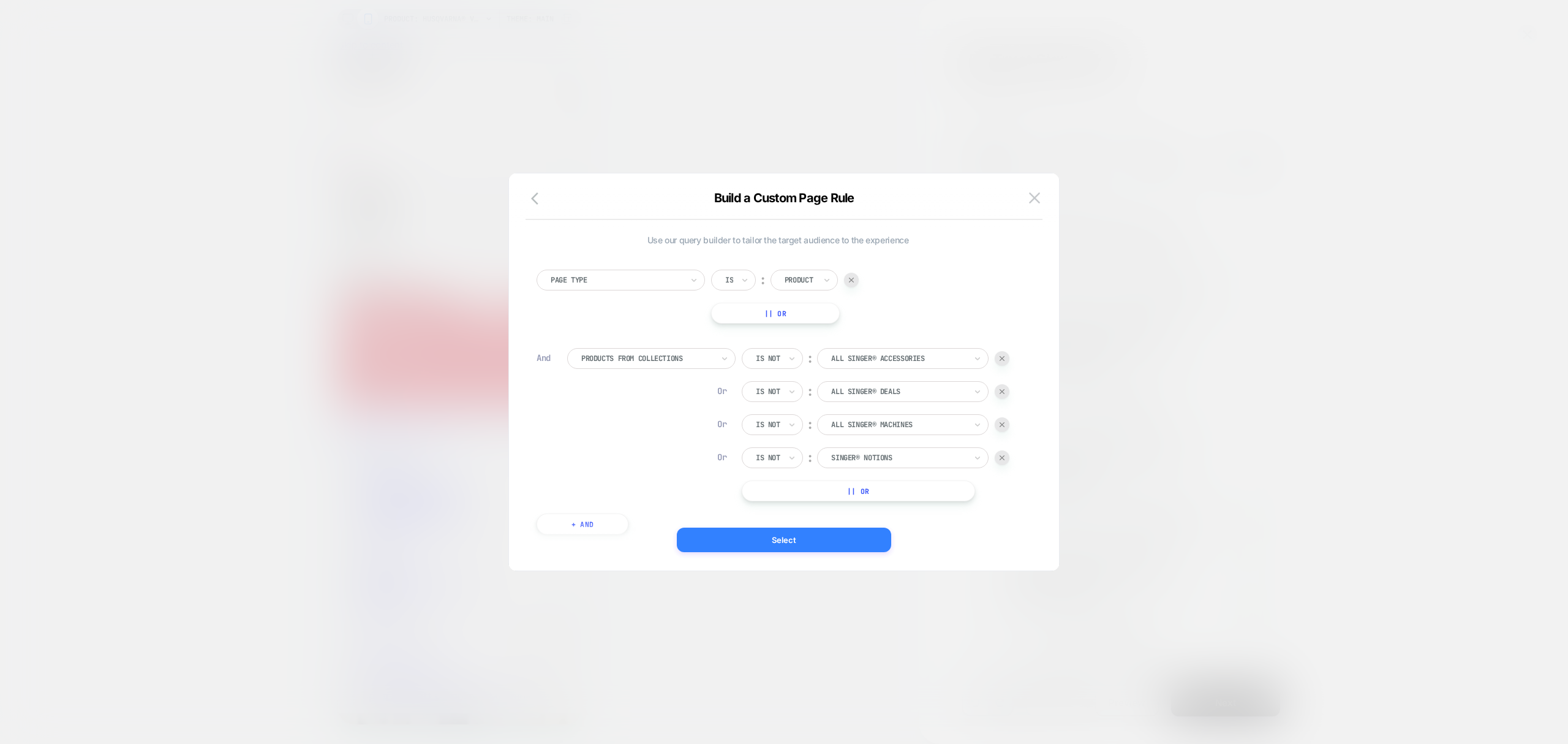
click at [798, 541] on button "Select" at bounding box center [784, 540] width 214 height 25
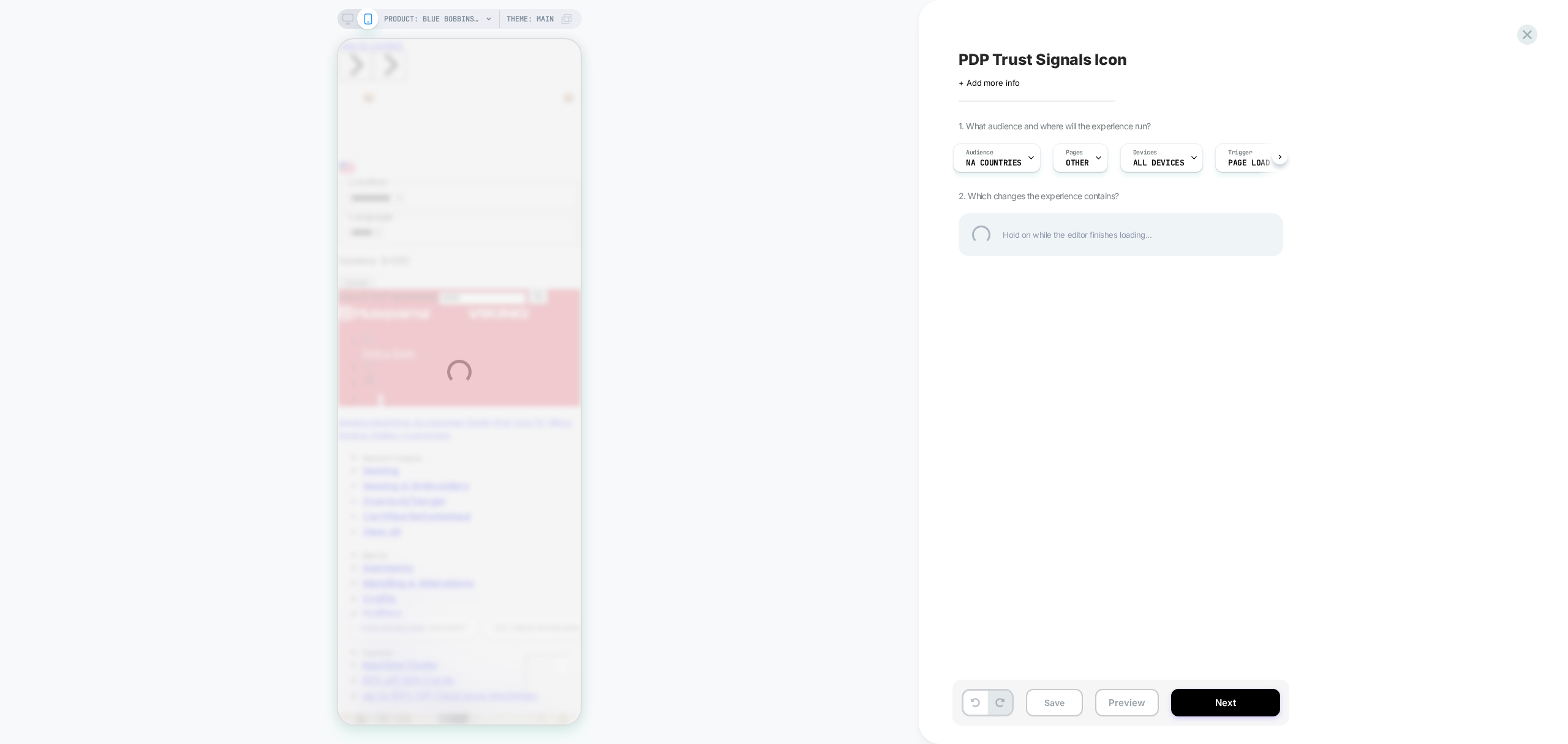
click at [1093, 47] on div "PRODUCT: Blue Bobbinsaver PRODUCT: Blue Bobbinsaver Theme: MAIN PDP Trust Signa…" at bounding box center [784, 372] width 1568 height 744
click at [1092, 56] on div "PDP Trust Signals Icon" at bounding box center [1182, 60] width 447 height 18
drag, startPoint x: 991, startPoint y: 64, endPoint x: 1039, endPoint y: 62, distance: 48.0
click at [991, 64] on textarea "**********" at bounding box center [1080, 60] width 244 height 19
click at [1170, 62] on textarea "**********" at bounding box center [1080, 60] width 244 height 19
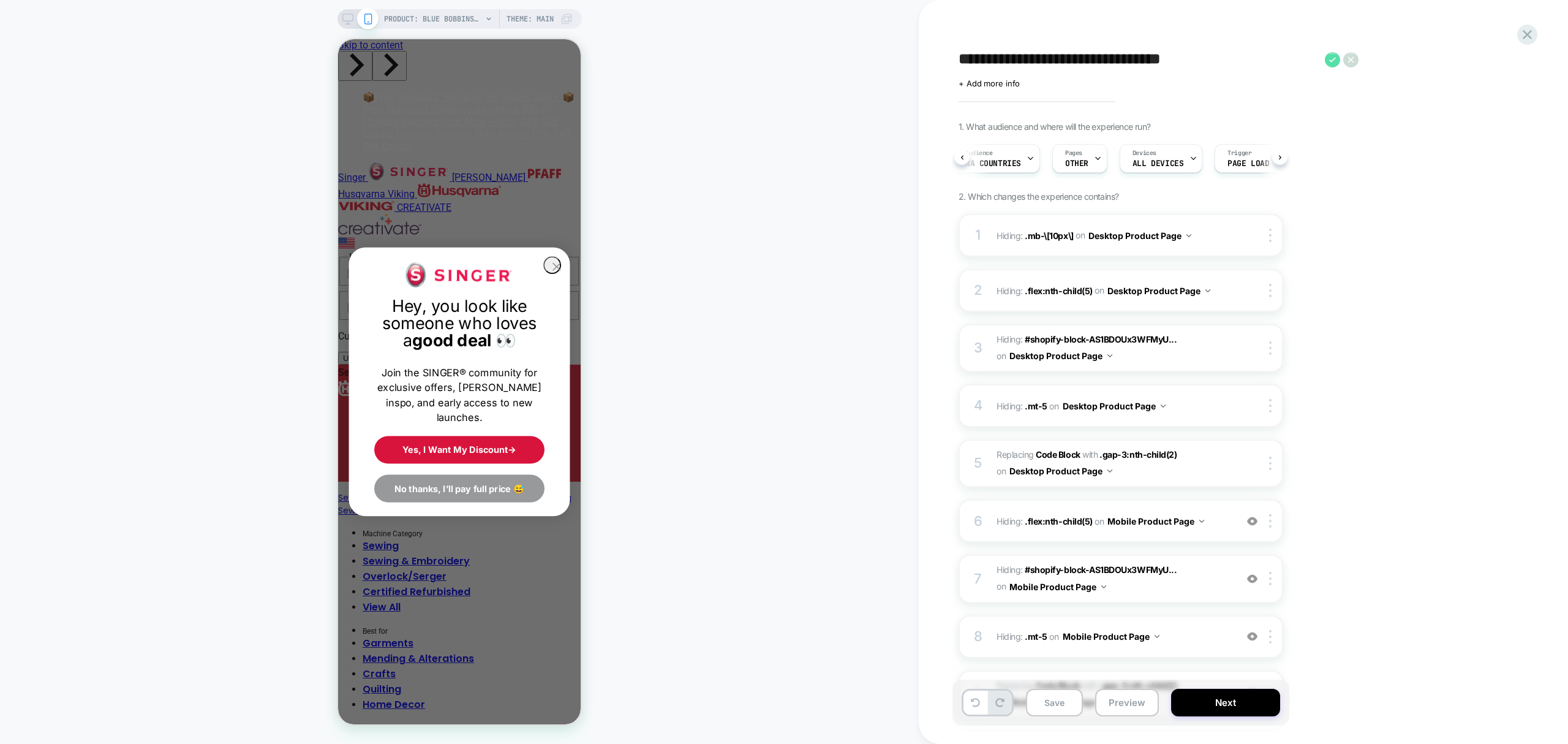
scroll to position [0, 0]
type textarea "**********"
click at [1339, 59] on icon at bounding box center [1333, 60] width 16 height 16
click at [496, 480] on button "No thanks, I’ll pay full price 😅" at bounding box center [459, 488] width 170 height 28
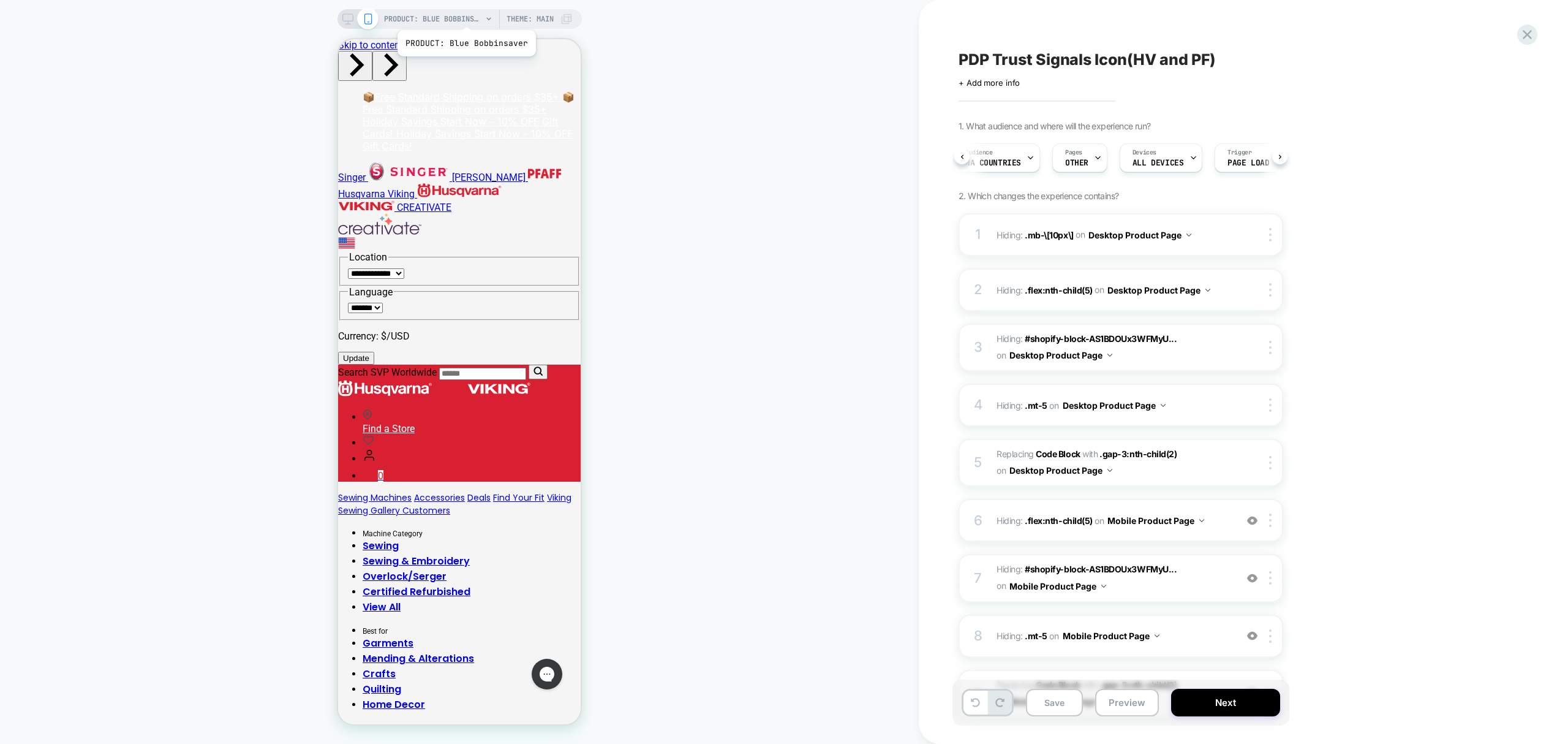
click at [465, 10] on span "PRODUCT: Blue Bobbinsaver" at bounding box center [433, 19] width 98 height 19
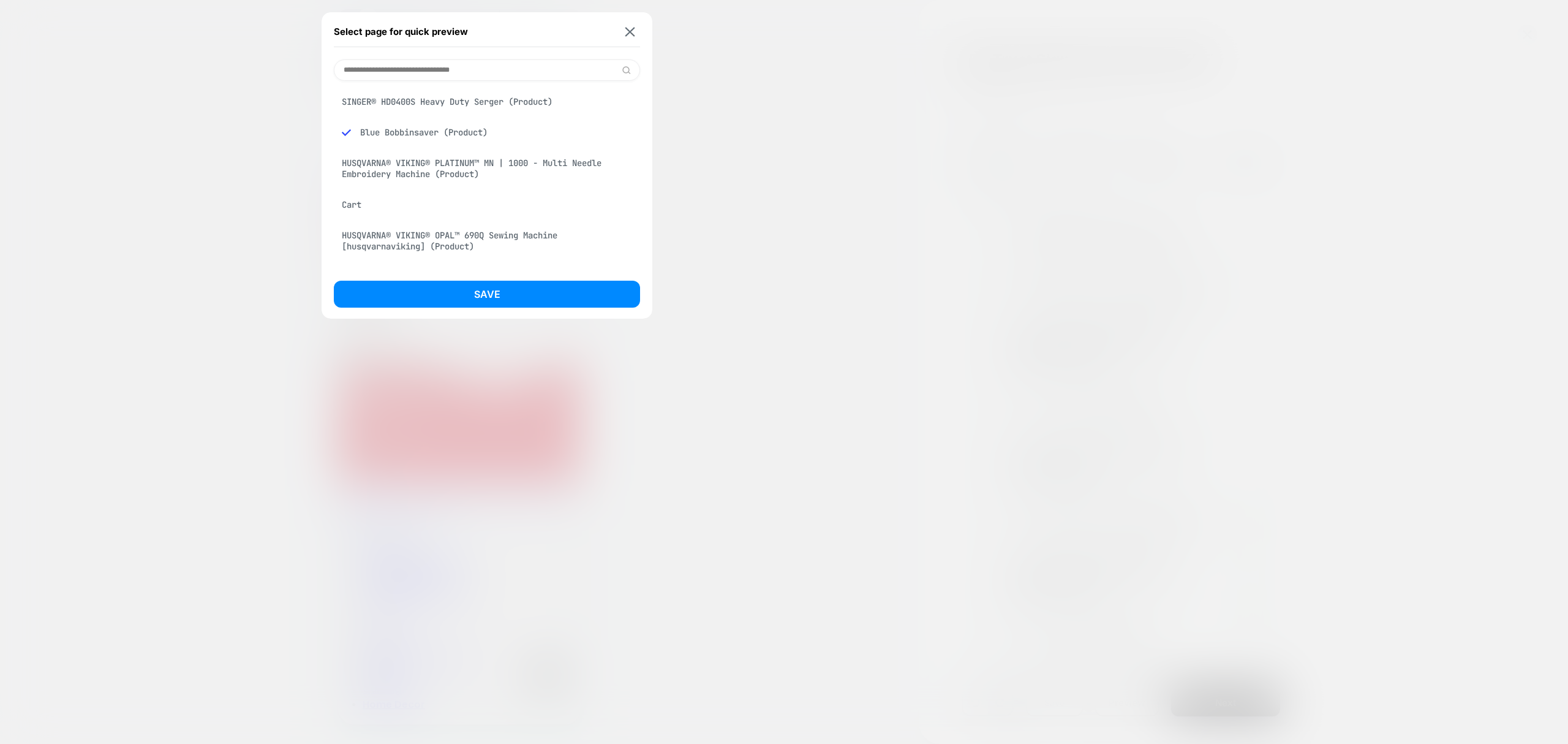
click at [439, 104] on div "SINGER® HD0400S Heavy Duty Serger (Product)" at bounding box center [487, 102] width 306 height 23
click at [444, 285] on button "Save" at bounding box center [487, 294] width 306 height 27
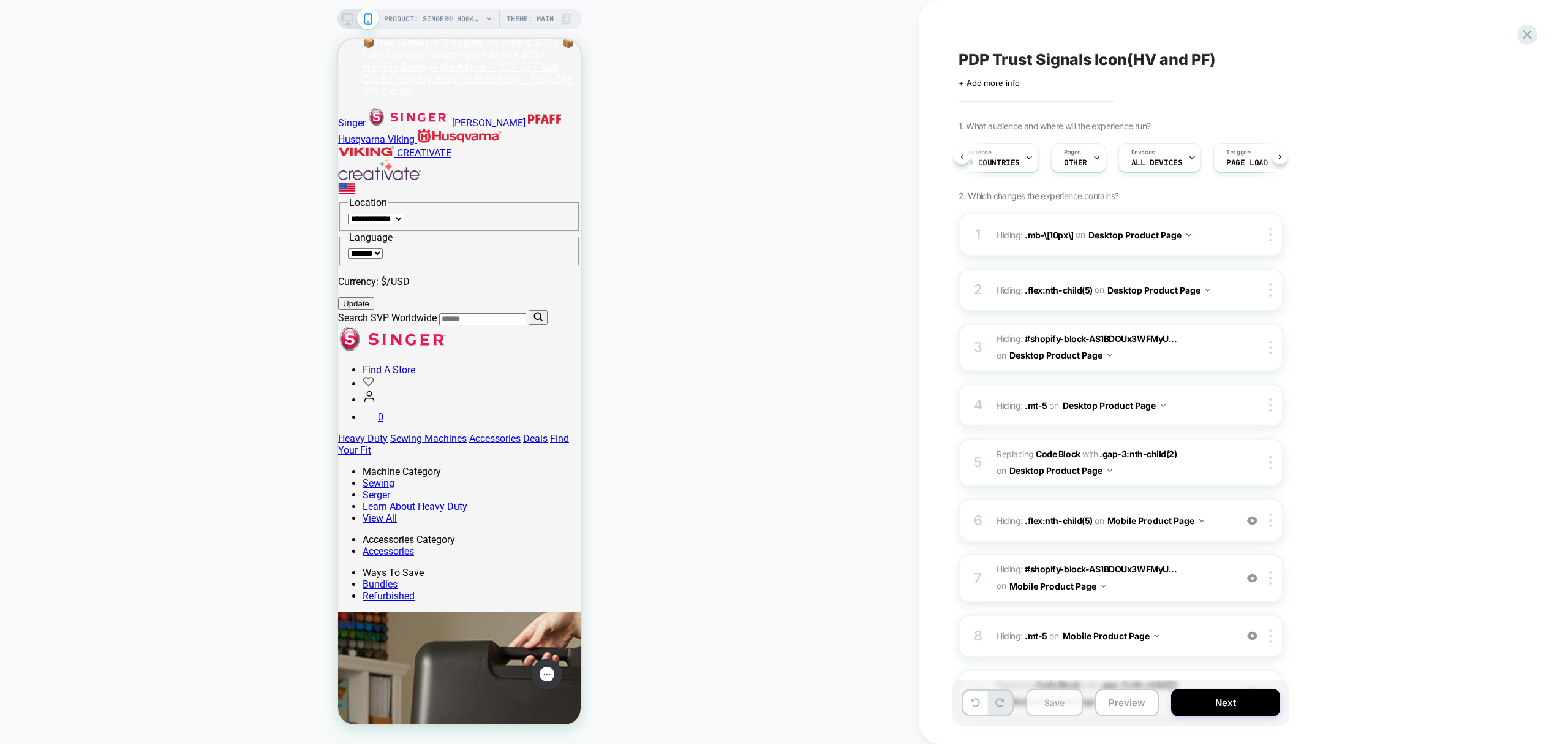
click at [1059, 709] on button "Save" at bounding box center [1054, 703] width 57 height 28
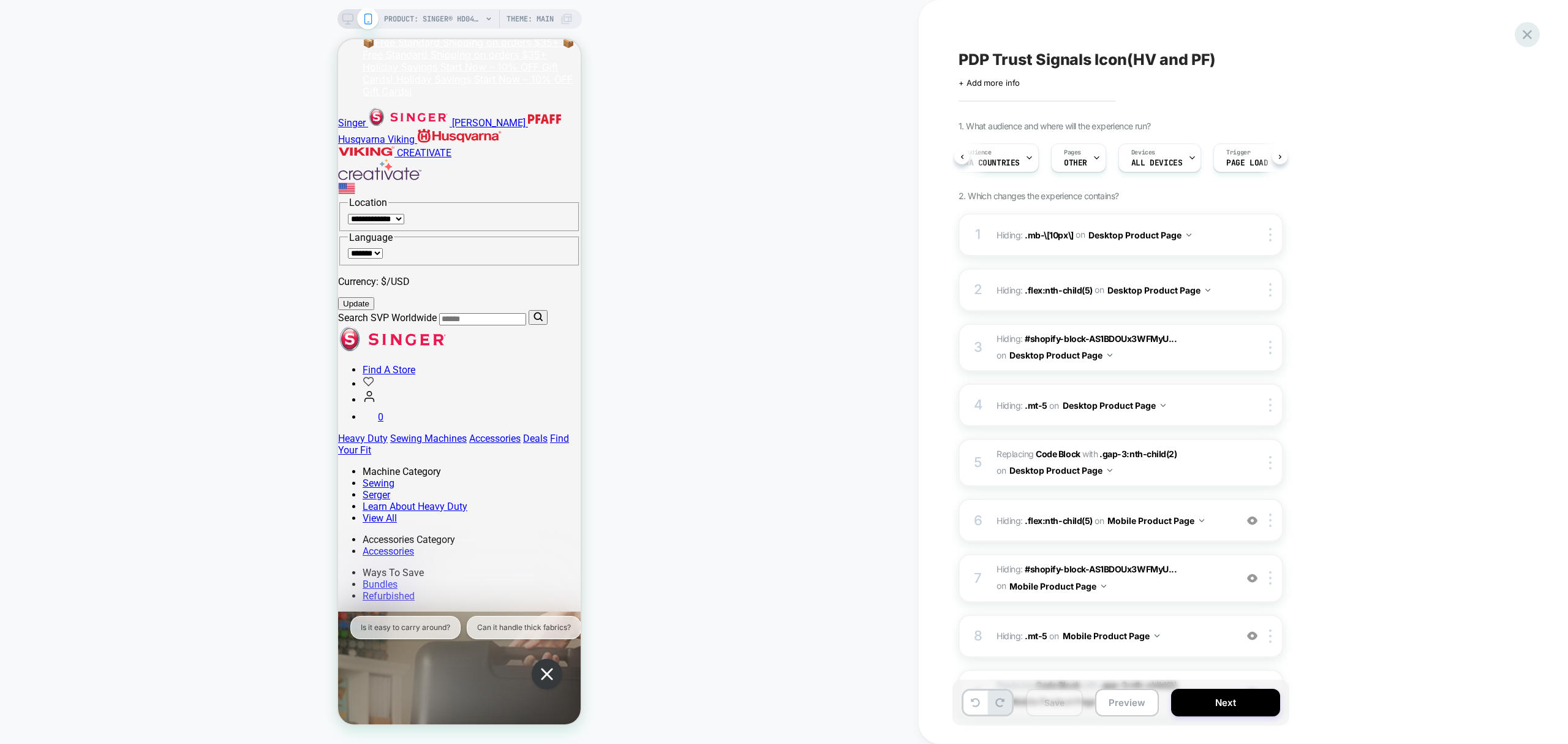
click at [1532, 38] on icon at bounding box center [1527, 35] width 17 height 17
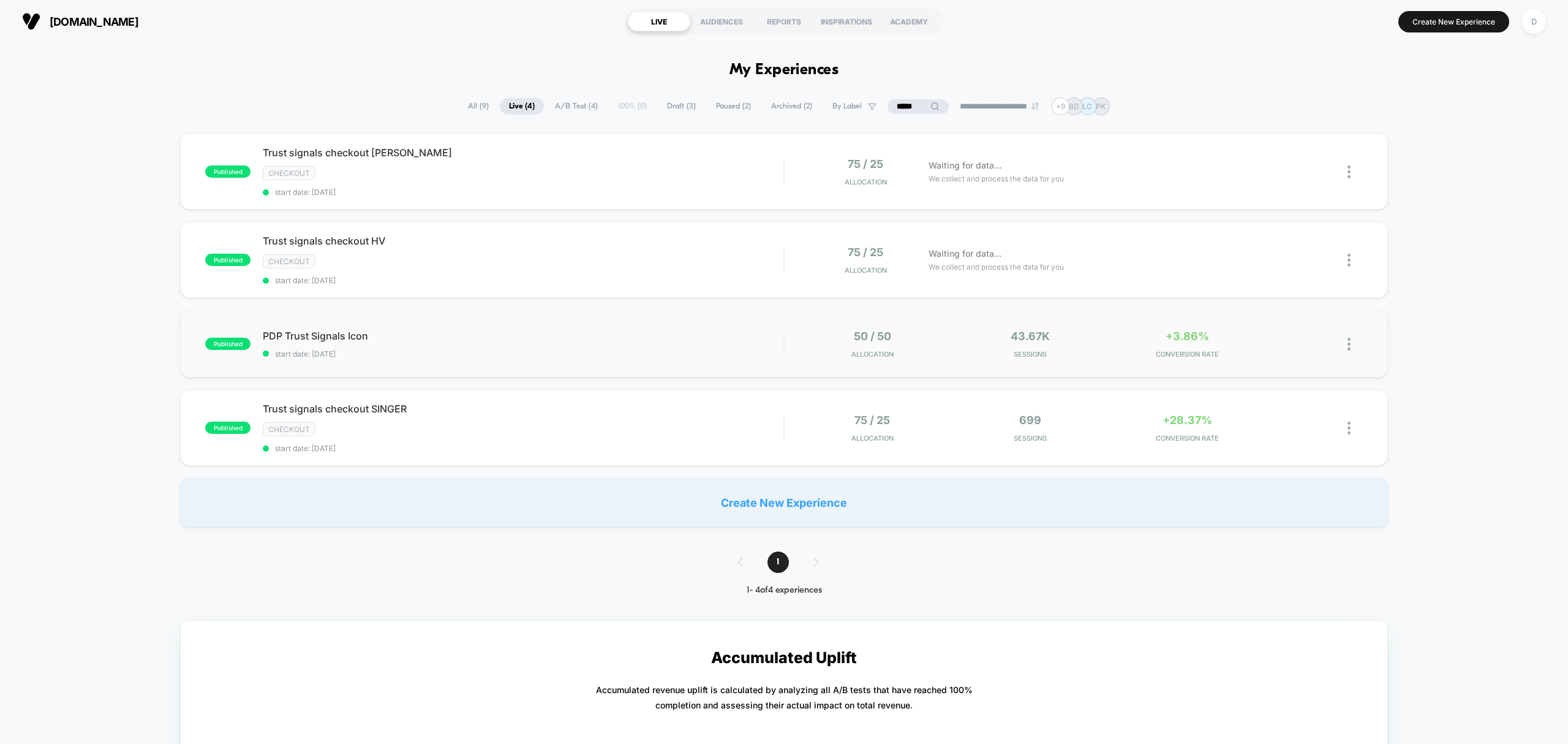
click at [454, 363] on div "published PDP Trust Signals Icon start date: 10/8/2025 50 / 50 Allocation 43.67…" at bounding box center [783, 343] width 1207 height 67
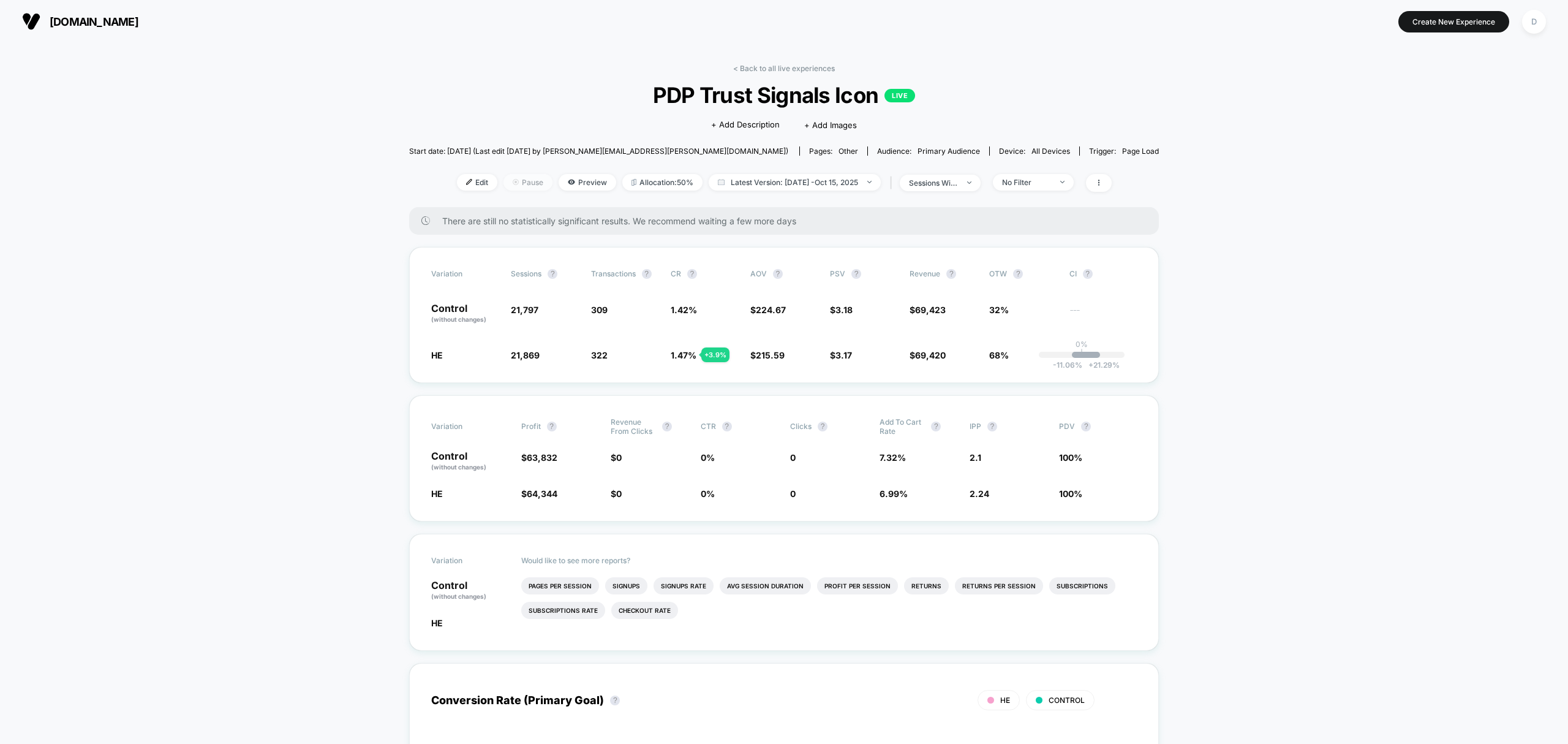
click at [525, 182] on span "Pause" at bounding box center [528, 182] width 49 height 17
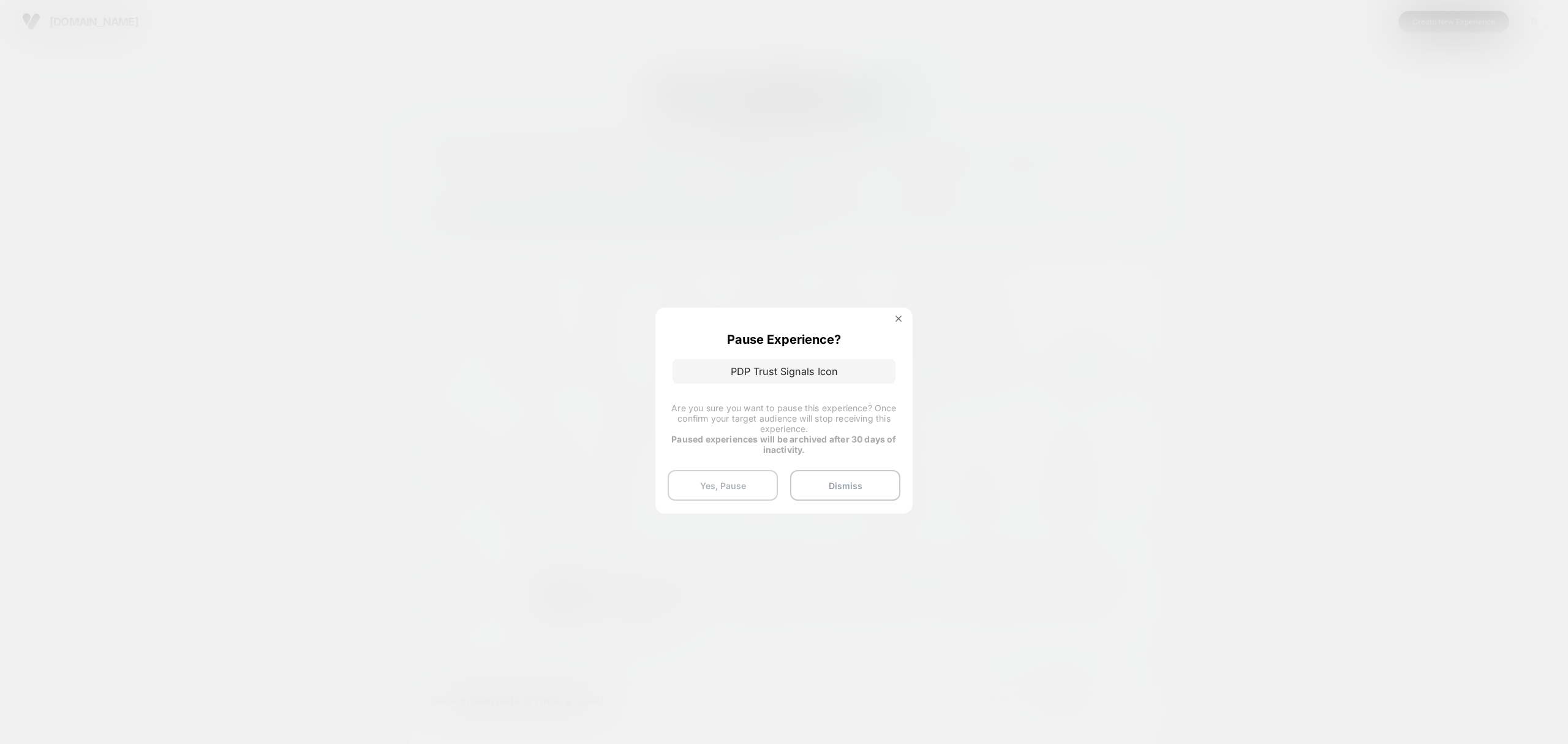
click at [767, 478] on button "Yes, Pause" at bounding box center [722, 485] width 110 height 30
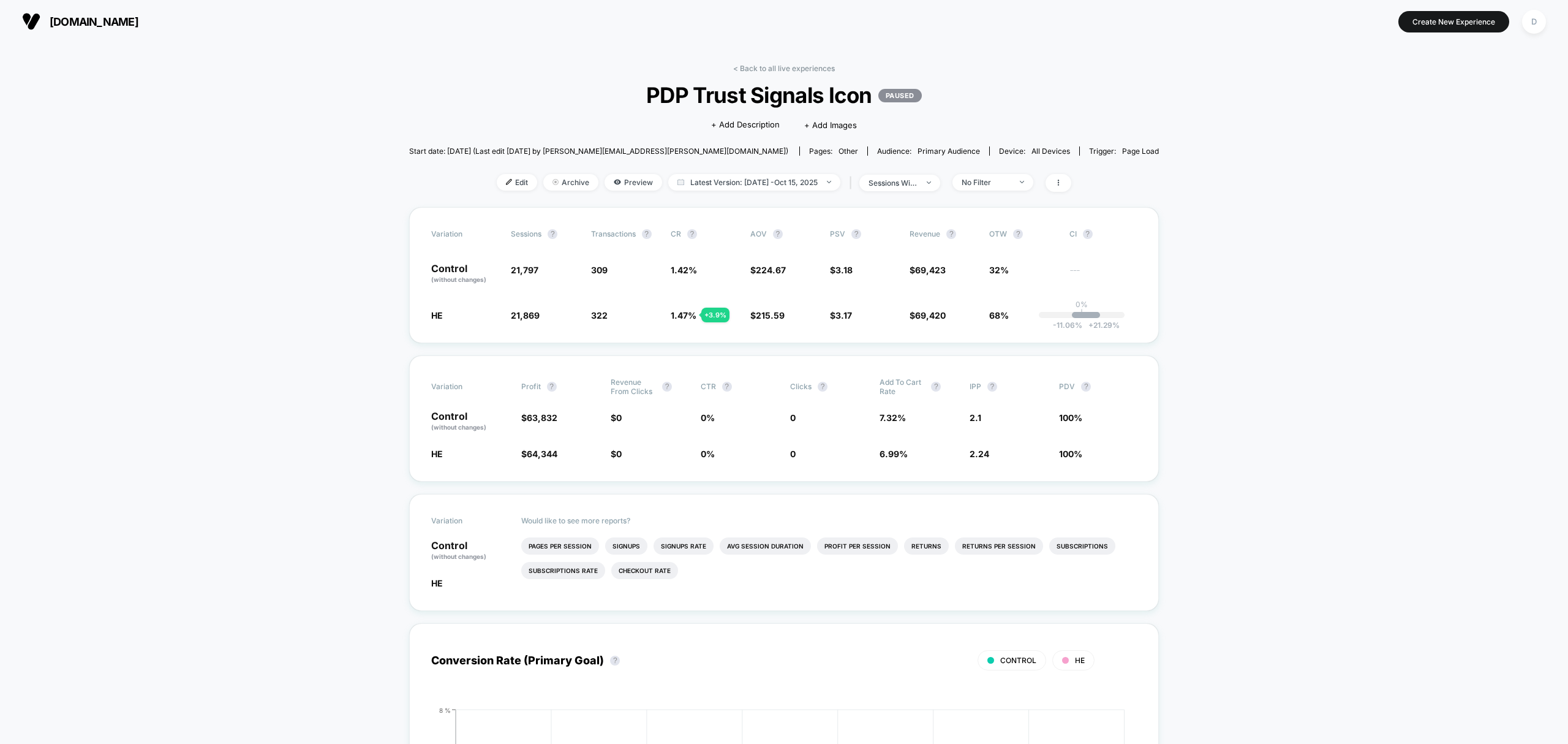
click at [765, 64] on link "< Back to all live experiences" at bounding box center [784, 68] width 102 height 9
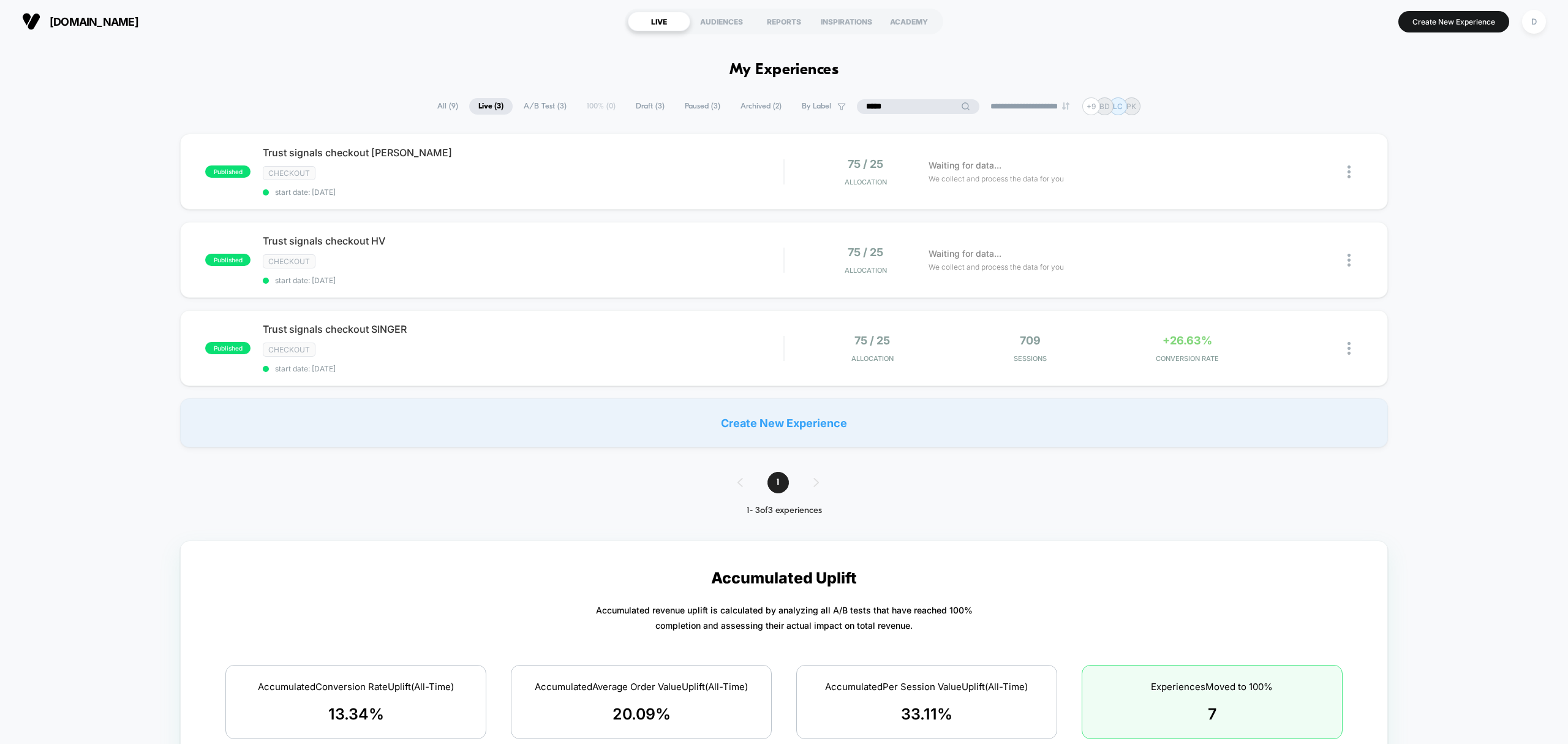
drag, startPoint x: 916, startPoint y: 104, endPoint x: 824, endPoint y: 75, distance: 96.5
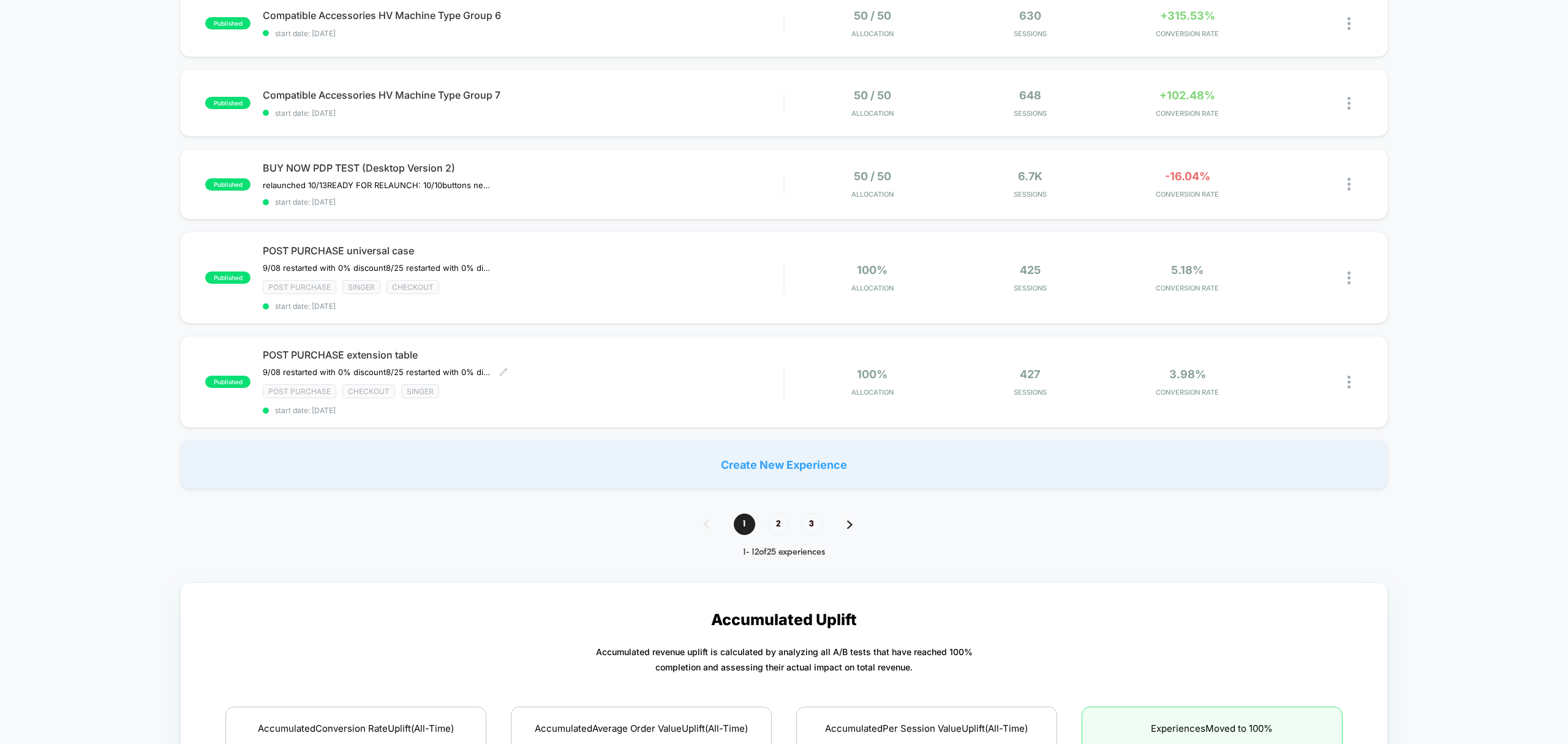
scroll to position [762, 0]
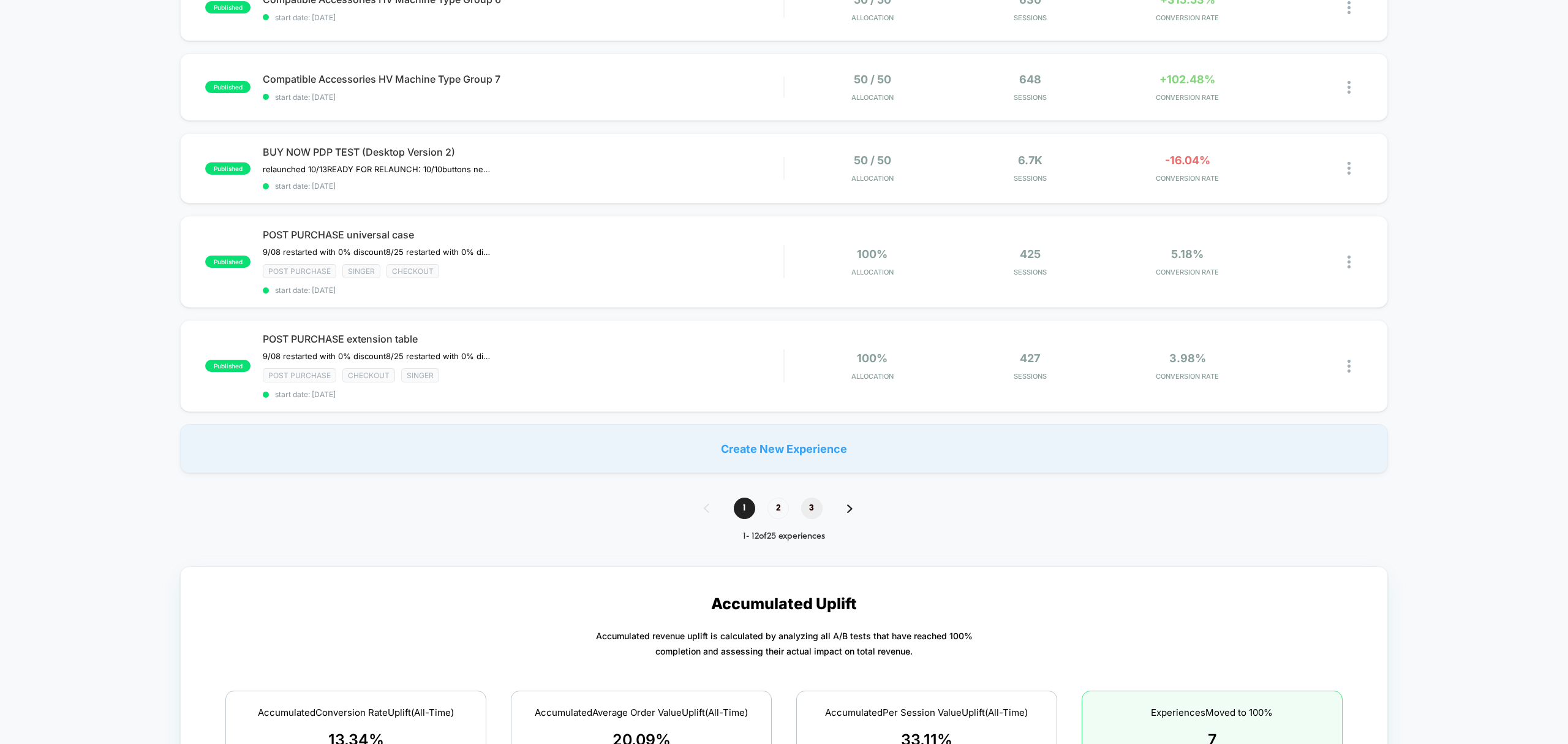
click at [813, 506] on span "3" at bounding box center [812, 508] width 21 height 21
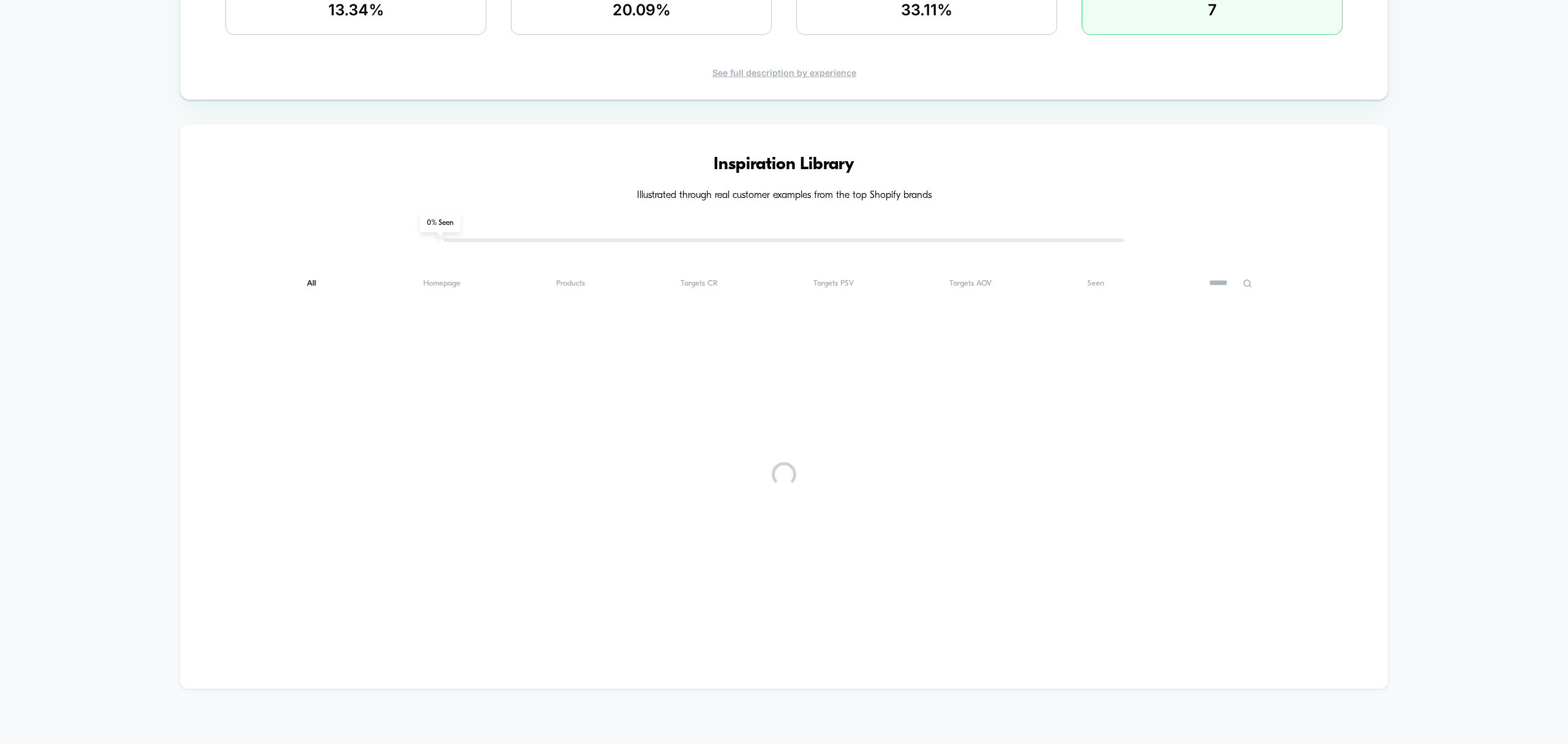
scroll to position [0, 0]
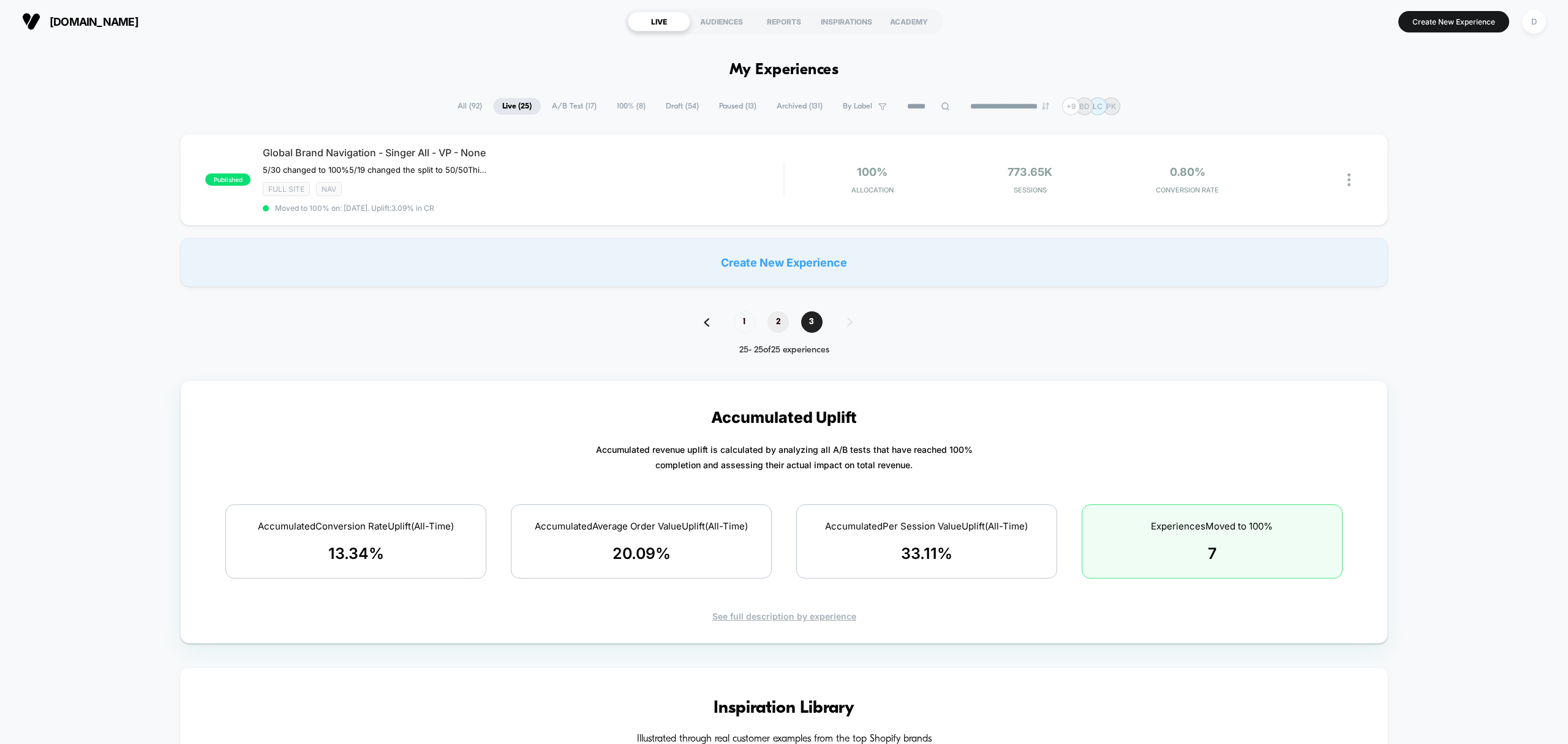
click at [770, 322] on span "2" at bounding box center [778, 321] width 21 height 21
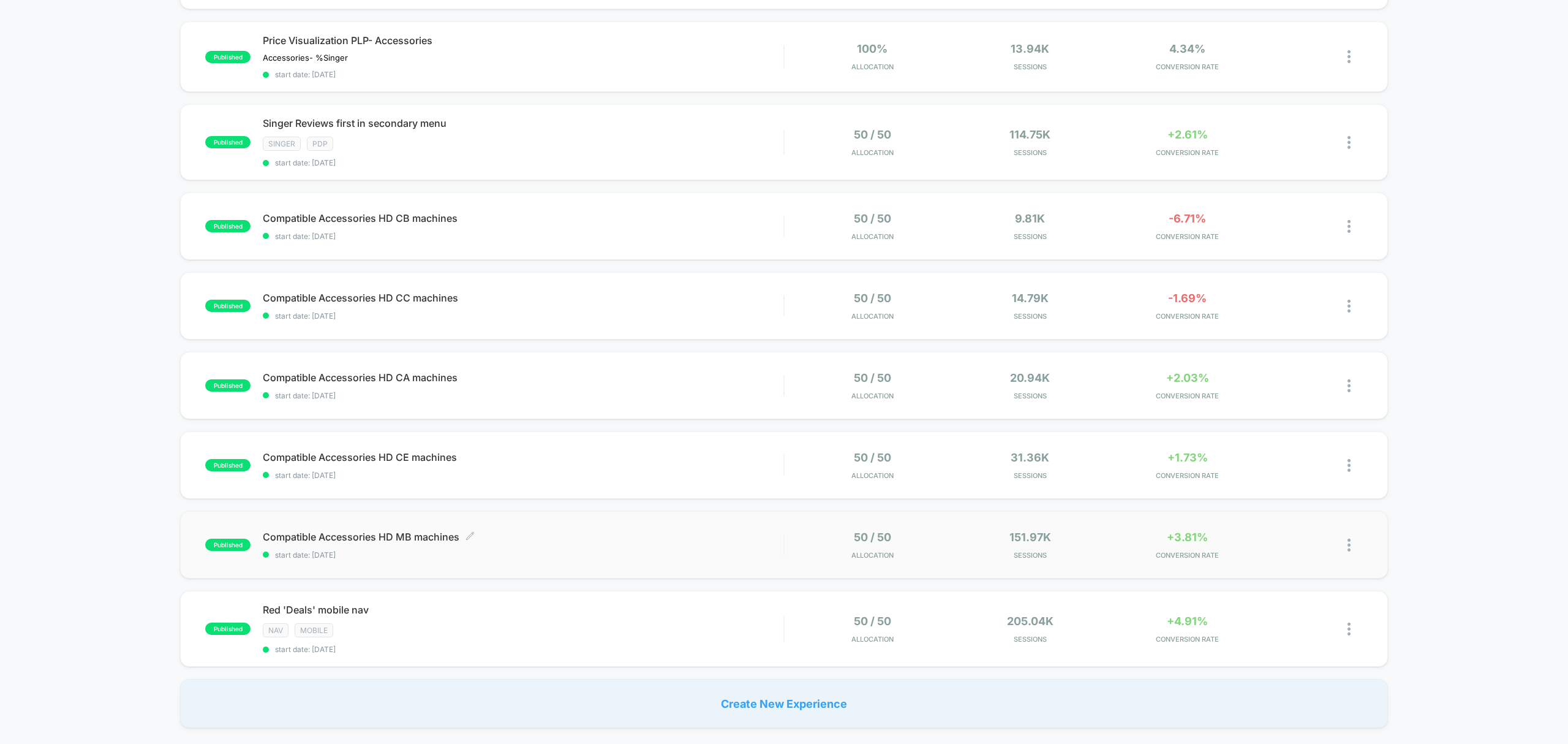
scroll to position [463, 0]
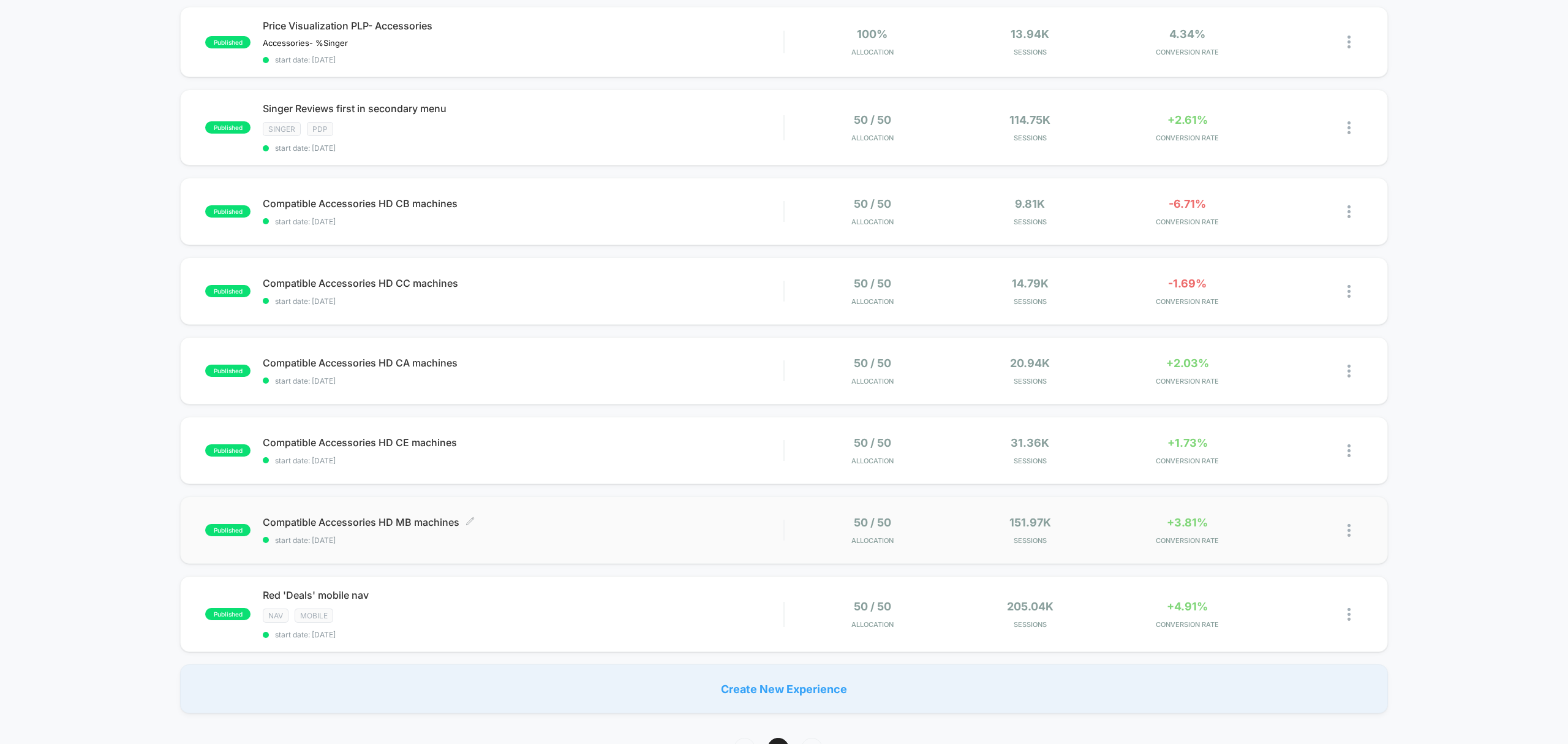
click at [461, 541] on span "start date: 9/2/2025" at bounding box center [524, 540] width 521 height 9
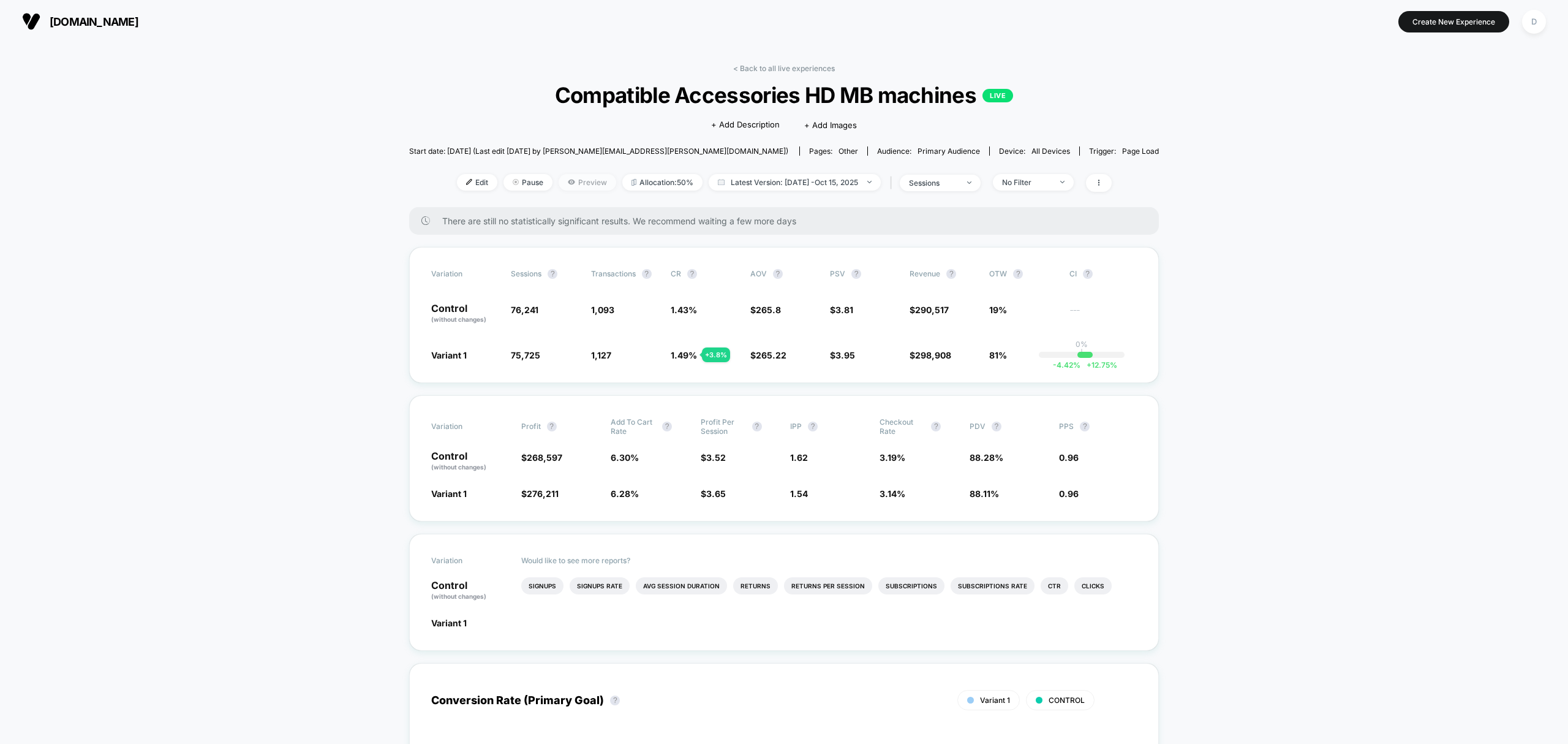
click at [571, 180] on span "Preview" at bounding box center [587, 182] width 58 height 17
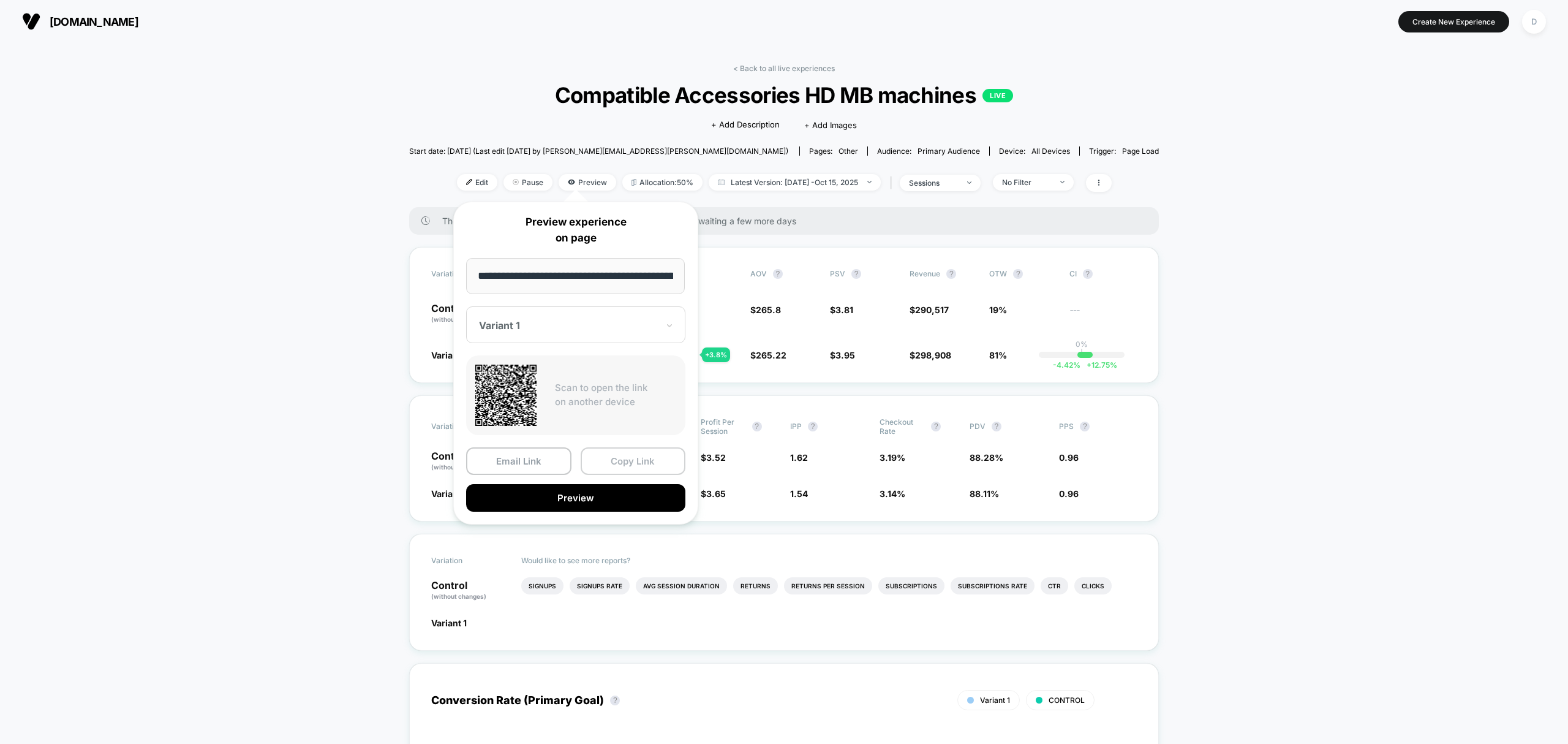
click at [665, 454] on button "Copy Link" at bounding box center [633, 461] width 106 height 28
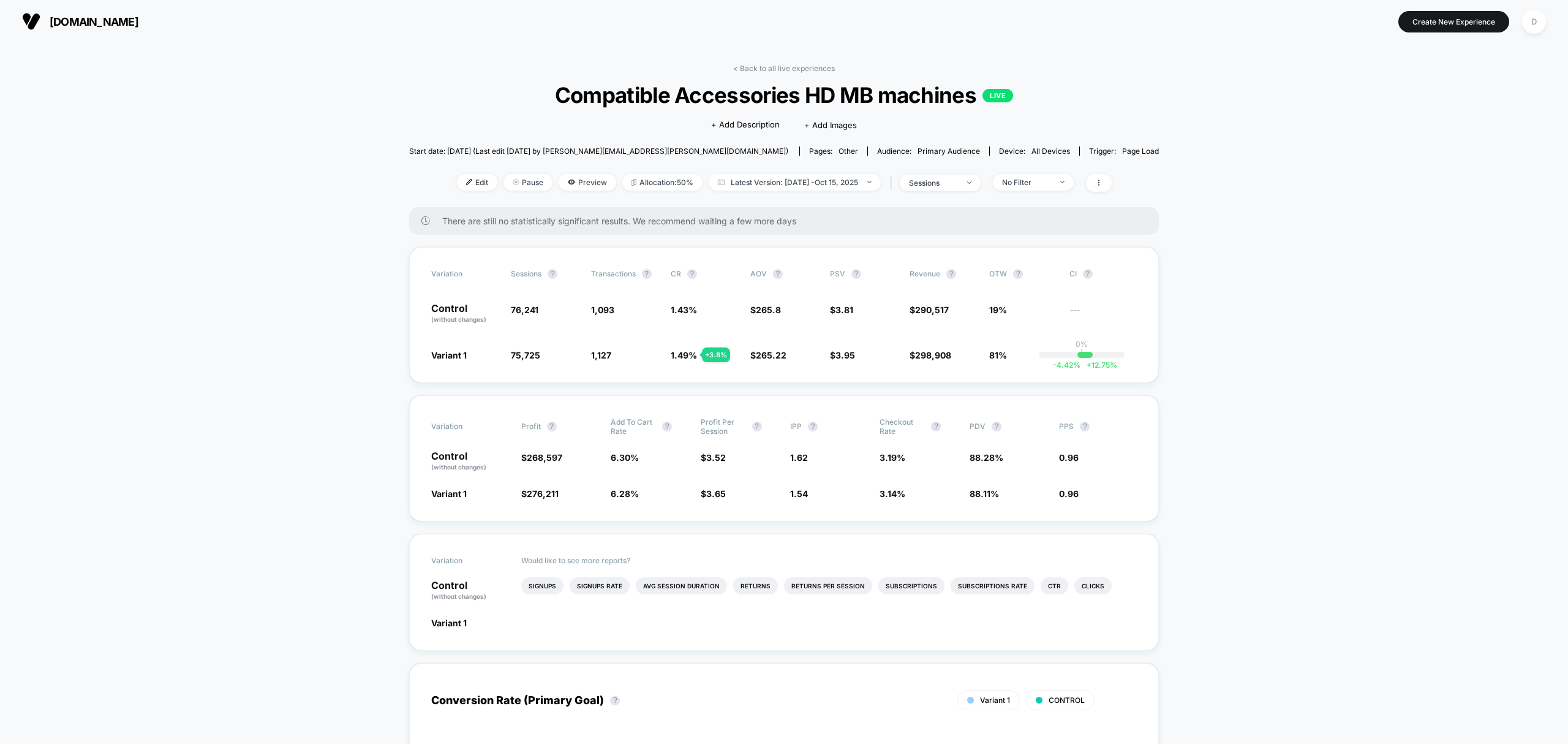
click at [796, 69] on link "< Back to all live experiences" at bounding box center [784, 68] width 102 height 9
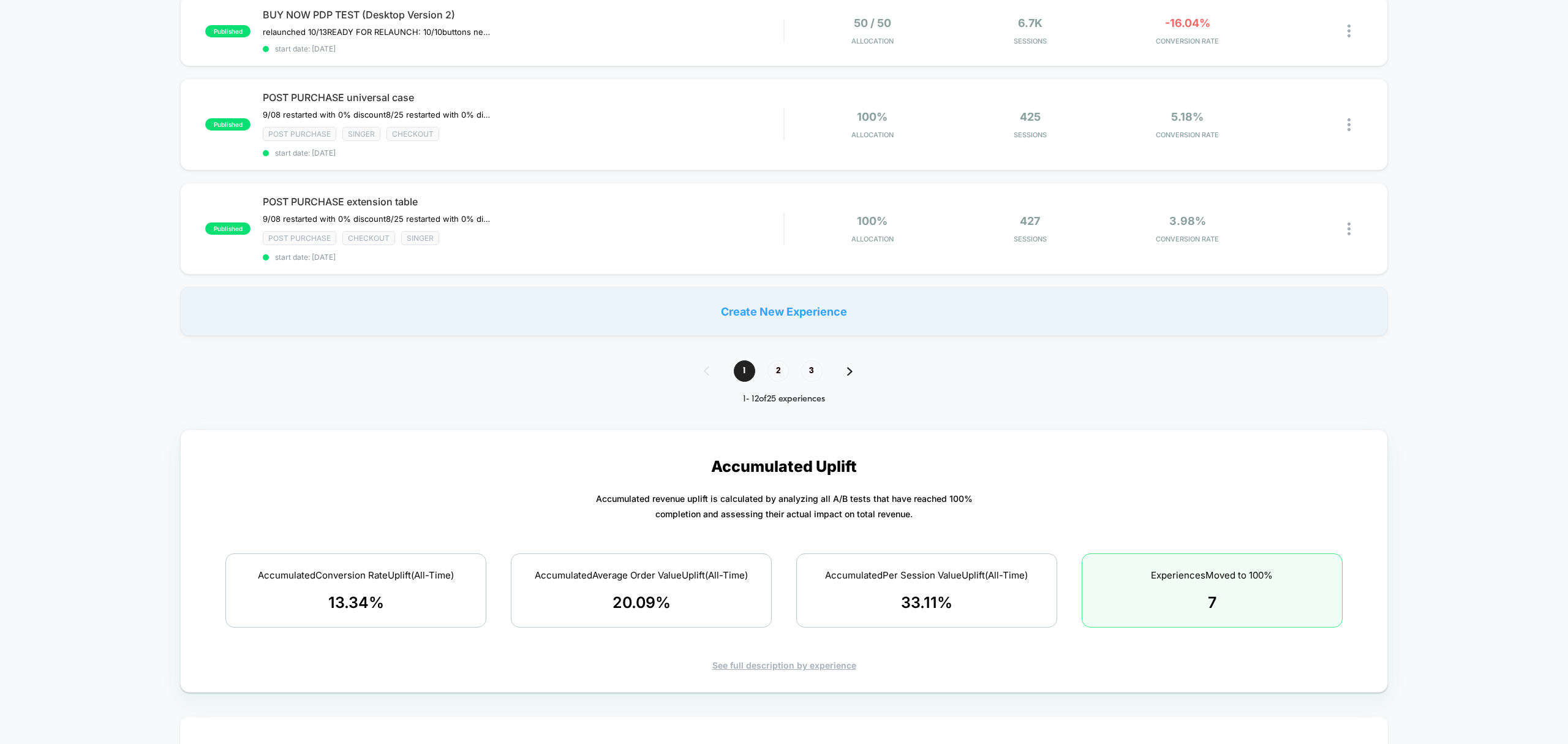
scroll to position [1062, 0]
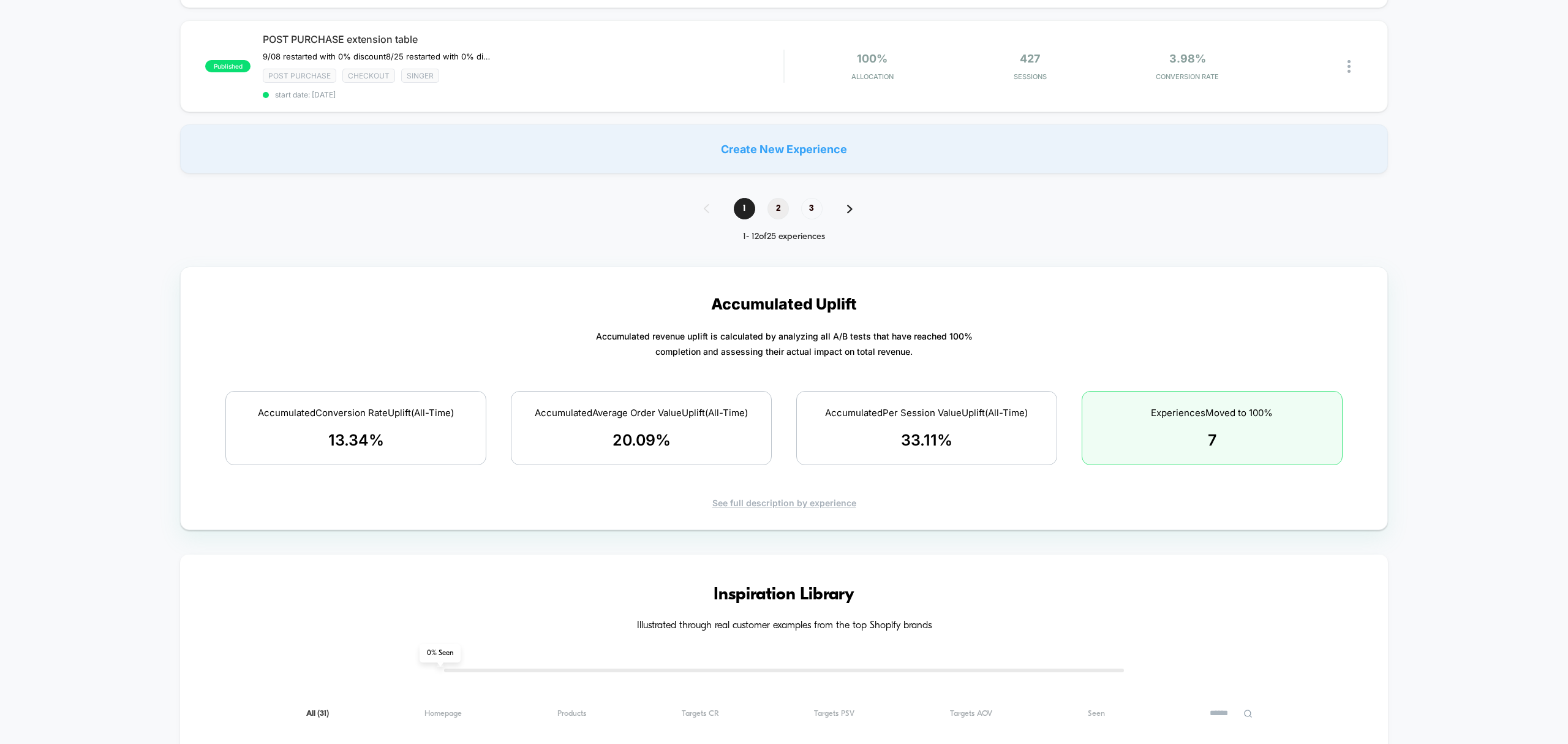
click at [779, 206] on span "2" at bounding box center [778, 208] width 21 height 21
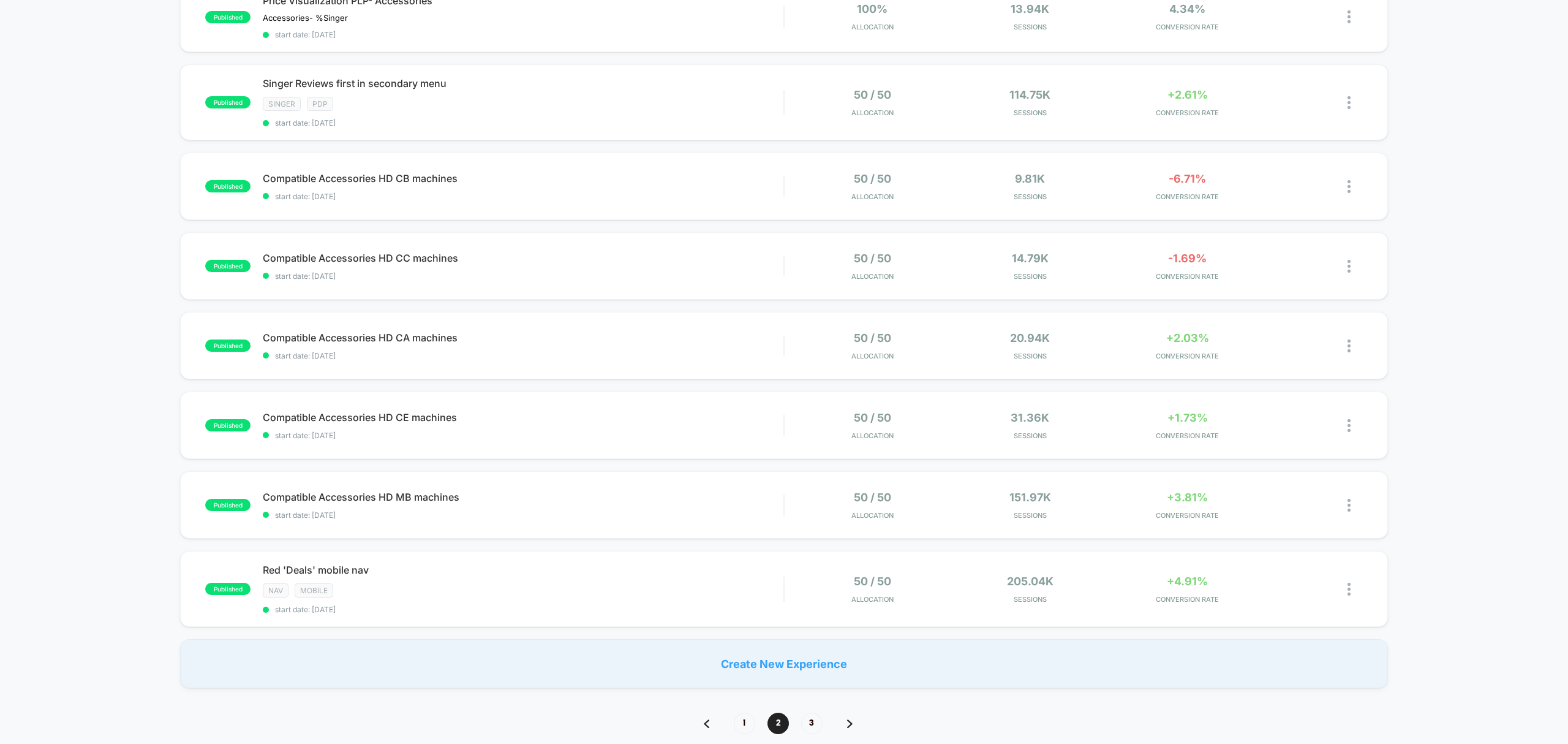
scroll to position [376, 0]
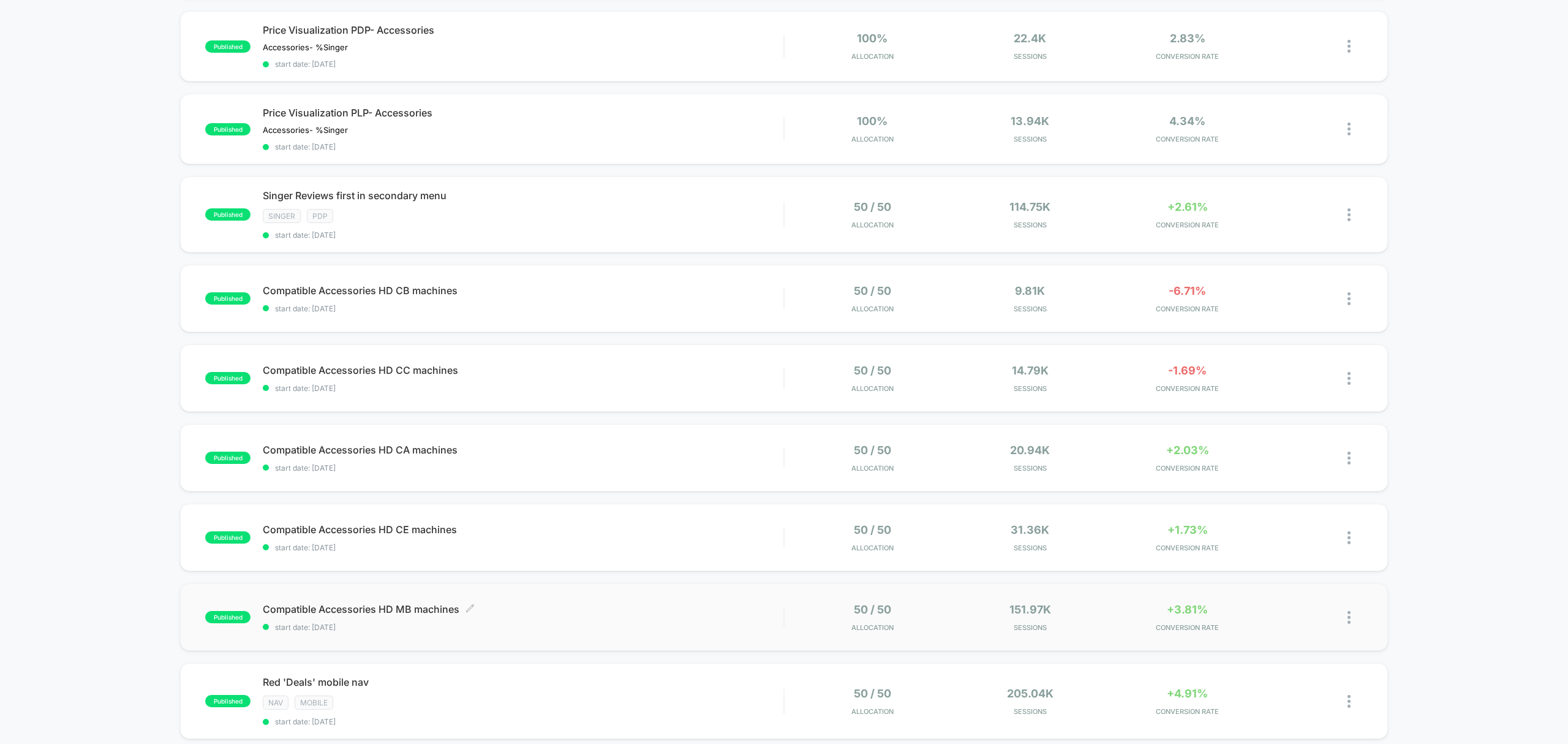
drag, startPoint x: 387, startPoint y: 655, endPoint x: 349, endPoint y: 609, distance: 59.7
click at [349, 609] on span "Compatible Accessories HD MB machines Click to edit experience details" at bounding box center [524, 609] width 521 height 12
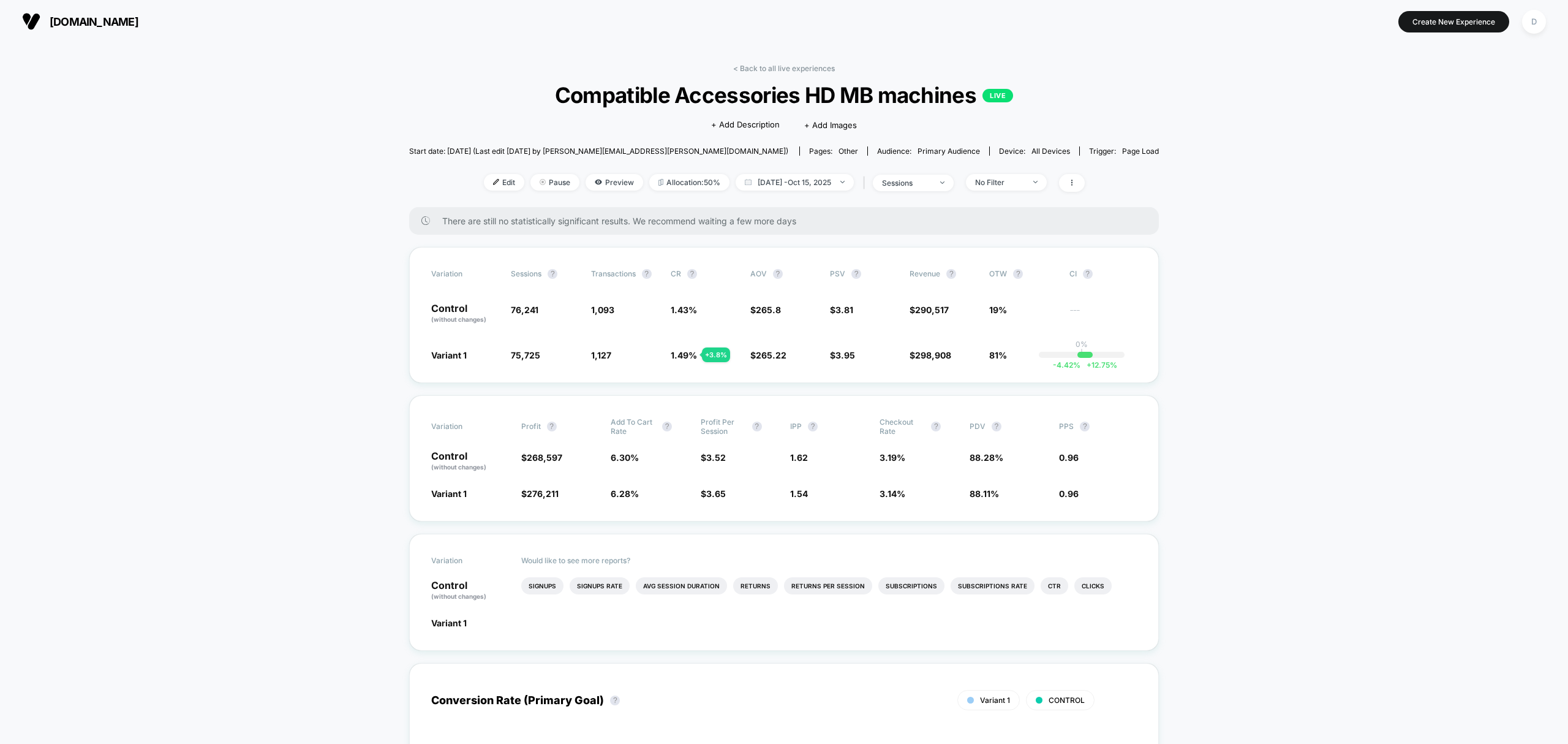
drag, startPoint x: 1291, startPoint y: 17, endPoint x: 1290, endPoint y: 32, distance: 15.0
click at [1291, 28] on section "Create New Experience D" at bounding box center [1298, 21] width 504 height 30
click at [599, 182] on span "Preview" at bounding box center [614, 182] width 58 height 17
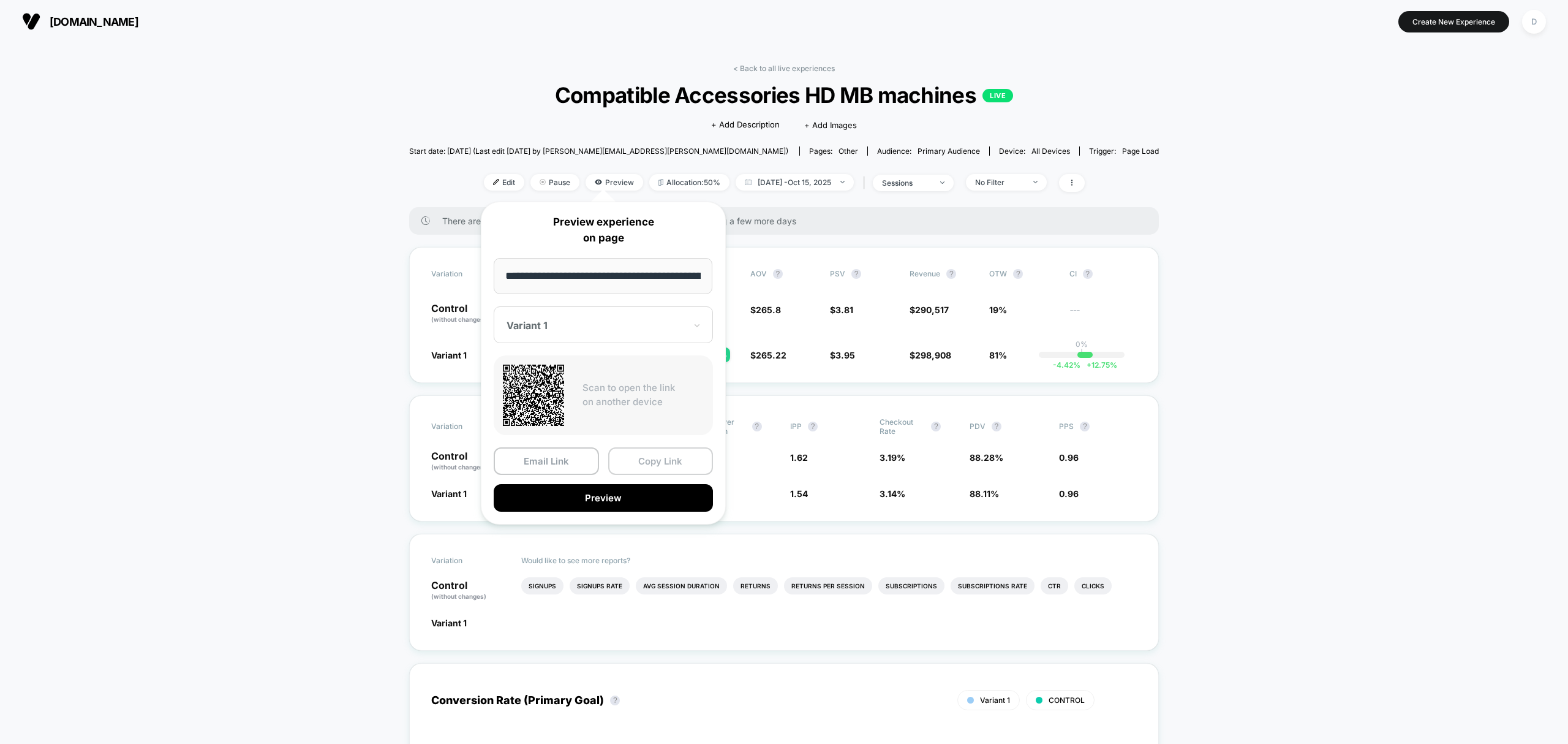
click at [659, 469] on button "Copy Link" at bounding box center [661, 461] width 106 height 28
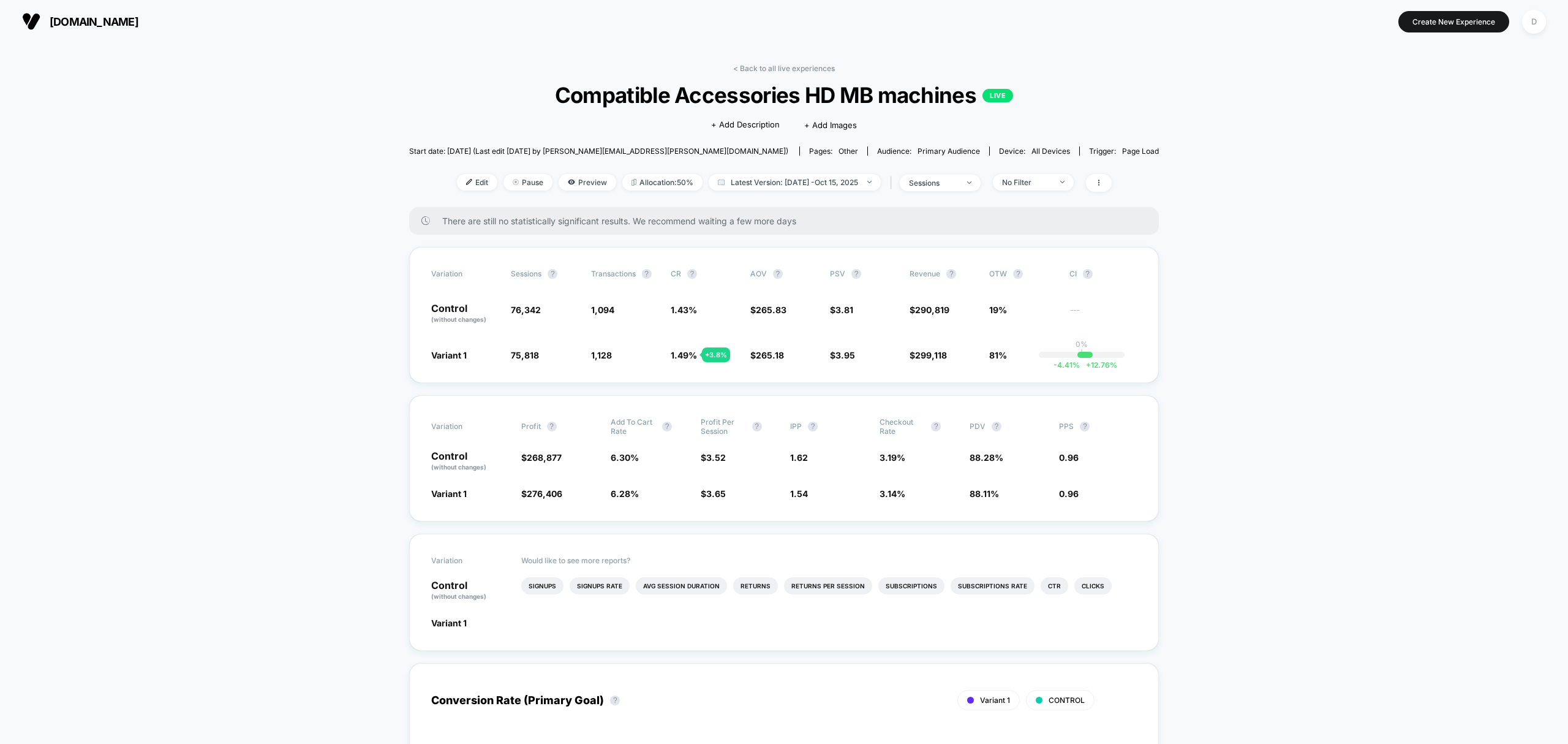
click at [785, 64] on link "< Back to all live experiences" at bounding box center [784, 68] width 102 height 9
